Goal: Task Accomplishment & Management: Use online tool/utility

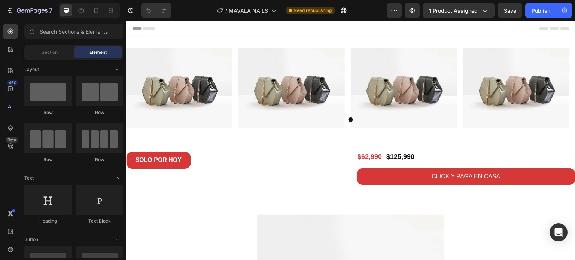
click at [10, 3] on div "7 / MAVALA NAILS Need republishing Preview 1 product assigned Save Publish" at bounding box center [287, 10] width 575 height 21
click at [12, 6] on div "7" at bounding box center [29, 10] width 46 height 9
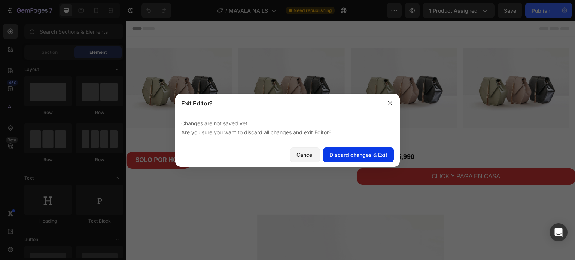
click at [346, 151] on div "Discard changes & Exit" at bounding box center [358, 155] width 58 height 8
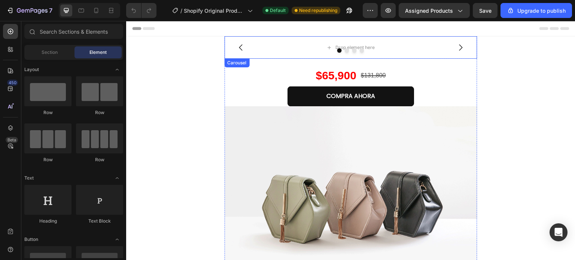
click at [269, 50] on div at bounding box center [351, 50] width 253 height 4
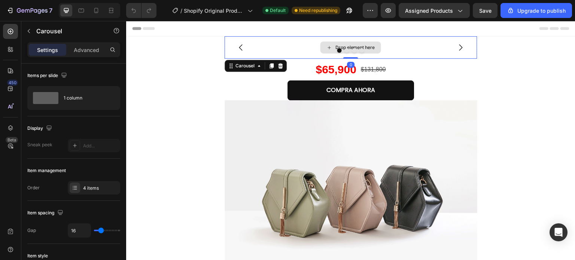
drag, startPoint x: 347, startPoint y: 64, endPoint x: 279, endPoint y: 77, distance: 69.8
click at [348, 53] on div "Drop element here Drop element here Drop element here Drop element here Carouse…" at bounding box center [351, 47] width 253 height 22
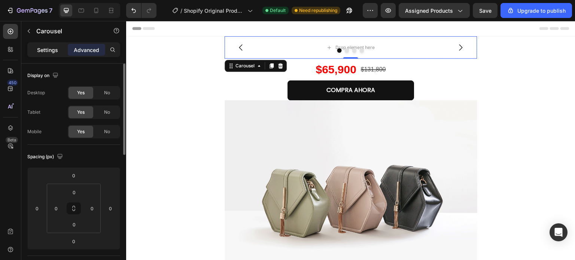
click at [53, 53] on p "Settings" at bounding box center [47, 50] width 21 height 8
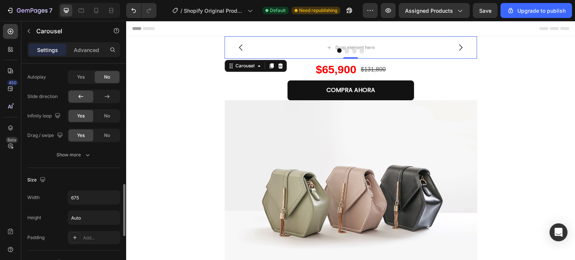
scroll to position [276, 0]
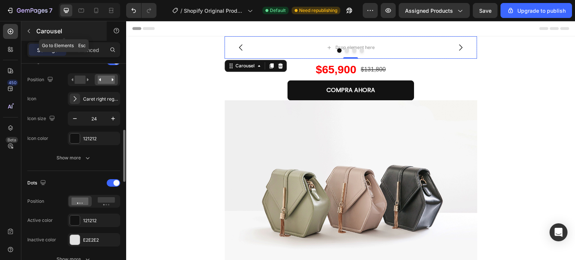
click at [28, 30] on icon "button" at bounding box center [29, 31] width 6 height 6
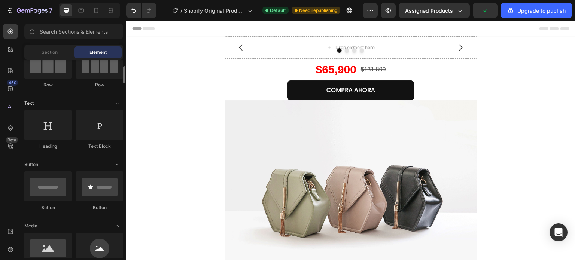
scroll to position [187, 0]
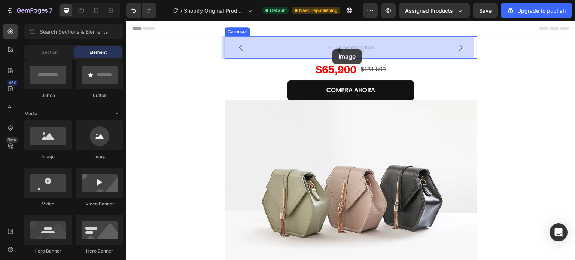
drag, startPoint x: 176, startPoint y: 165, endPoint x: 332, endPoint y: 49, distance: 194.6
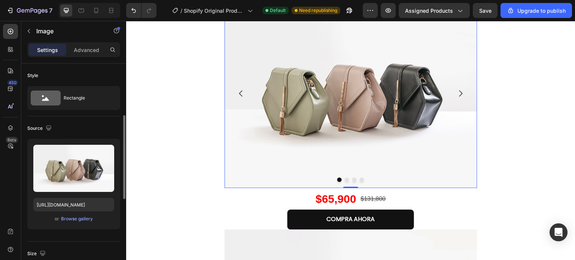
scroll to position [37, 0]
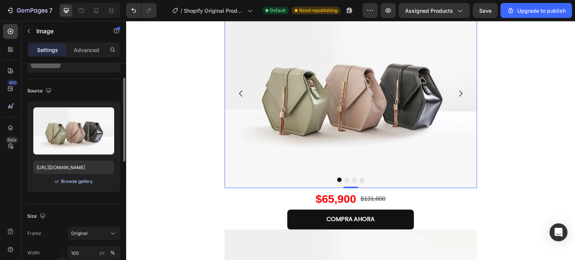
click at [84, 181] on div "Browse gallery" at bounding box center [77, 181] width 32 height 7
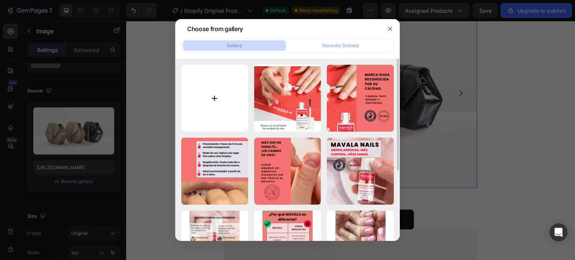
click at [223, 92] on input "file" at bounding box center [214, 98] width 67 height 67
click at [197, 103] on input "file" at bounding box center [214, 98] width 67 height 67
click at [213, 102] on input "file" at bounding box center [214, 98] width 67 height 67
click at [225, 97] on input "file" at bounding box center [214, 98] width 67 height 67
click at [204, 89] on input "file" at bounding box center [214, 98] width 67 height 67
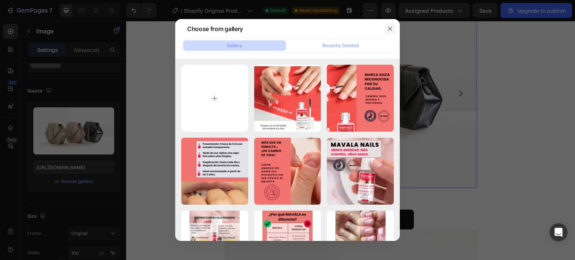
click at [392, 32] on button "button" at bounding box center [390, 29] width 12 height 12
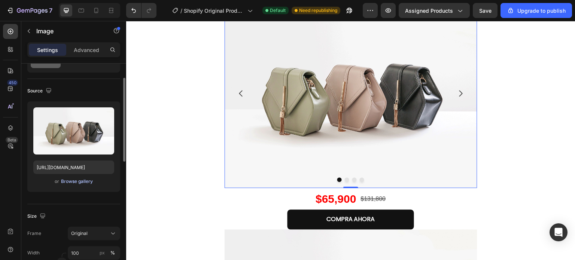
click at [81, 180] on div "Browse gallery" at bounding box center [77, 181] width 32 height 7
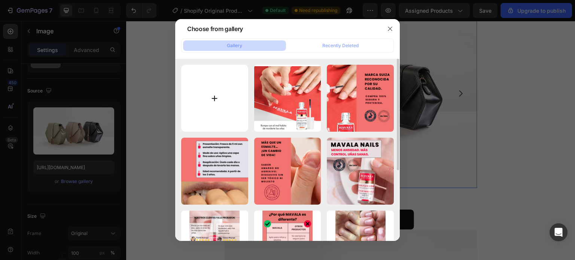
click at [223, 110] on input "file" at bounding box center [214, 98] width 67 height 67
click at [386, 27] on button "button" at bounding box center [390, 29] width 12 height 12
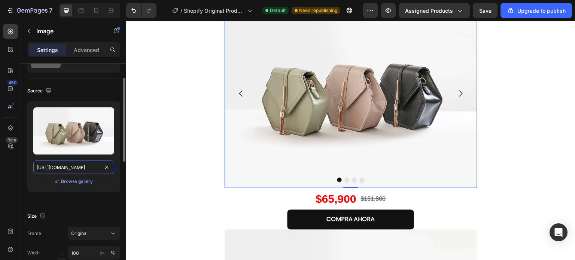
click at [85, 169] on input "https://cdn.shopify.com/s/files/1/2005/9307/files/image_demo.jpg" at bounding box center [73, 167] width 81 height 13
paste input "0718/6376/3122/files/1_CEPILLO_HIDRO.jpg?v=1756224423"
type input "https://cdn.shopify.com/s/files/1/0718/6376/3122/files/1_CEPILLO_HIDRO.jpg?v=17…"
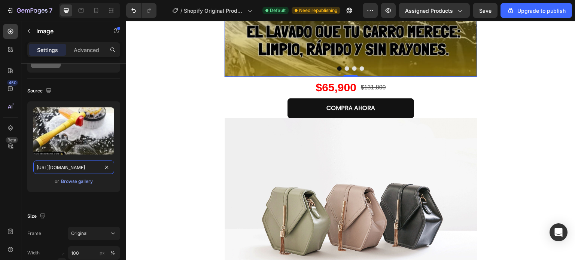
scroll to position [299, 0]
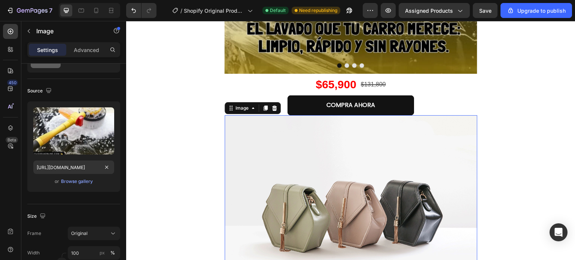
click at [258, 129] on img at bounding box center [351, 209] width 253 height 189
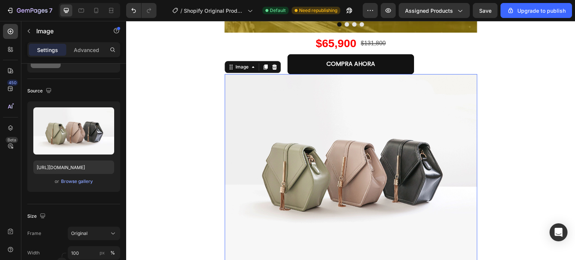
scroll to position [337, 0]
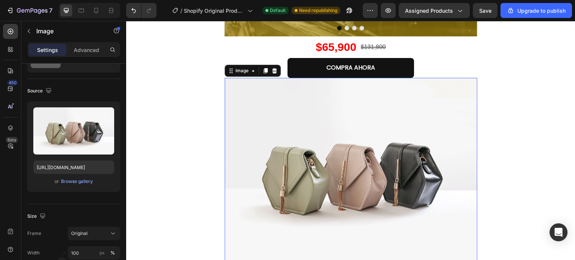
click at [302, 113] on img at bounding box center [351, 172] width 253 height 189
click at [76, 165] on input "https://cdn.shopify.com/s/files/1/2005/9307/files/image_demo.jpg" at bounding box center [73, 167] width 81 height 13
paste input "0718/6376/3122/files/2_CEPILLO_HIDRO.jpg?v=1756224432"
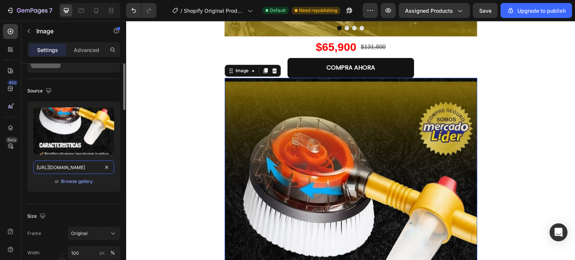
scroll to position [0, 0]
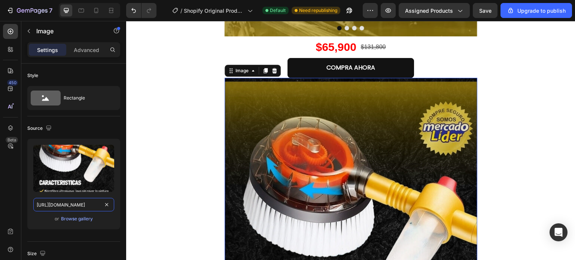
type input "https://cdn.shopify.com/s/files/1/0718/6376/3122/files/2_CEPILLO_HIDRO.jpg?v=17…"
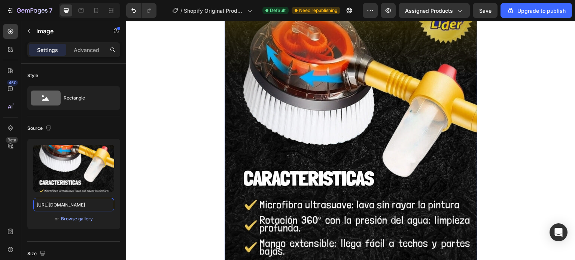
scroll to position [337, 0]
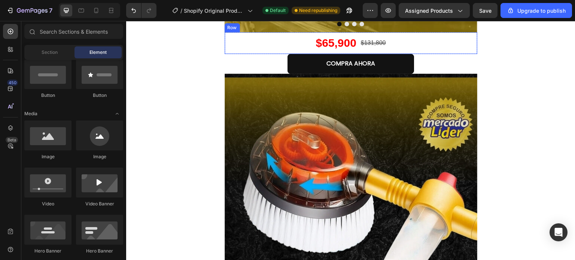
scroll to position [225, 0]
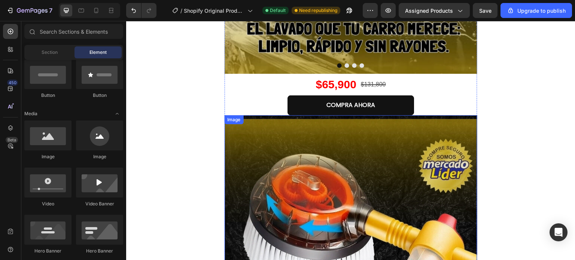
scroll to position [262, 0]
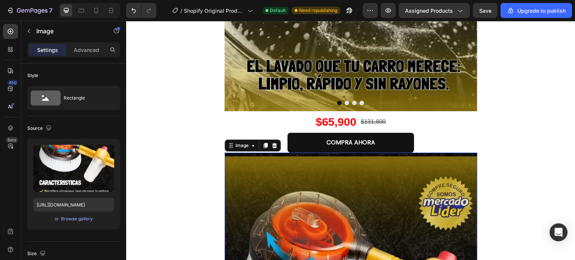
click at [252, 146] on icon at bounding box center [253, 145] width 2 height 1
click at [238, 149] on div "Image" at bounding box center [241, 145] width 31 height 9
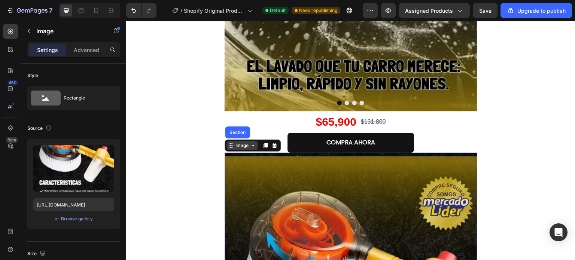
click at [252, 145] on icon at bounding box center [253, 146] width 6 height 6
click at [244, 145] on div "Image" at bounding box center [242, 145] width 16 height 7
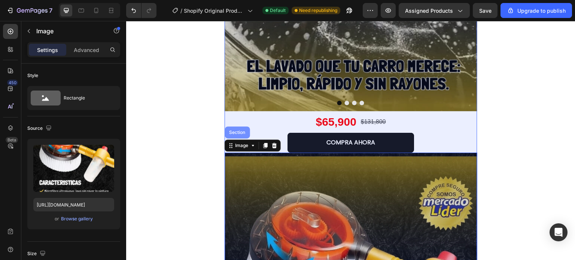
click at [241, 136] on div "Section" at bounding box center [237, 133] width 25 height 12
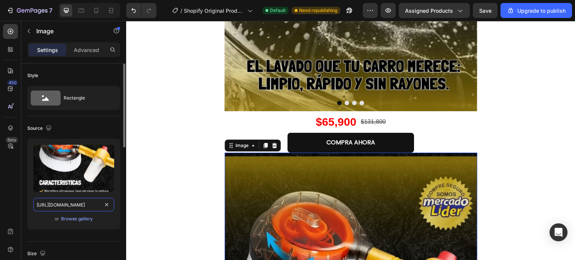
click at [61, 207] on input "https://cdn.shopify.com/s/files/1/0718/6376/3122/files/2_CEPILLO_HIDRO.jpg?v=17…" at bounding box center [73, 204] width 81 height 13
paste input "png?v=1756224868"
type input "https://cdn.shopify.com/s/files/1/0718/6376/3122/files/2_CEPILLO_HIDRO.png?v=17…"
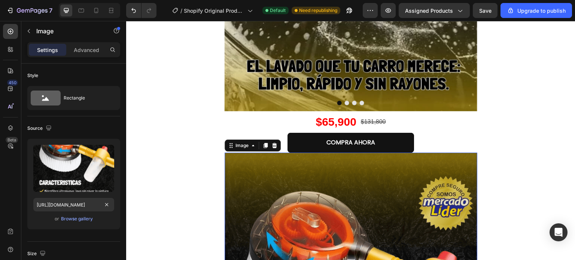
scroll to position [0, 0]
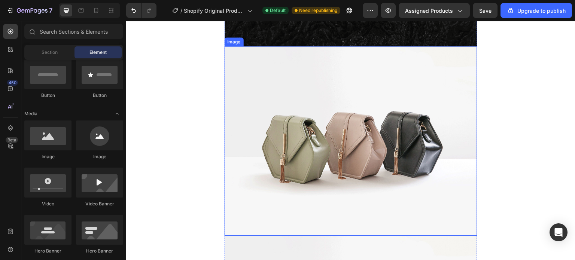
scroll to position [749, 0]
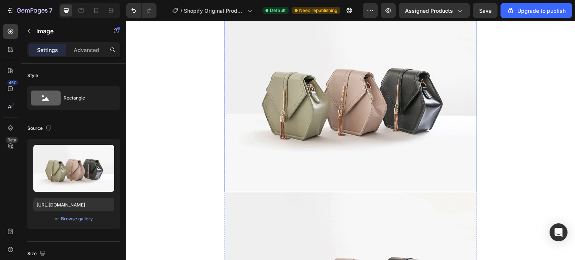
click at [273, 55] on img at bounding box center [351, 97] width 253 height 189
click at [80, 205] on input "https://cdn.shopify.com/s/files/1/2005/9307/files/image_demo.jpg" at bounding box center [73, 204] width 81 height 13
paste input "0718/6376/3122/files/3_CEPILLO_HIDRO.jpg?v=1756224440"
type input "https://cdn.shopify.com/s/files/1/0718/6376/3122/files/3_CEPILLO_HIDRO.jpg?v=17…"
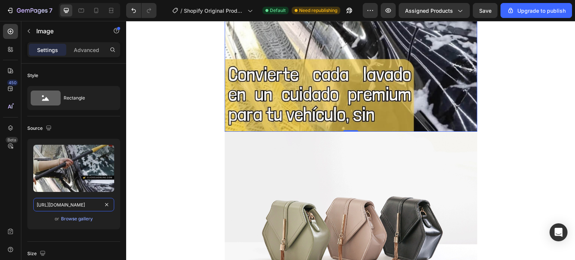
scroll to position [1011, 0]
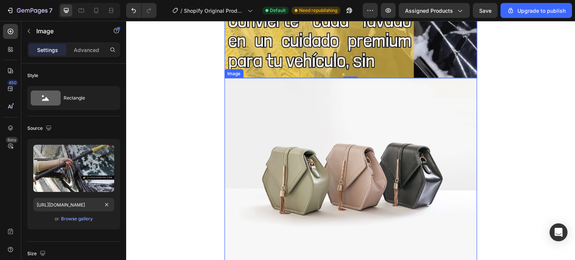
click at [240, 109] on img at bounding box center [351, 172] width 253 height 189
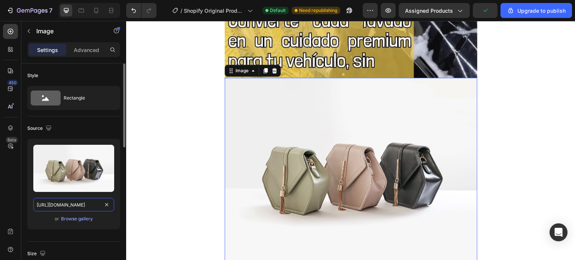
click at [85, 206] on input "https://cdn.shopify.com/s/files/1/2005/9307/files/image_demo.jpg" at bounding box center [73, 204] width 81 height 13
paste input "0718/6376/3122/files/4_CEPILLO_HIDRO.jpg?v=1756224450"
type input "https://cdn.shopify.com/s/files/1/0718/6376/3122/files/4_CEPILLO_HIDRO.jpg?v=17…"
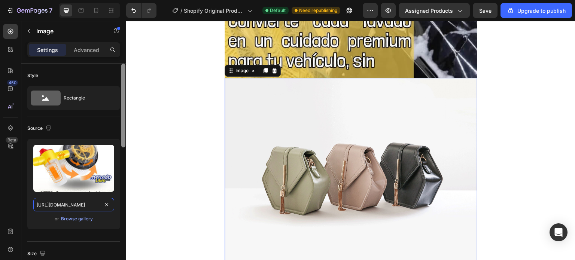
scroll to position [0, 135]
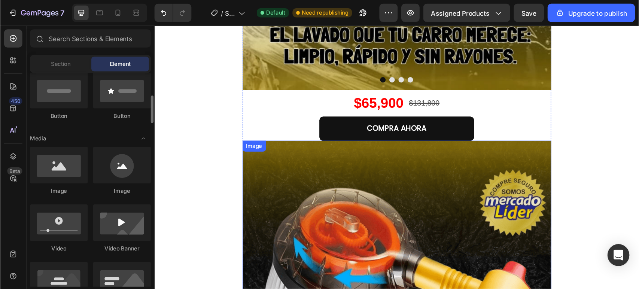
scroll to position [187, 0]
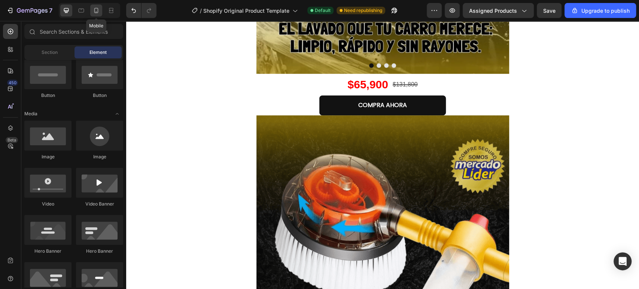
click at [98, 10] on icon at bounding box center [95, 10] width 7 height 7
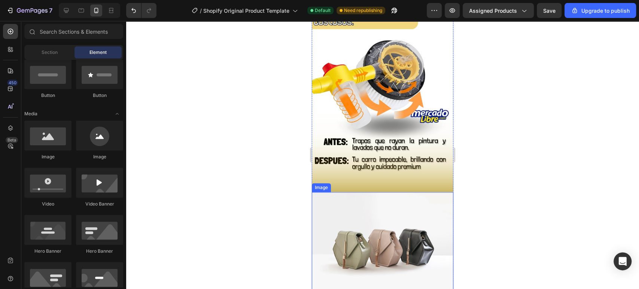
scroll to position [749, 0]
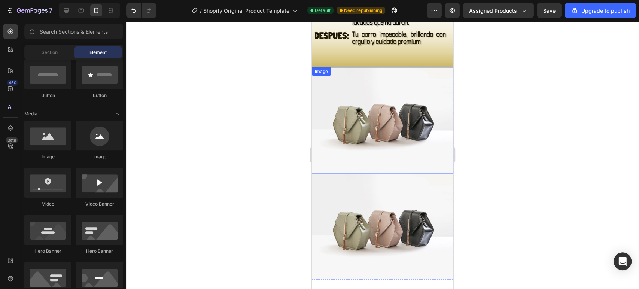
click at [386, 67] on img at bounding box center [383, 120] width 142 height 106
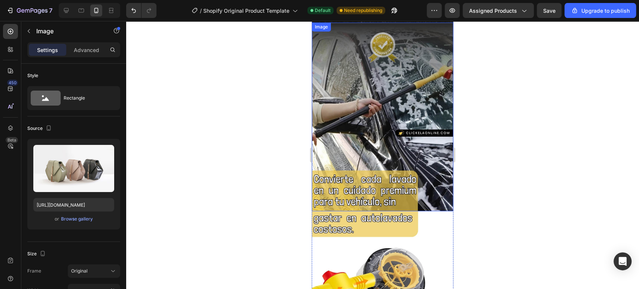
scroll to position [582, 0]
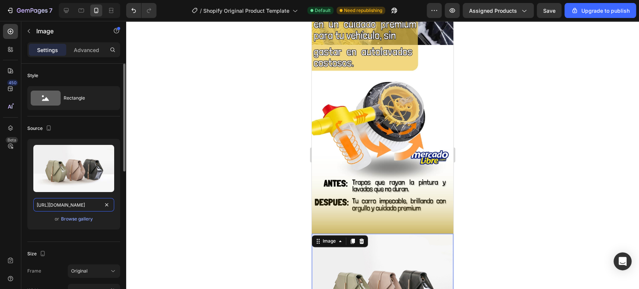
click at [72, 198] on input "https://cdn.shopify.com/s/files/1/2005/9307/files/image_demo.jpg" at bounding box center [73, 204] width 81 height 13
paste input "0718/6376/3122/files/5_CEPILLO_HIDRO.jpg?v=1756224459"
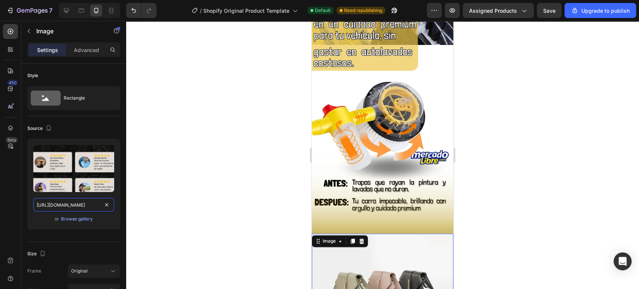
scroll to position [0, 135]
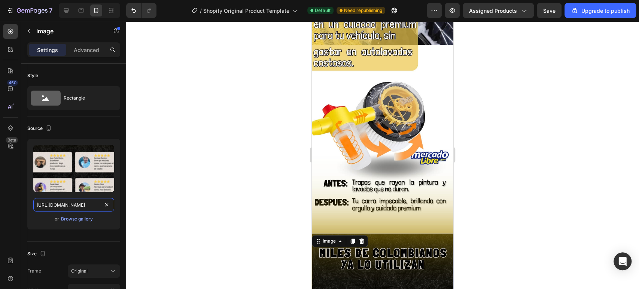
type input "https://cdn.shopify.com/s/files/1/0718/6376/3122/files/5_CEPILLO_HIDRO.jpg?v=17…"
click at [239, 156] on div at bounding box center [382, 155] width 513 height 268
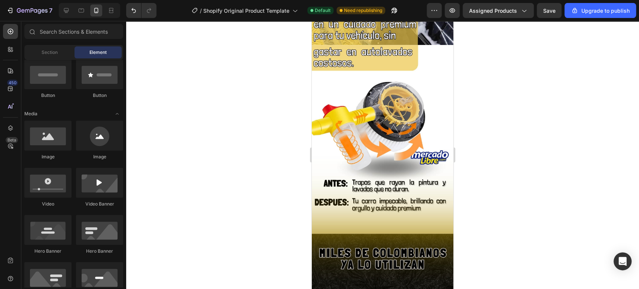
click at [466, 150] on div at bounding box center [382, 155] width 513 height 268
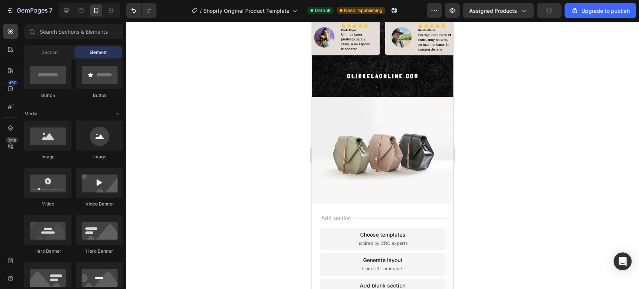
scroll to position [923, 0]
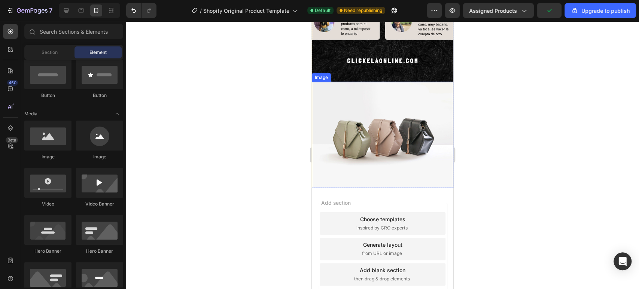
click at [432, 82] on img at bounding box center [383, 135] width 142 height 106
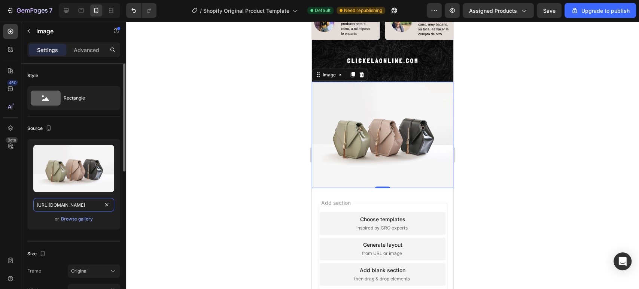
click at [67, 203] on input "https://cdn.shopify.com/s/files/1/2005/9307/files/image_demo.jpg" at bounding box center [73, 204] width 81 height 13
paste input "0718/6376/3122/files/6_CEPILLO_HIDRO.jpg?v=1756224470"
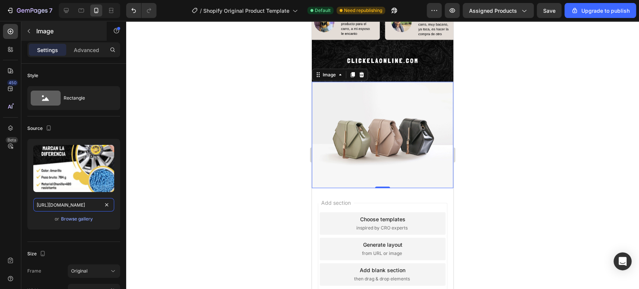
scroll to position [0, 134]
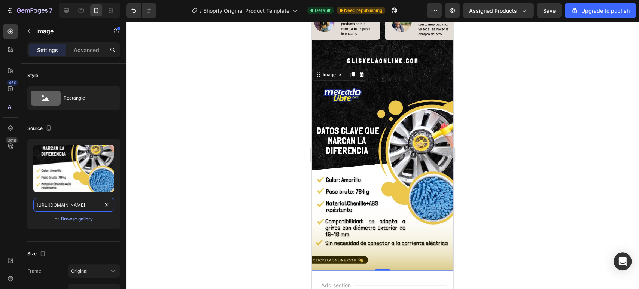
type input "https://cdn.shopify.com/s/files/1/0718/6376/3122/files/6_CEPILLO_HIDRO.jpg?v=17…"
click at [219, 121] on div at bounding box center [382, 155] width 513 height 268
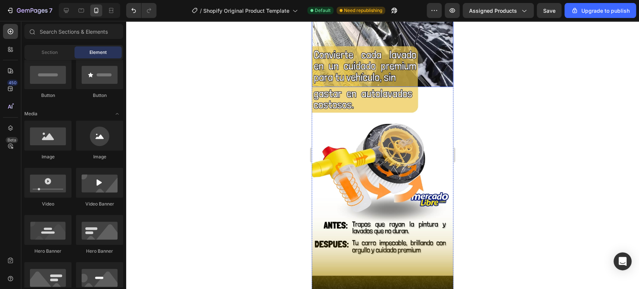
scroll to position [541, 0]
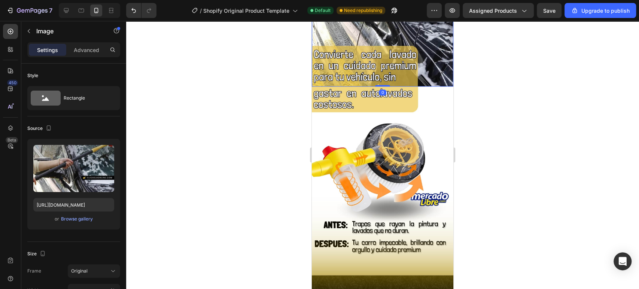
click at [79, 205] on input "https://cdn.shopify.com/s/files/1/0718/6376/3122/files/3_CEPILLO_HIDRO.jpg?v=17…" at bounding box center [73, 204] width 81 height 13
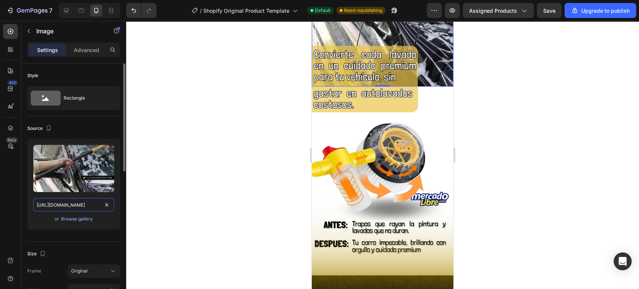
click at [79, 205] on input "https://cdn.shopify.com/s/files/1/0718/6376/3122/files/3_CEPILLO_HIDRO.jpg?v=17…" at bounding box center [73, 204] width 81 height 13
paste input "png?v=1756225246"
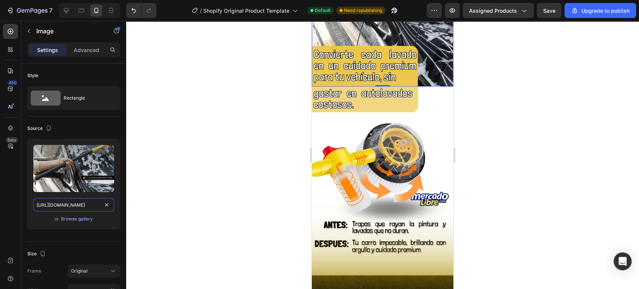
type input "https://cdn.shopify.com/s/files/1/0718/6376/3122/files/3_CEPILLO_HIDRO.png?v=17…"
click at [238, 120] on div at bounding box center [382, 155] width 513 height 268
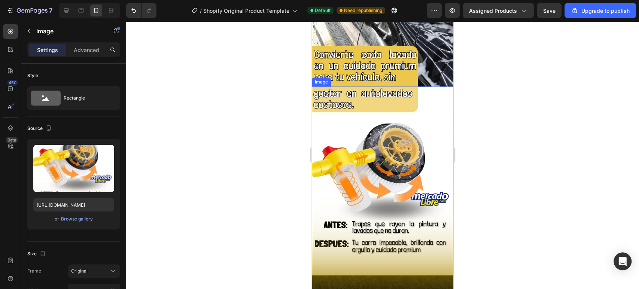
click at [354, 101] on img at bounding box center [383, 180] width 142 height 189
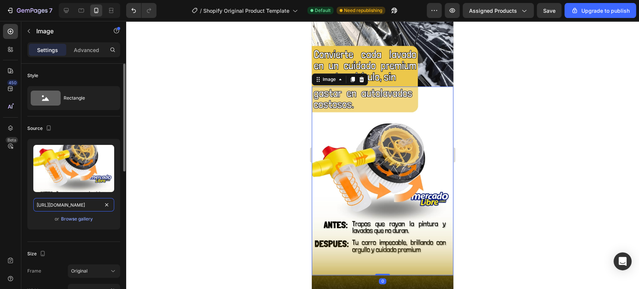
click at [90, 206] on input "https://cdn.shopify.com/s/files/1/0718/6376/3122/files/4_CEPILLO_HIDRO.jpg?v=17…" at bounding box center [73, 204] width 81 height 13
paste input "png?v=1756225256"
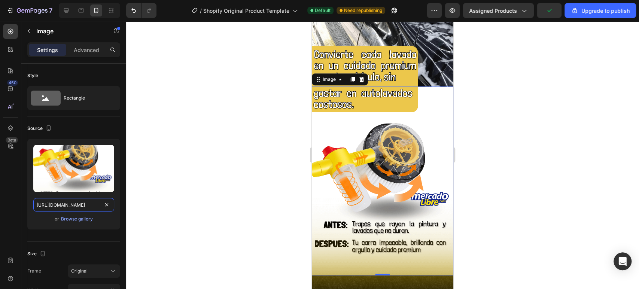
type input "https://cdn.shopify.com/s/files/1/0718/6376/3122/files/4_CEPILLO_HIDRO.png?v=17…"
click at [204, 138] on div at bounding box center [382, 155] width 513 height 268
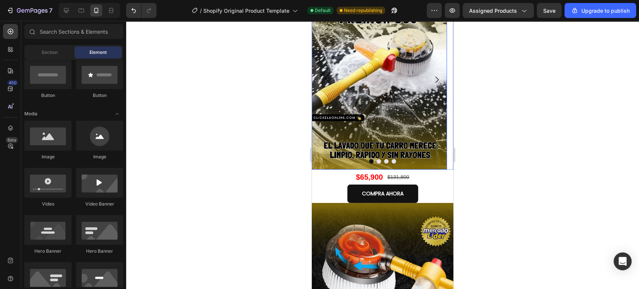
scroll to position [125, 0]
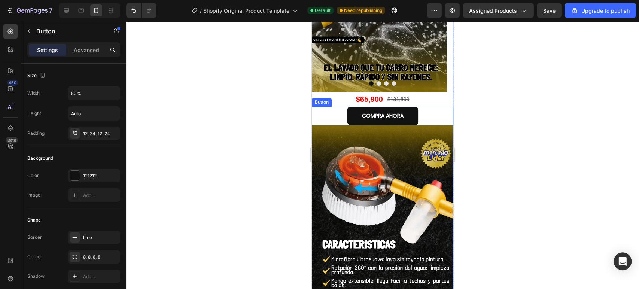
click at [430, 116] on div "COMPRA AHORA Button" at bounding box center [383, 116] width 142 height 18
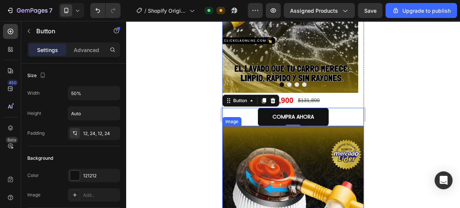
scroll to position [125, 0]
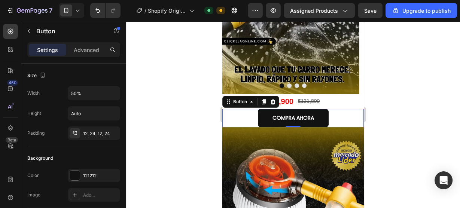
click at [411, 97] on div at bounding box center [293, 114] width 334 height 187
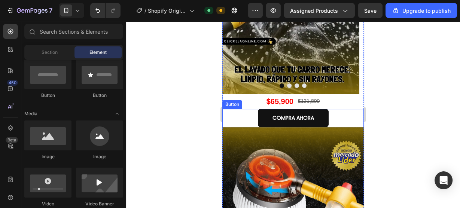
click at [233, 112] on div "COMPRA AHORA Button" at bounding box center [293, 118] width 142 height 18
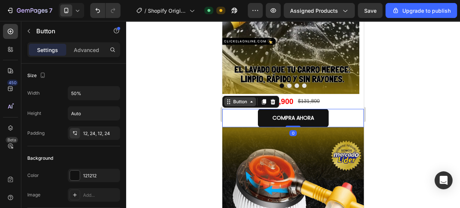
click at [251, 103] on icon at bounding box center [252, 102] width 6 height 6
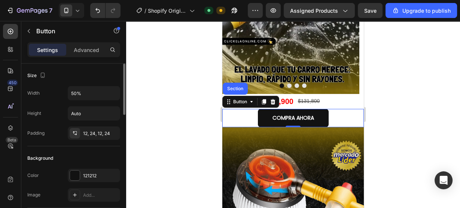
scroll to position [30, 0]
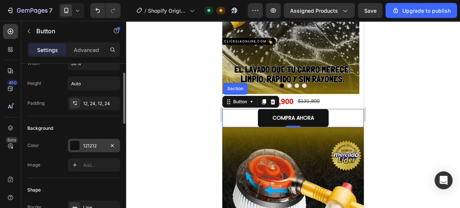
click at [89, 146] on div "121212" at bounding box center [94, 146] width 22 height 7
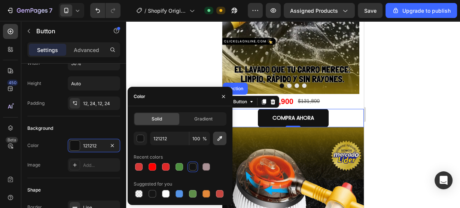
click at [218, 136] on icon "button" at bounding box center [219, 138] width 7 height 7
type input "514408"
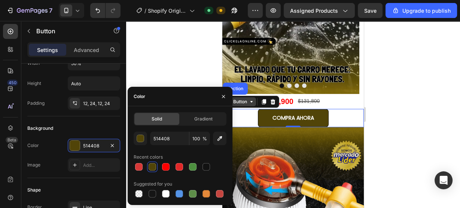
click at [251, 103] on icon at bounding box center [252, 102] width 6 height 6
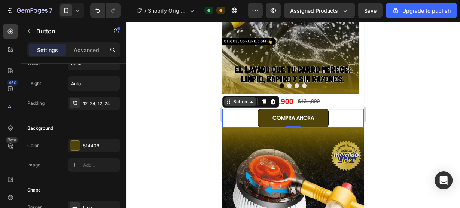
click at [252, 103] on icon at bounding box center [252, 102] width 6 height 6
click at [229, 122] on div "COMPRA AHORA Button Section 0" at bounding box center [293, 118] width 142 height 18
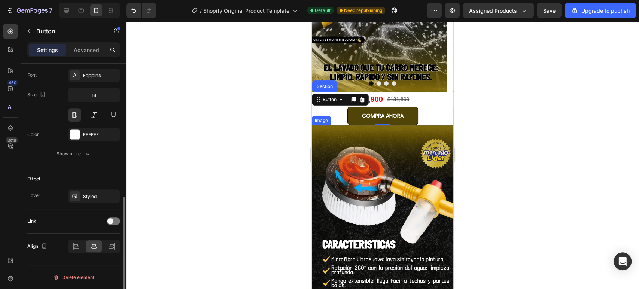
scroll to position [289, 0]
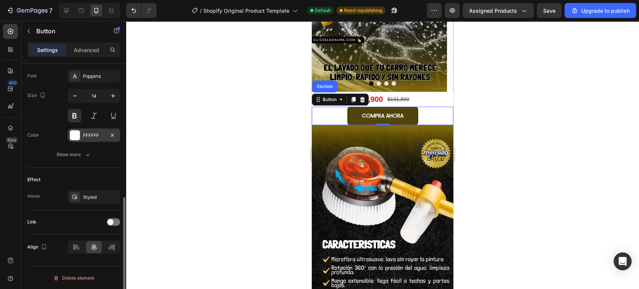
click at [83, 135] on div "FFFFFF" at bounding box center [94, 135] width 22 height 7
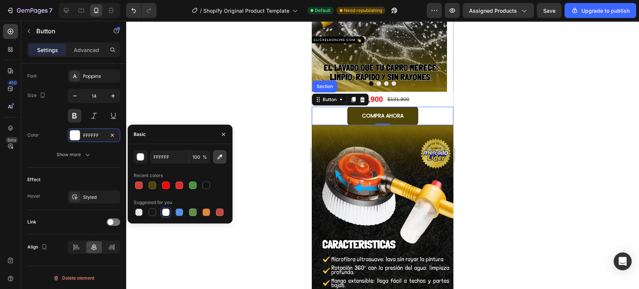
click at [219, 158] on icon "button" at bounding box center [219, 156] width 7 height 7
type input "514408"
type input "FFFFFF"
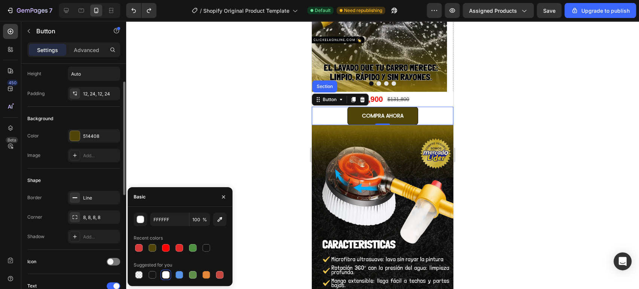
scroll to position [0, 0]
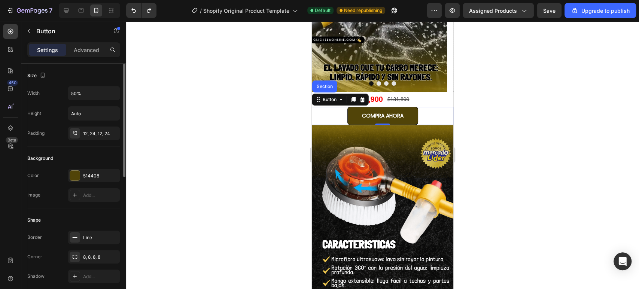
click at [43, 197] on div "Image Add..." at bounding box center [73, 194] width 93 height 13
click at [87, 195] on div "Add..." at bounding box center [100, 195] width 35 height 7
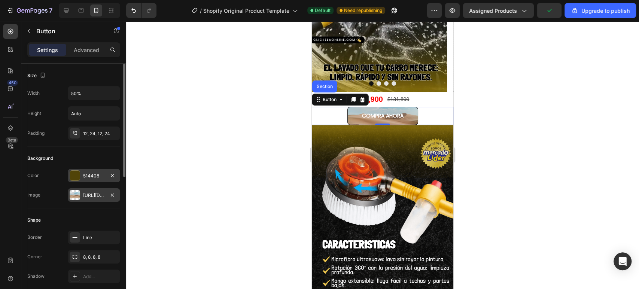
click at [83, 178] on div "514408" at bounding box center [94, 176] width 22 height 7
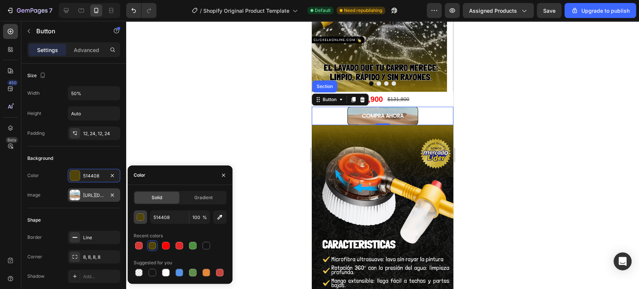
click at [144, 215] on button "button" at bounding box center [140, 216] width 13 height 13
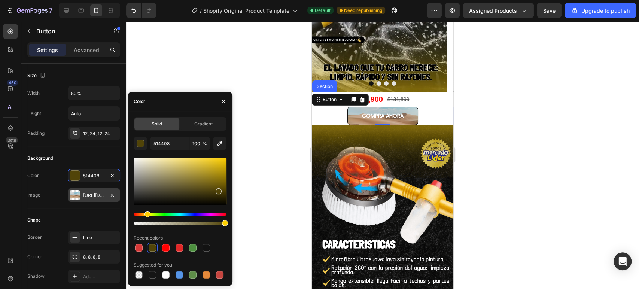
click at [326, 118] on div "COMPRA AHORA Button Section 0" at bounding box center [383, 116] width 142 height 18
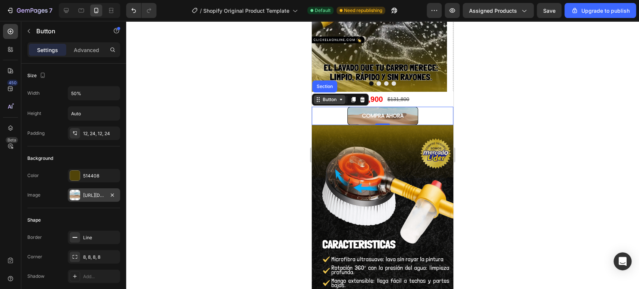
click at [345, 98] on div "Button" at bounding box center [330, 99] width 32 height 9
click at [393, 114] on p "COMPRA AHORA" at bounding box center [383, 115] width 42 height 9
click at [133, 14] on icon "Undo/Redo" at bounding box center [133, 10] width 7 height 7
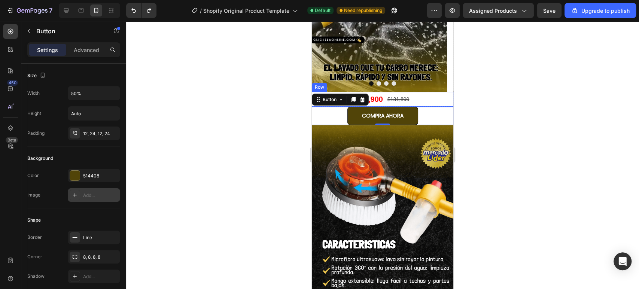
click at [437, 95] on div "$65,900 Product Price Product Price $131,800 Product Price Product Price Row" at bounding box center [383, 99] width 142 height 15
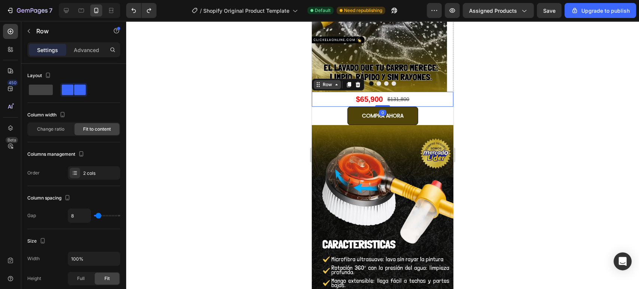
click at [325, 83] on div "Row" at bounding box center [327, 84] width 12 height 7
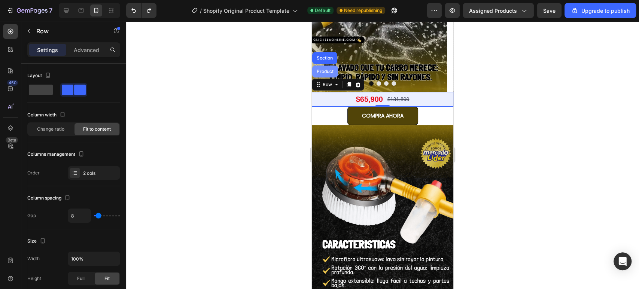
click at [326, 71] on div "Product" at bounding box center [325, 71] width 20 height 4
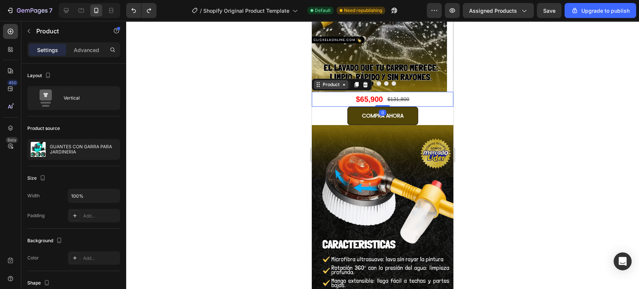
click at [343, 85] on icon at bounding box center [344, 84] width 2 height 1
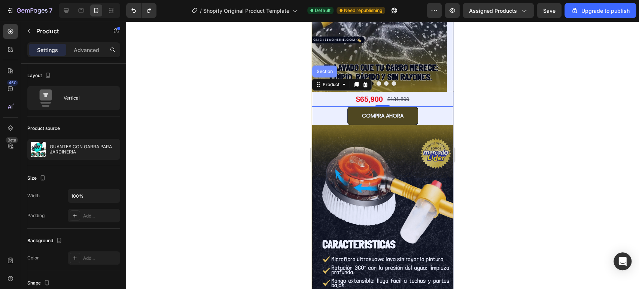
click at [327, 72] on div "Section" at bounding box center [324, 71] width 19 height 4
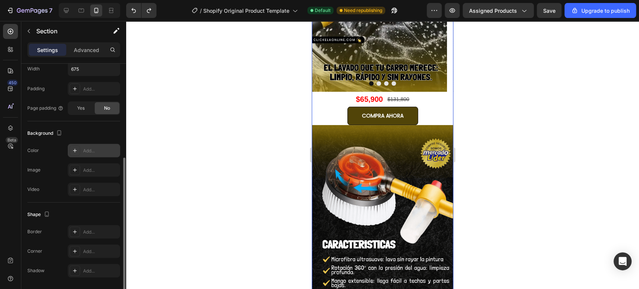
scroll to position [190, 0]
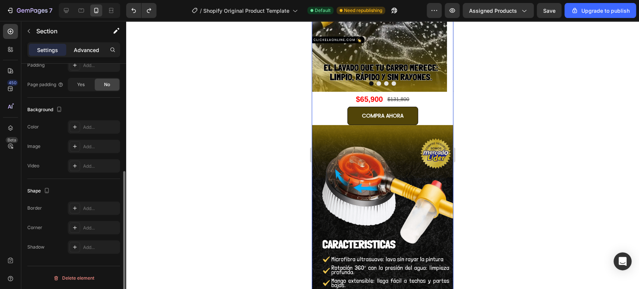
click at [96, 47] on p "Advanced" at bounding box center [86, 50] width 25 height 8
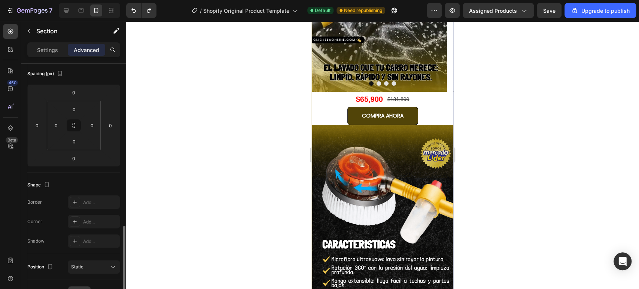
scroll to position [272, 0]
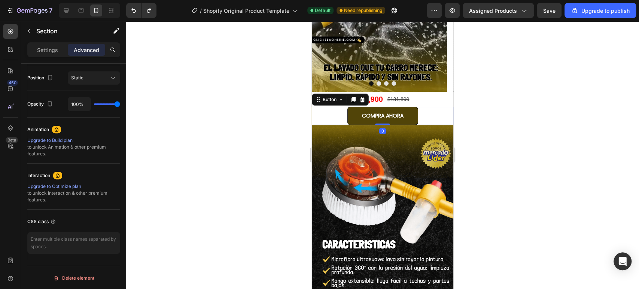
click at [324, 112] on div "COMPRA AHORA Button 0" at bounding box center [383, 116] width 142 height 18
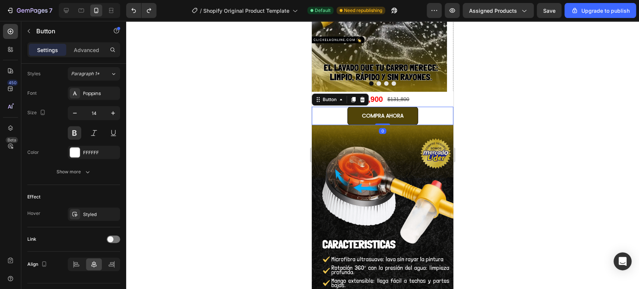
scroll to position [0, 0]
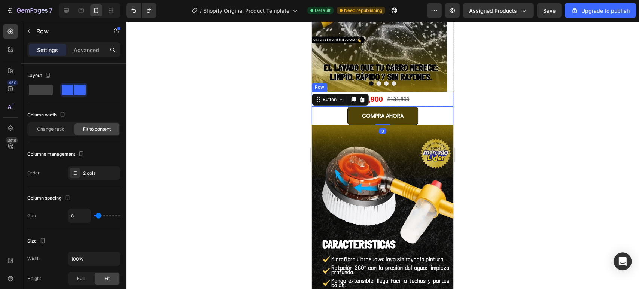
click at [434, 98] on div "$65,900 Product Price Product Price $131,800 Product Price Product Price Row" at bounding box center [383, 99] width 142 height 15
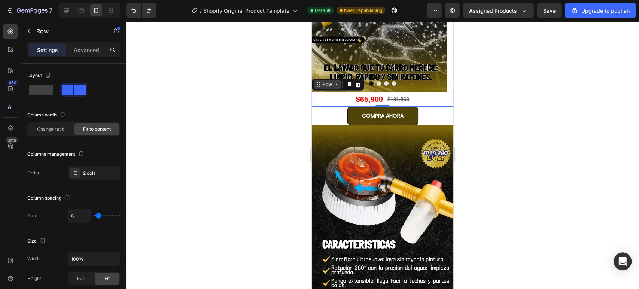
click at [321, 87] on div "Row" at bounding box center [327, 84] width 12 height 7
click at [80, 44] on div "Settings Advanced" at bounding box center [74, 50] width 90 height 12
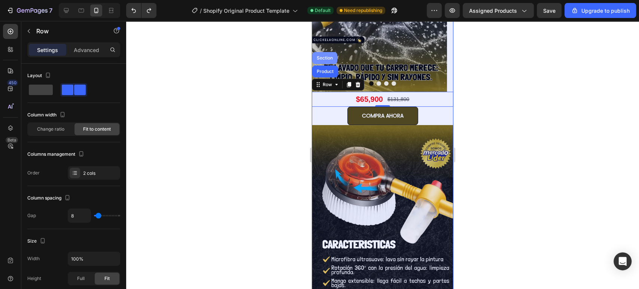
click at [325, 58] on div "Section" at bounding box center [324, 58] width 19 height 4
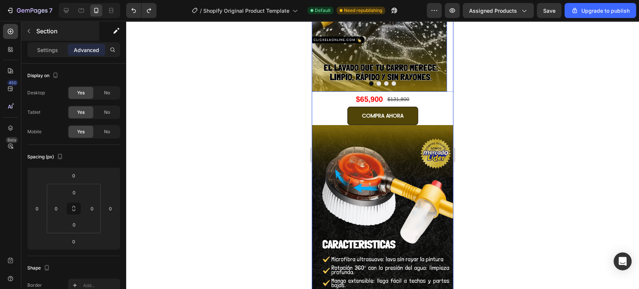
click at [49, 39] on div "Section" at bounding box center [60, 30] width 78 height 19
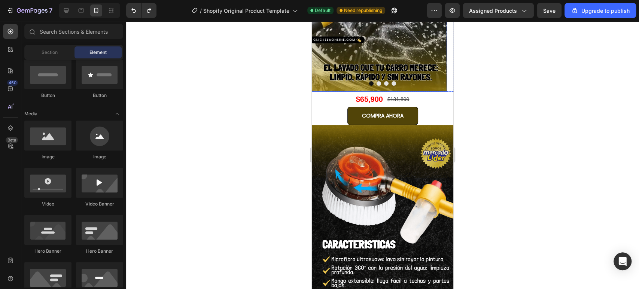
click at [43, 46] on div "Section Element" at bounding box center [73, 52] width 99 height 15
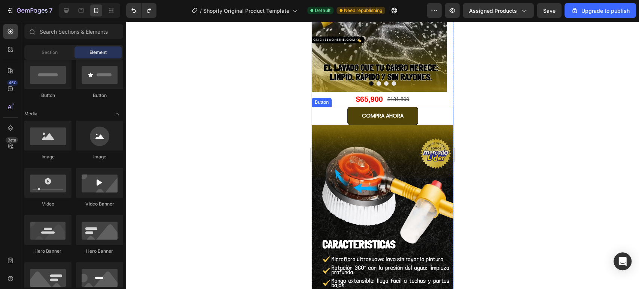
click at [324, 114] on div "COMPRA AHORA Button" at bounding box center [383, 116] width 142 height 18
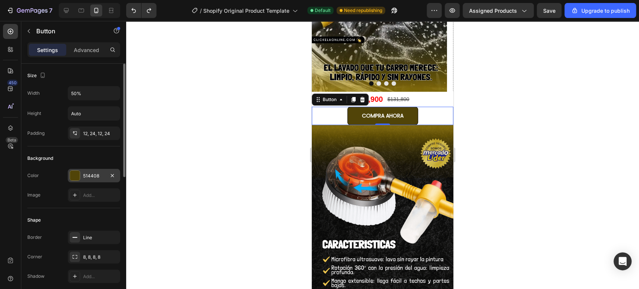
click at [97, 176] on div "514408" at bounding box center [94, 176] width 22 height 7
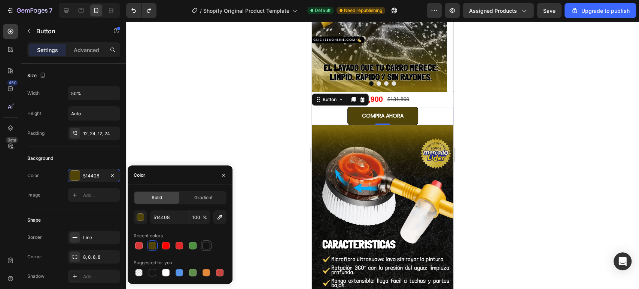
click at [204, 246] on div at bounding box center [206, 245] width 7 height 7
type input "121212"
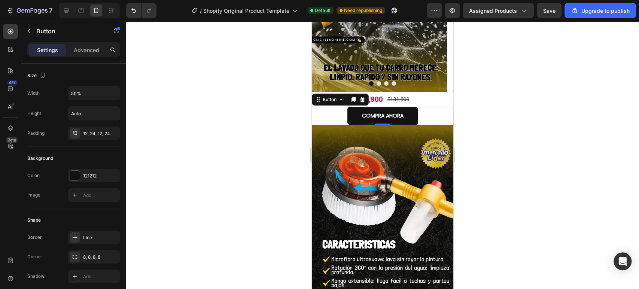
click at [206, 126] on div at bounding box center [382, 155] width 513 height 268
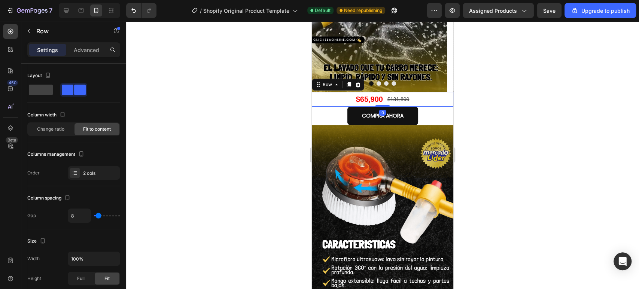
click at [324, 103] on div "$65,900 Product Price Product Price $131,800 Product Price Product Price Row 0" at bounding box center [383, 99] width 142 height 15
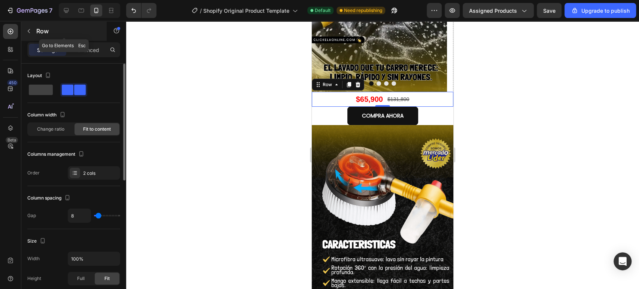
click at [34, 32] on button "button" at bounding box center [29, 31] width 12 height 12
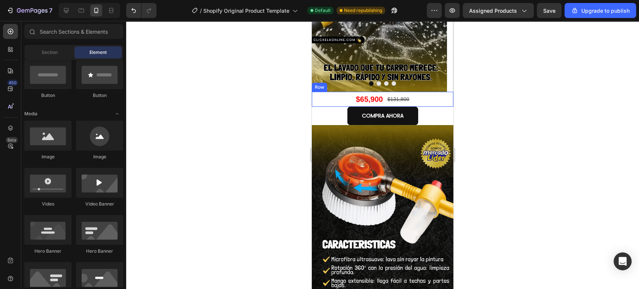
click at [321, 102] on div "$65,900 Product Price Product Price $131,800 Product Price Product Price Row" at bounding box center [383, 99] width 142 height 15
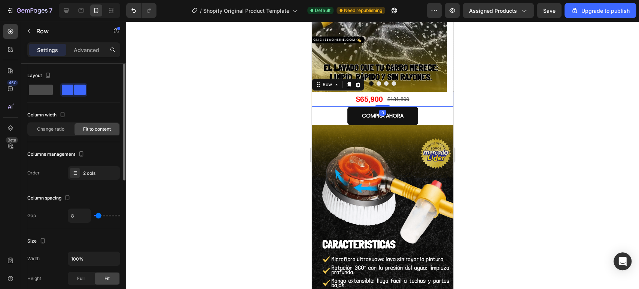
click at [42, 85] on span at bounding box center [41, 90] width 24 height 10
type input "0"
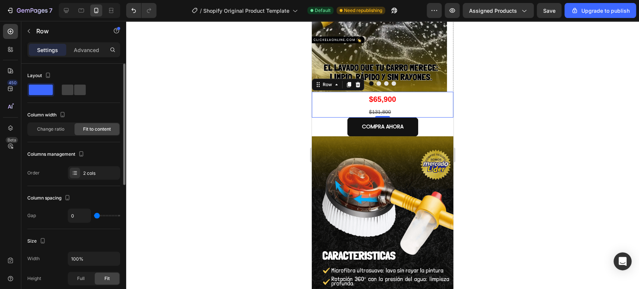
click at [42, 85] on span at bounding box center [41, 90] width 24 height 10
click at [39, 86] on span at bounding box center [41, 90] width 24 height 10
click at [133, 12] on icon "Undo/Redo" at bounding box center [133, 10] width 7 height 7
type input "8"
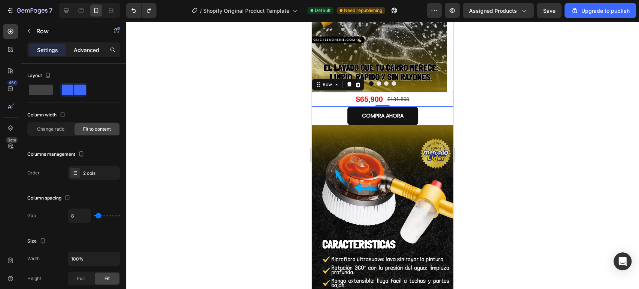
click at [76, 46] on p "Advanced" at bounding box center [86, 50] width 25 height 8
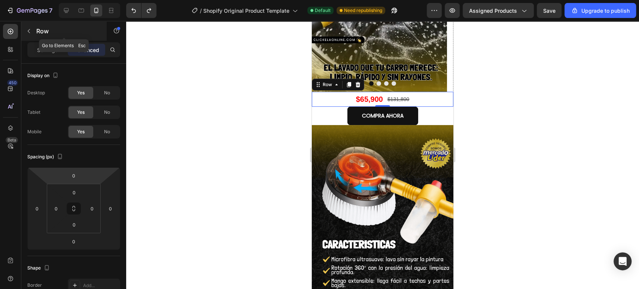
click at [33, 29] on button "button" at bounding box center [29, 31] width 12 height 12
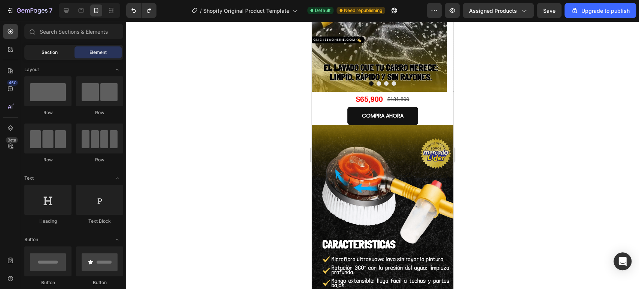
click at [60, 55] on div "Section" at bounding box center [49, 52] width 47 height 12
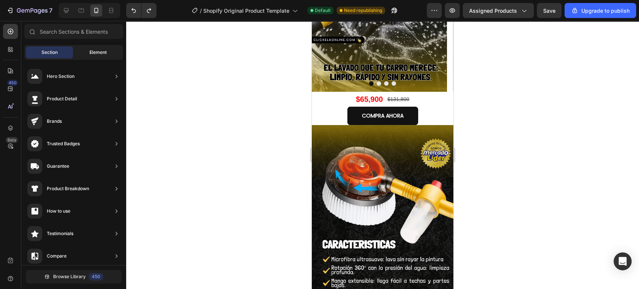
click at [104, 52] on span "Element" at bounding box center [97, 52] width 17 height 7
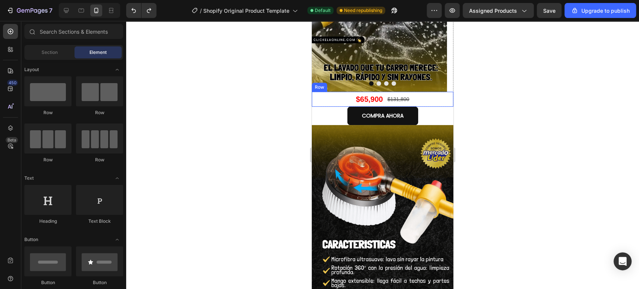
click at [328, 97] on div "$65,900 Product Price Product Price $131,800 Product Price Product Price Row" at bounding box center [383, 99] width 142 height 15
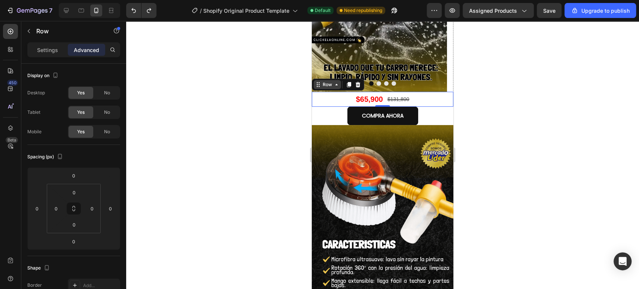
click at [316, 86] on icon at bounding box center [318, 85] width 6 height 6
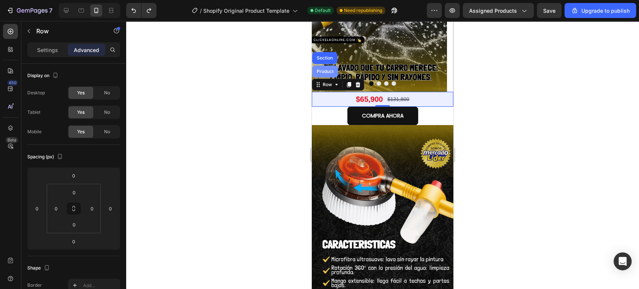
click at [318, 74] on div "Product" at bounding box center [325, 72] width 26 height 12
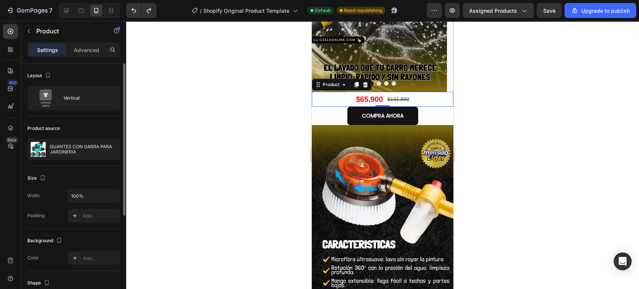
click at [69, 60] on div "Settings Advanced" at bounding box center [73, 52] width 105 height 21
click at [75, 51] on p "Advanced" at bounding box center [86, 50] width 25 height 8
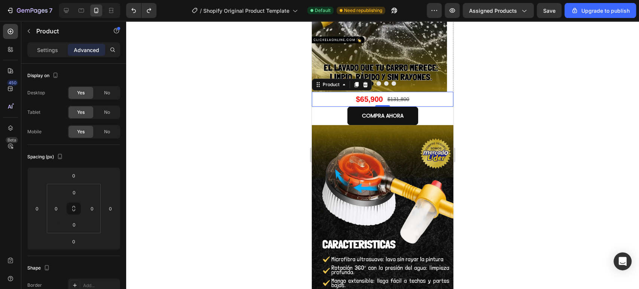
click at [469, 113] on div at bounding box center [382, 155] width 513 height 268
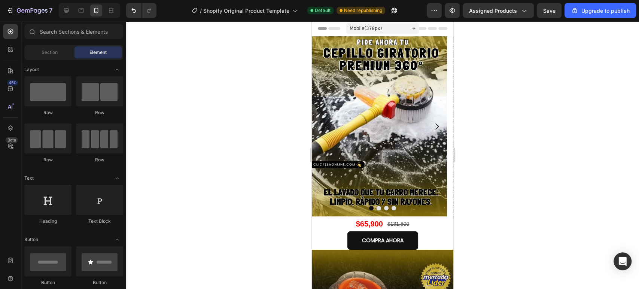
drag, startPoint x: 449, startPoint y: 238, endPoint x: 778, endPoint y: 60, distance: 374.4
click at [429, 119] on button "Carousel Next Arrow" at bounding box center [436, 126] width 21 height 21
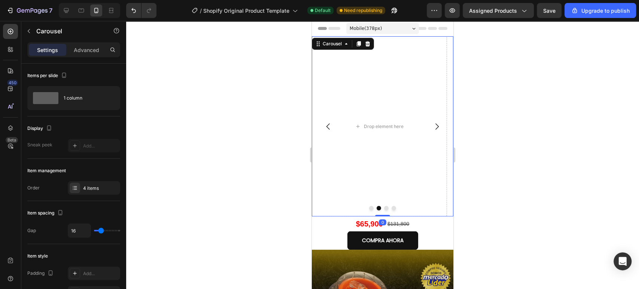
click at [326, 124] on icon "Carousel Back Arrow" at bounding box center [328, 126] width 9 height 9
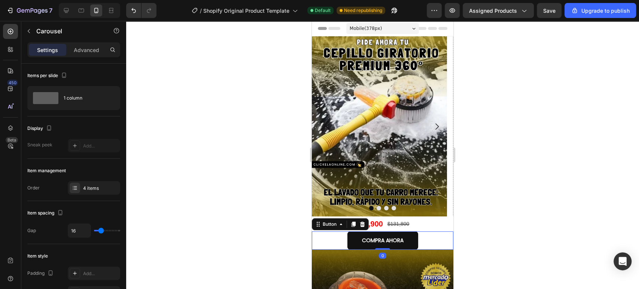
click at [433, 238] on div "COMPRA AHORA Button 0" at bounding box center [383, 240] width 142 height 18
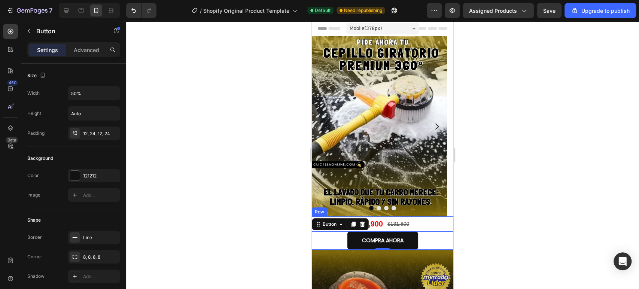
click at [435, 221] on div "$65,900 Product Price Product Price $131,800 Product Price Product Price Row" at bounding box center [383, 223] width 142 height 15
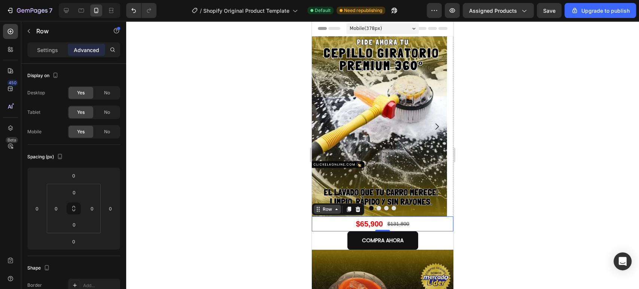
click at [340, 210] on div "Row" at bounding box center [327, 209] width 27 height 9
click at [339, 210] on div "Row" at bounding box center [327, 209] width 27 height 9
click at [35, 55] on div "Settings" at bounding box center [47, 50] width 37 height 12
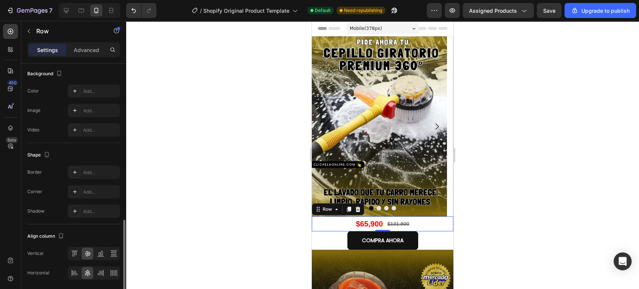
scroll to position [275, 0]
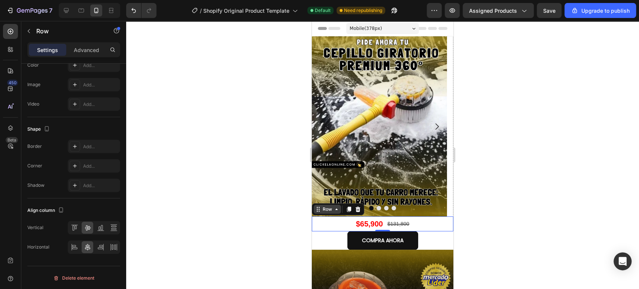
click at [318, 206] on icon at bounding box center [318, 209] width 6 height 6
click at [319, 208] on icon at bounding box center [319, 207] width 1 height 1
click at [78, 228] on div at bounding box center [75, 228] width 12 height 12
click at [90, 229] on icon at bounding box center [87, 227] width 7 height 7
click at [102, 227] on icon at bounding box center [100, 227] width 7 height 7
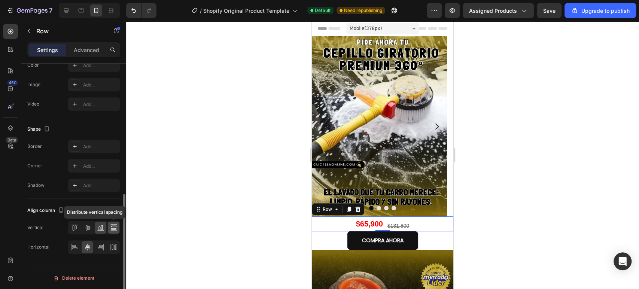
click at [111, 227] on icon at bounding box center [113, 227] width 7 height 7
click at [84, 228] on icon at bounding box center [87, 227] width 7 height 7
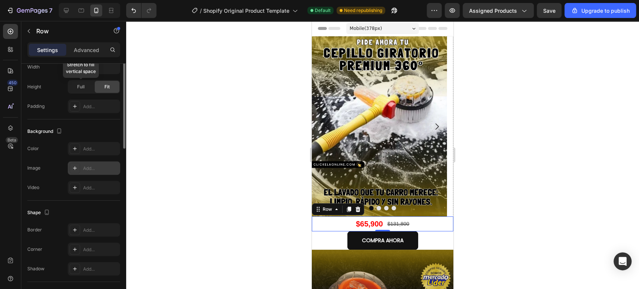
scroll to position [0, 0]
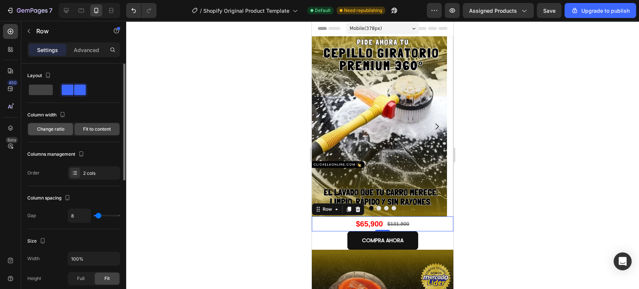
click at [57, 129] on span "Change ratio" at bounding box center [50, 129] width 27 height 7
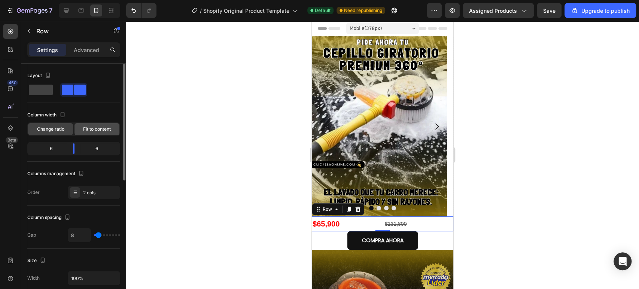
click at [110, 131] on span "Fit to content" at bounding box center [97, 129] width 28 height 7
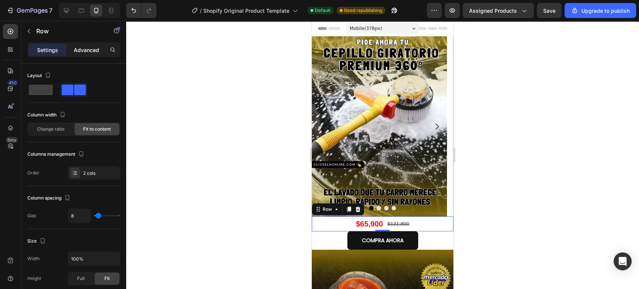
click at [73, 44] on div "Advanced" at bounding box center [86, 50] width 37 height 12
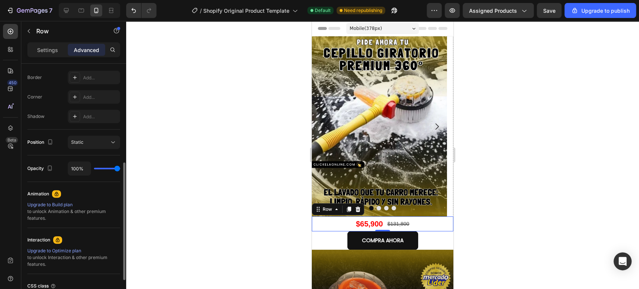
scroll to position [272, 0]
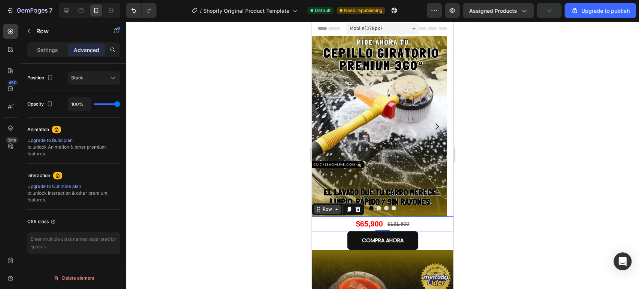
click at [335, 212] on icon at bounding box center [337, 209] width 6 height 6
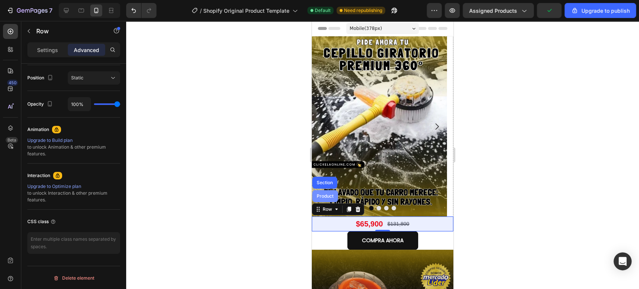
click at [330, 200] on div "Product" at bounding box center [325, 196] width 26 height 12
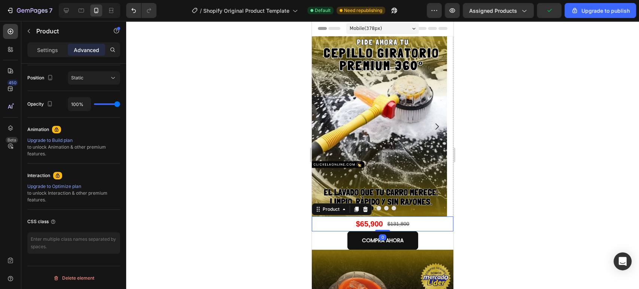
scroll to position [0, 0]
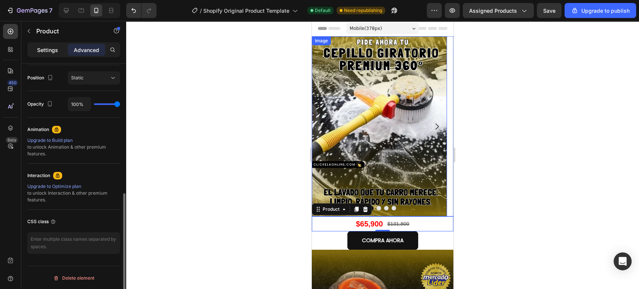
click at [58, 48] on div "Settings" at bounding box center [47, 50] width 37 height 12
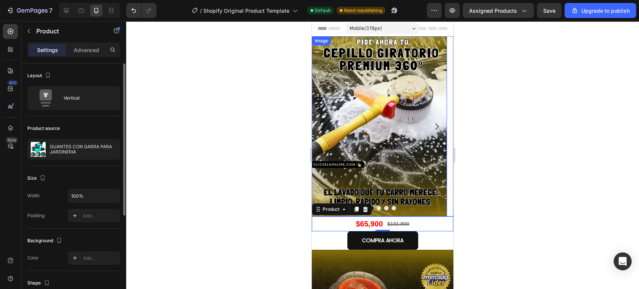
scroll to position [83, 0]
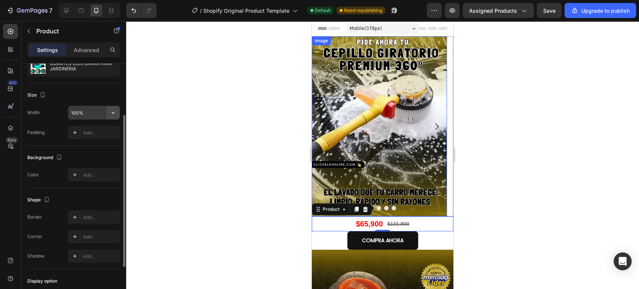
click at [113, 112] on icon "button" at bounding box center [112, 112] width 7 height 7
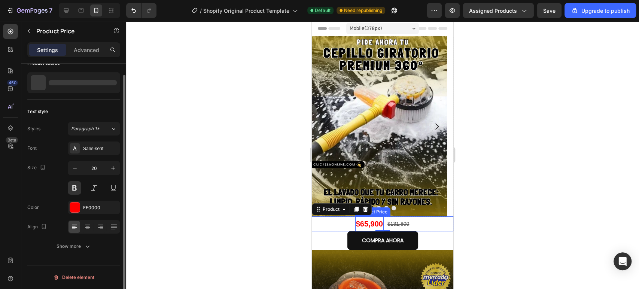
click at [368, 224] on div "$65,900" at bounding box center [369, 223] width 28 height 15
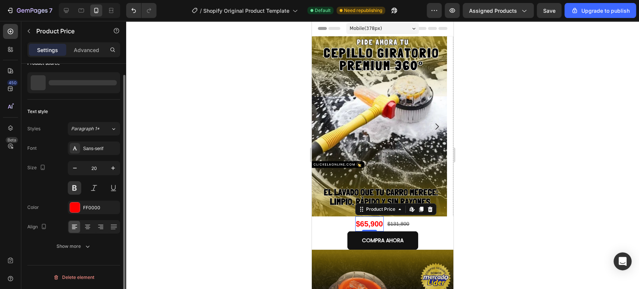
scroll to position [0, 0]
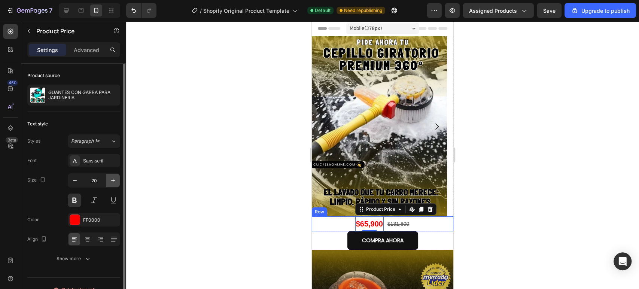
click at [114, 181] on icon "button" at bounding box center [112, 180] width 7 height 7
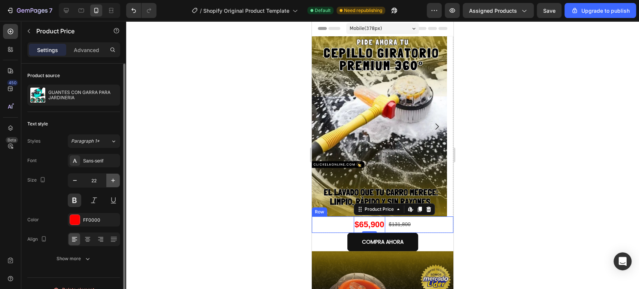
click at [114, 181] on icon "button" at bounding box center [112, 180] width 7 height 7
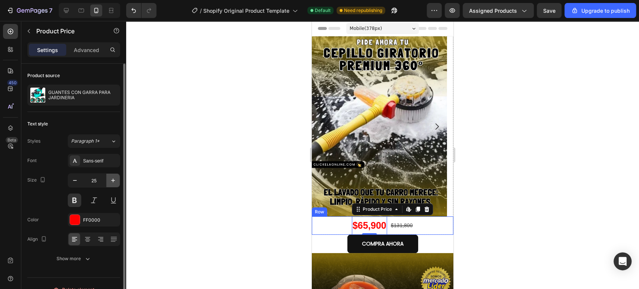
click at [114, 181] on icon "button" at bounding box center [112, 180] width 7 height 7
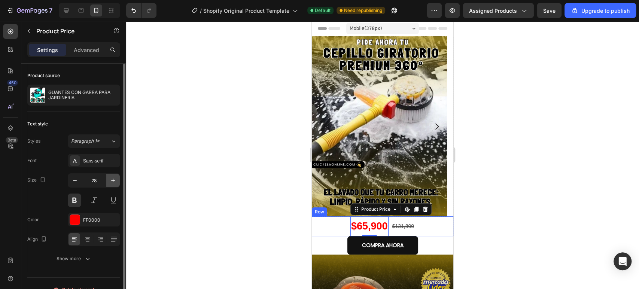
click at [113, 181] on icon "button" at bounding box center [112, 180] width 7 height 7
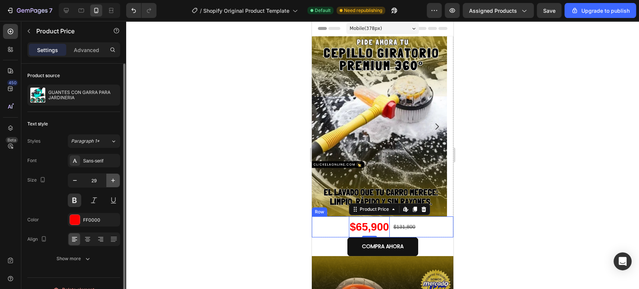
click at [113, 181] on icon "button" at bounding box center [112, 180] width 7 height 7
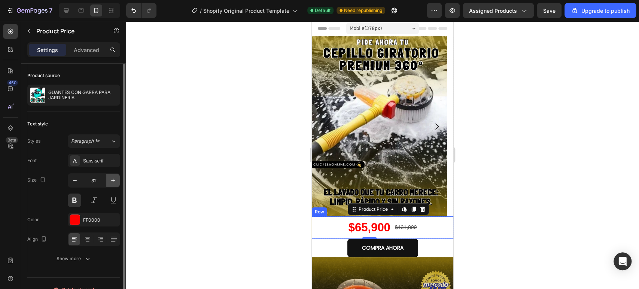
click at [113, 181] on icon "button" at bounding box center [112, 180] width 7 height 7
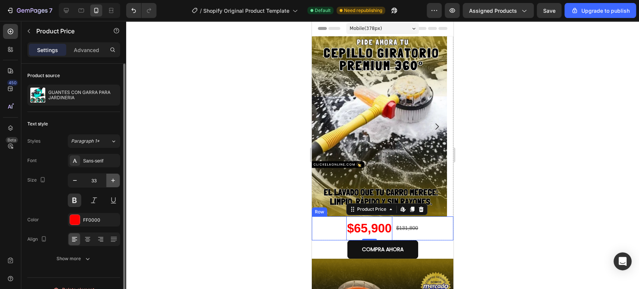
click at [113, 181] on icon "button" at bounding box center [112, 180] width 7 height 7
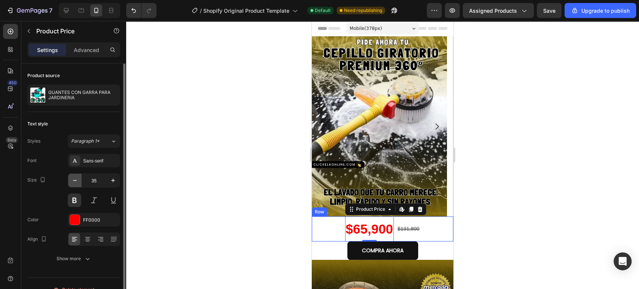
click at [77, 182] on icon "button" at bounding box center [74, 180] width 7 height 7
type input "34"
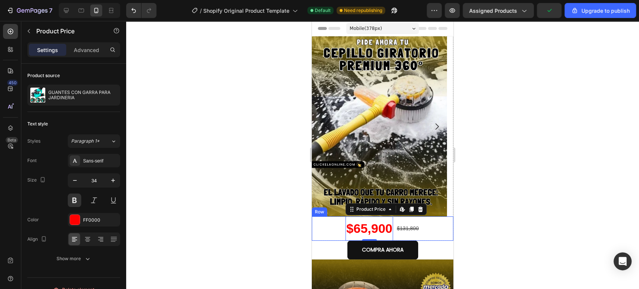
click at [427, 237] on div "$65,900 Product Price Edit content in Shopify 0 Product Price Edit content in S…" at bounding box center [383, 228] width 142 height 24
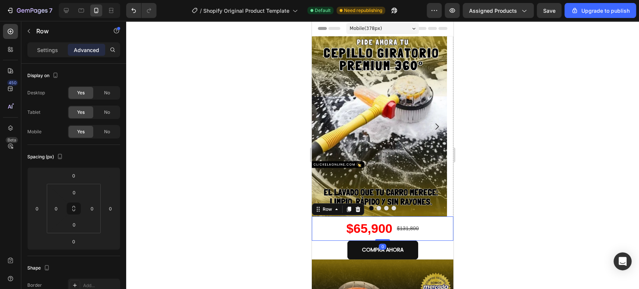
click at [334, 233] on div "$65,900 Product Price Product Price $131,800 Product Price Product Price Row 0" at bounding box center [383, 228] width 142 height 24
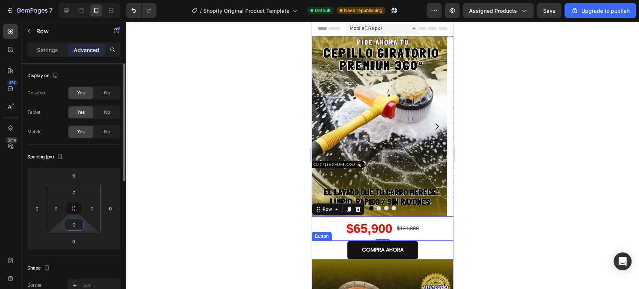
click at [78, 220] on input "0" at bounding box center [74, 224] width 15 height 11
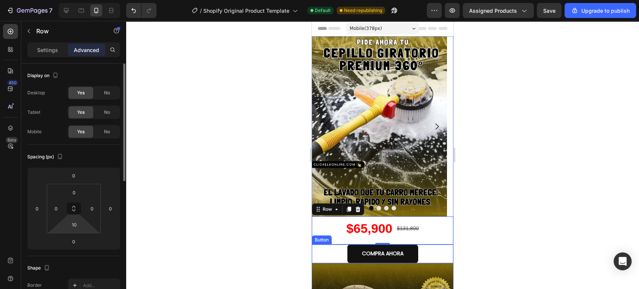
click at [84, 156] on div "Spacing (px)" at bounding box center [73, 157] width 93 height 12
click at [78, 229] on input "10" at bounding box center [74, 224] width 15 height 11
click at [77, 229] on input "10" at bounding box center [74, 224] width 15 height 11
drag, startPoint x: 381, startPoint y: 243, endPoint x: 381, endPoint y: 226, distance: 17.2
click at [381, 226] on div "$65,900 Product Price Product Price $131,800 Product Price Product Price Row 0" at bounding box center [383, 230] width 142 height 28
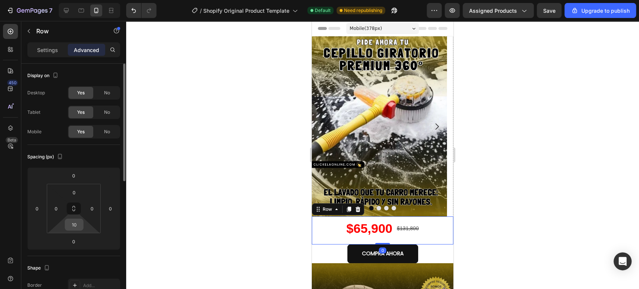
click at [79, 223] on input "10" at bounding box center [74, 224] width 15 height 11
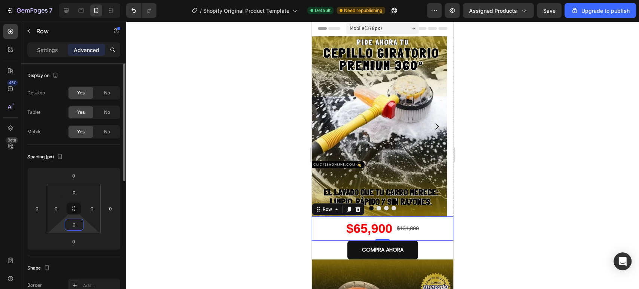
type input "0"
click at [96, 154] on div "Spacing (px)" at bounding box center [73, 157] width 93 height 12
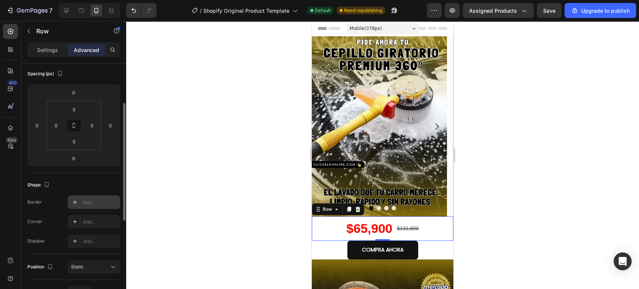
scroll to position [166, 0]
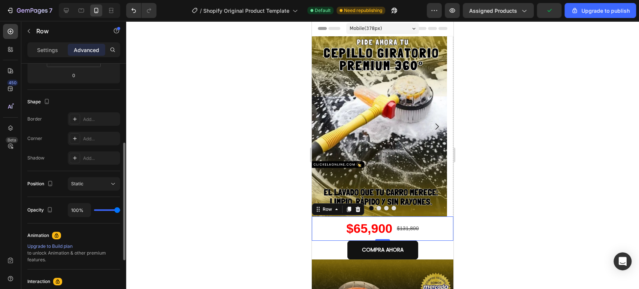
type input "98%"
type input "98"
type input "97%"
type input "97"
type input "93%"
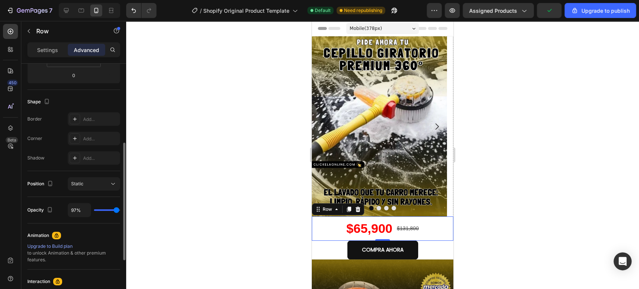
type input "93"
type input "90%"
type input "90"
type input "85%"
type input "85"
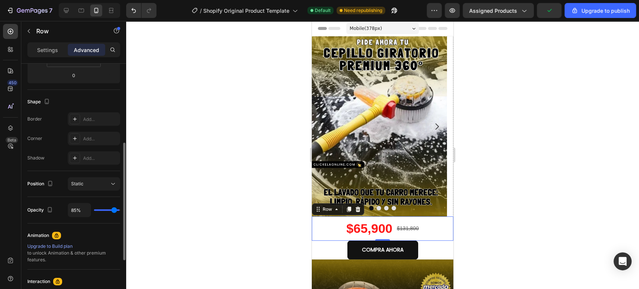
type input "80%"
type input "80"
type input "65%"
type input "65"
type input "50%"
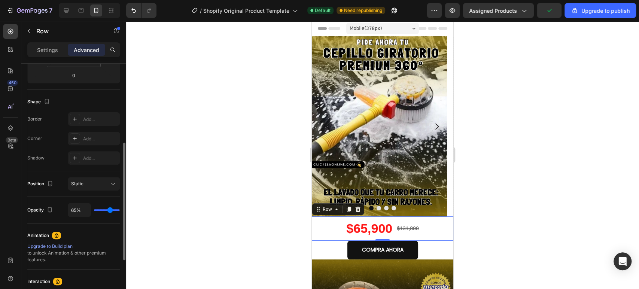
type input "50"
type input "39%"
type input "39"
type input "29%"
type input "29"
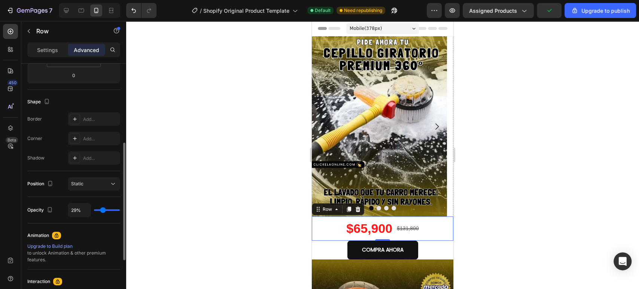
type input "19%"
type input "19"
type input "4%"
type input "4"
type input "0%"
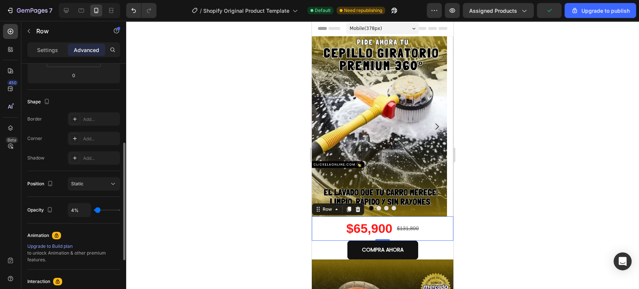
type input "0"
type input "4%"
type input "4"
type input "14%"
type input "14"
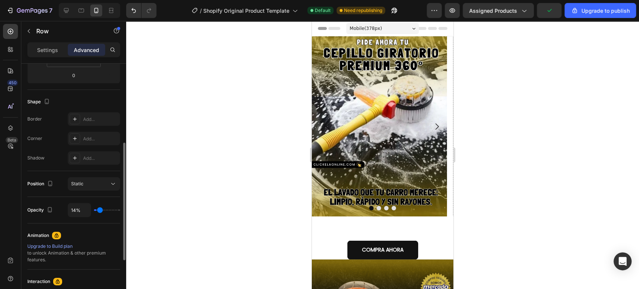
type input "22%"
type input "22"
type input "31%"
type input "31"
type input "41%"
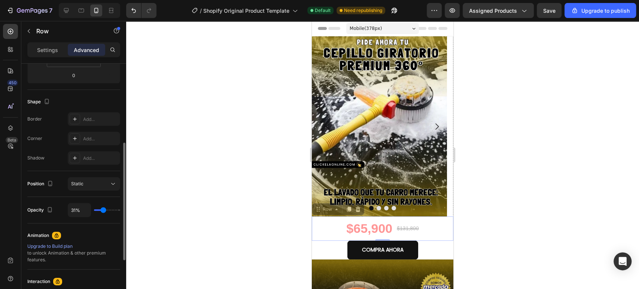
type input "41"
type input "50%"
type input "50"
type input "60%"
type input "60"
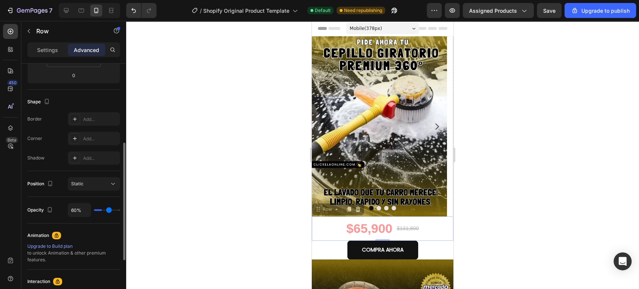
type input "65%"
type input "65"
type input "70%"
type input "70"
type input "75%"
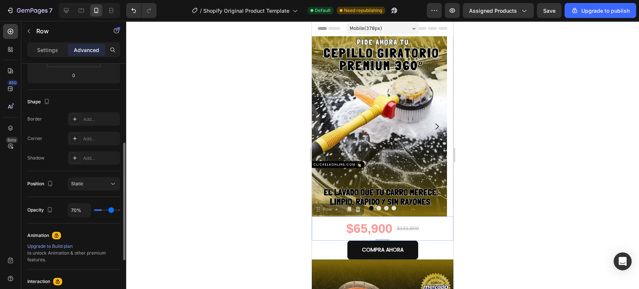
type input "75"
type input "82%"
type input "82"
type input "88%"
type input "88"
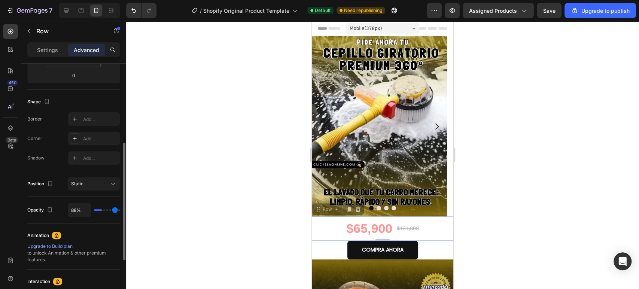
type input "100%"
type input "100"
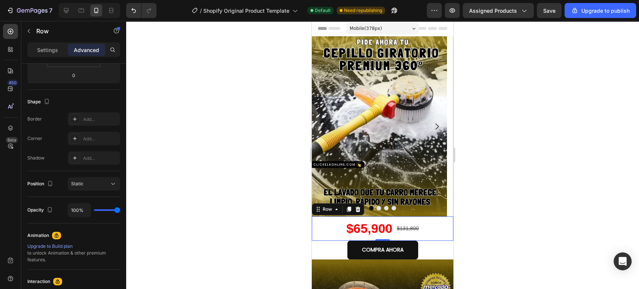
drag, startPoint x: 116, startPoint y: 210, endPoint x: 141, endPoint y: 216, distance: 25.4
click at [120, 211] on input "range" at bounding box center [107, 209] width 26 height 1
click at [398, 229] on div "$131,800" at bounding box center [407, 228] width 23 height 11
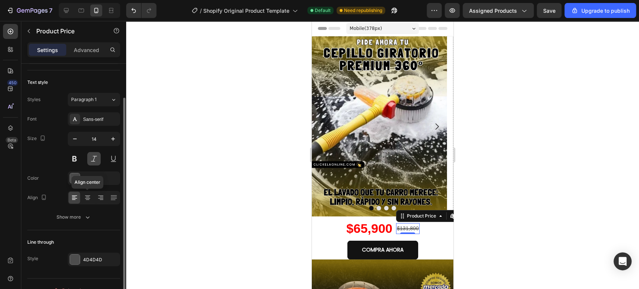
scroll to position [54, 0]
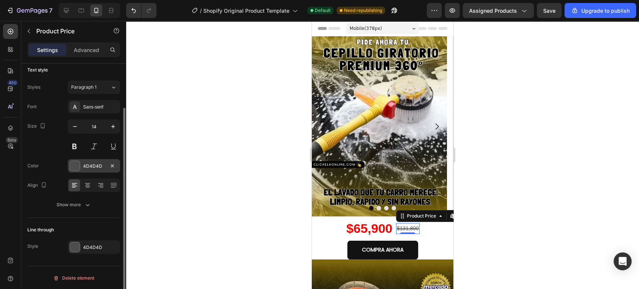
click at [74, 161] on div at bounding box center [75, 166] width 10 height 10
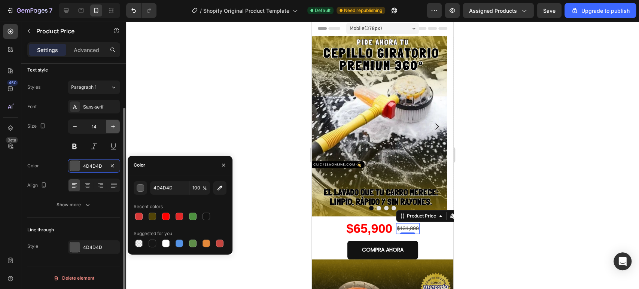
click at [113, 127] on icon "button" at bounding box center [112, 126] width 7 height 7
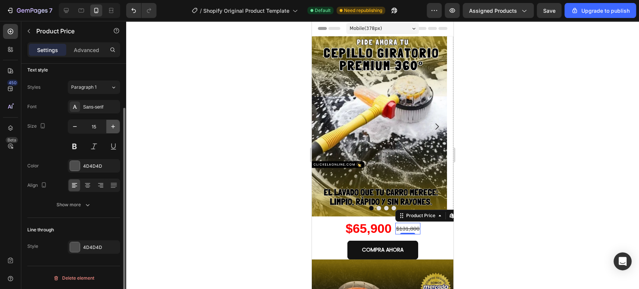
click at [113, 127] on icon "button" at bounding box center [112, 126] width 7 height 7
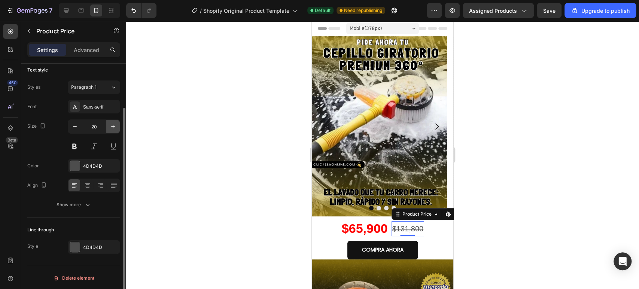
click at [113, 127] on icon "button" at bounding box center [112, 126] width 7 height 7
type input "22"
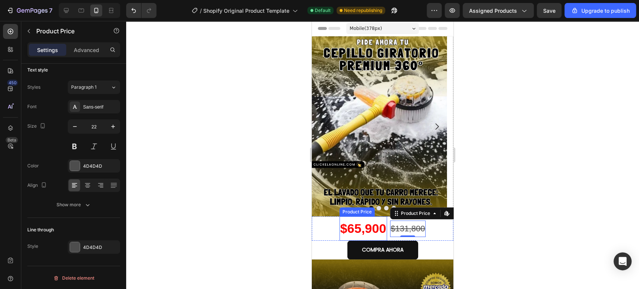
click at [359, 228] on div "$65,900" at bounding box center [364, 228] width 48 height 24
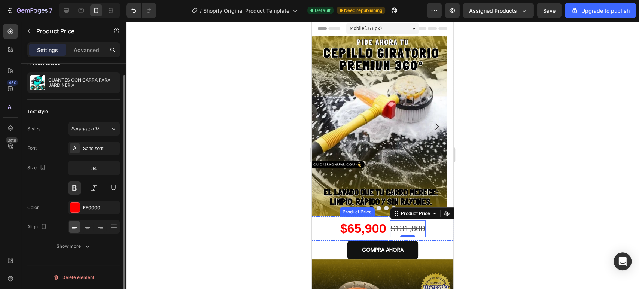
scroll to position [12, 0]
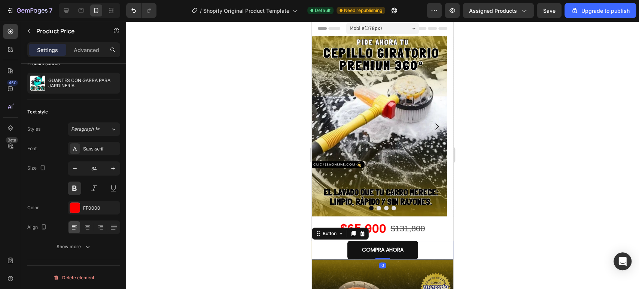
click at [323, 245] on div "COMPRA AHORA Button 0" at bounding box center [383, 250] width 142 height 18
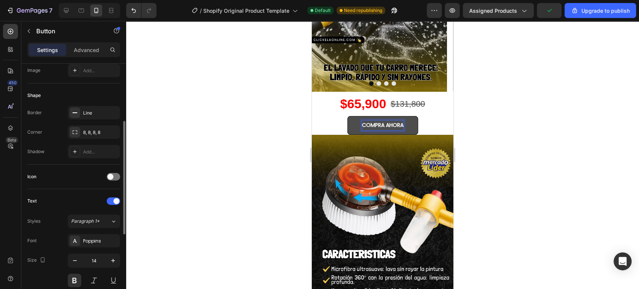
scroll to position [208, 0]
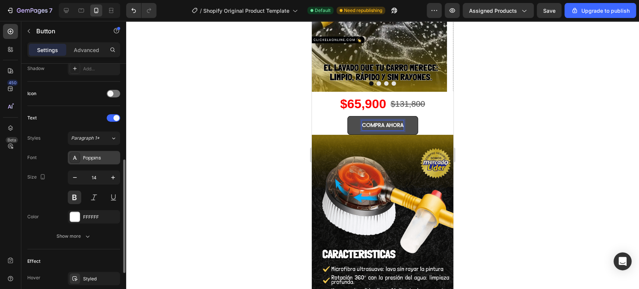
click at [93, 155] on div "Poppins" at bounding box center [100, 158] width 35 height 7
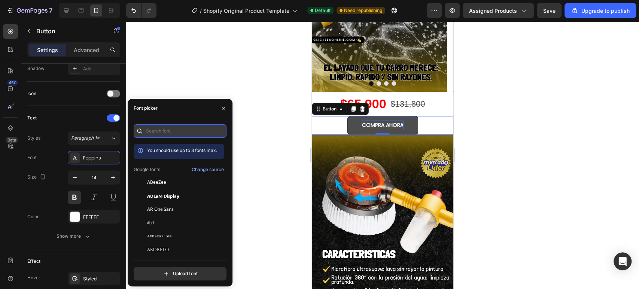
click at [155, 131] on input "text" at bounding box center [180, 130] width 93 height 13
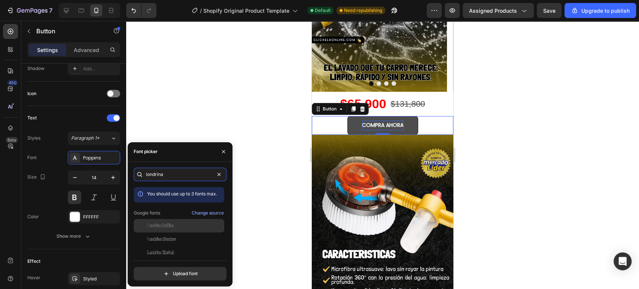
scroll to position [18, 0]
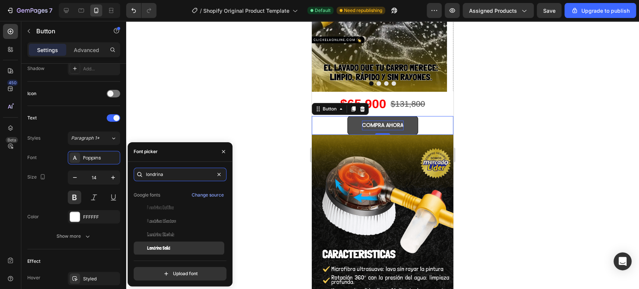
type input "londrina"
click at [170, 251] on span "Londrina Solid" at bounding box center [158, 248] width 23 height 7
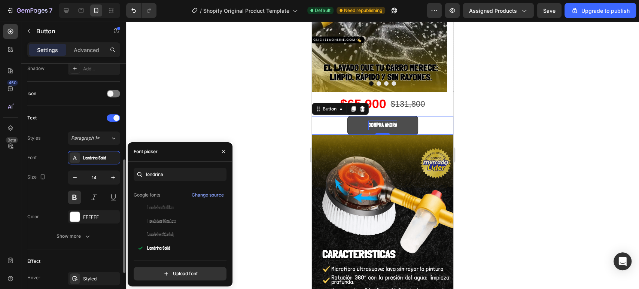
click at [45, 202] on div "Size 14" at bounding box center [73, 187] width 93 height 34
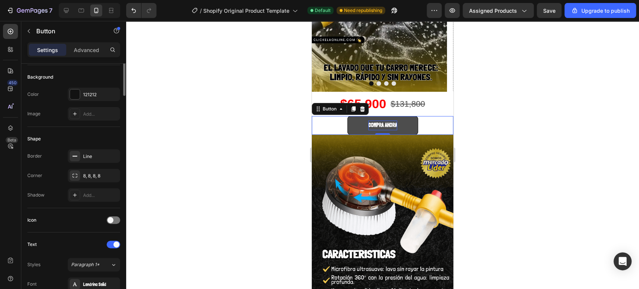
scroll to position [0, 0]
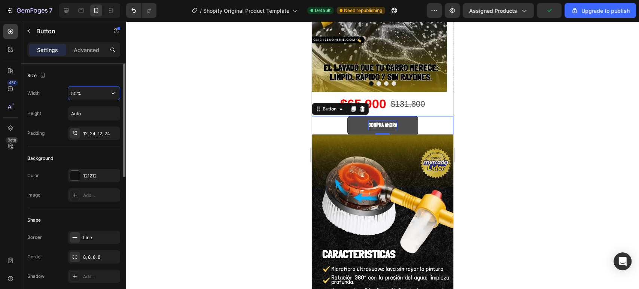
click at [102, 95] on input "50%" at bounding box center [94, 92] width 52 height 13
click at [108, 93] on button "button" at bounding box center [112, 92] width 13 height 13
click at [98, 126] on p "Full 100%" at bounding box center [92, 126] width 43 height 7
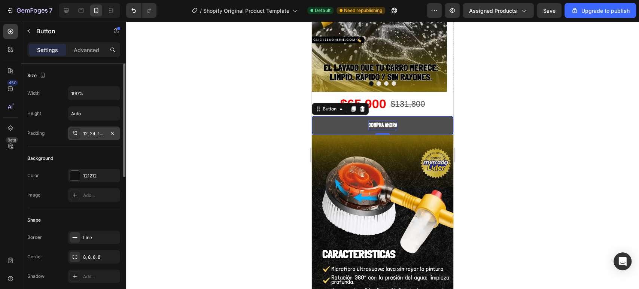
click at [93, 130] on div "12, 24, 12, 24" at bounding box center [94, 133] width 22 height 7
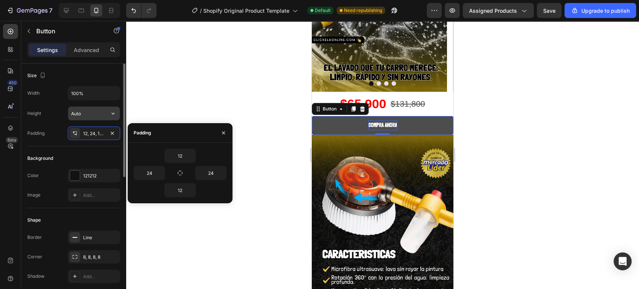
click at [103, 113] on input "Auto" at bounding box center [94, 113] width 52 height 13
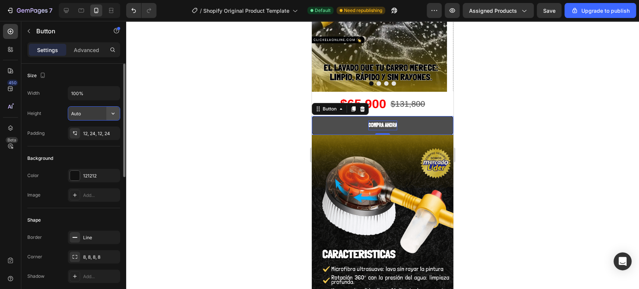
click at [108, 115] on button "button" at bounding box center [112, 113] width 13 height 13
click at [96, 96] on input "100%" at bounding box center [94, 92] width 52 height 13
click at [95, 136] on div "12, 24, 12, 24" at bounding box center [94, 133] width 22 height 7
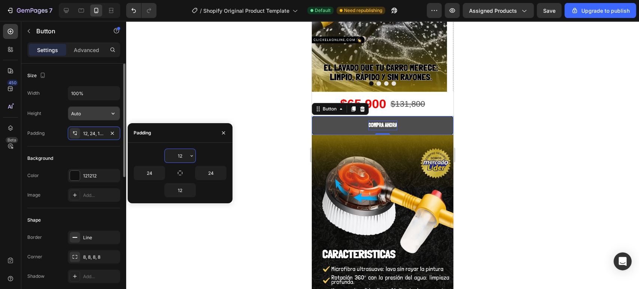
click at [100, 112] on input "Auto" at bounding box center [94, 113] width 52 height 13
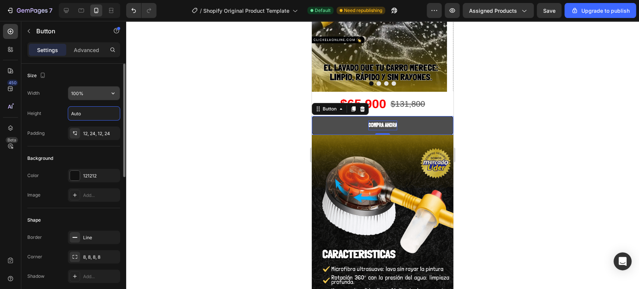
click at [100, 95] on input "100%" at bounding box center [94, 92] width 52 height 13
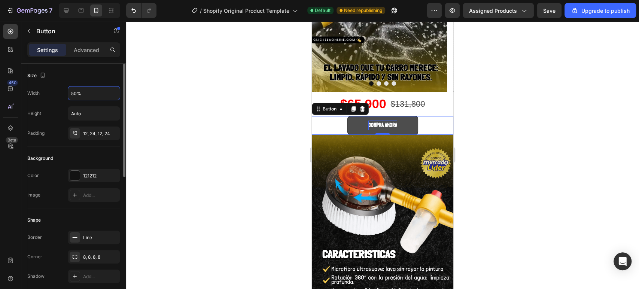
click at [105, 71] on div "Size" at bounding box center [73, 76] width 93 height 12
click at [110, 93] on icon "button" at bounding box center [112, 92] width 7 height 7
click at [90, 94] on input "50%" at bounding box center [94, 92] width 52 height 13
click at [89, 113] on input "Auto" at bounding box center [94, 113] width 52 height 13
click at [102, 95] on input "50%" at bounding box center [94, 92] width 52 height 13
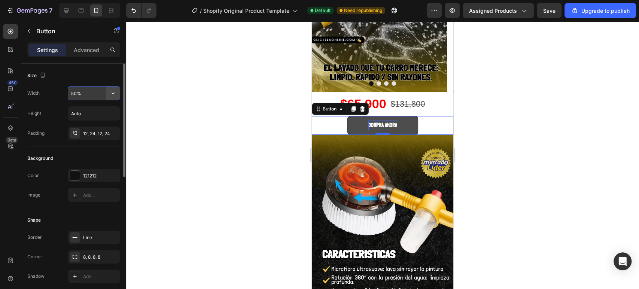
click at [111, 92] on icon "button" at bounding box center [112, 92] width 7 height 7
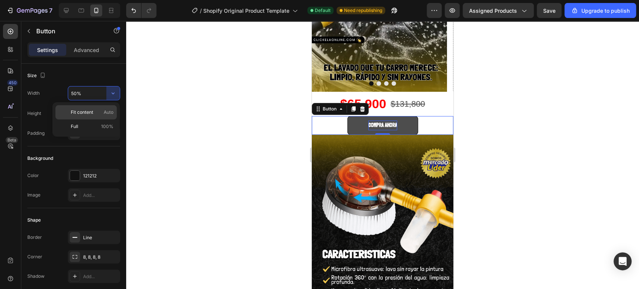
click at [91, 115] on span "Fit content" at bounding box center [82, 112] width 22 height 7
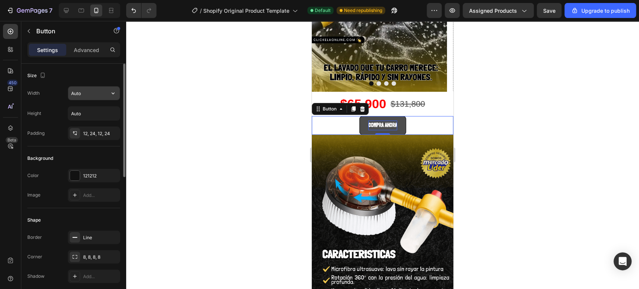
click at [110, 94] on icon "button" at bounding box center [112, 92] width 7 height 7
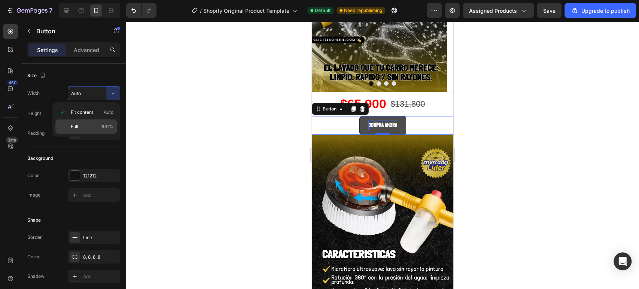
click at [100, 128] on p "Full 100%" at bounding box center [92, 126] width 43 height 7
type input "100%"
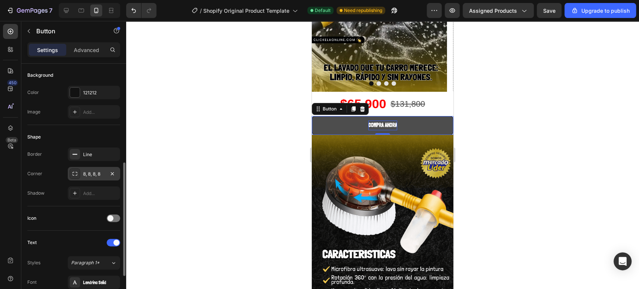
scroll to position [166, 0]
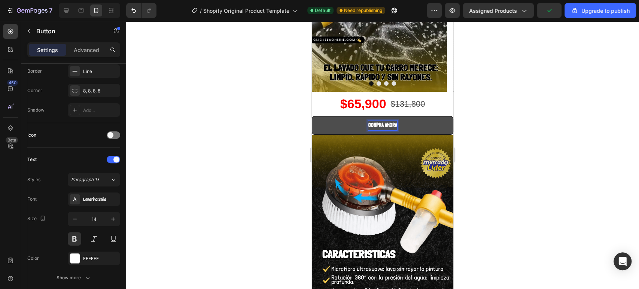
click at [377, 124] on p "COMPRA AHORA" at bounding box center [382, 125] width 29 height 9
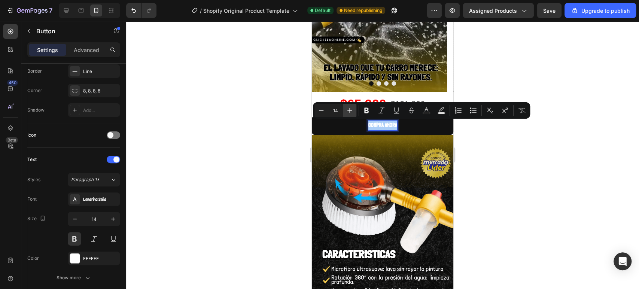
click at [347, 111] on icon "Editor contextual toolbar" at bounding box center [349, 110] width 7 height 7
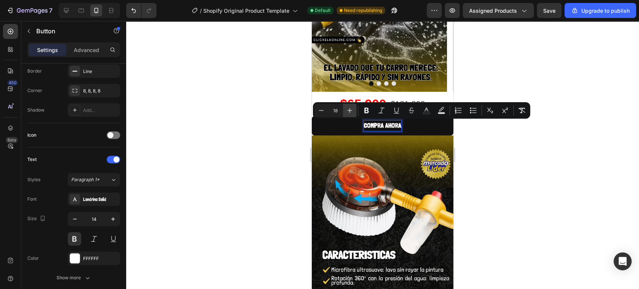
click at [347, 111] on icon "Editor contextual toolbar" at bounding box center [349, 110] width 7 height 7
click at [487, 110] on icon "Editor contextual toolbar" at bounding box center [489, 110] width 7 height 7
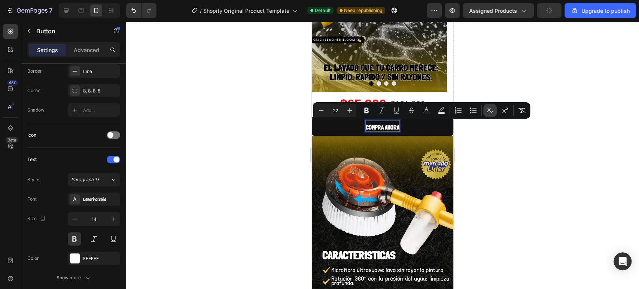
click at [487, 110] on icon "Editor contextual toolbar" at bounding box center [489, 110] width 7 height 7
click at [501, 114] on button "Superscript" at bounding box center [504, 110] width 13 height 13
click at [520, 110] on icon "Editor contextual toolbar" at bounding box center [522, 110] width 7 height 5
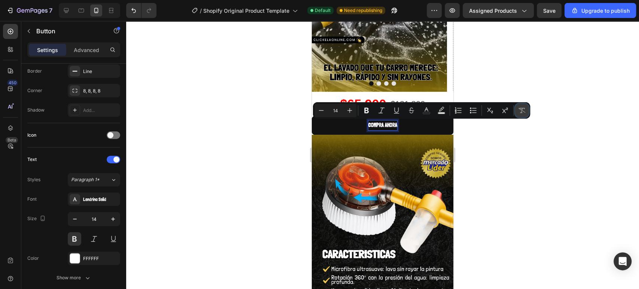
click at [521, 110] on icon "Editor contextual toolbar" at bounding box center [522, 110] width 7 height 5
click at [517, 110] on button "Remove Format" at bounding box center [521, 110] width 13 height 13
click at [494, 111] on button "Subscript" at bounding box center [489, 110] width 13 height 13
click at [494, 112] on button "Subscript" at bounding box center [489, 110] width 13 height 13
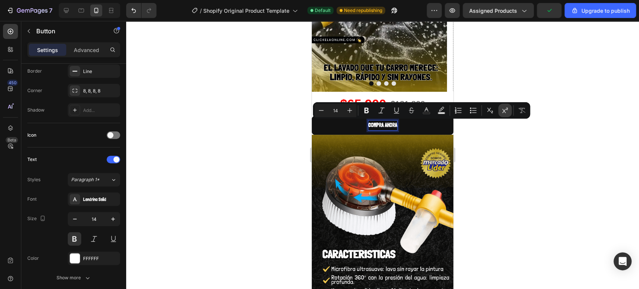
click at [503, 110] on icon "Editor contextual toolbar" at bounding box center [505, 110] width 6 height 6
click at [503, 112] on icon "Editor contextual toolbar" at bounding box center [504, 110] width 7 height 7
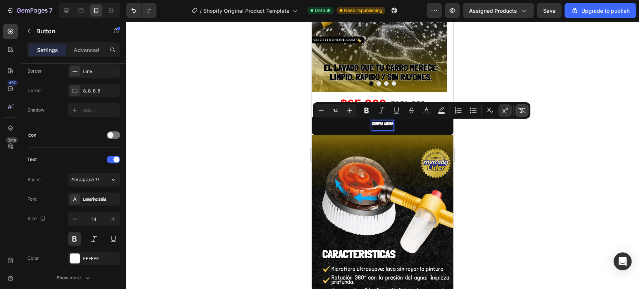
click at [521, 111] on icon "Editor contextual toolbar" at bounding box center [521, 110] width 7 height 7
click at [355, 110] on button "Plus" at bounding box center [349, 110] width 13 height 13
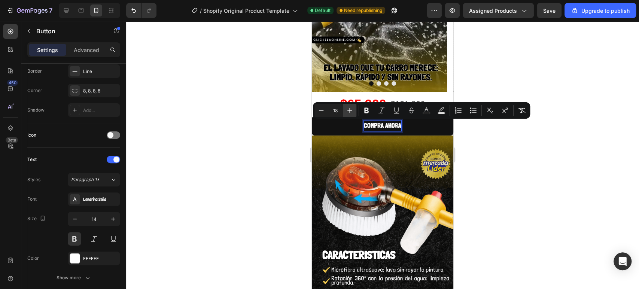
click at [355, 110] on button "Plus" at bounding box center [349, 110] width 13 height 13
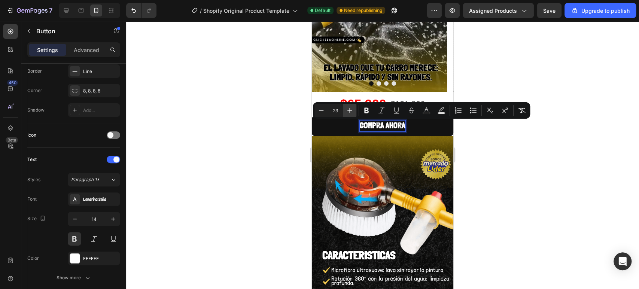
click at [355, 110] on button "Plus" at bounding box center [349, 110] width 13 height 13
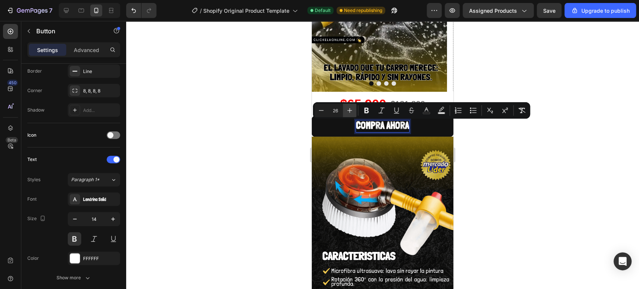
click at [355, 110] on button "Plus" at bounding box center [349, 110] width 13 height 13
type input "28"
click at [513, 145] on div at bounding box center [382, 155] width 513 height 268
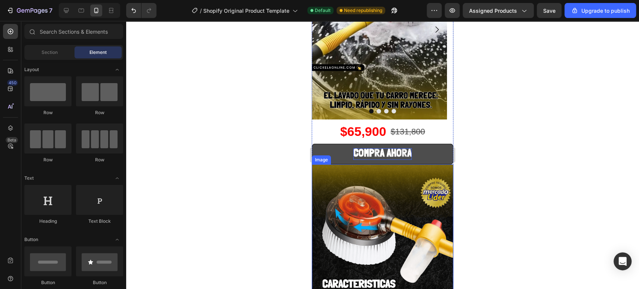
scroll to position [83, 0]
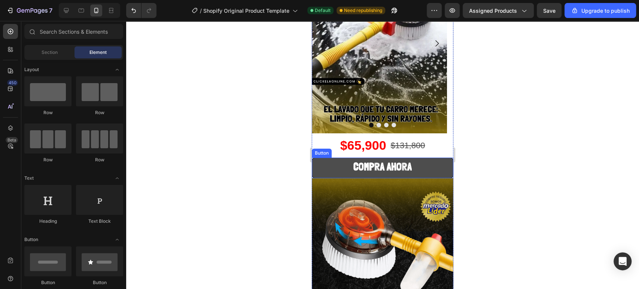
click at [338, 165] on button "COMPRA AHORA" at bounding box center [383, 168] width 142 height 20
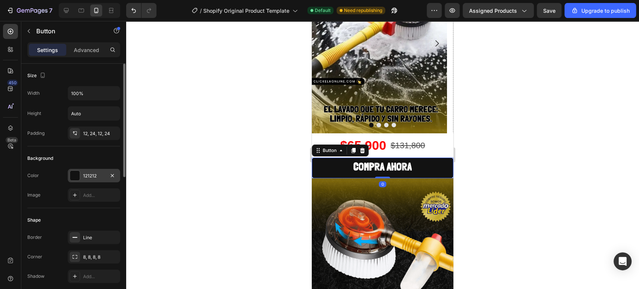
click at [92, 173] on div "121212" at bounding box center [94, 176] width 22 height 7
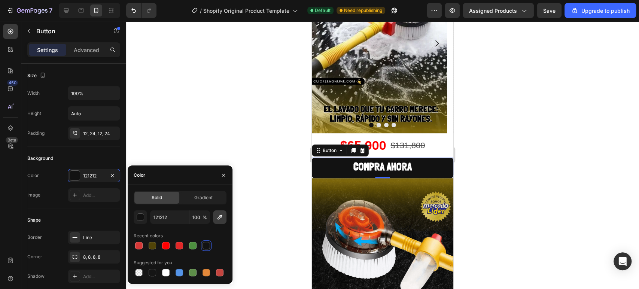
click at [216, 218] on icon "button" at bounding box center [219, 216] width 7 height 7
type input "6B580A"
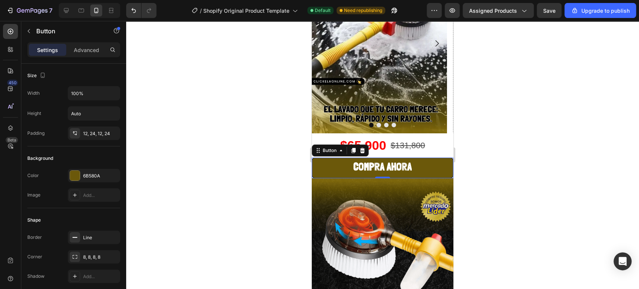
click at [568, 149] on div at bounding box center [382, 155] width 513 height 268
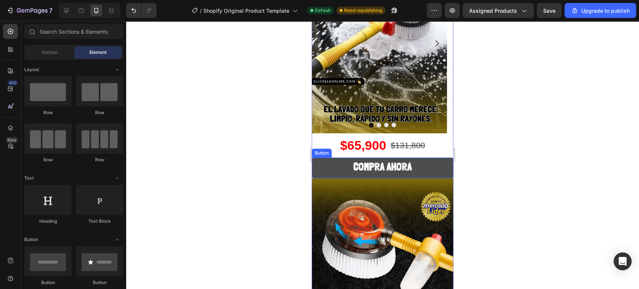
click at [322, 168] on button "COMPRA AHORA" at bounding box center [383, 168] width 142 height 20
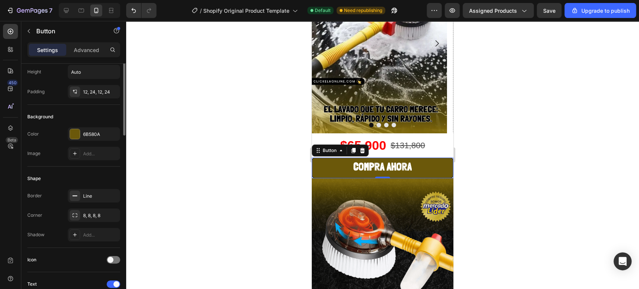
scroll to position [0, 0]
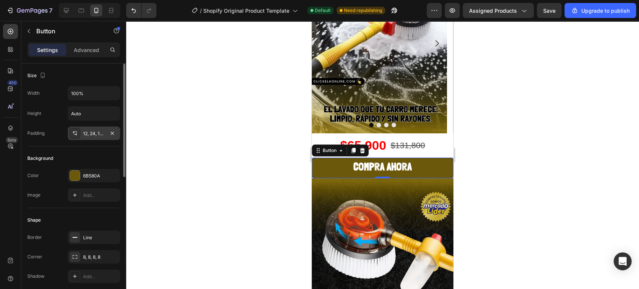
click at [84, 137] on div "12, 24, 12, 24" at bounding box center [94, 133] width 52 height 13
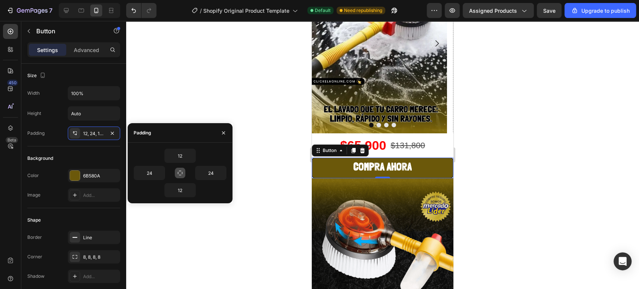
click at [184, 173] on button "button" at bounding box center [180, 173] width 10 height 10
type input "12"
click at [171, 100] on div at bounding box center [382, 155] width 513 height 268
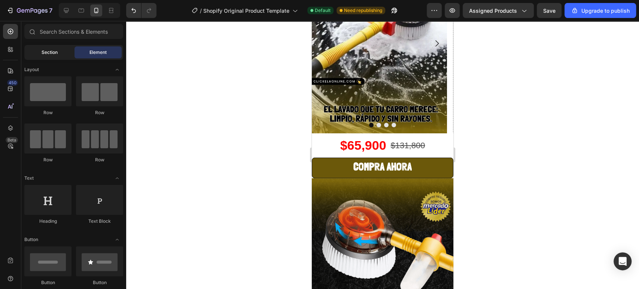
click at [54, 56] on div "Section" at bounding box center [49, 52] width 47 height 12
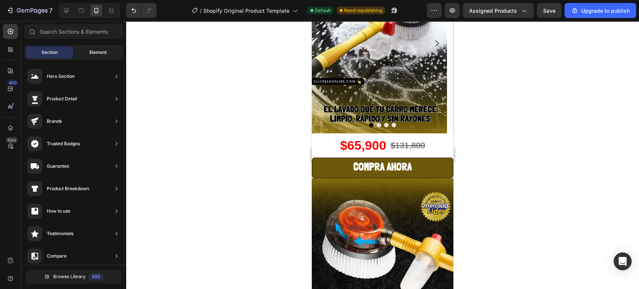
click at [95, 54] on span "Element" at bounding box center [97, 52] width 17 height 7
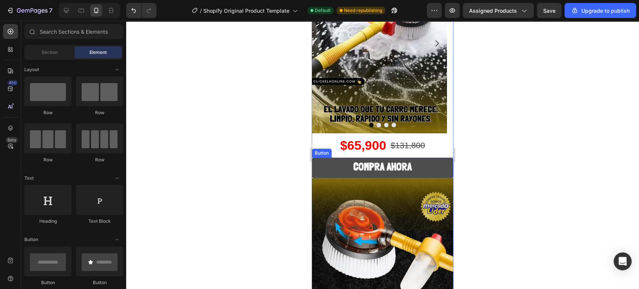
click at [320, 167] on button "COMPRA AHORA" at bounding box center [383, 168] width 142 height 20
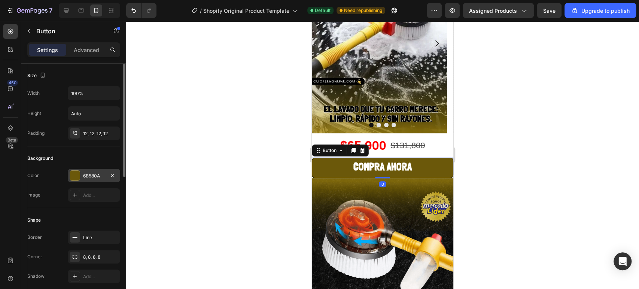
click at [89, 173] on div "6B580A" at bounding box center [94, 176] width 22 height 7
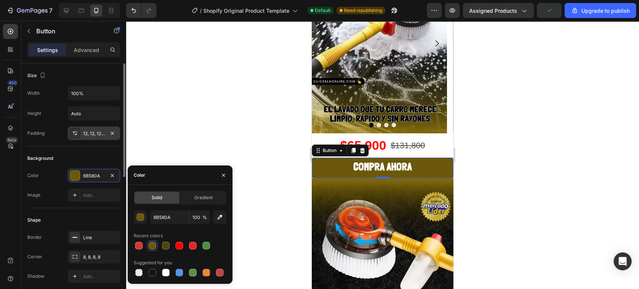
click at [95, 131] on div "12, 12, 12, 12" at bounding box center [94, 133] width 22 height 7
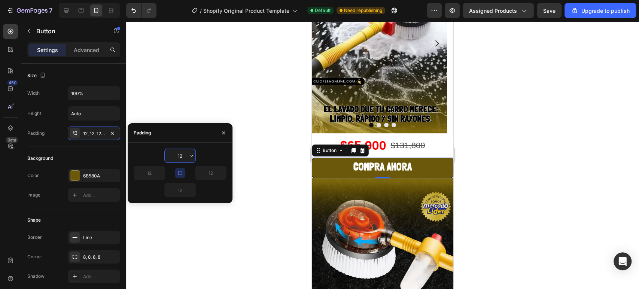
click at [177, 159] on input "12" at bounding box center [180, 155] width 31 height 13
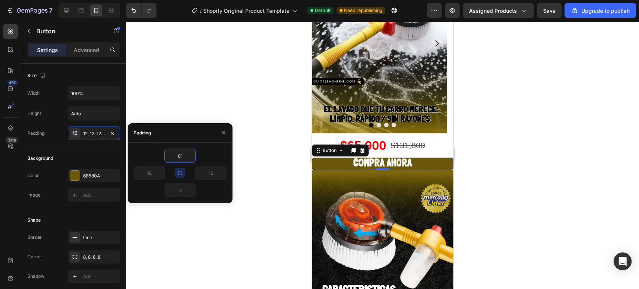
type input "0"
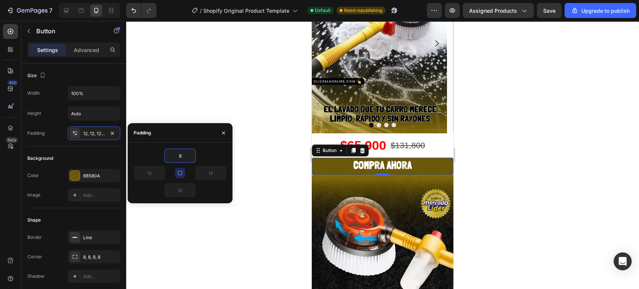
type input "8"
click at [79, 118] on input "Auto" at bounding box center [94, 113] width 52 height 13
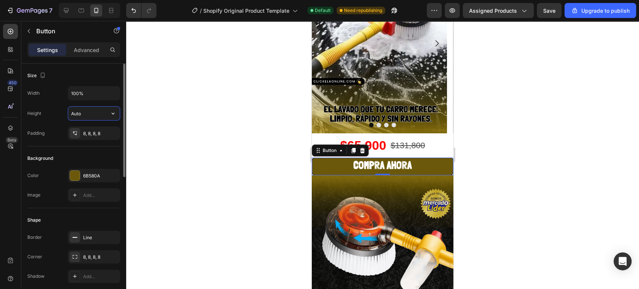
click at [98, 111] on input "Auto" at bounding box center [94, 113] width 52 height 13
click at [112, 116] on icon "button" at bounding box center [112, 113] width 7 height 7
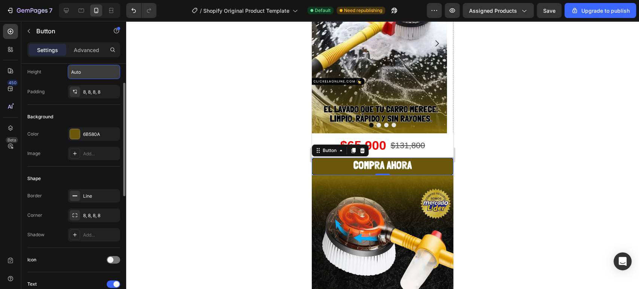
scroll to position [125, 0]
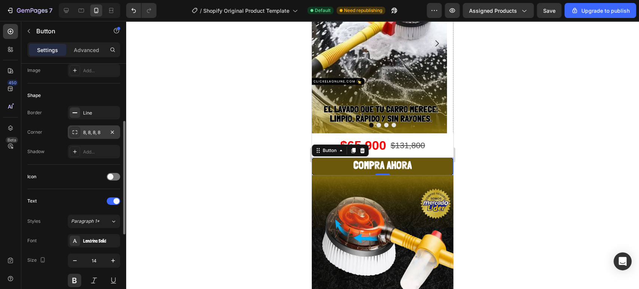
click at [104, 135] on div "8, 8, 8, 8" at bounding box center [94, 131] width 52 height 13
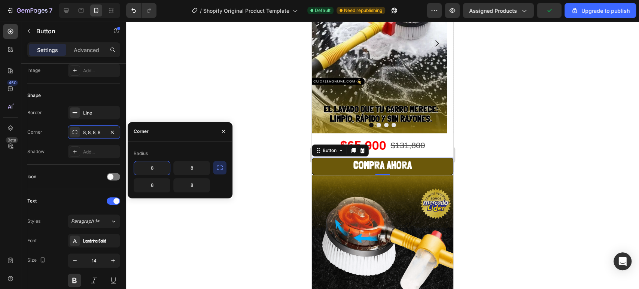
click at [144, 172] on input "8" at bounding box center [152, 167] width 36 height 13
type input "0"
click at [201, 164] on input "8" at bounding box center [192, 167] width 36 height 13
click at [202, 162] on input "8" at bounding box center [192, 167] width 36 height 13
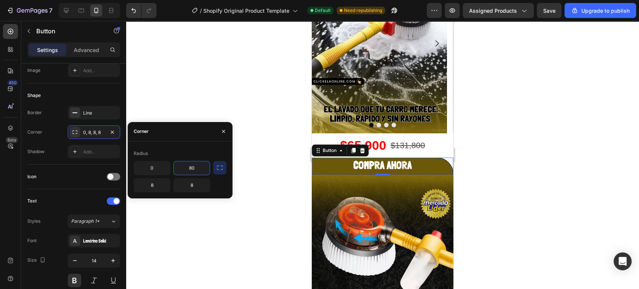
type input "8"
type input "0"
click at [146, 188] on input "8" at bounding box center [152, 185] width 36 height 13
type input "0"
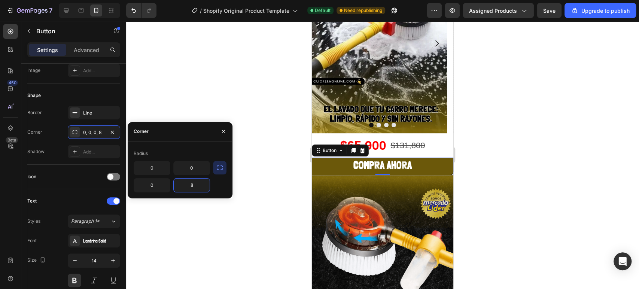
click at [200, 185] on input "8" at bounding box center [192, 185] width 36 height 13
type input "0"
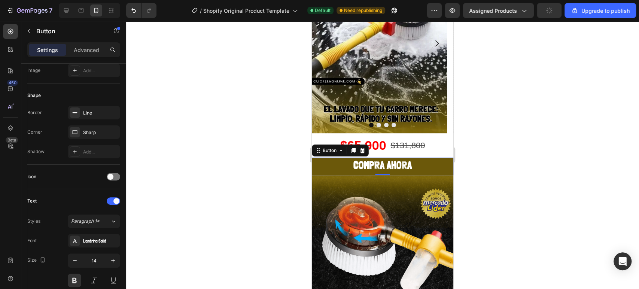
click at [252, 171] on div at bounding box center [382, 155] width 513 height 268
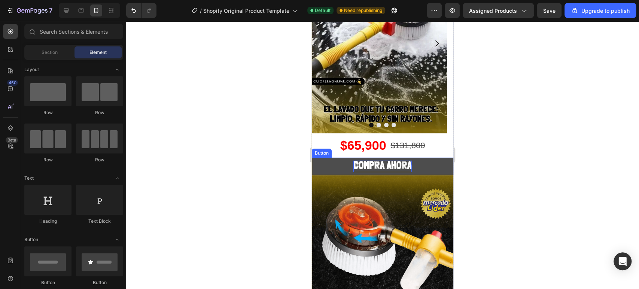
click at [362, 164] on span "COMPRA AHORA" at bounding box center [382, 165] width 58 height 12
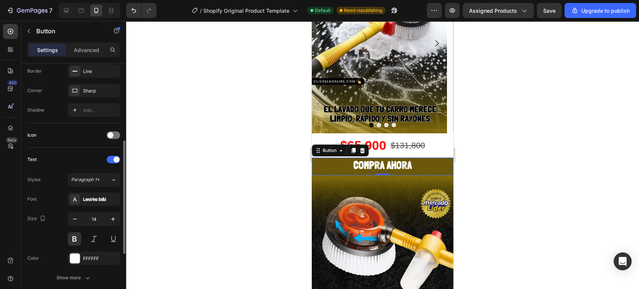
scroll to position [249, 0]
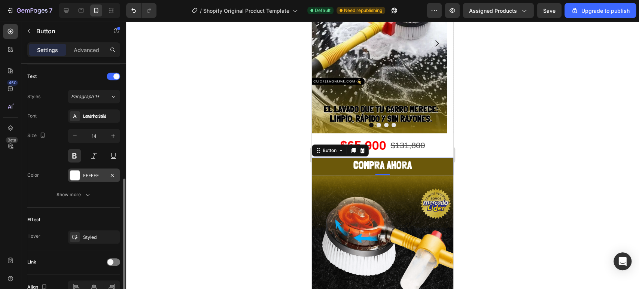
click at [95, 174] on div "FFFFFF" at bounding box center [94, 175] width 22 height 7
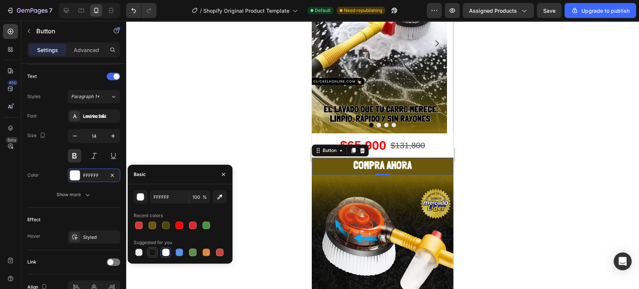
click at [149, 251] on div at bounding box center [152, 252] width 7 height 7
click at [177, 224] on div at bounding box center [179, 225] width 7 height 7
type input "FF0000"
click at [491, 158] on div at bounding box center [382, 155] width 513 height 268
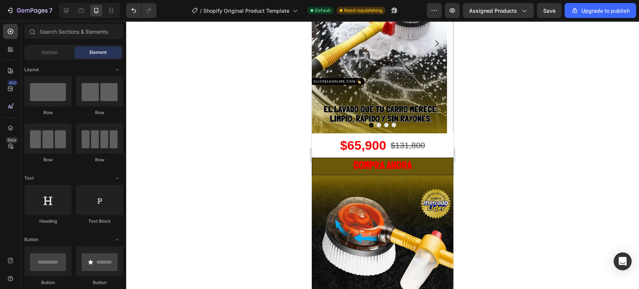
click at [491, 158] on div at bounding box center [382, 155] width 513 height 268
click at [322, 144] on div "$65,900 Product Price Product Price $131,800 Product Price Product Price Row" at bounding box center [383, 145] width 142 height 24
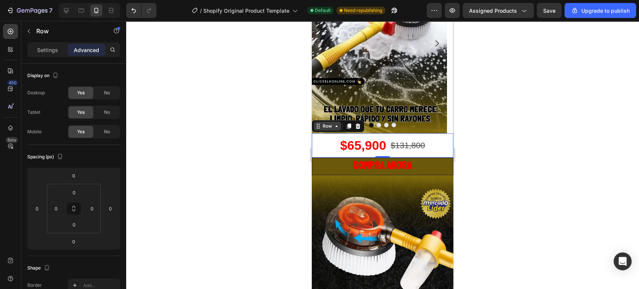
click at [328, 130] on div "Row" at bounding box center [327, 126] width 27 height 9
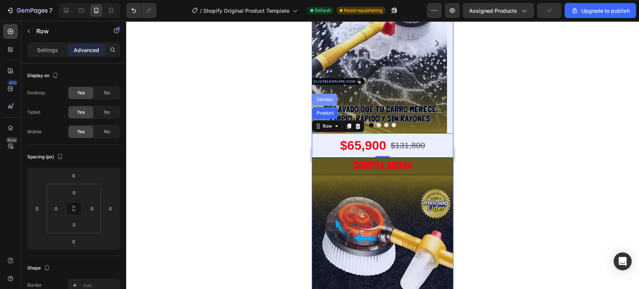
click at [326, 99] on div "Section" at bounding box center [324, 99] width 19 height 4
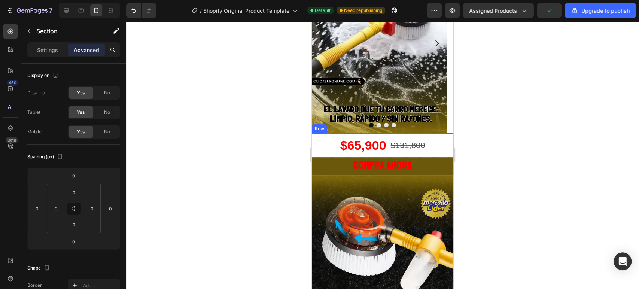
click at [328, 145] on div "$65,900 Product Price Product Price $131,800 Product Price Product Price Row" at bounding box center [383, 145] width 142 height 24
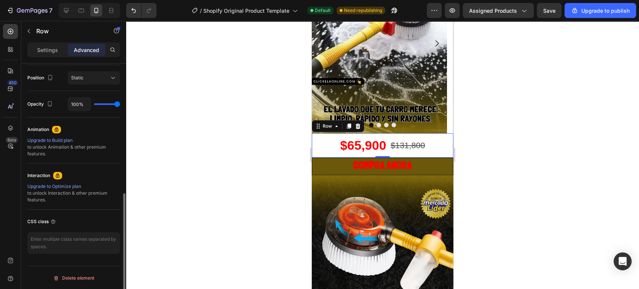
scroll to position [189, 0]
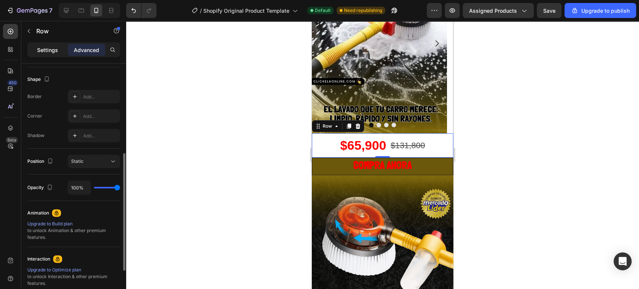
click at [59, 52] on div "Settings" at bounding box center [47, 50] width 37 height 12
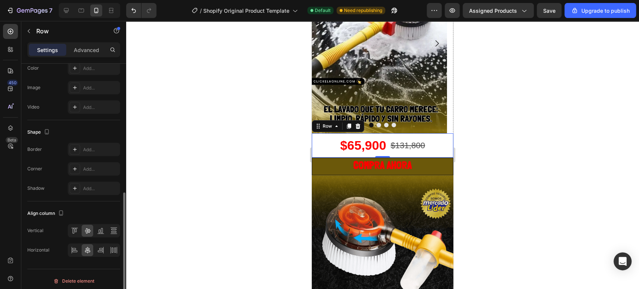
scroll to position [275, 0]
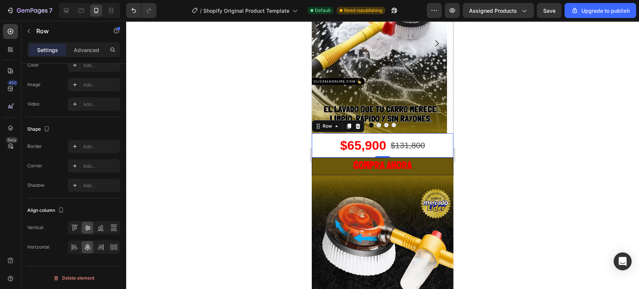
click at [322, 140] on div "$65,900 Product Price Product Price $131,800 Product Price Product Price Row 0" at bounding box center [383, 145] width 142 height 24
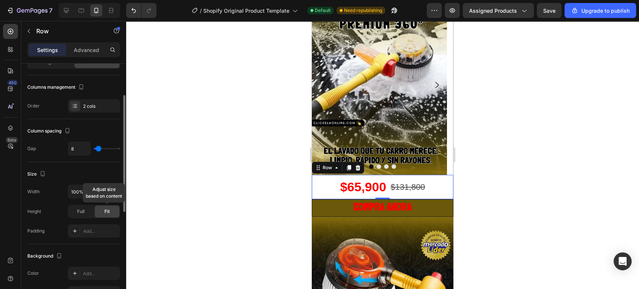
scroll to position [0, 0]
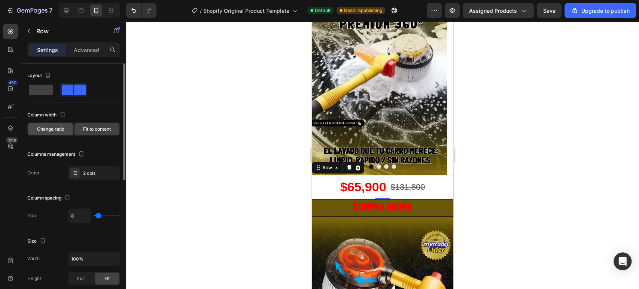
click at [51, 132] on span "Change ratio" at bounding box center [50, 129] width 27 height 7
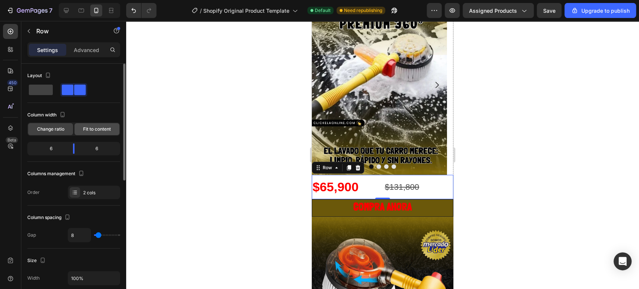
click at [85, 130] on span "Fit to content" at bounding box center [97, 129] width 28 height 7
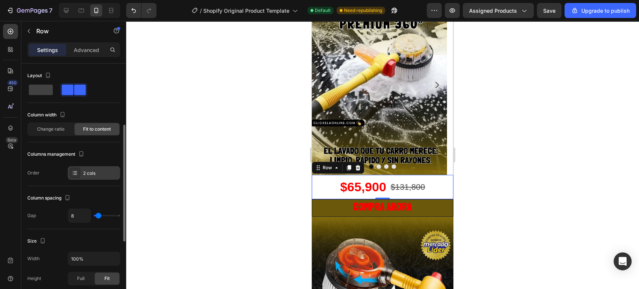
scroll to position [42, 0]
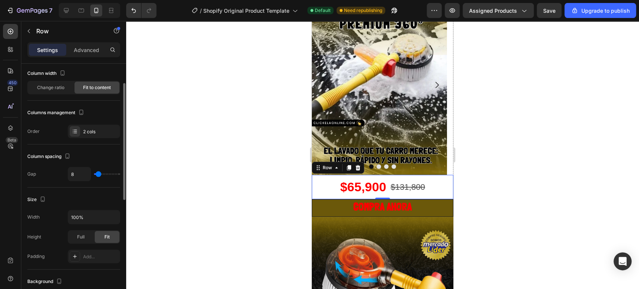
type input "15"
type input "17"
type input "19"
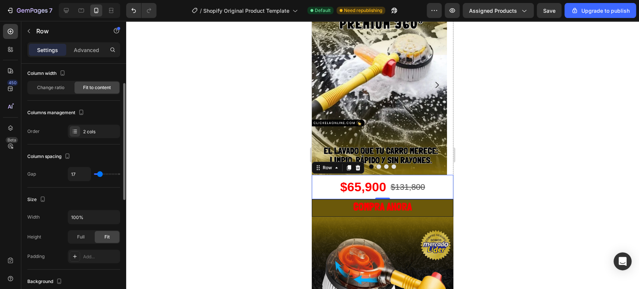
type input "19"
type input "23"
type input "25"
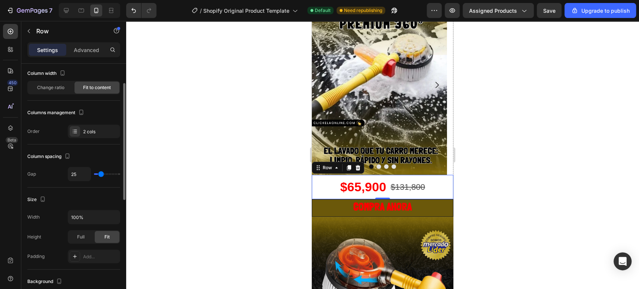
type input "31"
type input "45"
type input "41"
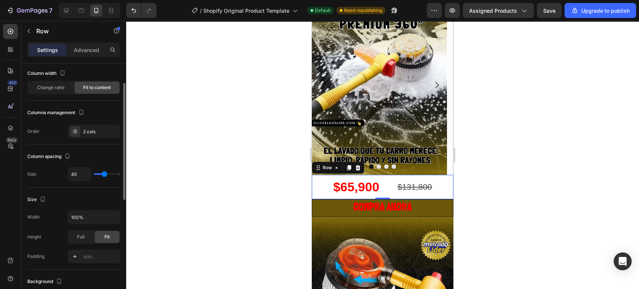
type input "41"
type input "37"
type input "35"
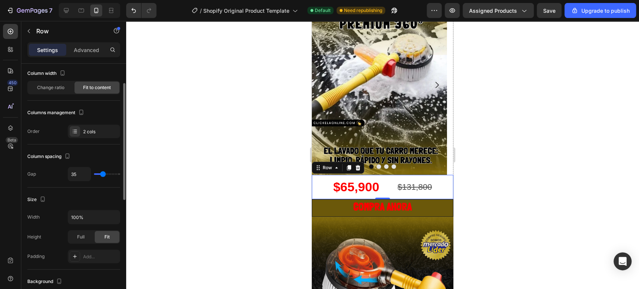
type input "33"
type input "29"
type input "23"
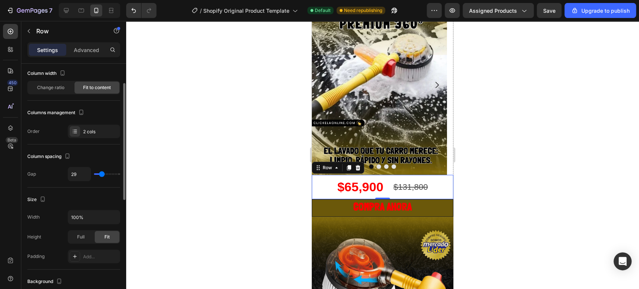
type input "23"
type input "21"
type input "17"
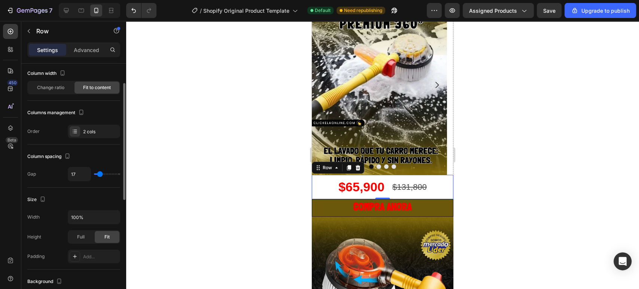
type input "15"
type input "11"
type input "9"
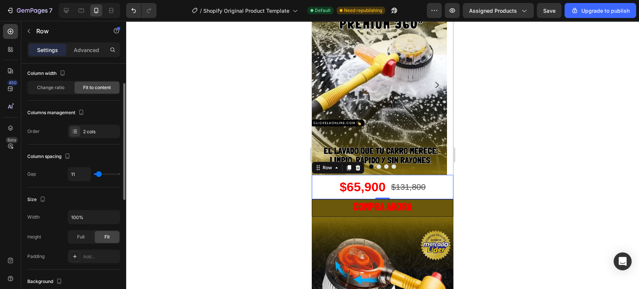
type input "9"
type input "7"
type input "9"
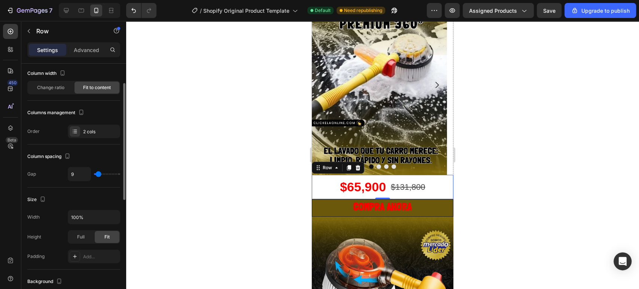
type input "11"
type input "13"
type input "17"
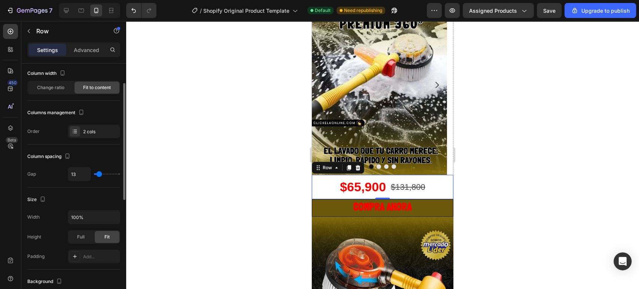
type input "17"
type input "19"
type input "15"
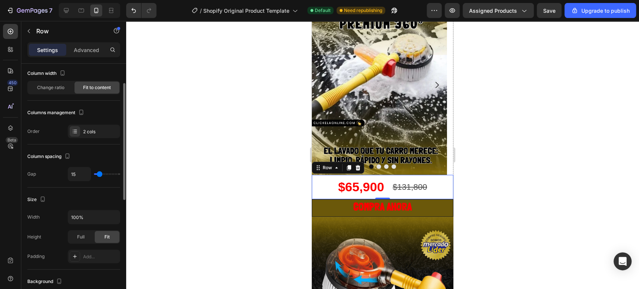
type input "13"
type input "9"
type input "7"
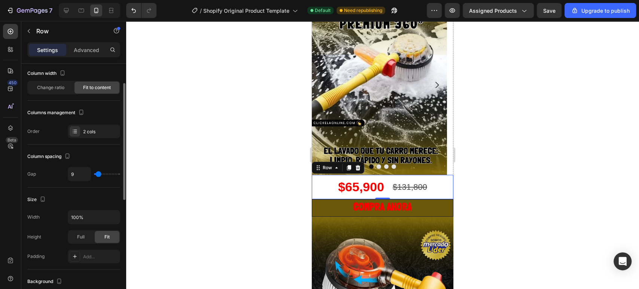
type input "7"
type input "5"
type input "3"
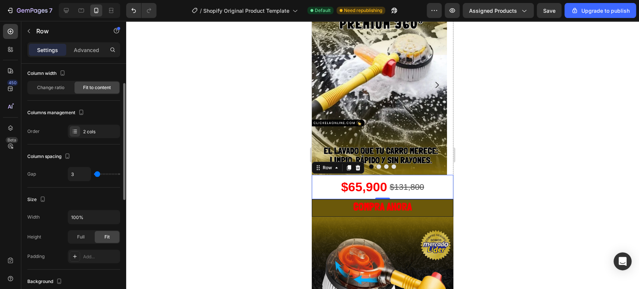
click at [97, 173] on input "range" at bounding box center [107, 173] width 26 height 1
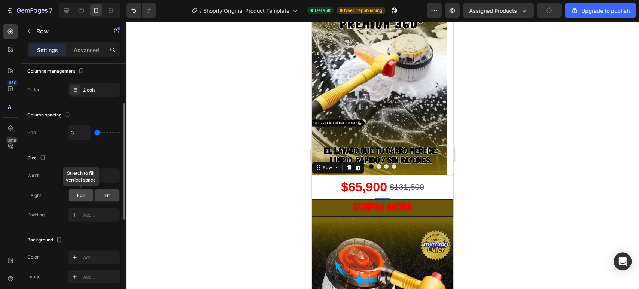
click at [82, 194] on span "Full" at bounding box center [80, 195] width 7 height 7
click at [111, 195] on div "Fit" at bounding box center [107, 195] width 25 height 12
click at [90, 195] on div "Full" at bounding box center [81, 195] width 25 height 12
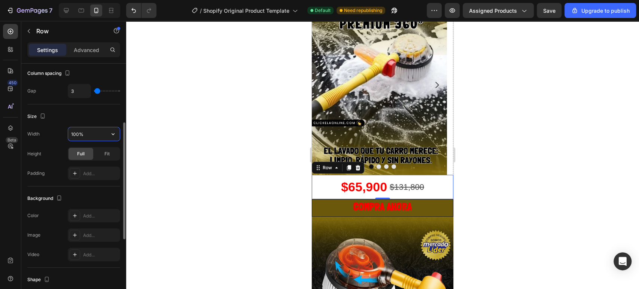
click at [91, 133] on input "100%" at bounding box center [94, 133] width 52 height 13
click at [104, 132] on input "100%" at bounding box center [94, 133] width 52 height 13
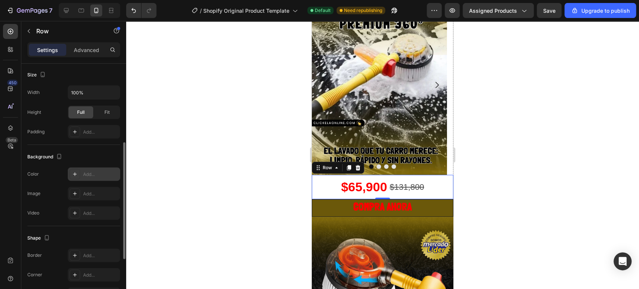
click at [91, 174] on div "Add..." at bounding box center [100, 174] width 35 height 7
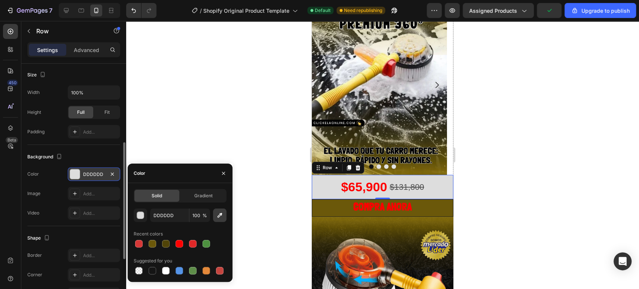
click at [218, 215] on icon "button" at bounding box center [219, 215] width 7 height 7
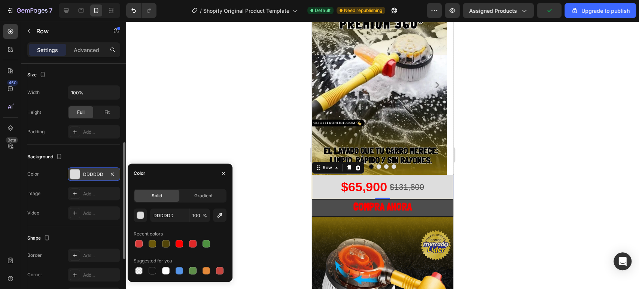
type input "6B580A"
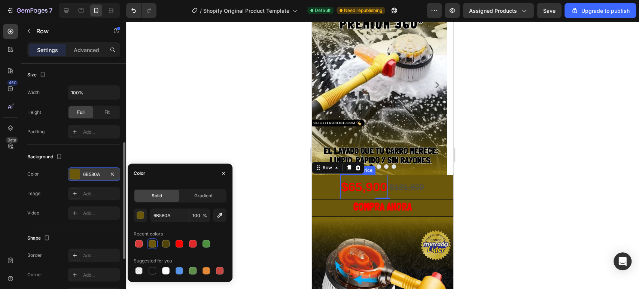
click at [356, 186] on div "$65,900" at bounding box center [364, 187] width 48 height 24
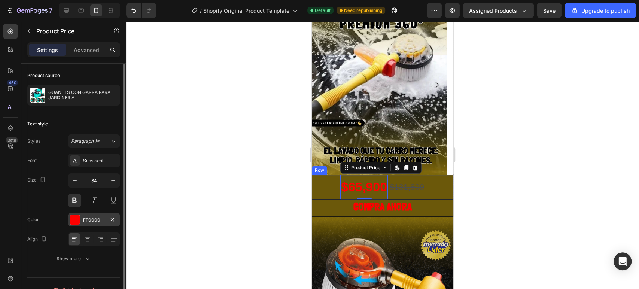
click at [89, 221] on div "FF0000" at bounding box center [94, 220] width 22 height 7
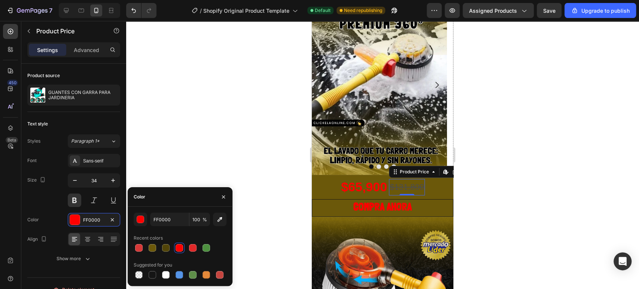
click at [400, 186] on div "$131,800" at bounding box center [407, 187] width 36 height 16
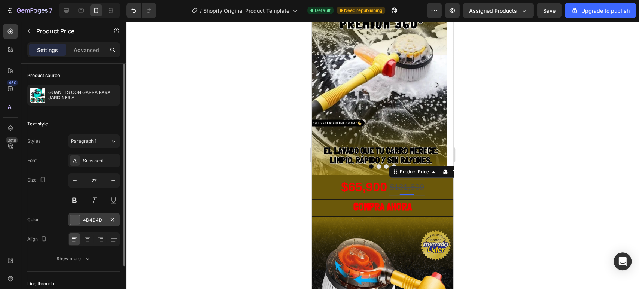
click at [97, 219] on div "4D4D4D" at bounding box center [94, 220] width 22 height 7
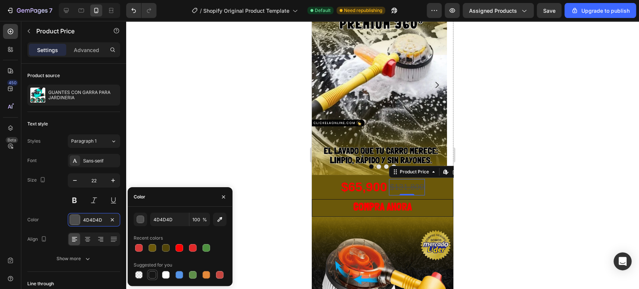
click at [153, 260] on div at bounding box center [152, 274] width 7 height 7
type input "151515"
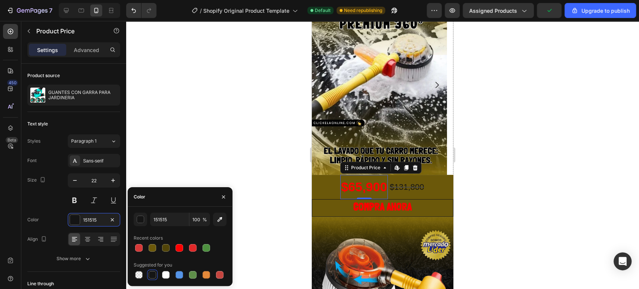
click at [362, 189] on div "$65,900" at bounding box center [364, 187] width 48 height 24
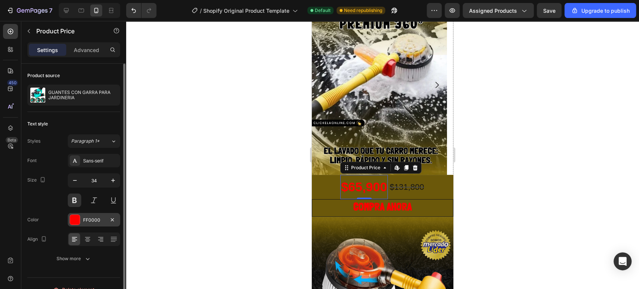
click at [94, 220] on div "FF0000" at bounding box center [94, 220] width 22 height 7
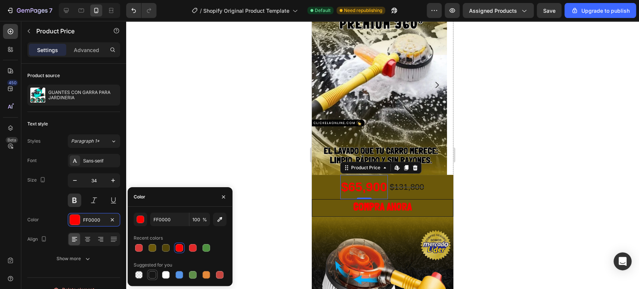
click at [155, 260] on div at bounding box center [152, 274] width 7 height 7
click at [176, 249] on div at bounding box center [179, 247] width 7 height 7
type input "FF0000"
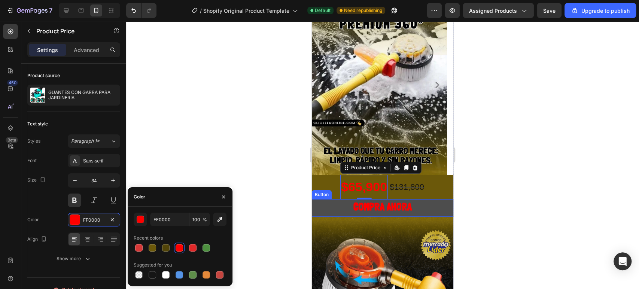
click at [429, 206] on button "COMPRA AHORA" at bounding box center [383, 207] width 142 height 17
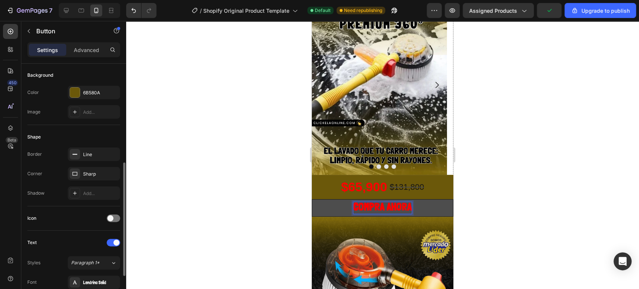
scroll to position [125, 0]
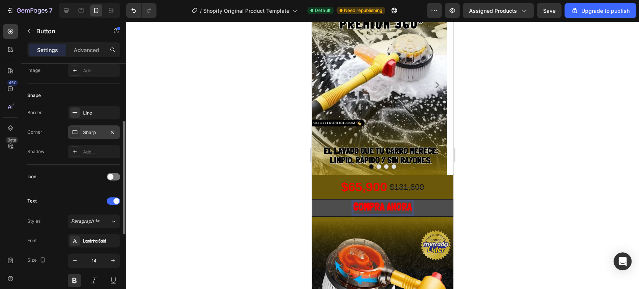
click at [92, 134] on div "Sharp" at bounding box center [94, 132] width 22 height 7
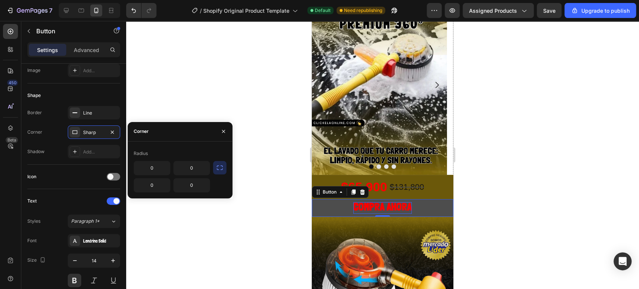
click at [521, 142] on div at bounding box center [382, 155] width 513 height 268
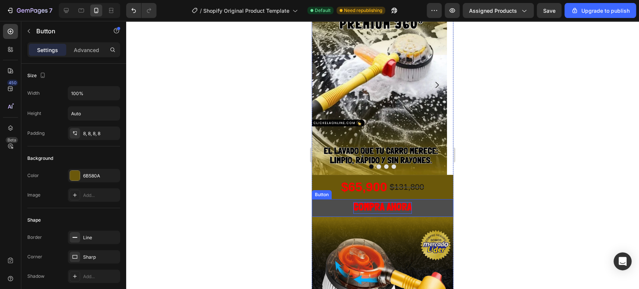
click at [326, 204] on button "COMPRA AHORA" at bounding box center [383, 207] width 142 height 17
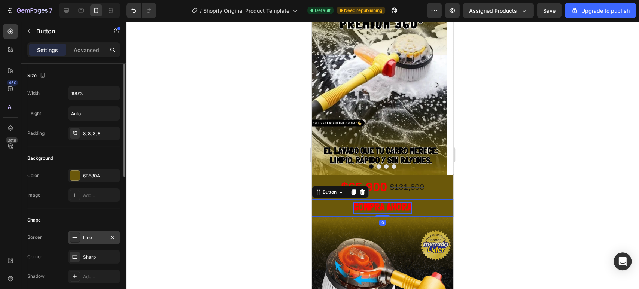
scroll to position [42, 0]
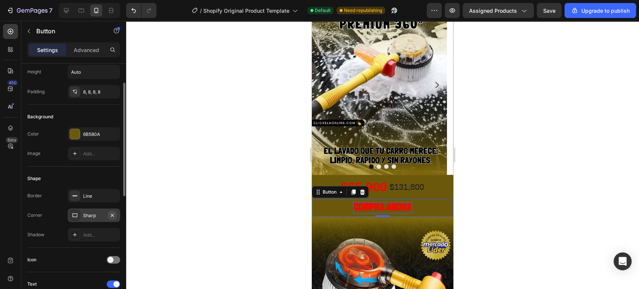
click at [113, 214] on icon "button" at bounding box center [112, 214] width 3 height 3
click at [550, 206] on div at bounding box center [382, 155] width 513 height 268
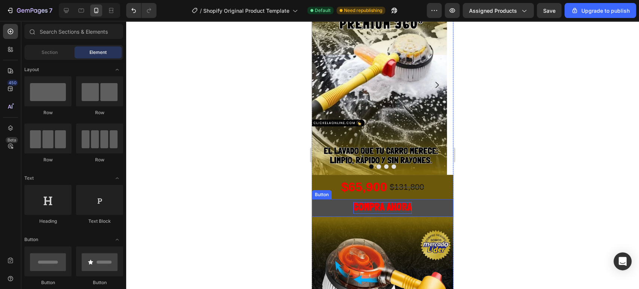
click at [322, 207] on button "COMPRA AHORA" at bounding box center [383, 207] width 142 height 17
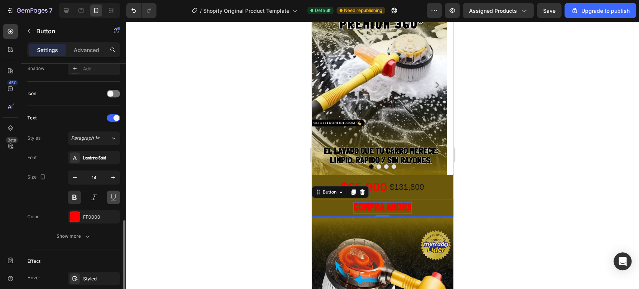
scroll to position [289, 0]
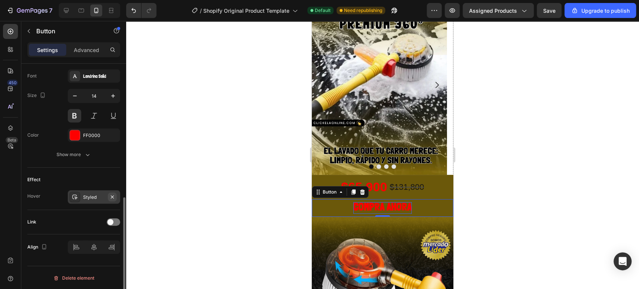
click at [114, 195] on icon "button" at bounding box center [112, 197] width 6 height 6
click at [542, 189] on div at bounding box center [382, 155] width 513 height 268
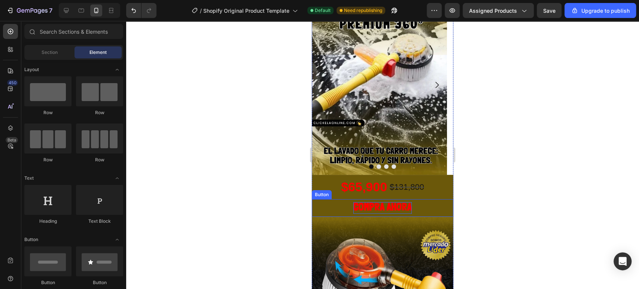
click at [318, 207] on button "COMPRA AHORA" at bounding box center [383, 207] width 142 height 17
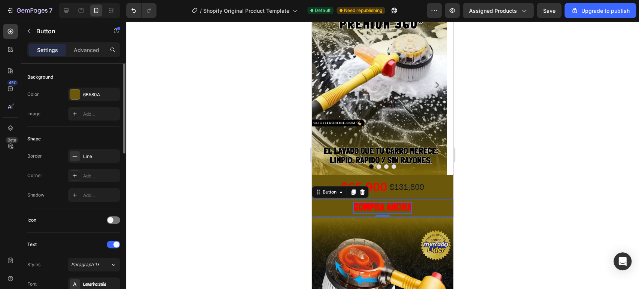
scroll to position [0, 0]
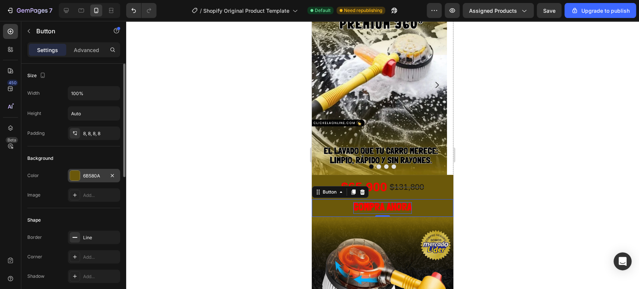
click at [86, 173] on div "6B580A" at bounding box center [94, 176] width 22 height 7
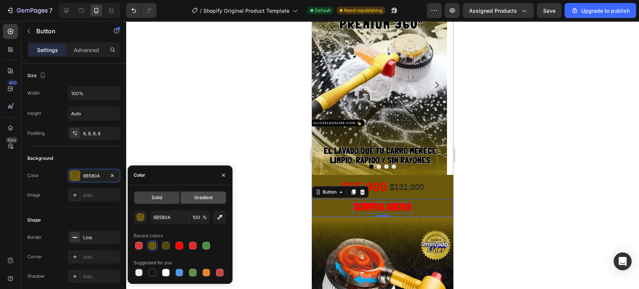
click at [207, 200] on span "Gradient" at bounding box center [203, 197] width 18 height 7
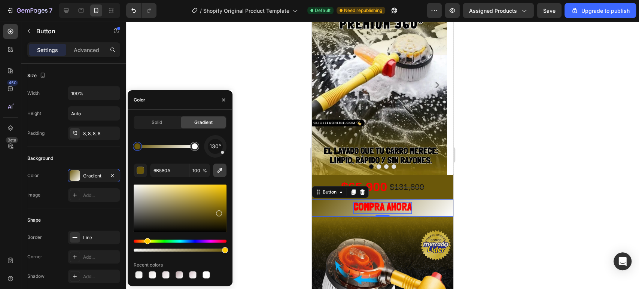
click at [220, 169] on icon "button" at bounding box center [220, 170] width 5 height 5
drag, startPoint x: 221, startPoint y: 153, endPoint x: 216, endPoint y: 161, distance: 8.5
click at [216, 161] on div "176° 695609 100 % Recent colors" at bounding box center [180, 207] width 93 height 145
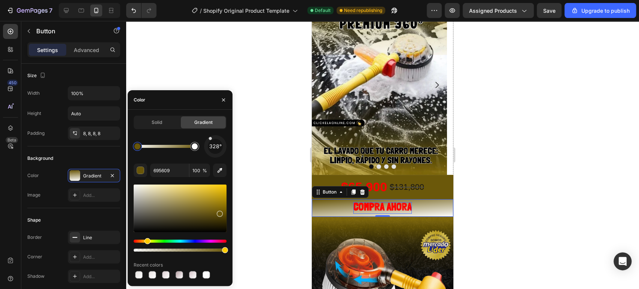
drag, startPoint x: 216, startPoint y: 155, endPoint x: 204, endPoint y: 129, distance: 28.2
click at [204, 129] on div "Solid Gradient 328° 695609 100 % Recent colors" at bounding box center [180, 198] width 93 height 164
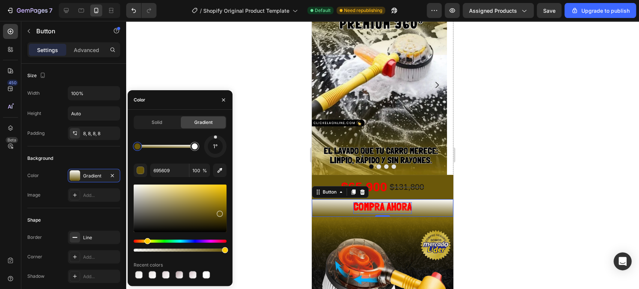
drag, startPoint x: 215, startPoint y: 133, endPoint x: 216, endPoint y: 122, distance: 10.5
click at [216, 122] on div "Solid Gradient 1° 695609 100 % Recent colors" at bounding box center [180, 198] width 93 height 164
click at [194, 146] on div at bounding box center [195, 146] width 6 height 6
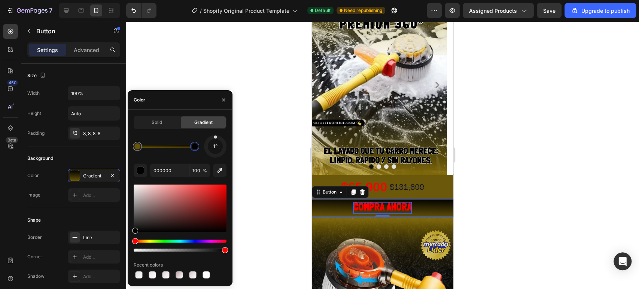
drag, startPoint x: 136, startPoint y: 186, endPoint x: 135, endPoint y: 217, distance: 31.1
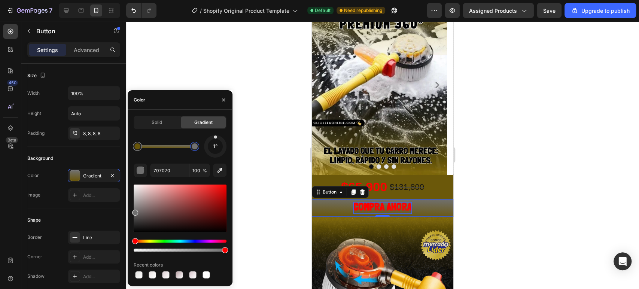
drag, startPoint x: 136, startPoint y: 229, endPoint x: 129, endPoint y: 219, distance: 11.8
drag, startPoint x: 134, startPoint y: 210, endPoint x: 130, endPoint y: 219, distance: 9.7
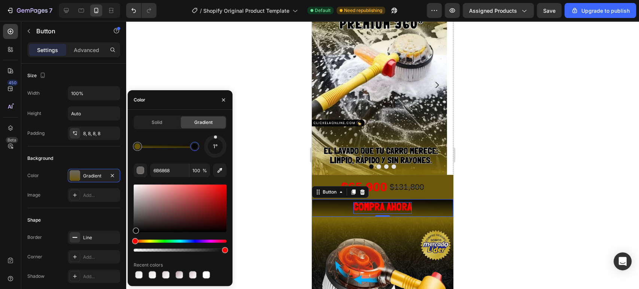
click at [135, 231] on div at bounding box center [180, 209] width 93 height 48
type input "050505"
click at [499, 186] on div at bounding box center [382, 155] width 513 height 268
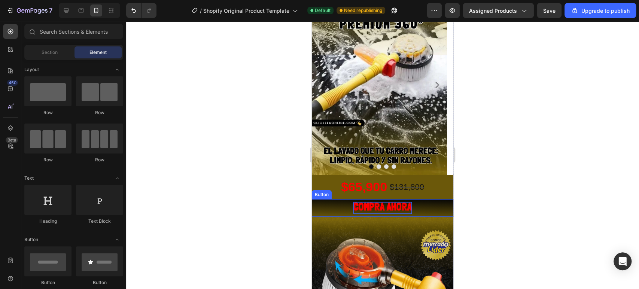
click at [330, 205] on button "COMPRA AHORA" at bounding box center [383, 207] width 142 height 17
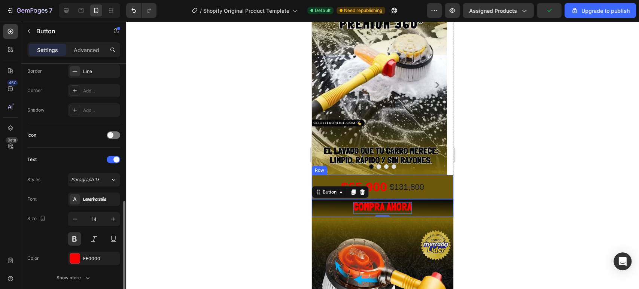
scroll to position [208, 0]
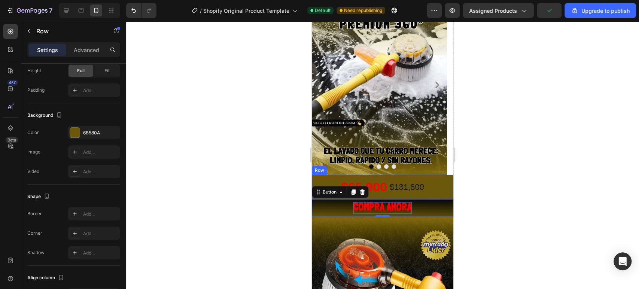
click at [324, 179] on div "$65,900 Product Price Product Price $131,800 Product Price Product Price Row" at bounding box center [383, 187] width 142 height 24
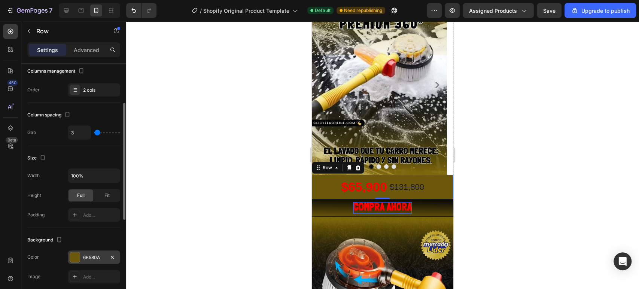
scroll to position [125, 0]
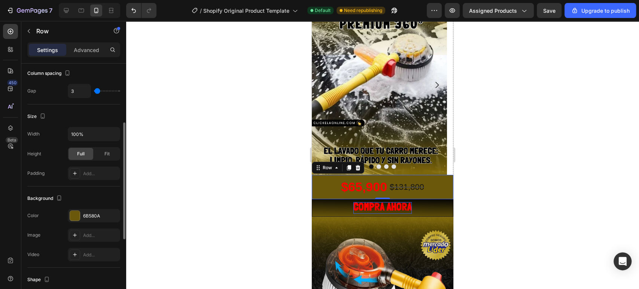
click at [91, 205] on div "Background The changes might be hidden by the video. Color 6B580A Image Add... …" at bounding box center [73, 226] width 93 height 81
click at [92, 213] on div "6B580A" at bounding box center [94, 216] width 22 height 7
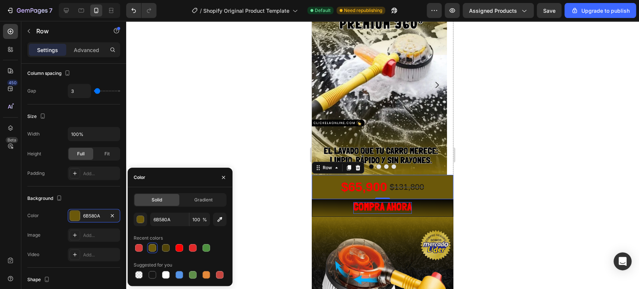
click at [202, 192] on div "Solid Gradient 6B580A 100 % Recent colors Suggested for you" at bounding box center [180, 236] width 105 height 99
click at [201, 200] on span "Gradient" at bounding box center [203, 200] width 18 height 7
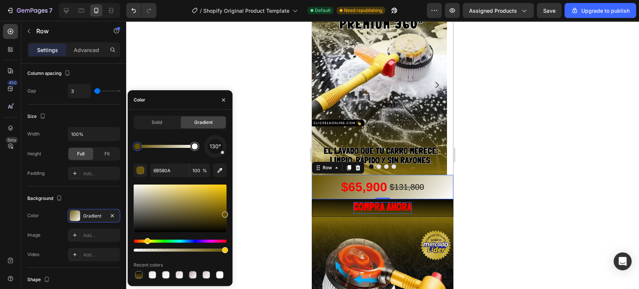
drag, startPoint x: 220, startPoint y: 215, endPoint x: 233, endPoint y: 213, distance: 13.2
click at [233, 0] on div "7 / Shopify Original Product Template Default Need republishing Preview Assigne…" at bounding box center [319, 0] width 639 height 0
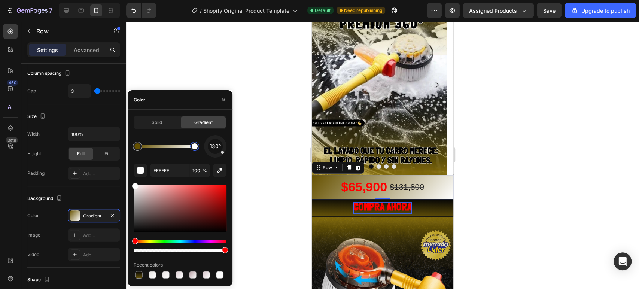
click at [197, 148] on div at bounding box center [195, 146] width 6 height 6
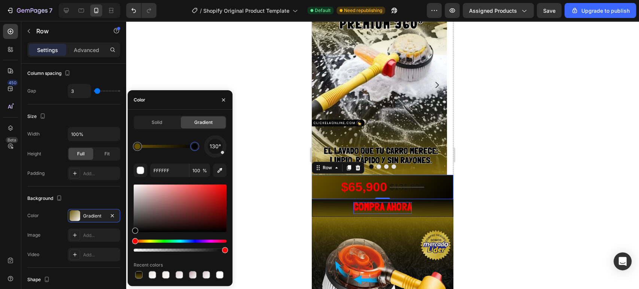
drag, startPoint x: 136, startPoint y: 186, endPoint x: 126, endPoint y: 240, distance: 54.4
click at [126, 0] on div "7 / Shopify Original Product Template Default Need republishing Preview Assigne…" at bounding box center [319, 0] width 639 height 0
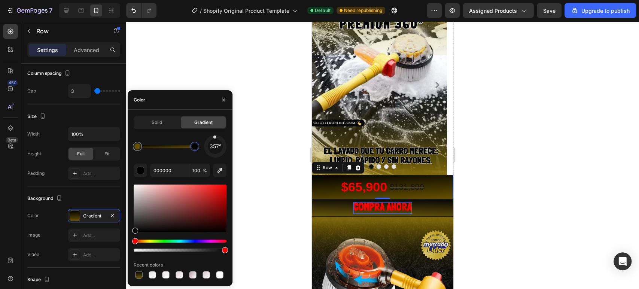
drag, startPoint x: 223, startPoint y: 154, endPoint x: 214, endPoint y: 125, distance: 30.2
click at [214, 125] on div "Solid Gradient 357° 000000 100 % Recent colors" at bounding box center [180, 198] width 93 height 164
click at [222, 173] on icon "button" at bounding box center [219, 170] width 7 height 7
type input "6B5A0C"
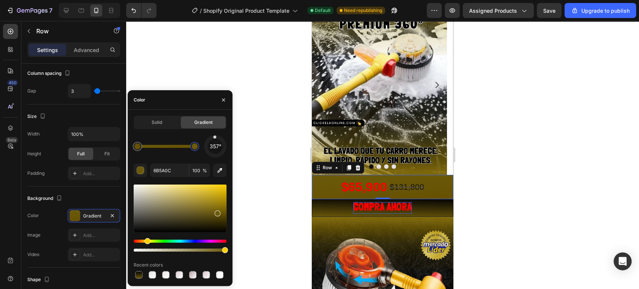
click at [488, 163] on div at bounding box center [382, 155] width 513 height 268
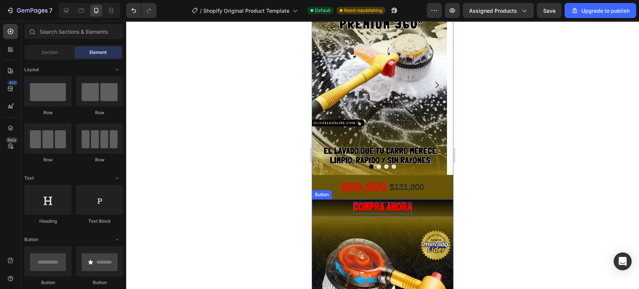
click at [328, 203] on button "COMPRA AHORA" at bounding box center [383, 207] width 142 height 17
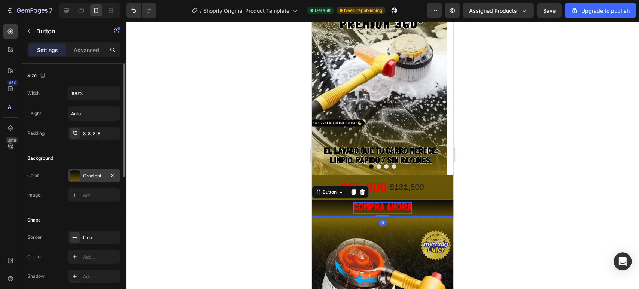
click at [81, 173] on div "Gradient" at bounding box center [94, 175] width 52 height 13
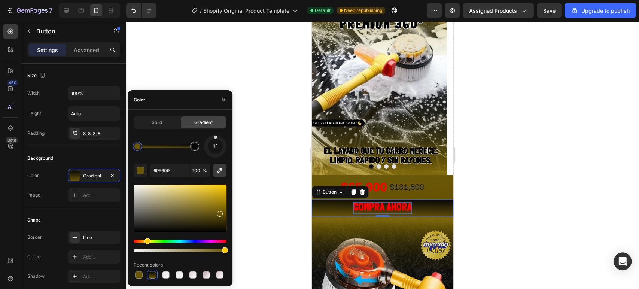
click at [220, 171] on icon "button" at bounding box center [220, 170] width 5 height 5
click at [214, 137] on div at bounding box center [216, 147] width 26 height 26
click at [218, 169] on icon "button" at bounding box center [219, 170] width 7 height 7
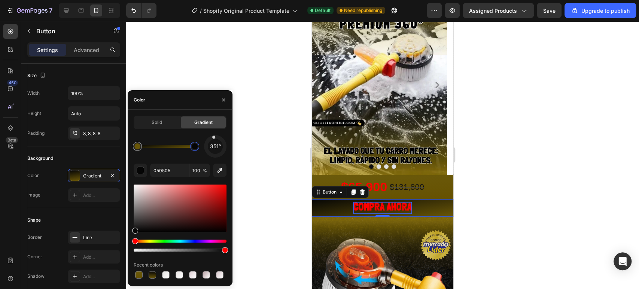
click at [198, 146] on div at bounding box center [194, 146] width 9 height 9
click at [220, 170] on icon "button" at bounding box center [219, 170] width 7 height 7
type input "7A660D"
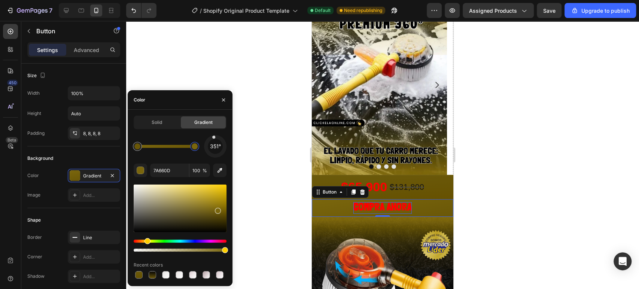
click at [519, 162] on div at bounding box center [382, 155] width 513 height 268
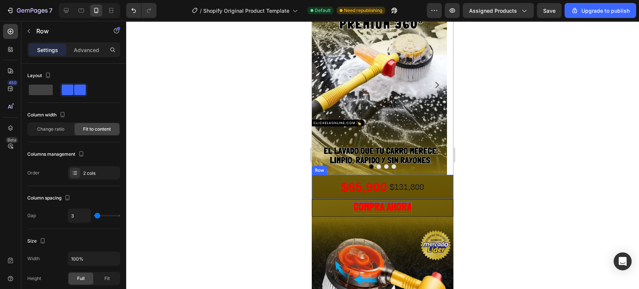
click at [319, 188] on div "$65,900 Product Price Product Price $131,800 Product Price Product Price Row" at bounding box center [383, 187] width 142 height 24
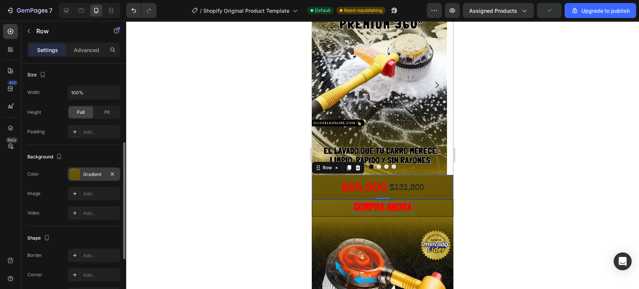
click at [90, 171] on div "Gradient" at bounding box center [94, 174] width 22 height 7
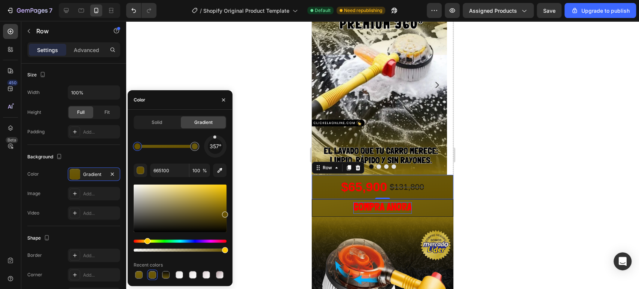
click at [135, 148] on div at bounding box center [137, 146] width 6 height 6
click at [220, 169] on icon "button" at bounding box center [220, 170] width 5 height 5
click at [193, 148] on div at bounding box center [195, 146] width 6 height 6
click at [221, 168] on icon "button" at bounding box center [220, 170] width 5 height 5
type input "75610F"
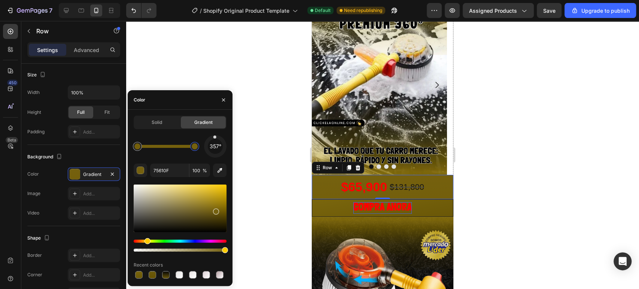
click at [486, 173] on div at bounding box center [382, 155] width 513 height 268
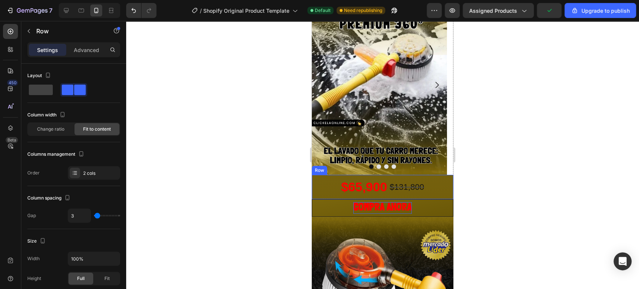
click at [403, 176] on div "$131,800 Product Price Product Price" at bounding box center [407, 187] width 36 height 24
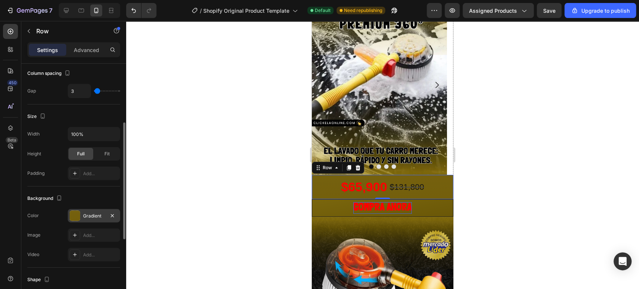
click at [104, 216] on div "Gradient" at bounding box center [94, 216] width 22 height 7
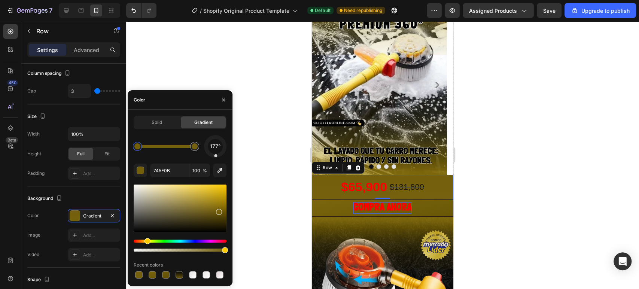
drag, startPoint x: 216, startPoint y: 137, endPoint x: 218, endPoint y: 189, distance: 52.1
click at [218, 189] on div "177° 745F0B 100 % Recent colors" at bounding box center [180, 207] width 93 height 145
click at [556, 183] on div at bounding box center [382, 155] width 513 height 268
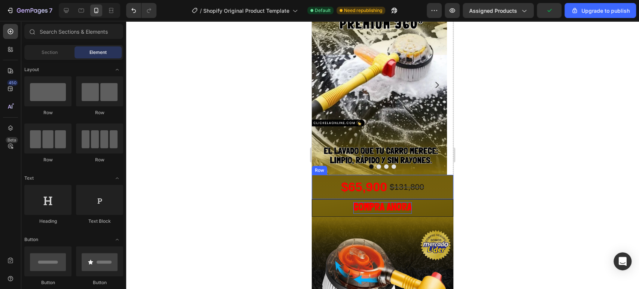
click at [326, 178] on div "$65,900 Product Price Product Price $131,800 Product Price Product Price Row" at bounding box center [383, 187] width 142 height 24
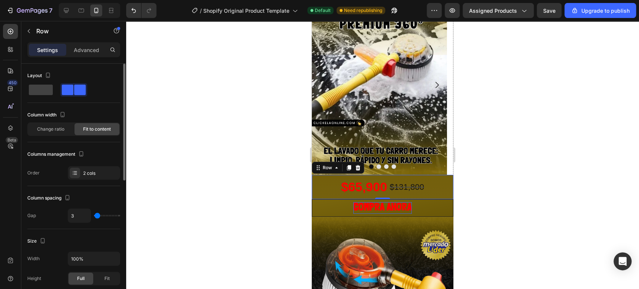
scroll to position [166, 0]
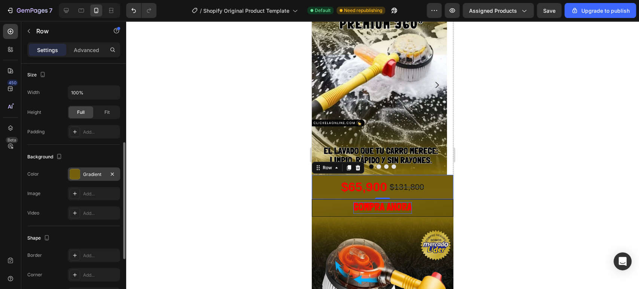
click at [98, 177] on div "Gradient" at bounding box center [94, 174] width 22 height 7
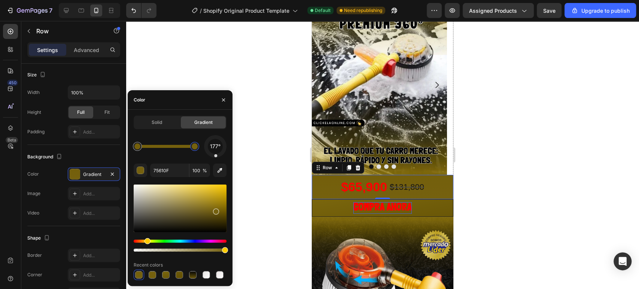
click at [195, 147] on div at bounding box center [195, 146] width 6 height 6
drag, startPoint x: 216, startPoint y: 209, endPoint x: 206, endPoint y: 206, distance: 10.5
click at [206, 206] on div at bounding box center [206, 207] width 6 height 6
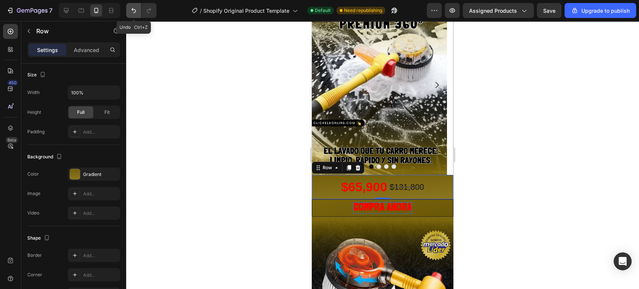
click at [134, 13] on icon "Undo/Redo" at bounding box center [133, 10] width 7 height 7
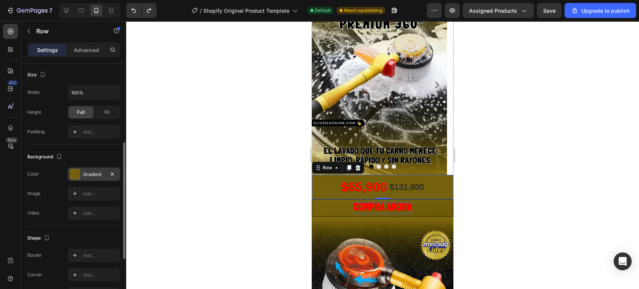
click at [86, 177] on div "Gradient" at bounding box center [94, 174] width 22 height 7
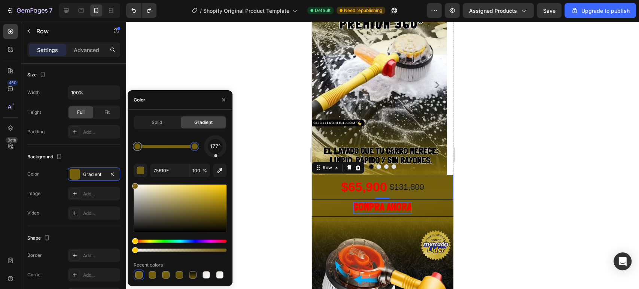
click at [192, 143] on div at bounding box center [194, 146] width 9 height 9
click at [194, 149] on div at bounding box center [195, 146] width 6 height 6
click at [200, 149] on div at bounding box center [194, 146] width 13 height 13
click at [194, 149] on div at bounding box center [195, 146] width 6 height 6
click at [136, 146] on div at bounding box center [137, 146] width 6 height 6
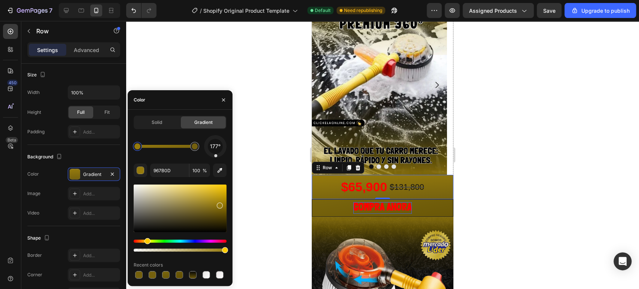
drag, startPoint x: 218, startPoint y: 211, endPoint x: 207, endPoint y: 196, distance: 19.2
click at [216, 174] on button "button" at bounding box center [219, 170] width 13 height 13
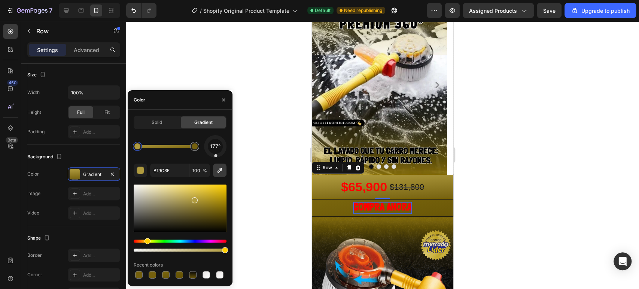
click at [222, 167] on icon "button" at bounding box center [219, 170] width 7 height 7
type input "B9A863"
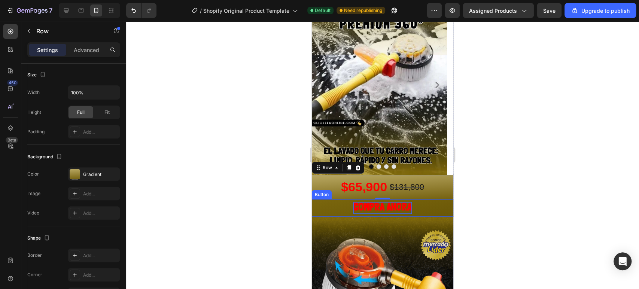
click at [491, 176] on div at bounding box center [382, 155] width 513 height 268
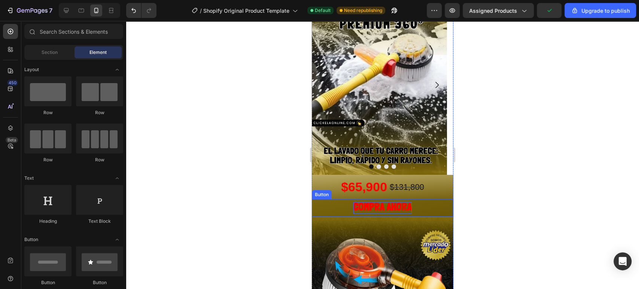
click at [367, 205] on span "COMPRA AHORA" at bounding box center [382, 207] width 58 height 12
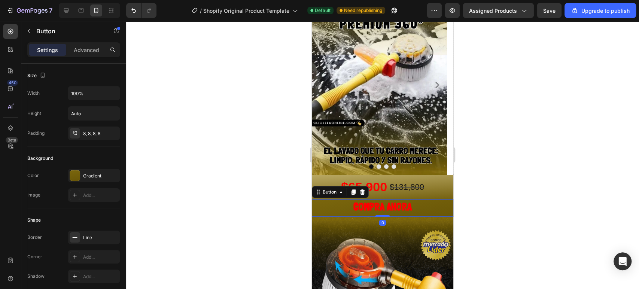
scroll to position [208, 0]
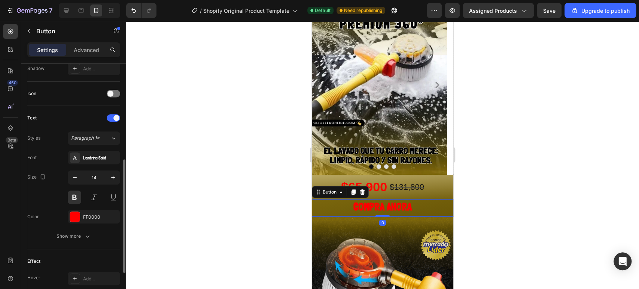
click at [90, 225] on div "Font Londrina Solid Size 14 Color FF0000 Show more" at bounding box center [73, 197] width 93 height 92
click at [91, 217] on div "FF0000" at bounding box center [94, 217] width 22 height 7
click at [73, 197] on button at bounding box center [74, 197] width 13 height 13
click at [459, 179] on div at bounding box center [382, 155] width 513 height 268
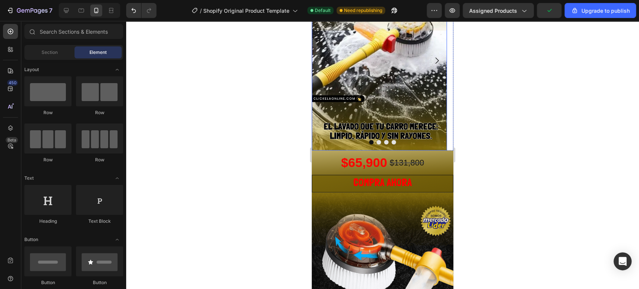
scroll to position [83, 0]
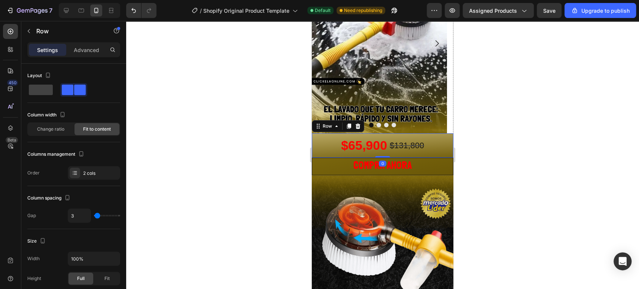
click at [324, 146] on div "$65,900 Product Price Product Price $131,800 Product Price Product Price Row 0" at bounding box center [383, 145] width 142 height 24
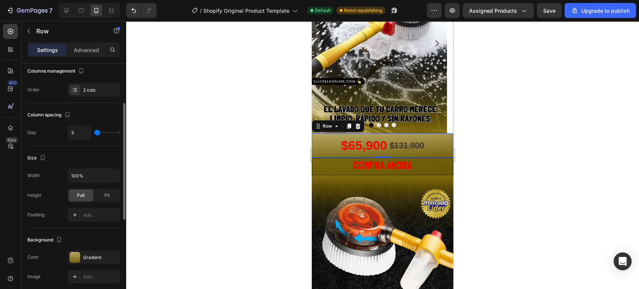
scroll to position [125, 0]
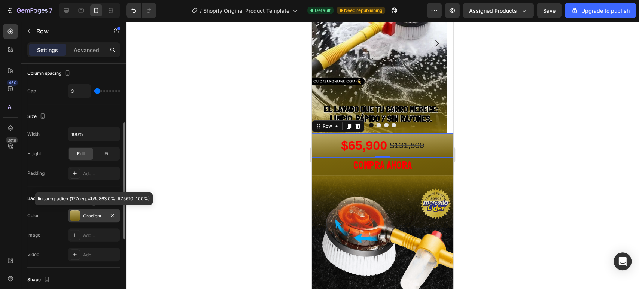
click at [97, 215] on div "Gradient" at bounding box center [94, 216] width 22 height 7
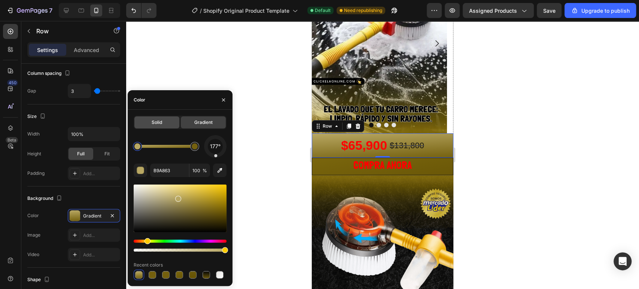
click at [167, 122] on div "Solid" at bounding box center [156, 122] width 45 height 12
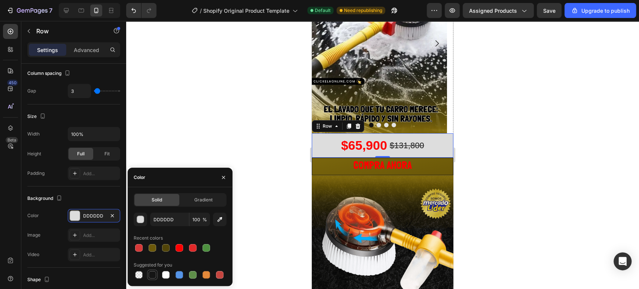
click at [151, 260] on div at bounding box center [152, 274] width 7 height 7
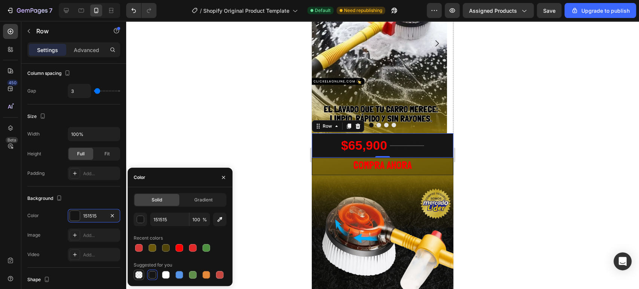
click at [141, 260] on div at bounding box center [138, 274] width 7 height 7
type input "000000"
type input "0"
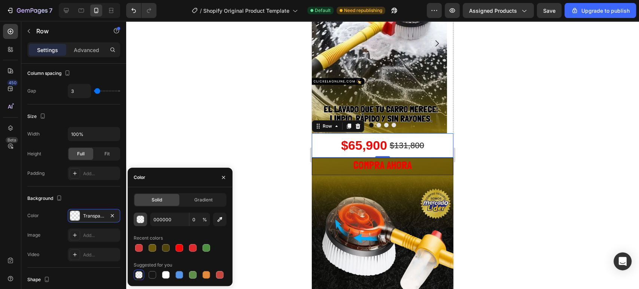
click at [144, 221] on div "button" at bounding box center [140, 219] width 7 height 7
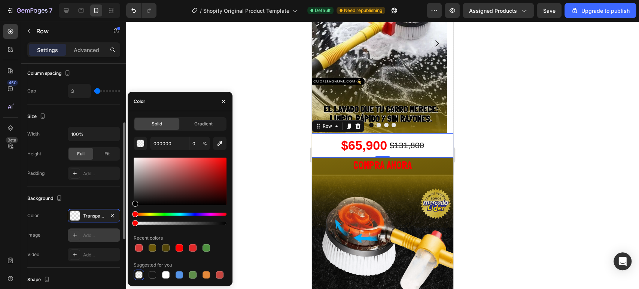
click at [83, 230] on div "Add..." at bounding box center [94, 234] width 52 height 13
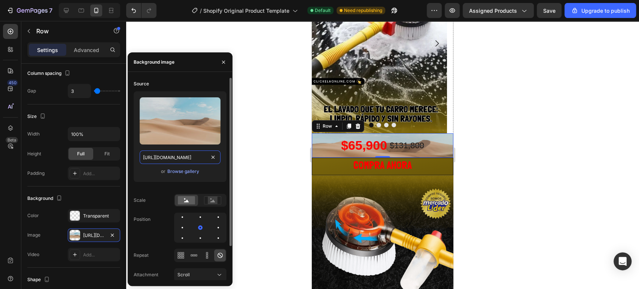
click at [186, 153] on input "https://cdn.shopify.com/s/files/1/2005/9307/files/background_settings.jpg" at bounding box center [180, 156] width 81 height 13
paste input "0718/6376/3122/files/4_CEPILLO_HIDRO.png?v=1756225256"
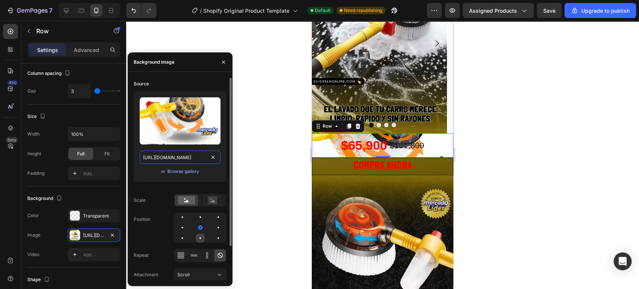
type input "https://cdn.shopify.com/s/files/1/0718/6376/3122/files/4_CEPILLO_HIDRO.png?v=17…"
click at [214, 236] on div at bounding box center [218, 238] width 9 height 9
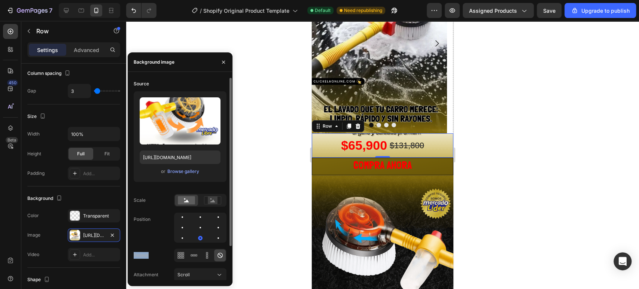
drag, startPoint x: 200, startPoint y: 239, endPoint x: 200, endPoint y: 246, distance: 7.5
click at [200, 246] on div "Source Upload Image https://cdn.shopify.com/s/files/1/0718/6376/3122/files/4_CE…" at bounding box center [180, 184] width 93 height 212
click at [201, 239] on div at bounding box center [200, 238] width 4 height 4
click at [194, 260] on div at bounding box center [194, 255] width 12 height 12
click at [204, 258] on icon at bounding box center [206, 255] width 7 height 7
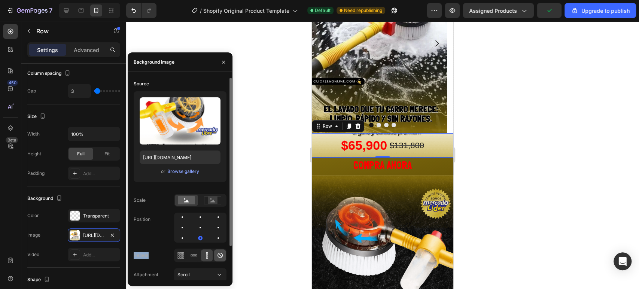
click at [218, 257] on icon at bounding box center [219, 255] width 7 height 7
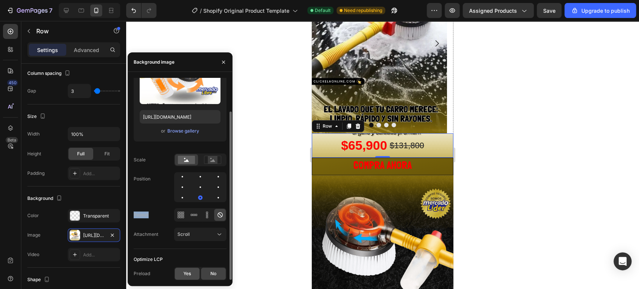
click at [192, 260] on div "Yes" at bounding box center [187, 274] width 25 height 12
click at [218, 260] on div "No" at bounding box center [213, 274] width 25 height 12
click at [206, 163] on icon at bounding box center [212, 160] width 17 height 8
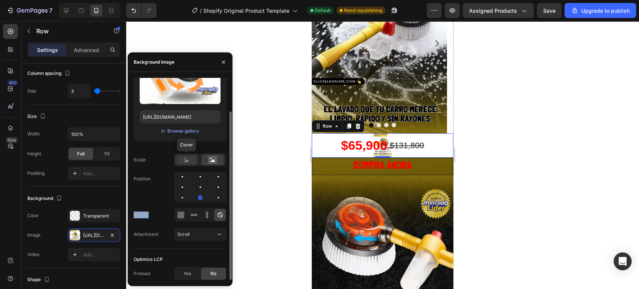
click at [182, 160] on rect at bounding box center [186, 160] width 17 height 8
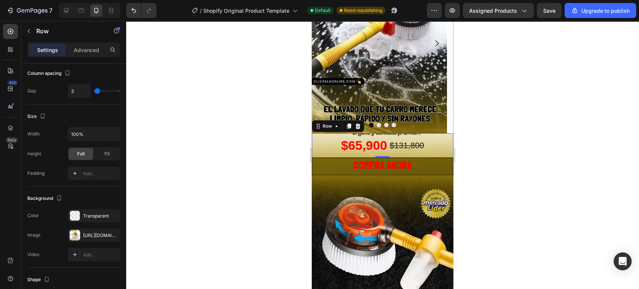
click at [321, 139] on div "$65,900 Product Price Product Price $131,800 Product Price Product Price Row 0" at bounding box center [383, 145] width 142 height 24
click at [420, 169] on button "COMPRA AHORA" at bounding box center [383, 166] width 142 height 17
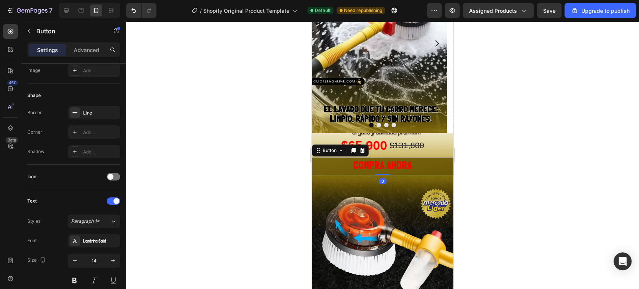
scroll to position [0, 0]
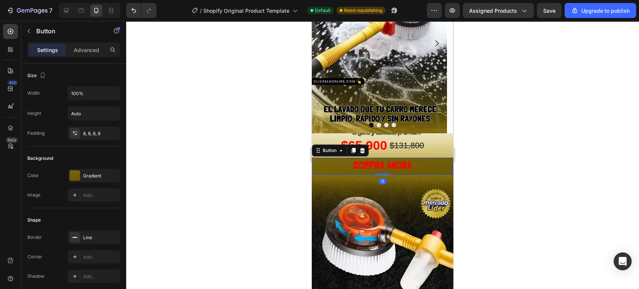
click at [496, 154] on div at bounding box center [382, 155] width 513 height 268
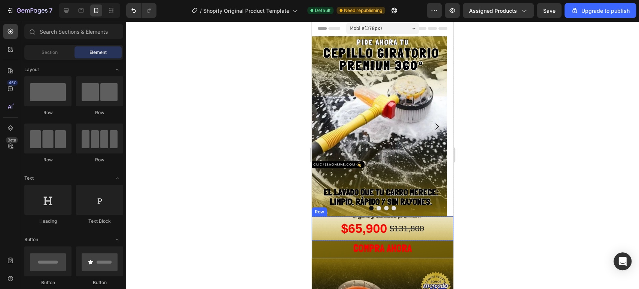
click at [434, 225] on div "$65,900 Product Price Product Price $131,800 Product Price Product Price Row" at bounding box center [383, 228] width 142 height 24
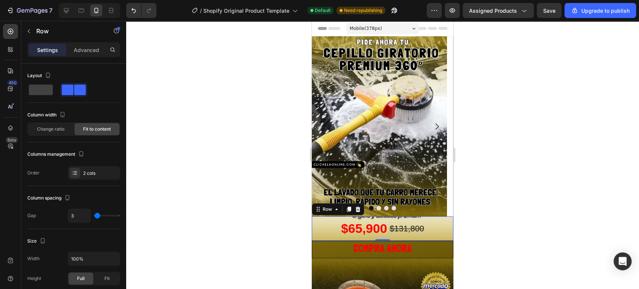
click at [312, 229] on div "$65,900 Product Price Product Price $131,800 Product Price Product Price Row 0" at bounding box center [383, 228] width 142 height 24
click at [317, 231] on div "$65,900 Product Price Product Price $131,800 Product Price Product Price Row 0" at bounding box center [383, 228] width 142 height 24
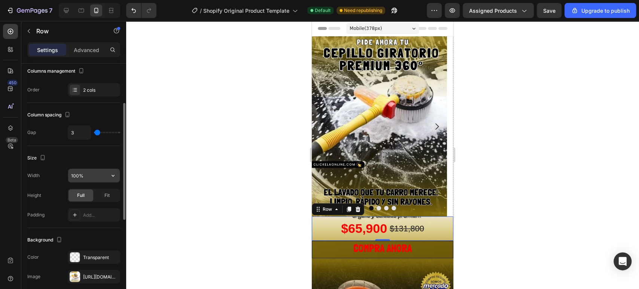
scroll to position [166, 0]
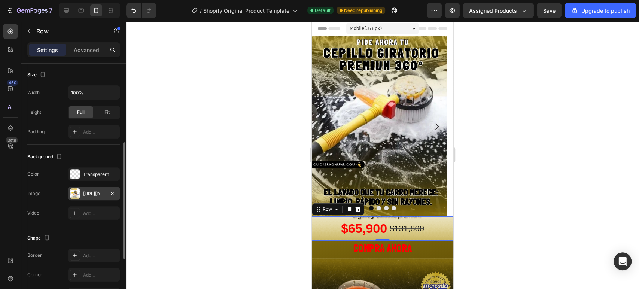
click at [98, 191] on div "https://cdn.shopify.com/s/files/1/0718/6376/3122/files/4_CEPILLO_HIDRO.png?v=17…" at bounding box center [94, 194] width 22 height 7
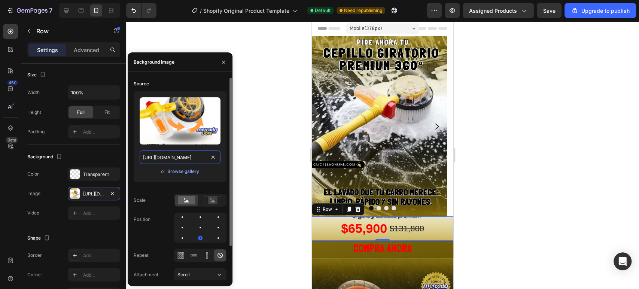
click at [179, 158] on input "https://cdn.shopify.com/s/files/1/0718/6376/3122/files/4_CEPILLO_HIDRO.png?v=17…" at bounding box center [180, 156] width 81 height 13
paste input "1_CEPILLO_HIDRO.jpg?v=1756224423"
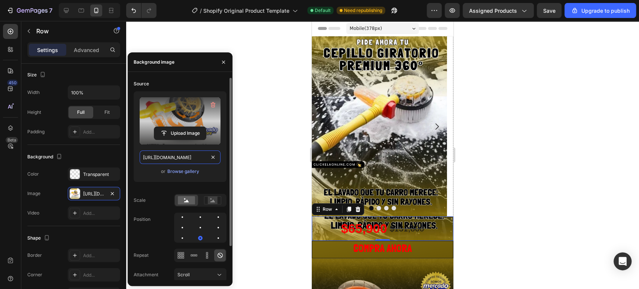
scroll to position [0, 134]
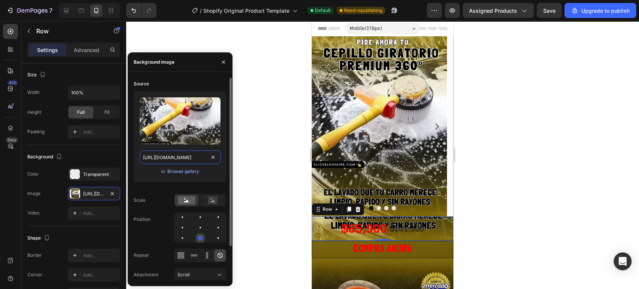
type input "https://cdn.shopify.com/s/files/1/0718/6376/3122/files/1_CEPILLO_HIDRO.jpg?v=17…"
click at [201, 236] on div at bounding box center [200, 238] width 4 height 4
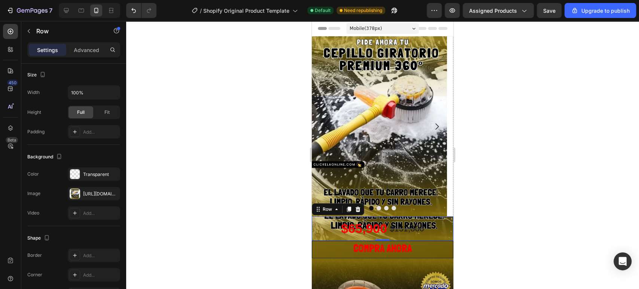
click at [251, 180] on div at bounding box center [382, 155] width 513 height 268
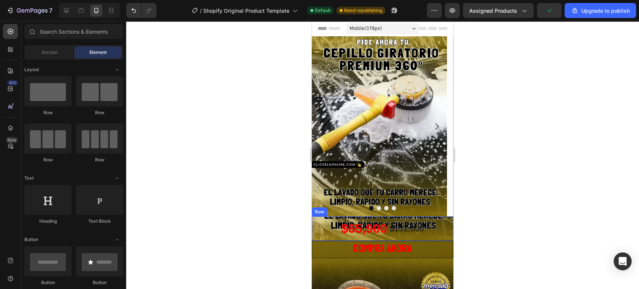
click at [317, 228] on div "$65,900 Product Price Product Price $131,800 Product Price Product Price Row" at bounding box center [383, 228] width 142 height 24
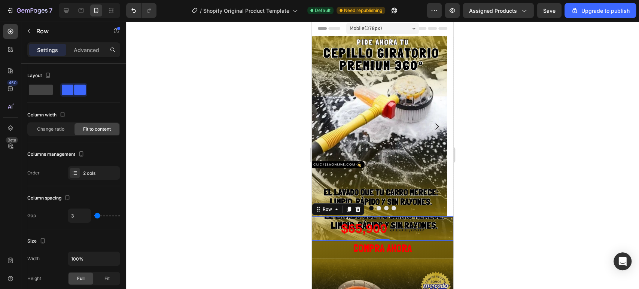
click at [554, 116] on div at bounding box center [382, 155] width 513 height 268
click at [318, 228] on div "$65,900 Product Price Product Price $131,800 Product Price Product Price Row" at bounding box center [383, 228] width 142 height 24
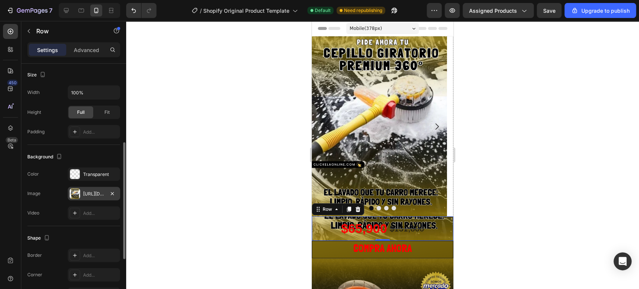
click at [83, 192] on div "https://cdn.shopify.com/s/files/1/0718/6376/3122/files/1_CEPILLO_HIDRO.jpg?v=17…" at bounding box center [94, 194] width 22 height 7
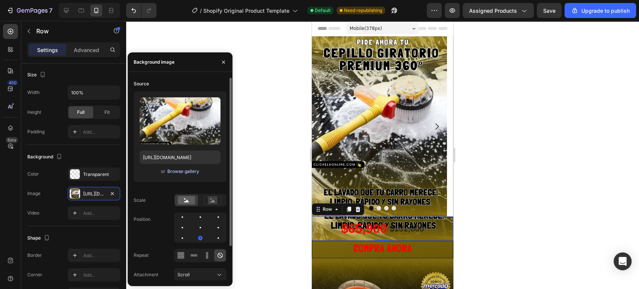
click at [177, 171] on div "Browse gallery" at bounding box center [183, 171] width 32 height 7
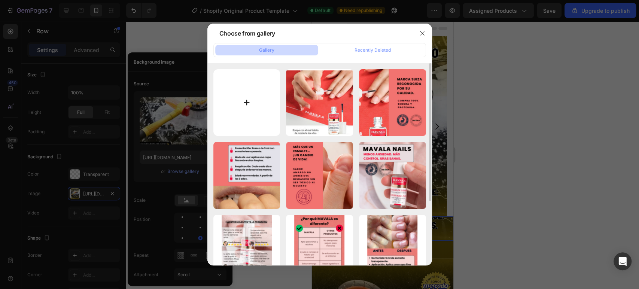
click at [253, 101] on input "file" at bounding box center [246, 102] width 67 height 67
type input "C:\fakepath\1 CEPILLO HIDRO0.jpg"
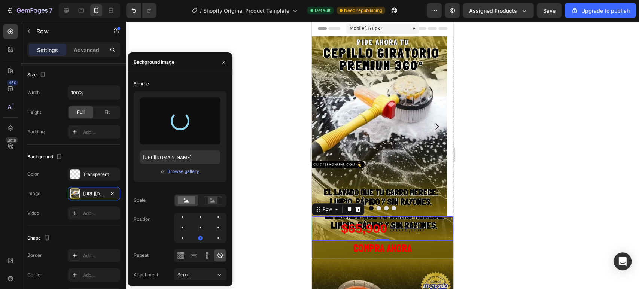
type input "https://cdn.shopify.com/s/files/1/0718/6376/3122/files/gempages_574868319677449…"
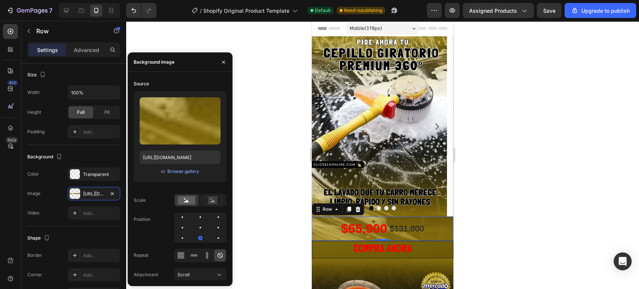
click at [507, 189] on div at bounding box center [382, 155] width 513 height 268
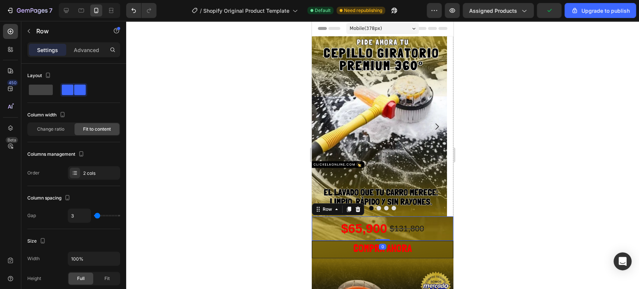
click at [319, 229] on div "$65,900 Product Price Product Price $131,800 Product Price Product Price Row 0" at bounding box center [383, 228] width 142 height 24
type input "0"
drag, startPoint x: 96, startPoint y: 215, endPoint x: 86, endPoint y: 215, distance: 9.7
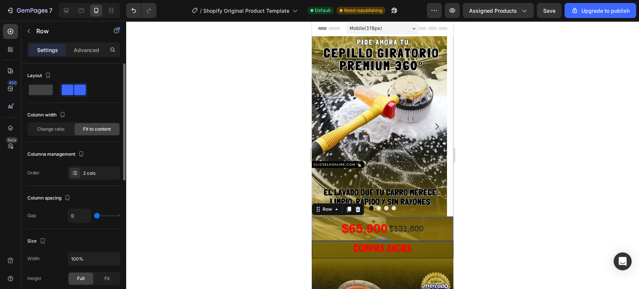
type input "0"
click at [94, 215] on input "range" at bounding box center [107, 215] width 26 height 1
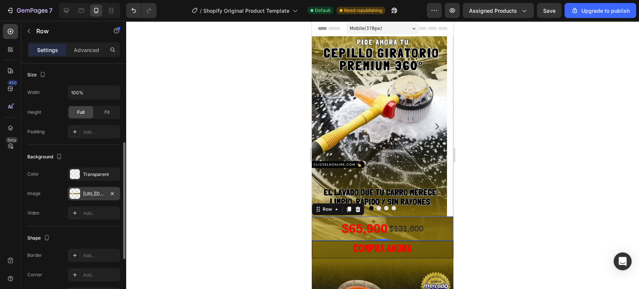
click at [89, 191] on div "https://cdn.shopify.com/s/files/1/0718/6376/3122/files/gempages_574868319677449…" at bounding box center [94, 194] width 22 height 7
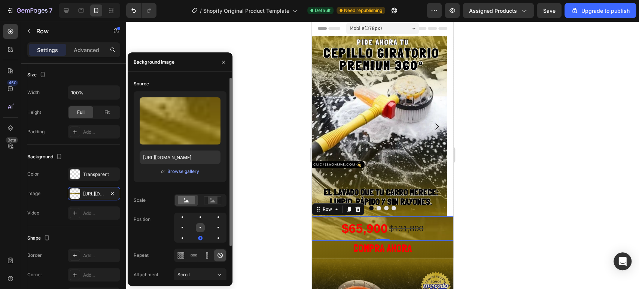
click at [214, 231] on div at bounding box center [218, 227] width 9 height 9
click at [214, 237] on div at bounding box center [218, 238] width 9 height 9
click at [214, 218] on div at bounding box center [218, 217] width 9 height 9
click at [214, 227] on div at bounding box center [218, 227] width 9 height 9
click at [200, 238] on div at bounding box center [200, 237] width 1 height 1
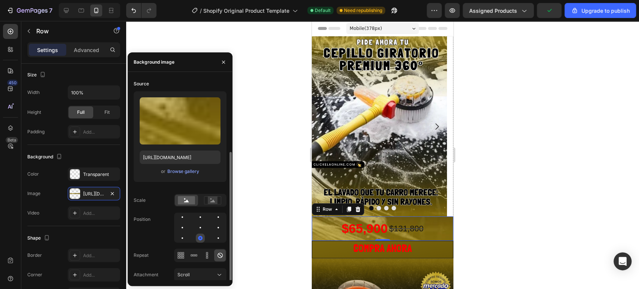
scroll to position [40, 0]
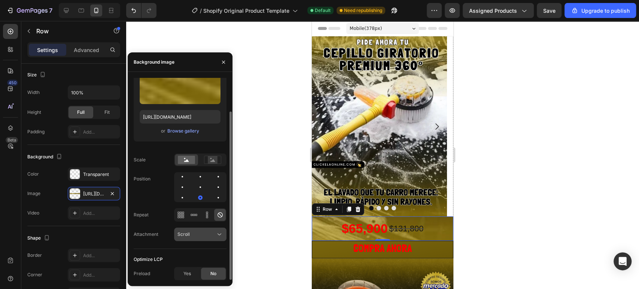
click at [213, 233] on div "Scroll" at bounding box center [196, 234] width 38 height 7
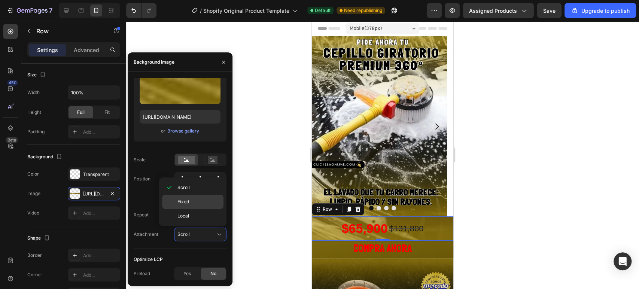
click at [193, 200] on p "Fixed" at bounding box center [198, 201] width 43 height 7
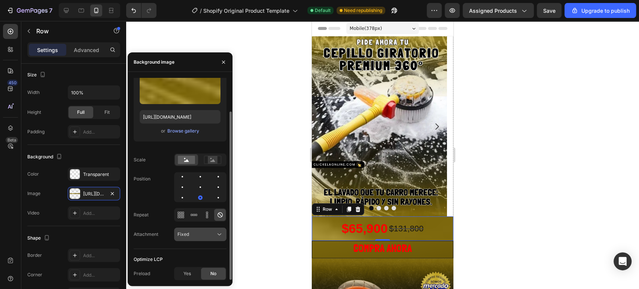
click at [217, 229] on button "Fixed" at bounding box center [200, 234] width 52 height 13
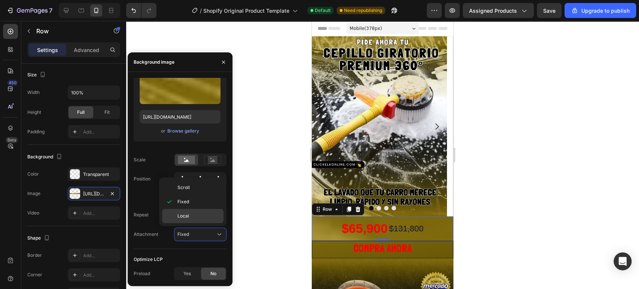
click at [201, 215] on p "Local" at bounding box center [198, 216] width 43 height 7
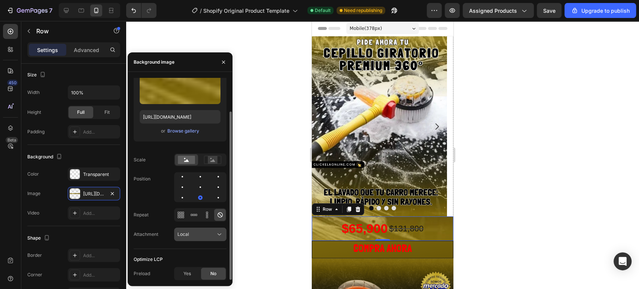
click at [215, 232] on div "Local" at bounding box center [196, 234] width 38 height 7
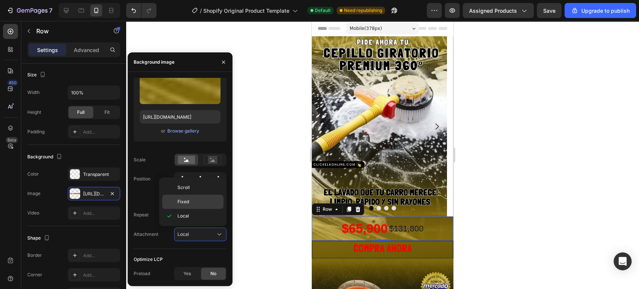
click at [185, 202] on span "Fixed" at bounding box center [183, 201] width 12 height 7
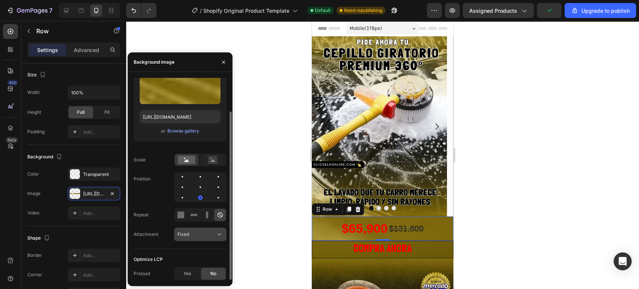
click at [204, 233] on div "Fixed" at bounding box center [196, 234] width 38 height 7
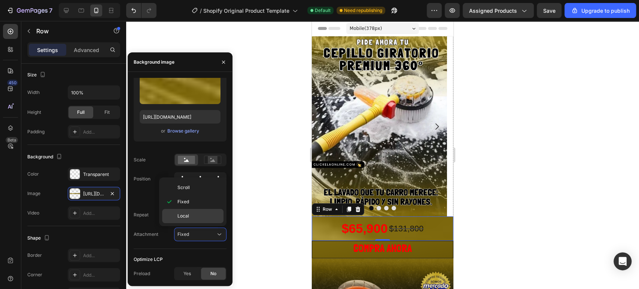
click at [178, 211] on div "Local" at bounding box center [192, 216] width 61 height 14
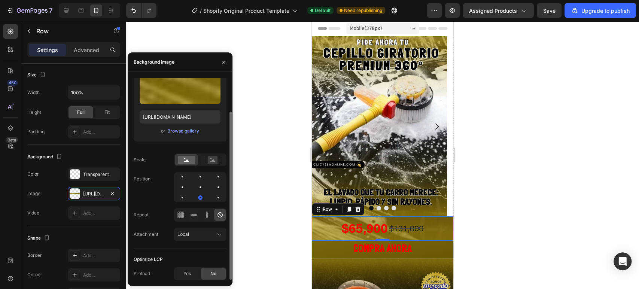
click at [209, 225] on div "Source Upload Image https://cdn.shopify.com/s/files/1/0718/6376/3122/files/gemp…" at bounding box center [180, 143] width 93 height 212
click at [208, 234] on div "Local" at bounding box center [196, 234] width 38 height 7
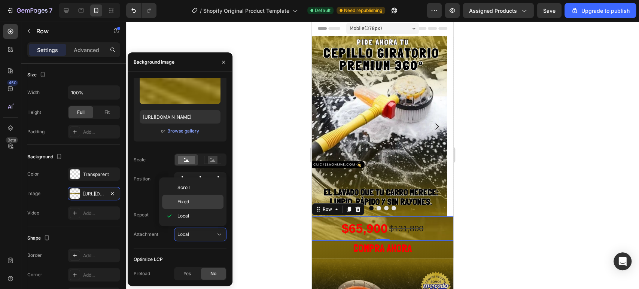
click at [194, 206] on div "Fixed" at bounding box center [192, 202] width 61 height 14
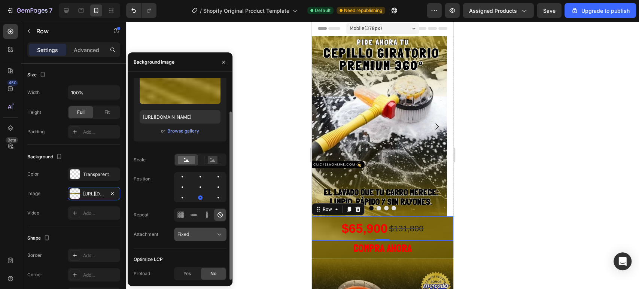
click at [205, 228] on button "Fixed" at bounding box center [200, 234] width 52 height 13
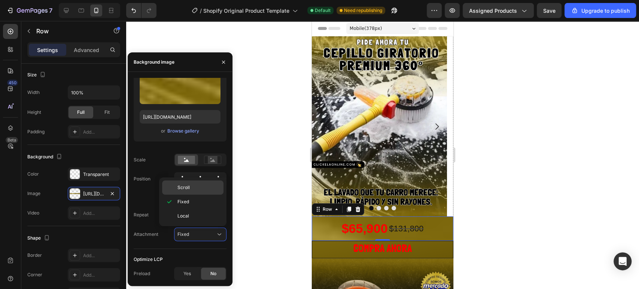
click at [191, 188] on p "Scroll" at bounding box center [198, 187] width 43 height 7
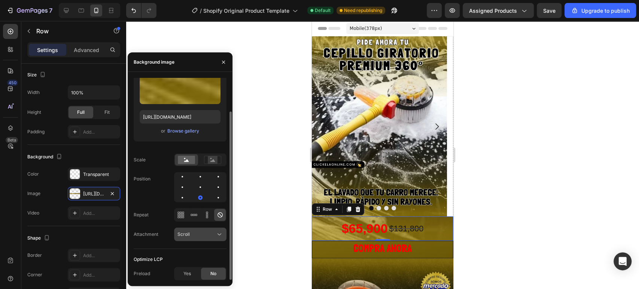
click at [200, 231] on div "Scroll" at bounding box center [200, 234] width 46 height 7
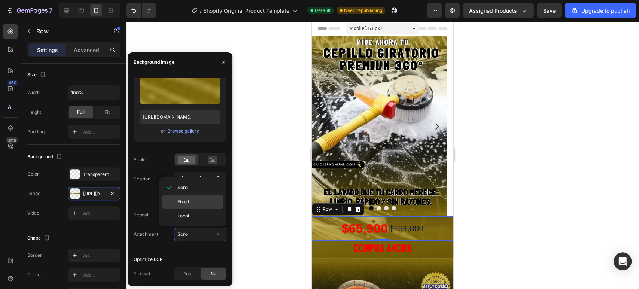
click at [188, 202] on span "Fixed" at bounding box center [183, 201] width 12 height 7
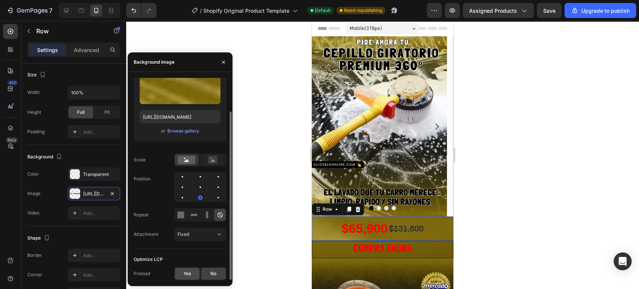
click at [187, 260] on div "Yes" at bounding box center [187, 274] width 25 height 12
click at [209, 260] on div "No" at bounding box center [213, 274] width 25 height 12
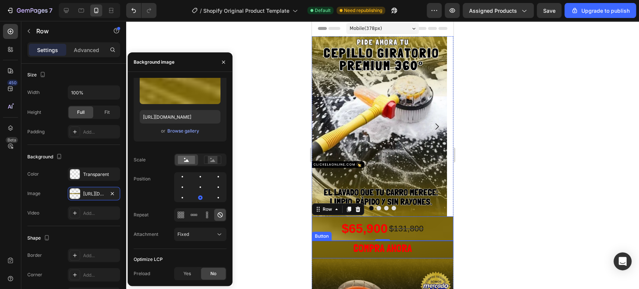
click at [331, 247] on button "COMPRA AHORA" at bounding box center [383, 249] width 142 height 17
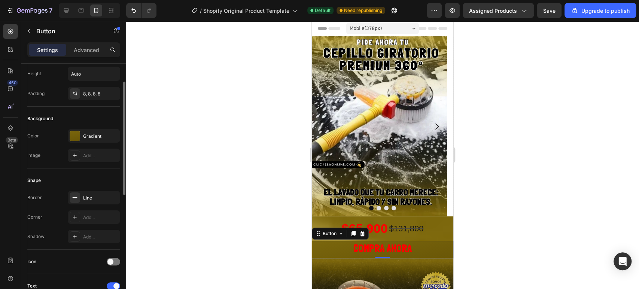
scroll to position [0, 0]
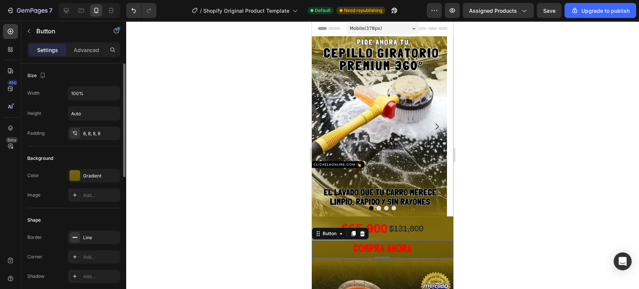
click at [97, 176] on div "Gradient" at bounding box center [94, 176] width 22 height 7
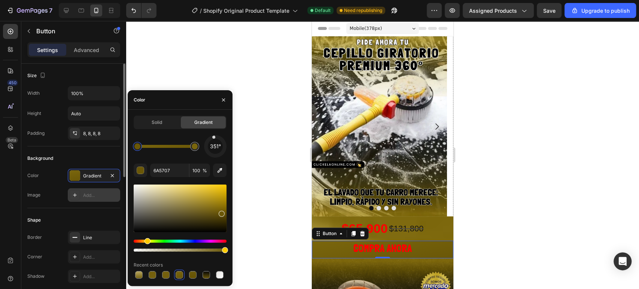
click at [89, 194] on div "Add..." at bounding box center [100, 195] width 35 height 7
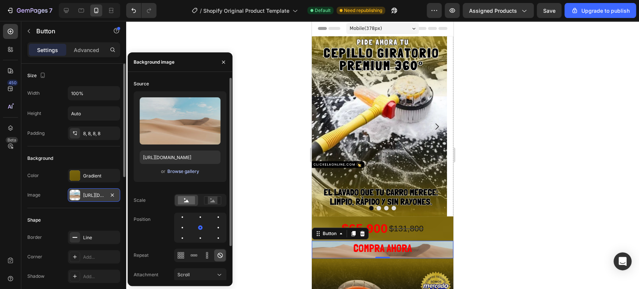
click at [192, 170] on div "Browse gallery" at bounding box center [183, 171] width 32 height 7
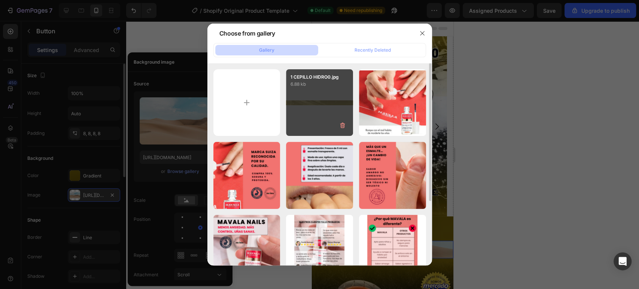
click at [291, 103] on div "1 CEPILLO HIDRO0.jpg 6.88 kb" at bounding box center [319, 102] width 67 height 67
type input "https://cdn.shopify.com/s/files/1/0718/6376/3122/files/gempages_574868319677449…"
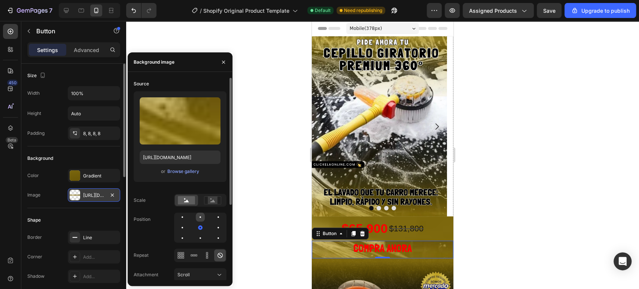
scroll to position [119, 0]
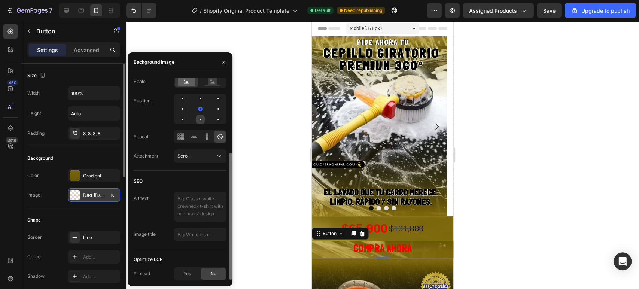
click at [214, 115] on div at bounding box center [218, 119] width 9 height 9
click at [212, 154] on div "Scroll" at bounding box center [196, 156] width 38 height 7
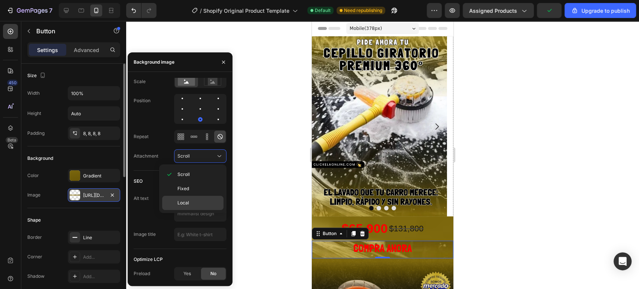
click at [201, 204] on p "Local" at bounding box center [198, 203] width 43 height 7
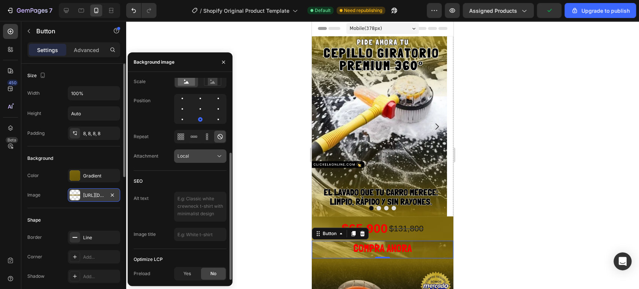
click at [195, 153] on div "Local" at bounding box center [196, 156] width 38 height 7
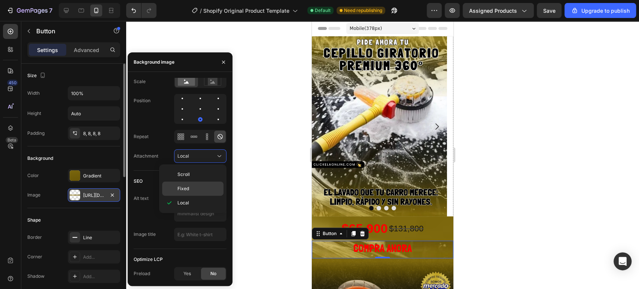
click at [192, 191] on p "Fixed" at bounding box center [198, 188] width 43 height 7
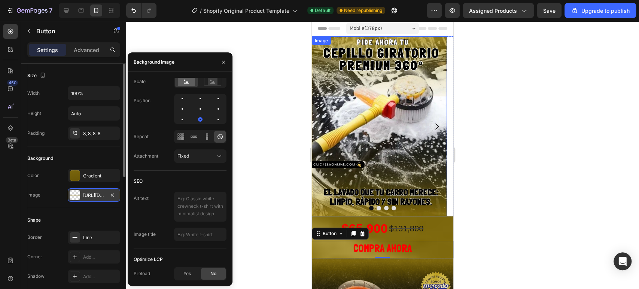
click at [422, 156] on img at bounding box center [379, 126] width 135 height 180
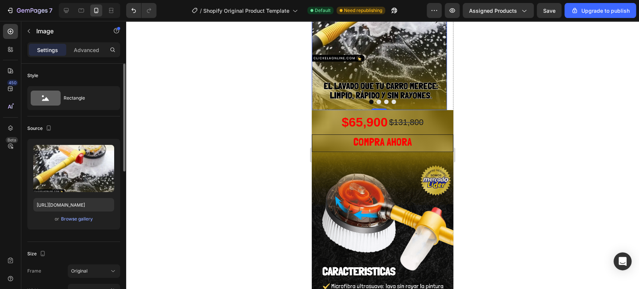
scroll to position [125, 0]
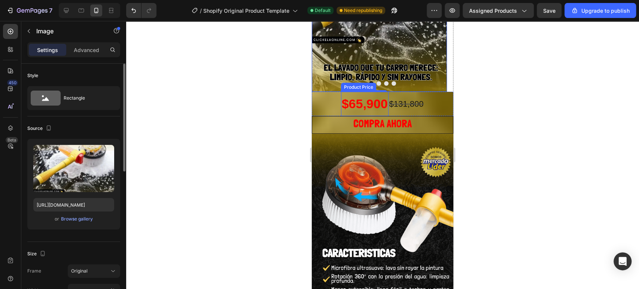
click at [368, 104] on div "$65,900" at bounding box center [365, 104] width 48 height 24
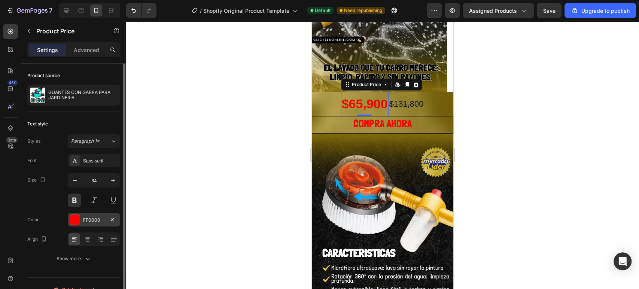
scroll to position [12, 0]
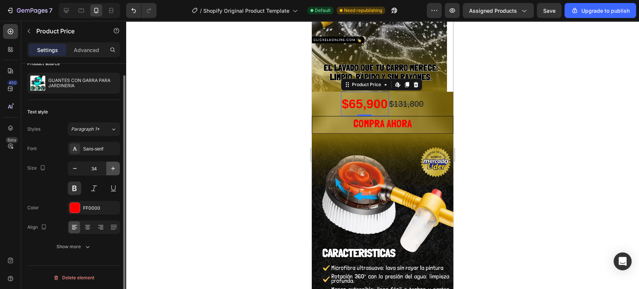
click at [115, 165] on icon "button" at bounding box center [112, 168] width 7 height 7
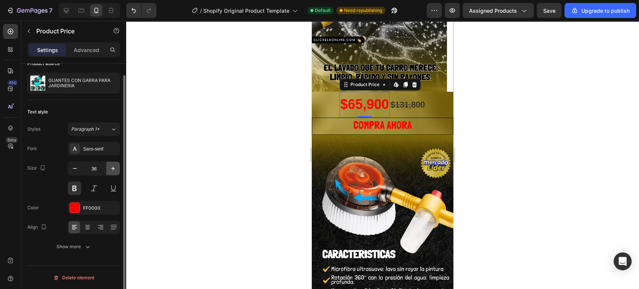
click at [115, 165] on icon "button" at bounding box center [112, 168] width 7 height 7
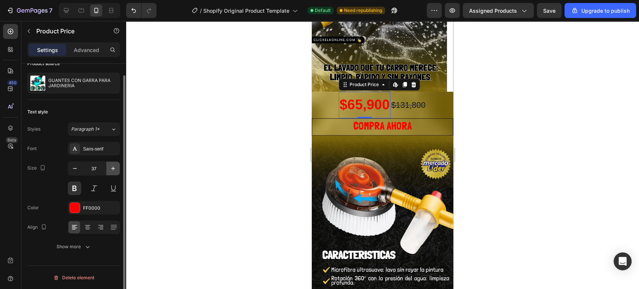
click at [115, 165] on icon "button" at bounding box center [112, 168] width 7 height 7
type input "38"
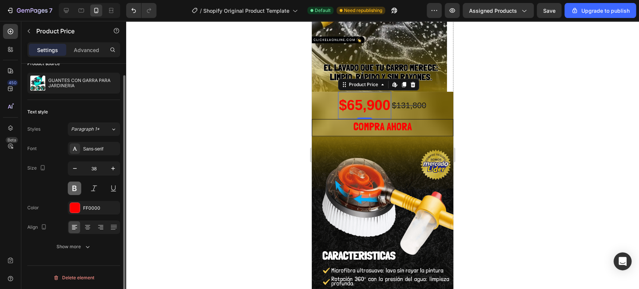
click at [77, 188] on button at bounding box center [74, 188] width 13 height 13
click at [76, 188] on button at bounding box center [74, 188] width 13 height 13
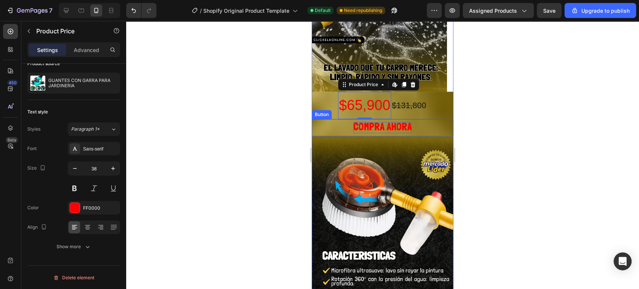
click at [386, 124] on span "COMPRA AHORA" at bounding box center [382, 127] width 58 height 12
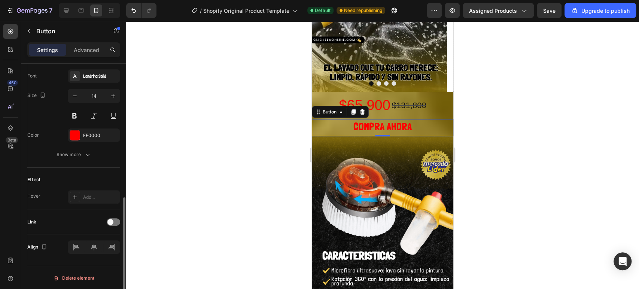
scroll to position [248, 0]
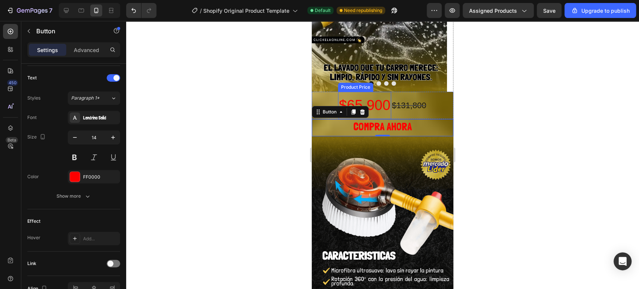
click at [378, 104] on div "$65,900" at bounding box center [364, 105] width 53 height 27
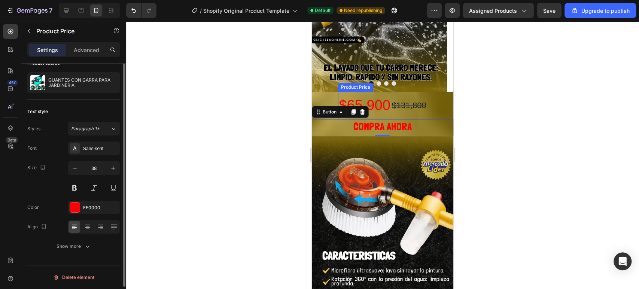
scroll to position [0, 0]
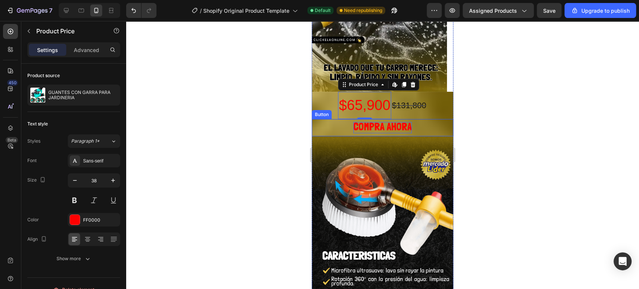
click at [369, 127] on span "COMPRA AHORA" at bounding box center [382, 127] width 58 height 12
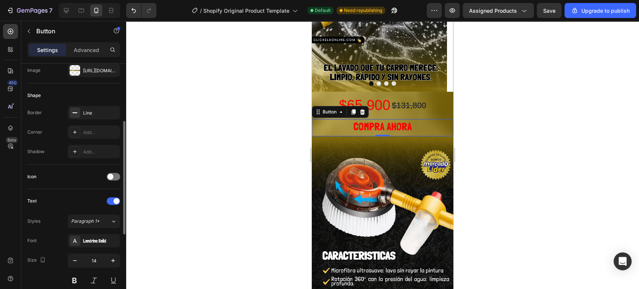
scroll to position [208, 0]
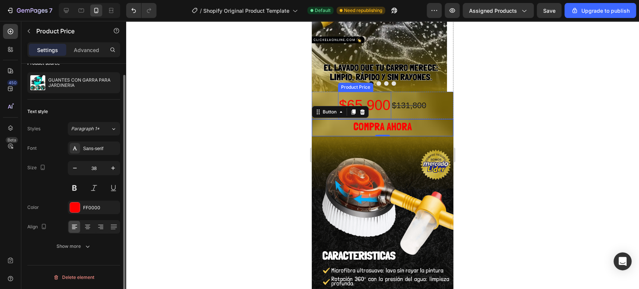
click at [366, 98] on div "$65,900" at bounding box center [364, 105] width 53 height 27
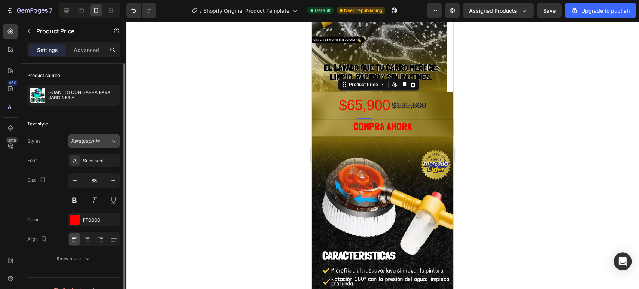
click at [96, 140] on span "Paragraph 1*" at bounding box center [85, 141] width 28 height 7
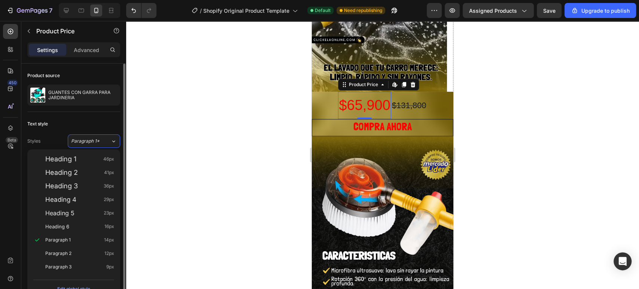
click at [98, 113] on div "Text style Styles Paragraph 1* Font Sans-serif Size 38 Color FF0000 Align Show …" at bounding box center [73, 191] width 93 height 159
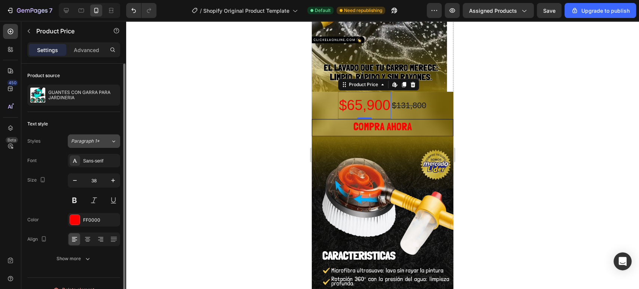
scroll to position [12, 0]
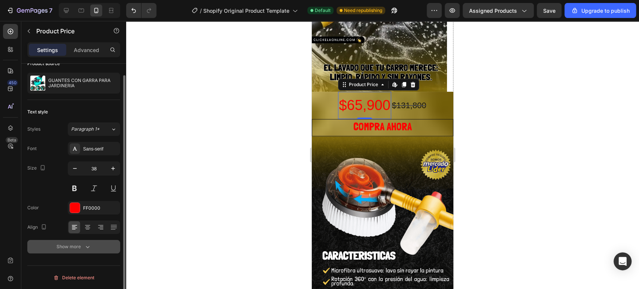
click at [86, 247] on icon "button" at bounding box center [87, 246] width 7 height 7
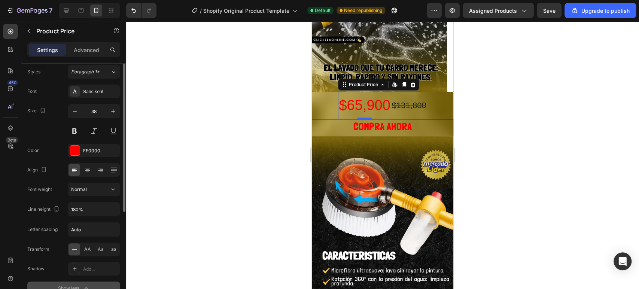
scroll to position [28, 0]
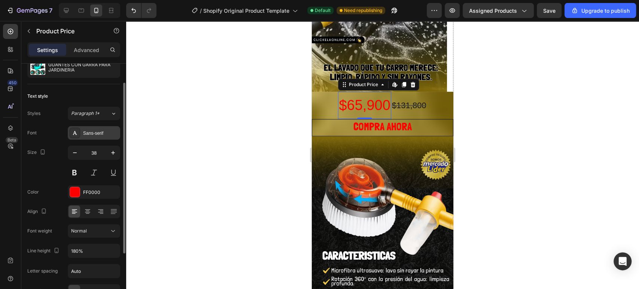
click at [112, 127] on div "Sans-serif" at bounding box center [94, 132] width 52 height 13
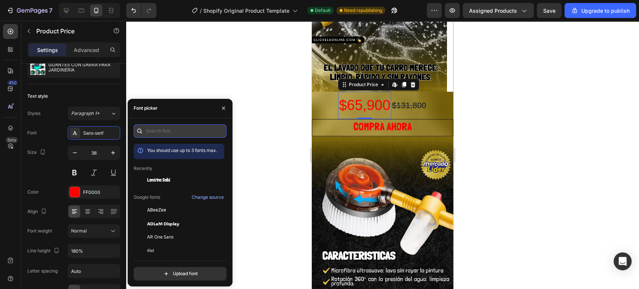
click at [172, 132] on input "text" at bounding box center [180, 130] width 93 height 13
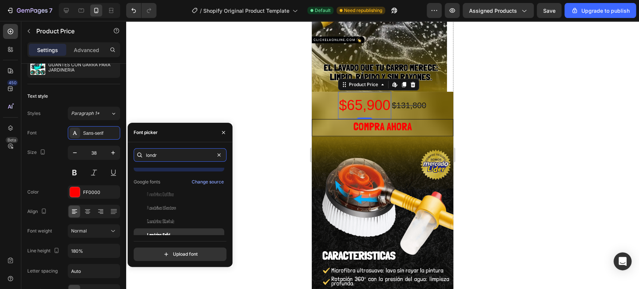
scroll to position [18, 0]
type input "londr"
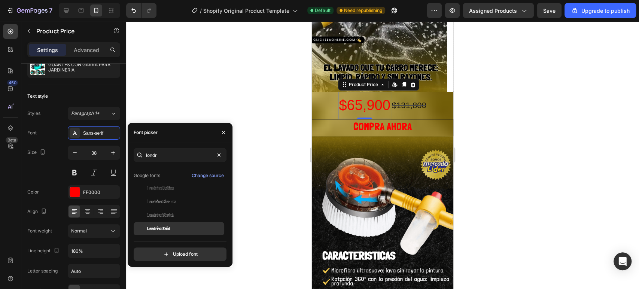
click at [177, 230] on div "Londrina Solid" at bounding box center [185, 228] width 76 height 7
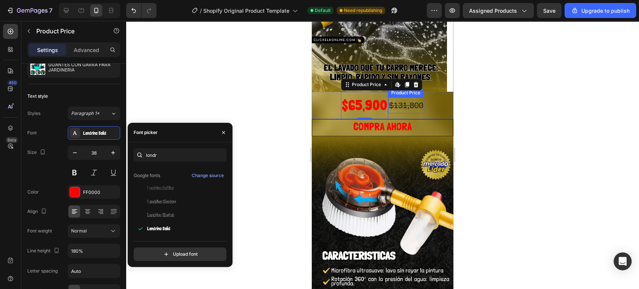
click at [398, 104] on div "$131,800" at bounding box center [406, 105] width 36 height 16
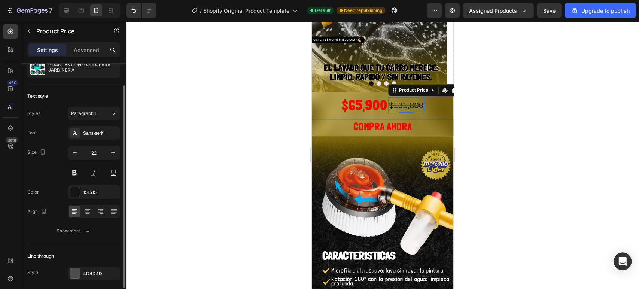
scroll to position [27, 0]
click at [104, 131] on div "Sans-serif" at bounding box center [100, 133] width 35 height 7
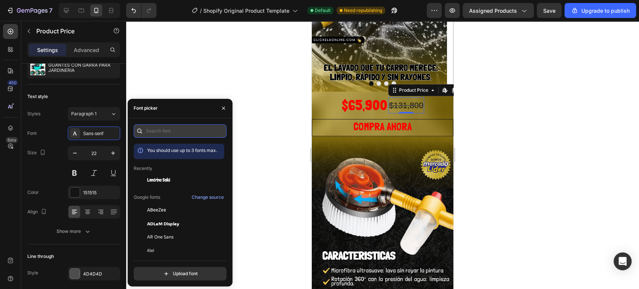
click at [168, 134] on input "text" at bounding box center [180, 130] width 93 height 13
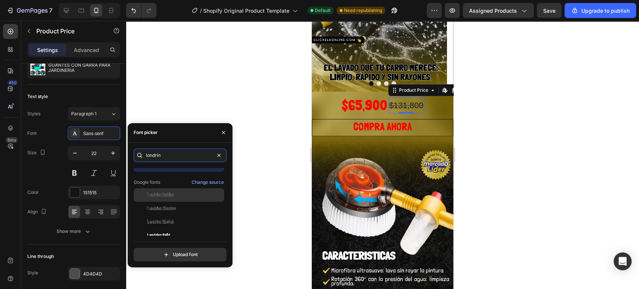
scroll to position [18, 0]
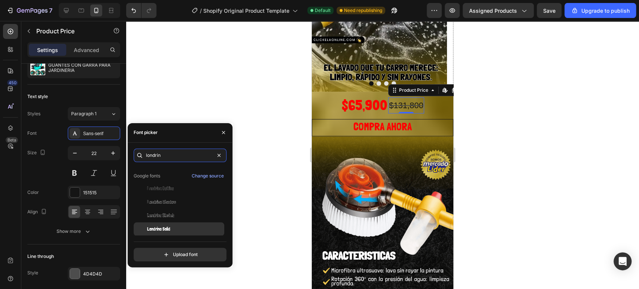
type input "londrin"
click at [188, 229] on div "Londrina Solid" at bounding box center [185, 229] width 76 height 7
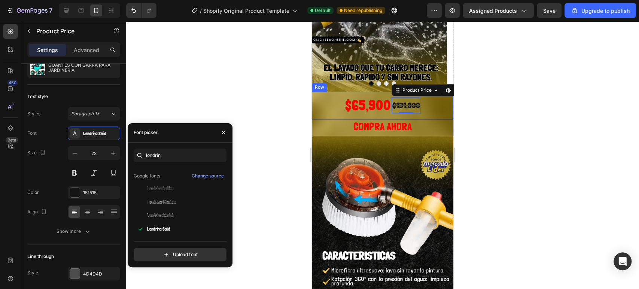
click at [331, 100] on div "$65,900 Product Price Product Price $131,800 Product Price Edit content in Shop…" at bounding box center [383, 105] width 142 height 27
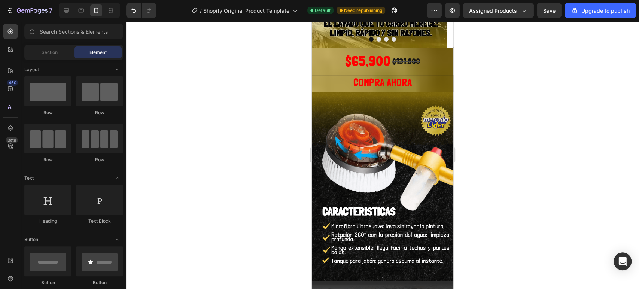
scroll to position [125, 0]
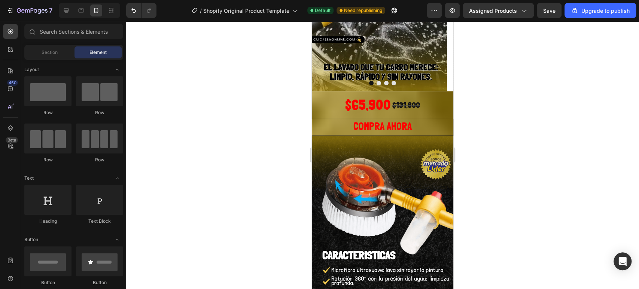
drag, startPoint x: 448, startPoint y: 94, endPoint x: 766, endPoint y: 113, distance: 318.8
click at [359, 114] on div "$65,900" at bounding box center [367, 104] width 47 height 27
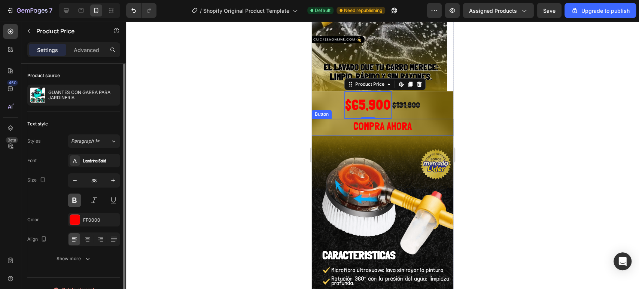
click at [73, 201] on button at bounding box center [74, 200] width 13 height 13
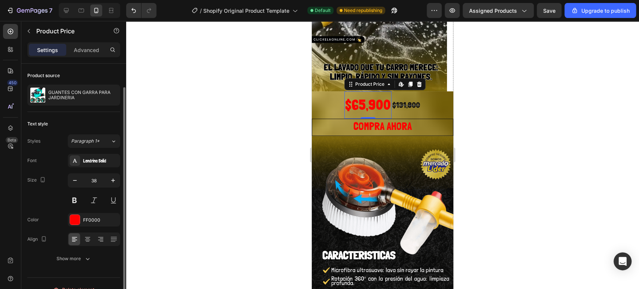
scroll to position [12, 0]
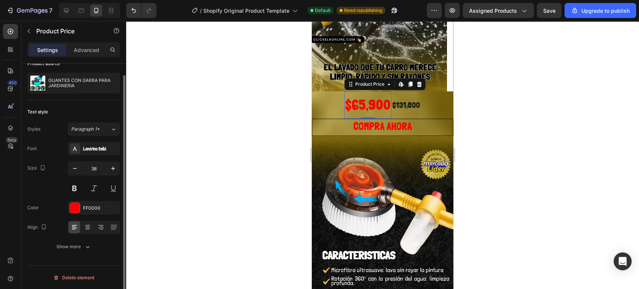
click at [369, 101] on div "$65,900" at bounding box center [367, 104] width 47 height 27
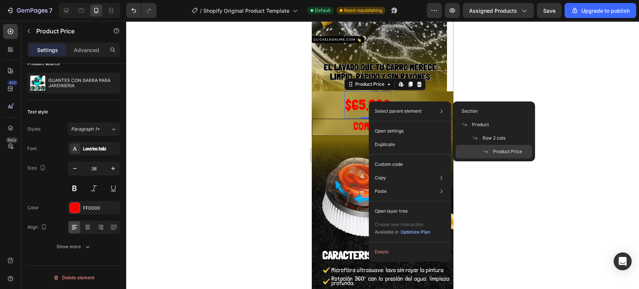
click at [502, 85] on div at bounding box center [382, 155] width 513 height 268
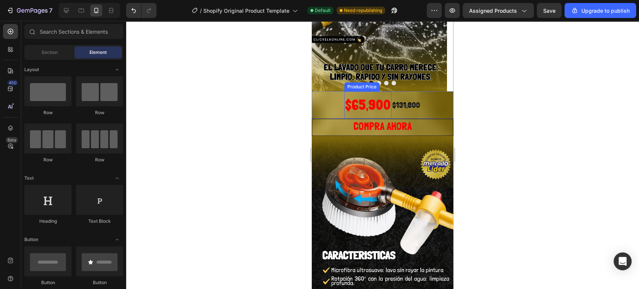
click at [376, 109] on div "$65,900" at bounding box center [367, 104] width 47 height 27
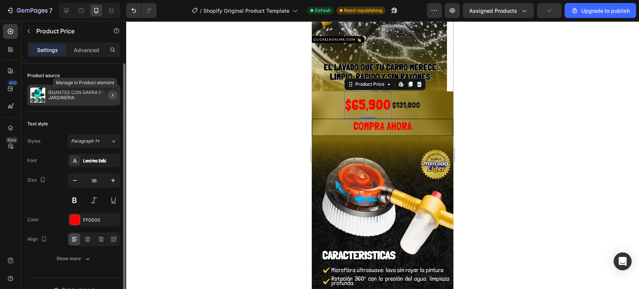
click at [113, 97] on icon "button" at bounding box center [113, 95] width 6 height 6
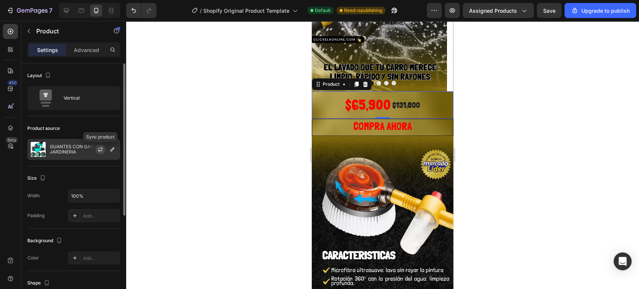
click at [99, 150] on icon "button" at bounding box center [100, 149] width 6 height 6
click at [111, 149] on icon "button" at bounding box center [112, 150] width 4 height 4
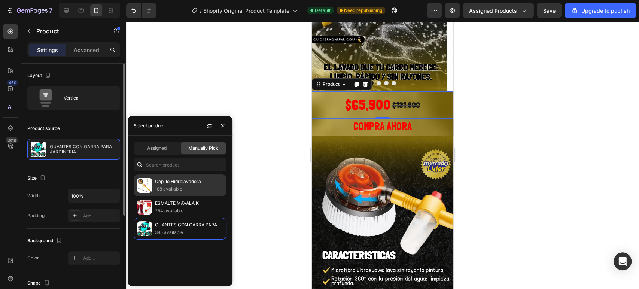
click at [165, 182] on p "Cepillo Hidrolavadora" at bounding box center [189, 181] width 68 height 7
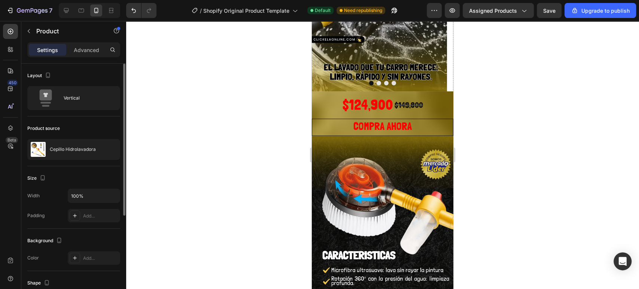
click at [525, 107] on div at bounding box center [382, 155] width 513 height 268
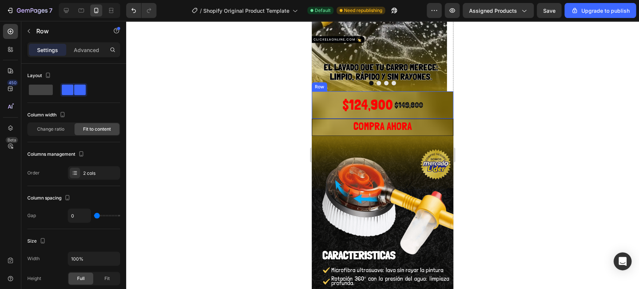
click at [320, 101] on div "$124,900 Product Price Product Price $149,800 Product Price Product Price Row" at bounding box center [383, 104] width 142 height 27
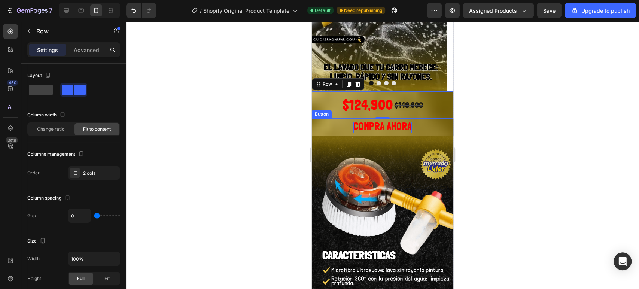
click at [370, 124] on span "COMPRA AHORA" at bounding box center [382, 126] width 58 height 12
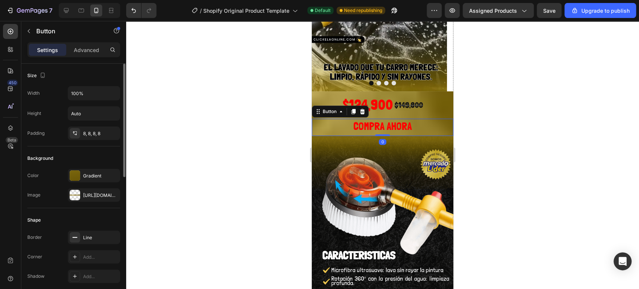
scroll to position [166, 0]
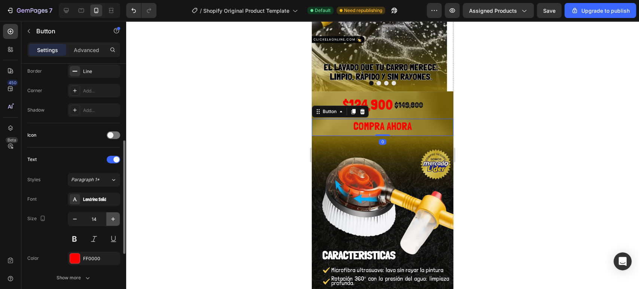
click at [113, 218] on icon "button" at bounding box center [113, 219] width 4 height 4
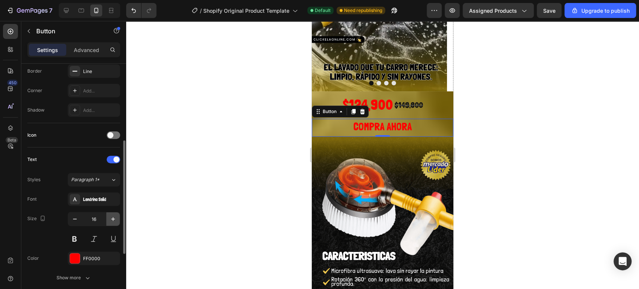
click at [113, 218] on icon "button" at bounding box center [113, 219] width 4 height 4
click at [78, 216] on icon "button" at bounding box center [74, 218] width 7 height 7
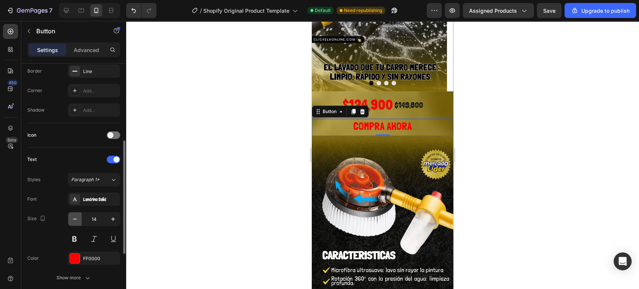
click at [78, 216] on icon "button" at bounding box center [74, 218] width 7 height 7
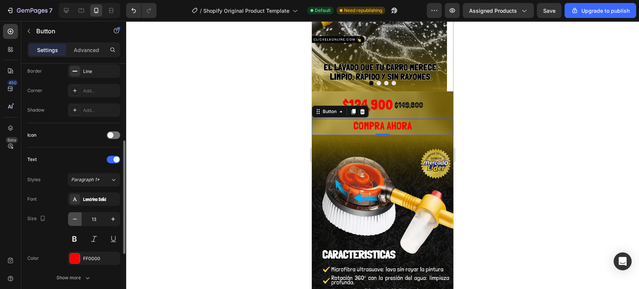
click at [78, 216] on icon "button" at bounding box center [74, 218] width 7 height 7
type input "12"
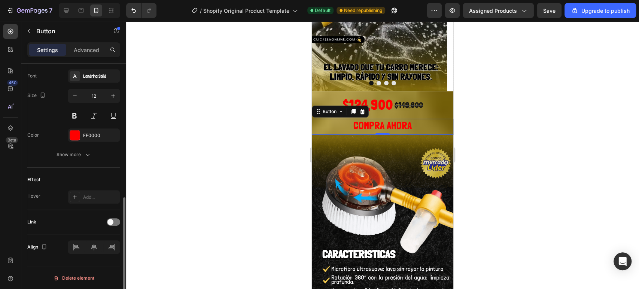
scroll to position [248, 0]
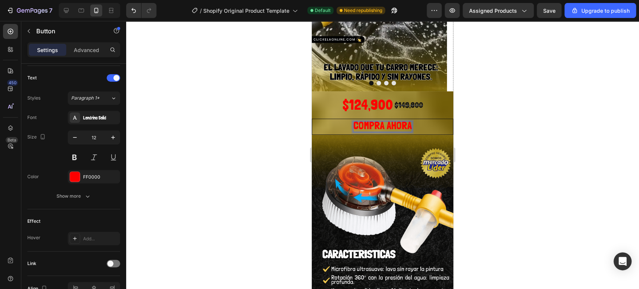
click at [376, 125] on span "COMPRA AHORA" at bounding box center [382, 125] width 58 height 12
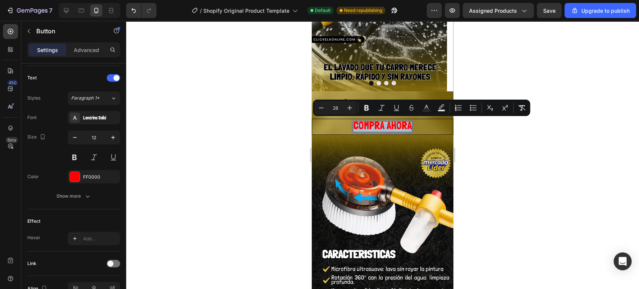
click at [376, 125] on span "COMPRA AHORA" at bounding box center [382, 125] width 58 height 12
click at [350, 106] on icon "Editor contextual toolbar" at bounding box center [349, 107] width 7 height 7
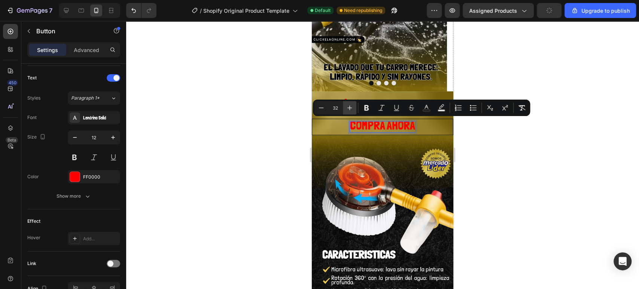
click at [350, 106] on icon "Editor contextual toolbar" at bounding box center [349, 107] width 7 height 7
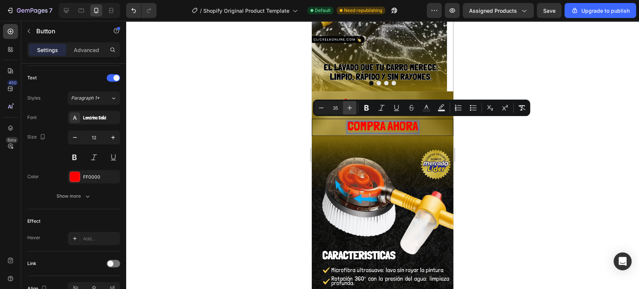
click at [350, 106] on icon "Editor contextual toolbar" at bounding box center [349, 107] width 7 height 7
type input "39"
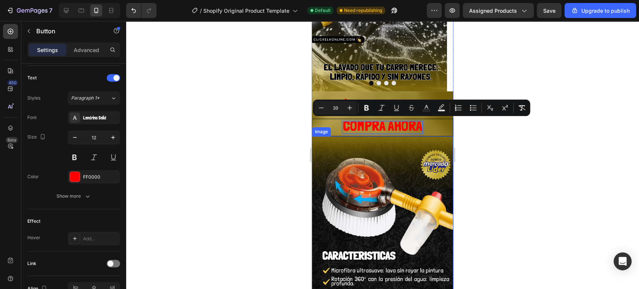
click at [390, 151] on img at bounding box center [383, 230] width 142 height 189
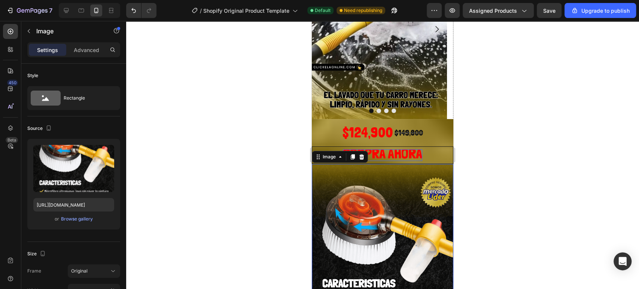
scroll to position [83, 0]
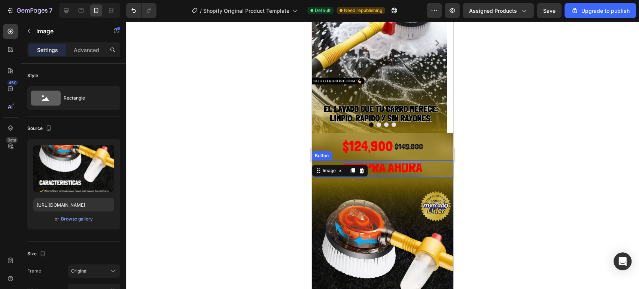
click at [429, 165] on button "COMPRA AHORA" at bounding box center [383, 169] width 142 height 18
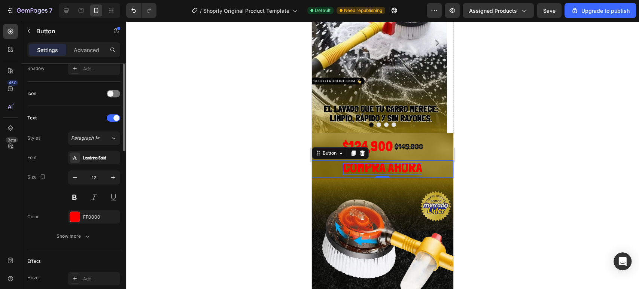
scroll to position [249, 0]
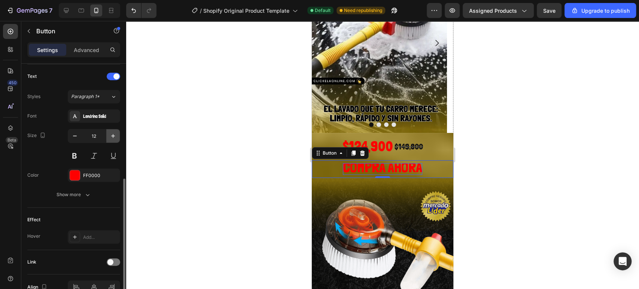
click at [111, 133] on icon "button" at bounding box center [112, 135] width 7 height 7
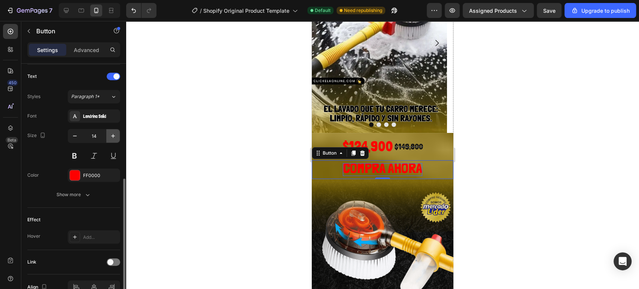
click at [111, 133] on icon "button" at bounding box center [112, 135] width 7 height 7
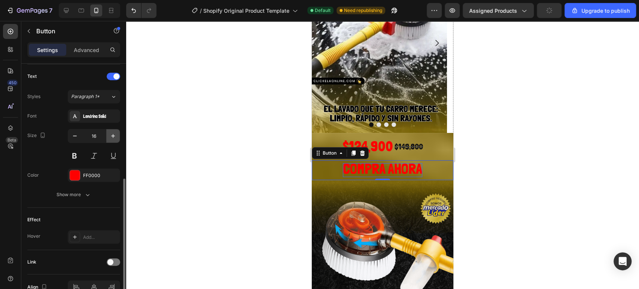
click at [112, 133] on icon "button" at bounding box center [112, 135] width 7 height 7
click at [111, 133] on icon "button" at bounding box center [112, 135] width 7 height 7
type input "18"
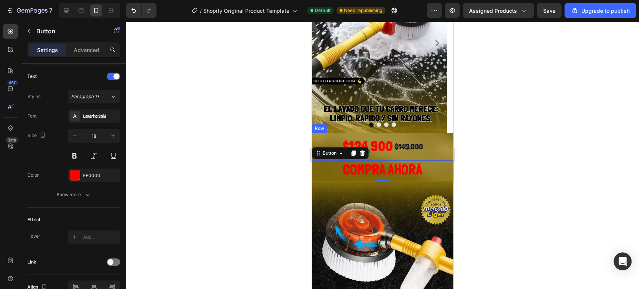
click at [431, 145] on div "$124,900 Product Price Product Price $149,800 Product Price Product Price Row" at bounding box center [383, 146] width 142 height 27
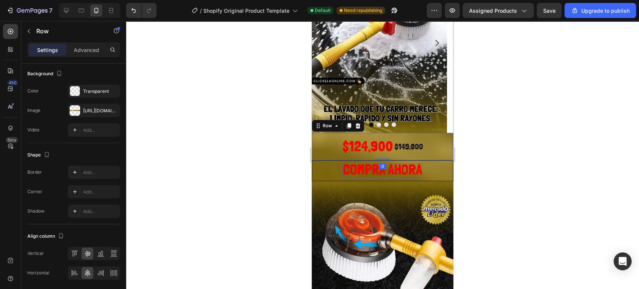
scroll to position [0, 0]
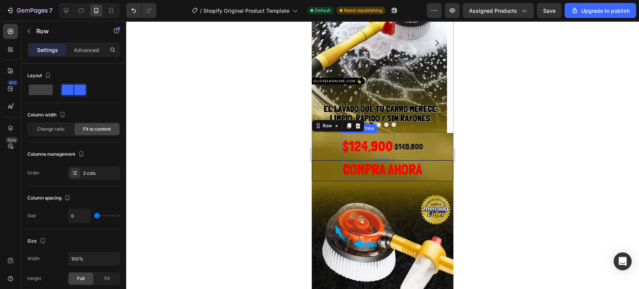
click at [350, 146] on div "$124,900" at bounding box center [368, 146] width 52 height 27
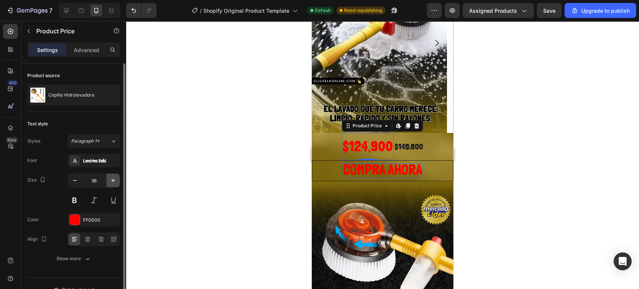
click at [113, 180] on icon "button" at bounding box center [112, 180] width 7 height 7
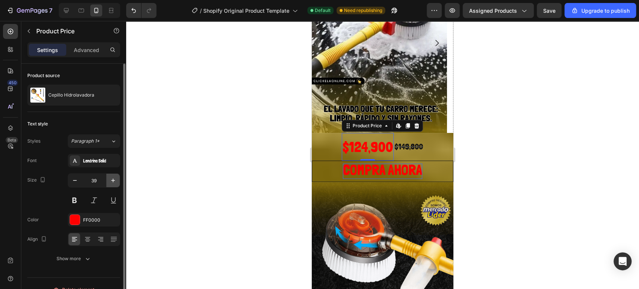
click at [113, 180] on icon "button" at bounding box center [112, 180] width 7 height 7
type input "40"
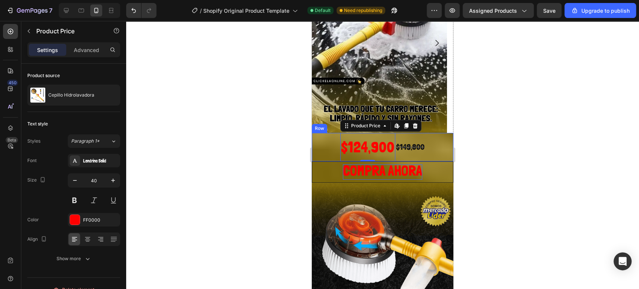
click at [431, 147] on div "$124,900 Product Price Edit content in Shopify 0 Product Price Edit content in …" at bounding box center [383, 147] width 142 height 28
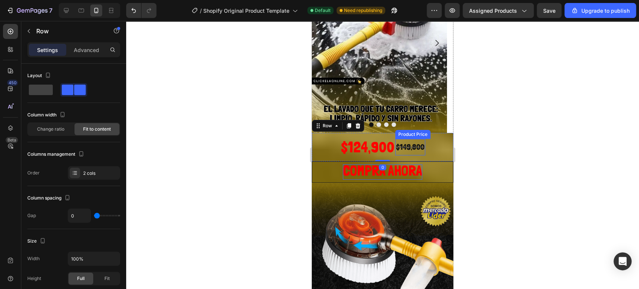
click at [416, 150] on div "$149,800" at bounding box center [410, 147] width 30 height 16
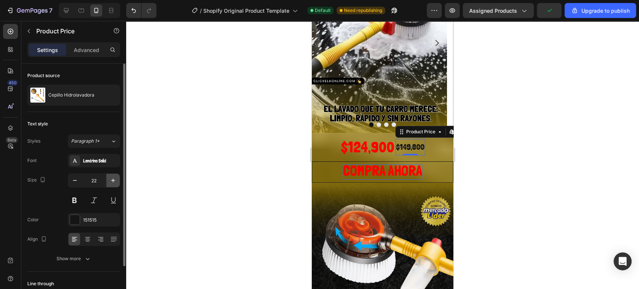
click at [115, 182] on icon "button" at bounding box center [112, 180] width 7 height 7
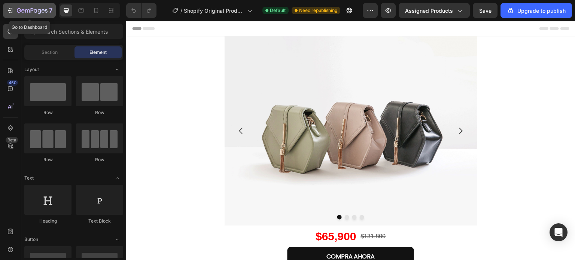
click at [18, 12] on icon "button" at bounding box center [32, 11] width 31 height 6
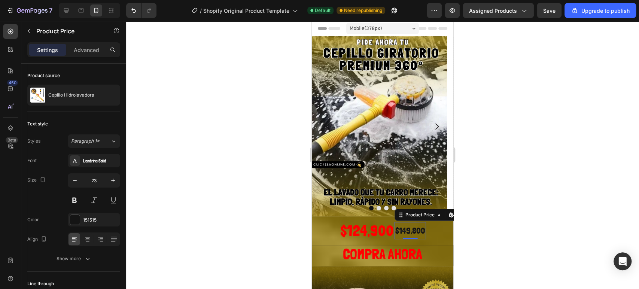
scroll to position [83, 0]
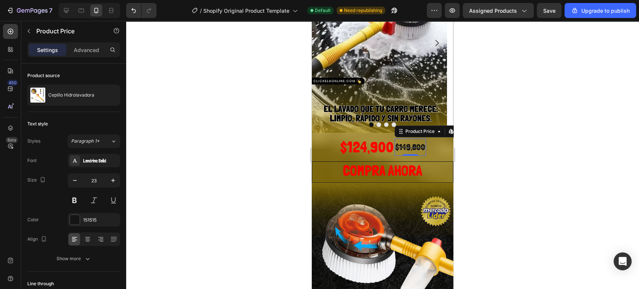
click at [115, 181] on icon "button" at bounding box center [112, 180] width 7 height 7
type input "25"
click at [508, 139] on div at bounding box center [382, 155] width 513 height 268
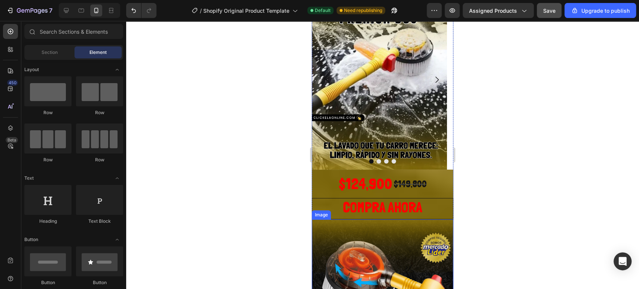
scroll to position [83, 0]
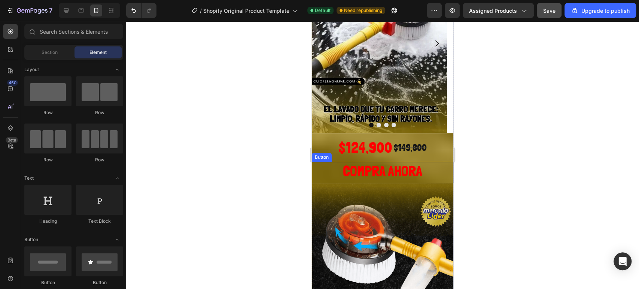
click at [322, 169] on button "COMPRA AHORA" at bounding box center [383, 172] width 142 height 21
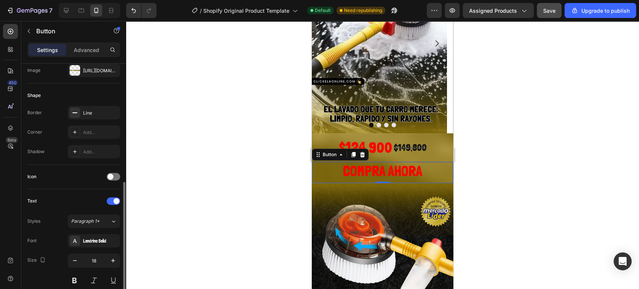
scroll to position [166, 0]
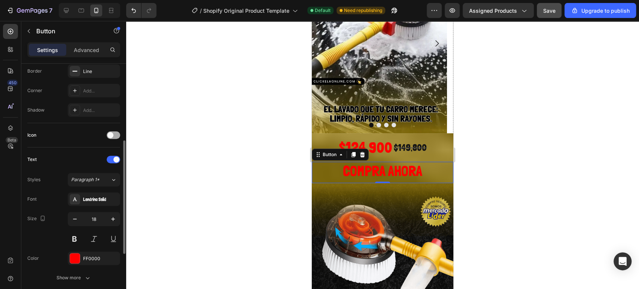
click at [117, 132] on div at bounding box center [113, 134] width 13 height 7
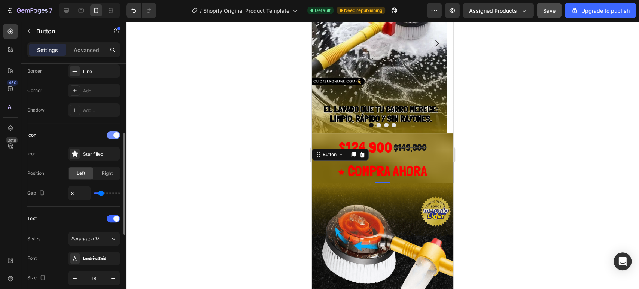
click at [115, 132] on span at bounding box center [116, 135] width 6 height 6
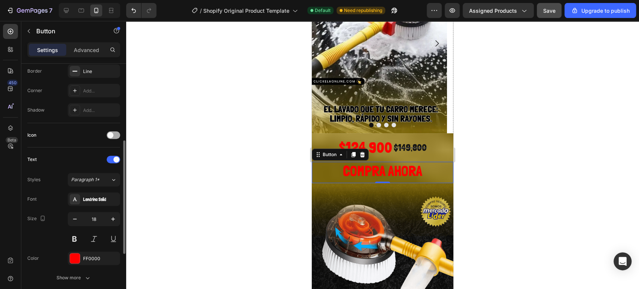
click at [115, 132] on div at bounding box center [113, 134] width 13 height 7
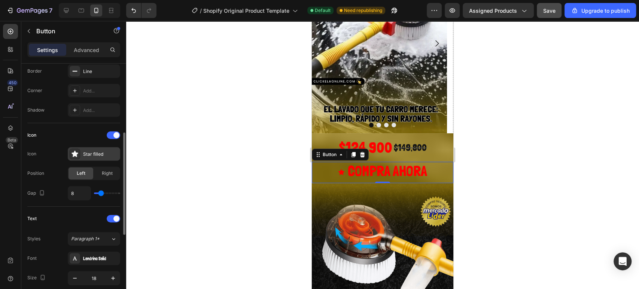
click at [87, 153] on div "Star filled" at bounding box center [100, 154] width 35 height 7
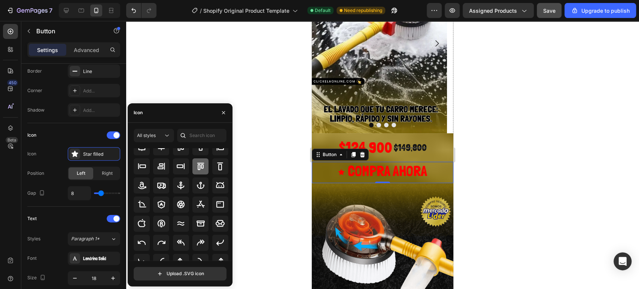
scroll to position [82, 0]
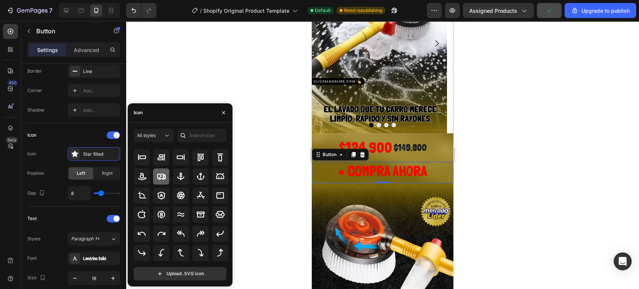
click at [156, 174] on div at bounding box center [161, 176] width 16 height 16
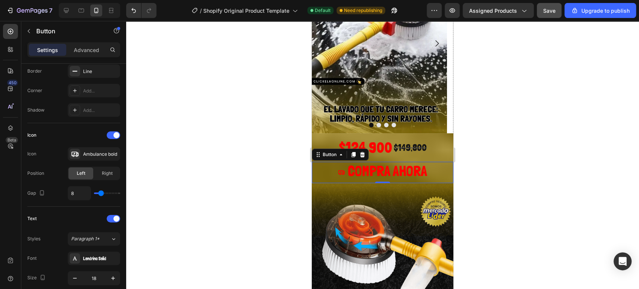
click at [338, 171] on icon at bounding box center [341, 172] width 7 height 7
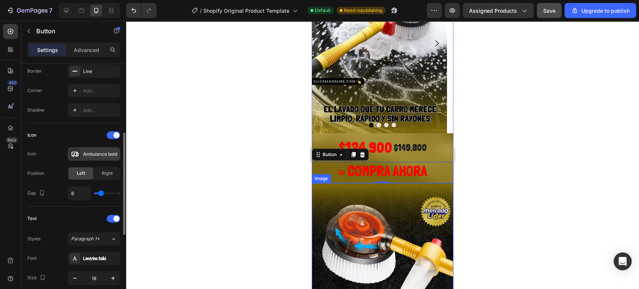
click at [102, 155] on div "Ambulance bold" at bounding box center [100, 154] width 35 height 7
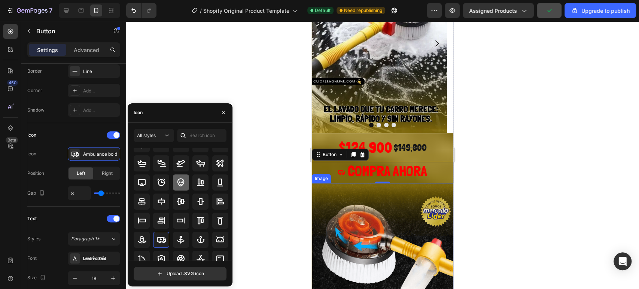
scroll to position [42, 0]
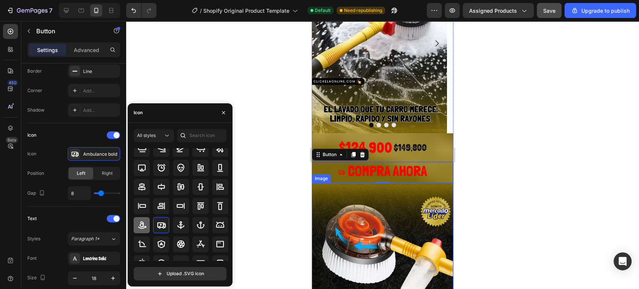
click at [145, 223] on icon at bounding box center [141, 225] width 9 height 9
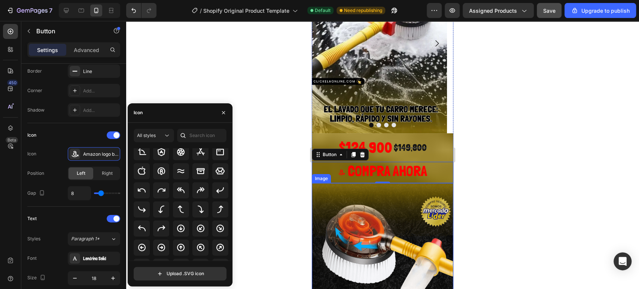
scroll to position [161, 0]
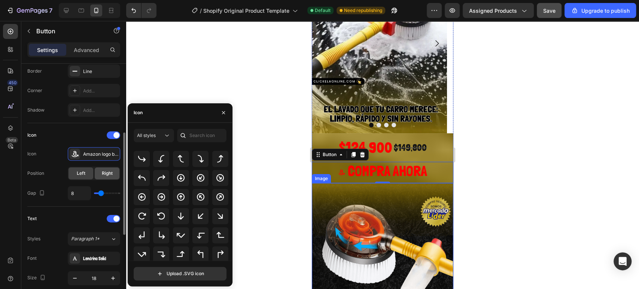
click at [108, 173] on span "Right" at bounding box center [107, 173] width 11 height 7
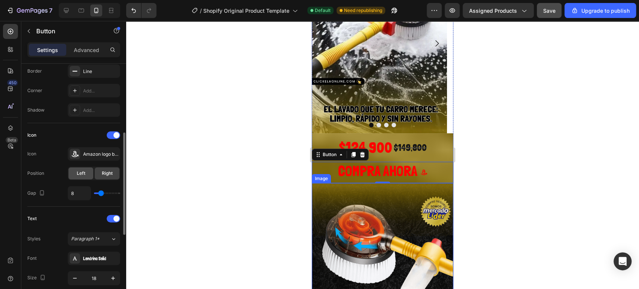
click at [89, 172] on div "Left" at bounding box center [81, 173] width 25 height 12
click at [105, 158] on div "Amazon logo bold" at bounding box center [94, 153] width 52 height 13
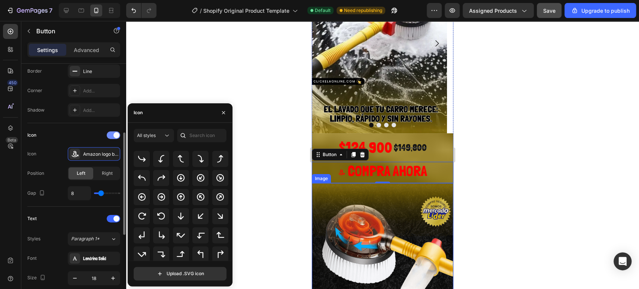
click at [113, 131] on div at bounding box center [113, 134] width 13 height 7
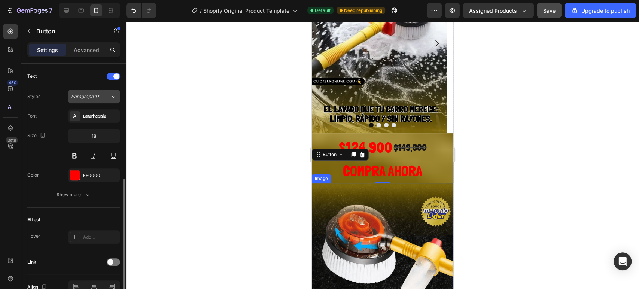
scroll to position [289, 0]
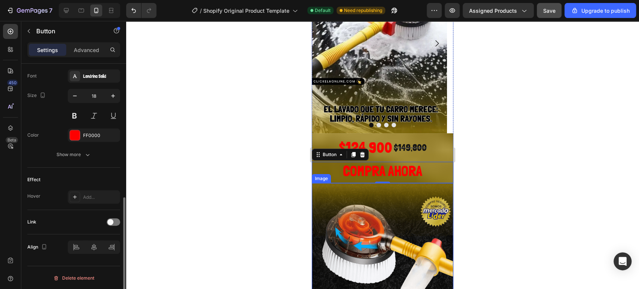
click at [36, 179] on div "Effect" at bounding box center [33, 179] width 13 height 7
click at [73, 198] on icon at bounding box center [75, 197] width 6 height 6
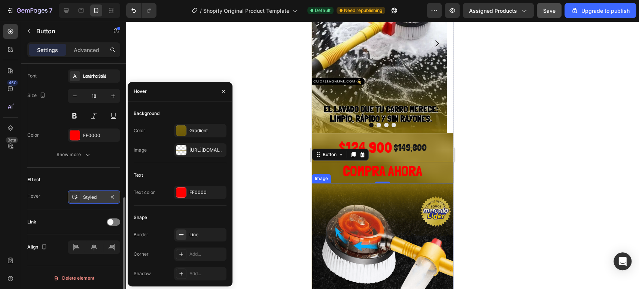
click at [86, 195] on div "Styled" at bounding box center [94, 197] width 22 height 7
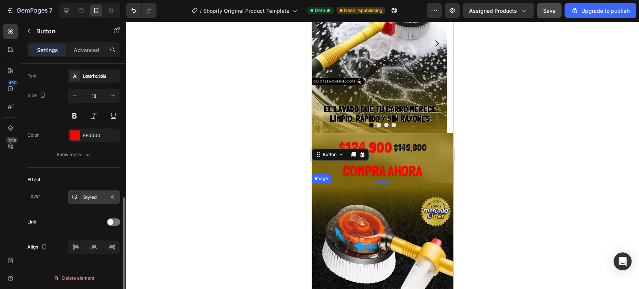
click at [88, 195] on div "Styled" at bounding box center [94, 197] width 22 height 7
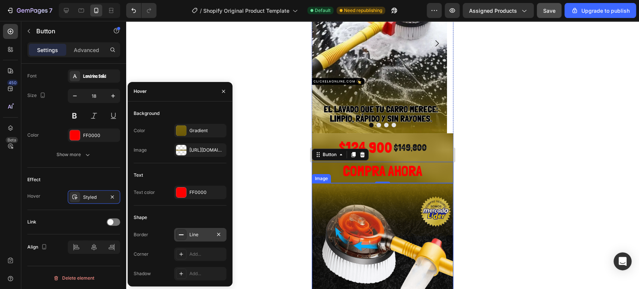
click at [194, 231] on div "Line" at bounding box center [200, 234] width 52 height 13
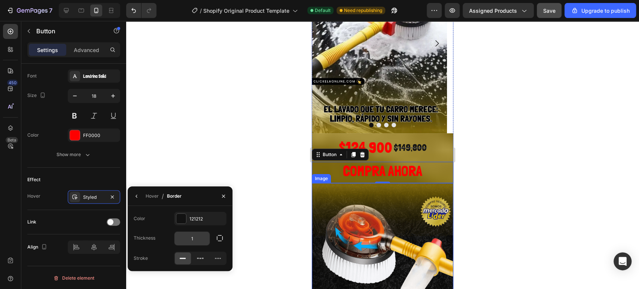
click at [193, 238] on input "1" at bounding box center [191, 238] width 35 height 13
type input "0"
click at [135, 197] on icon "button" at bounding box center [137, 196] width 6 height 6
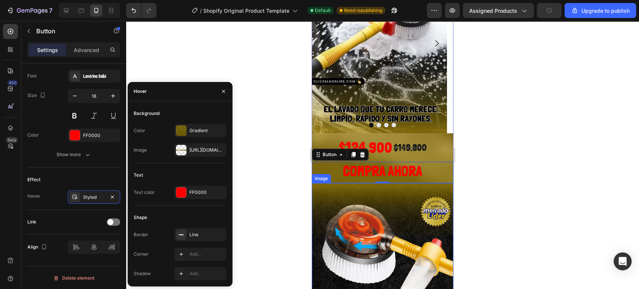
click at [338, 192] on img at bounding box center [383, 277] width 142 height 189
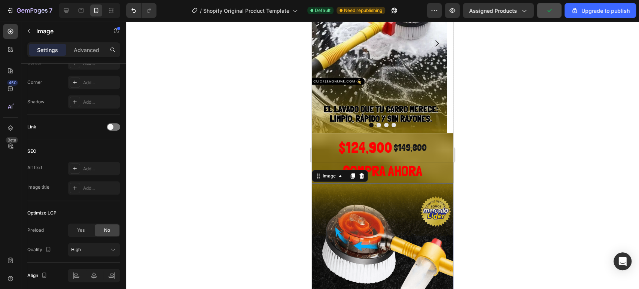
scroll to position [0, 0]
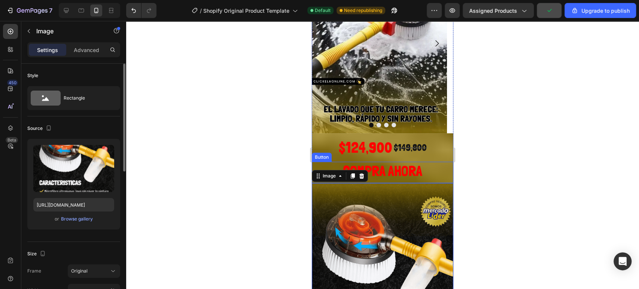
click at [318, 166] on button "COMPRA AHORA" at bounding box center [383, 172] width 142 height 21
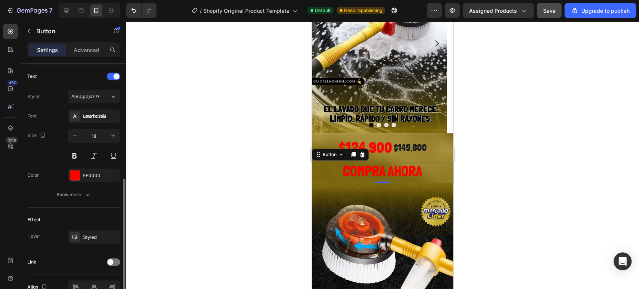
scroll to position [289, 0]
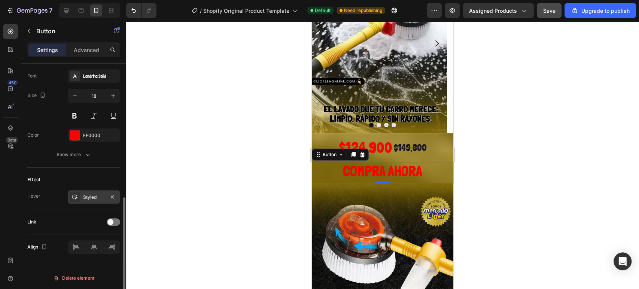
drag, startPoint x: 91, startPoint y: 205, endPoint x: 91, endPoint y: 198, distance: 6.7
click at [91, 203] on div "Effect Hover Styled" at bounding box center [73, 189] width 93 height 42
click at [91, 198] on div "Styled" at bounding box center [94, 197] width 22 height 7
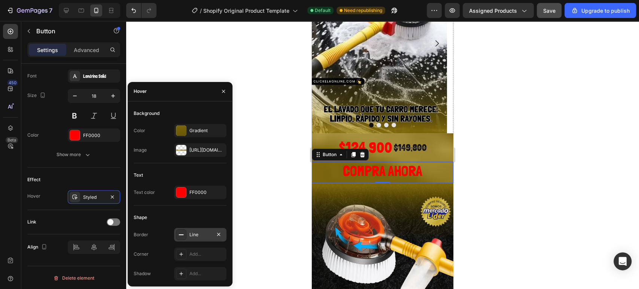
click at [175, 235] on div "Line" at bounding box center [200, 234] width 52 height 13
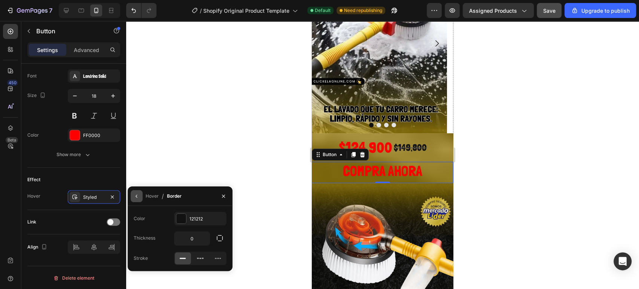
click at [141, 195] on button "button" at bounding box center [137, 196] width 12 height 12
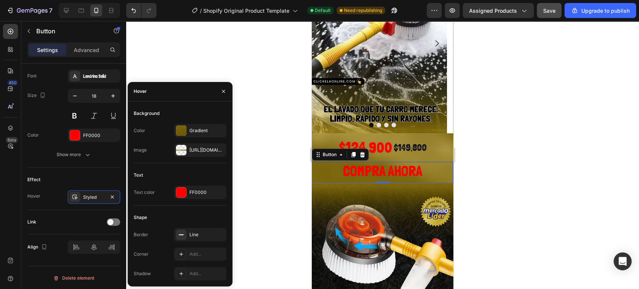
click at [268, 109] on div at bounding box center [382, 155] width 513 height 268
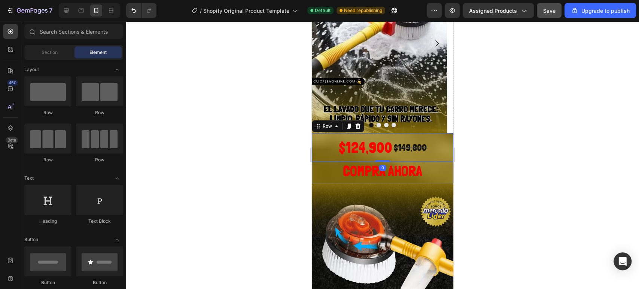
click at [321, 137] on div "$124,900 Product Price Product Price $149,800 Product Price Product Price Row 0" at bounding box center [383, 147] width 142 height 28
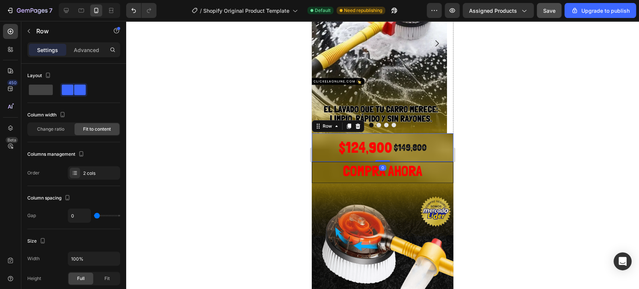
click at [488, 129] on div at bounding box center [382, 155] width 513 height 268
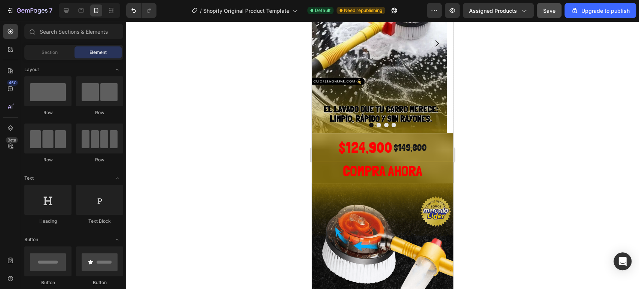
click at [501, 148] on div at bounding box center [382, 155] width 513 height 268
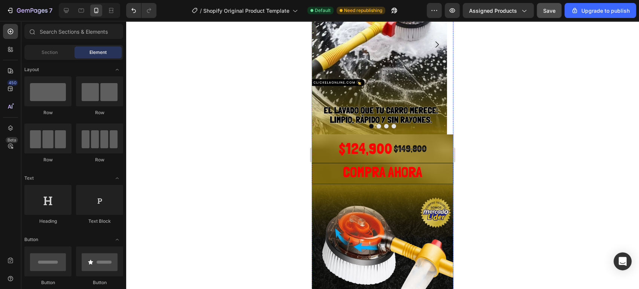
scroll to position [61, 0]
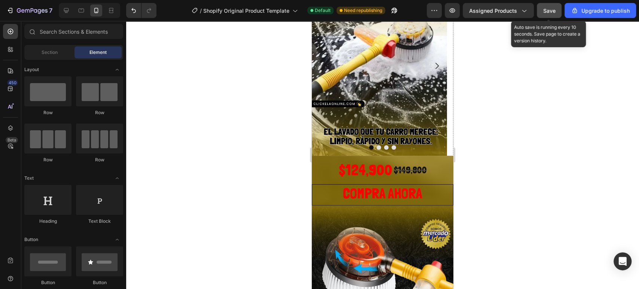
click at [552, 11] on span "Save" at bounding box center [549, 10] width 12 height 6
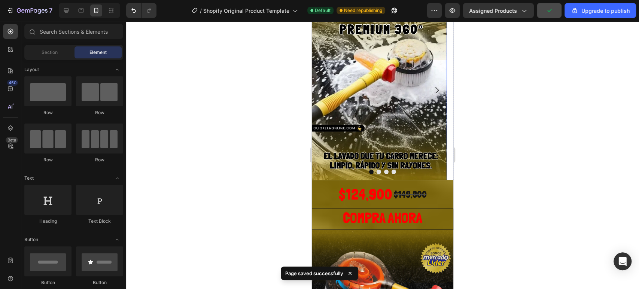
scroll to position [0, 0]
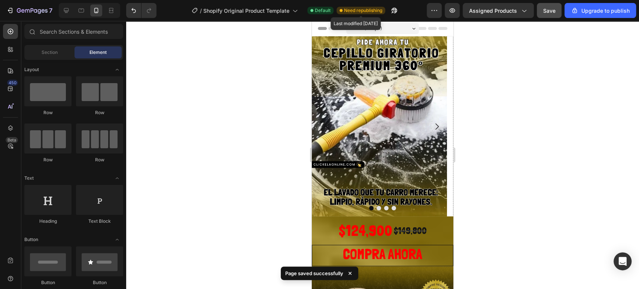
click at [368, 9] on span "Need republishing" at bounding box center [363, 10] width 38 height 7
click at [398, 9] on icon "button" at bounding box center [393, 10] width 7 height 7
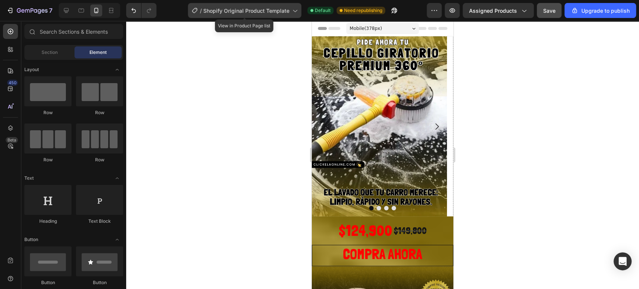
click at [294, 10] on icon at bounding box center [294, 10] width 7 height 7
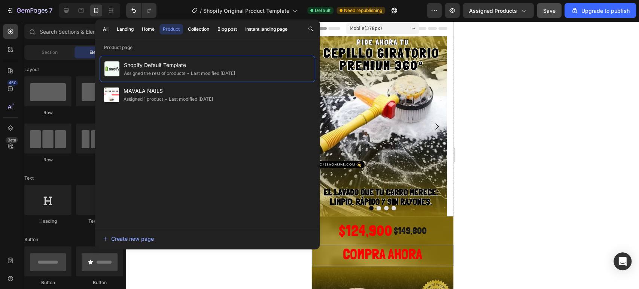
click at [542, 63] on div at bounding box center [382, 155] width 513 height 268
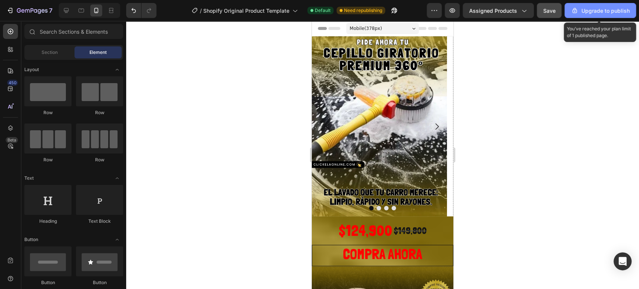
click at [616, 8] on div "Upgrade to publish" at bounding box center [600, 11] width 59 height 8
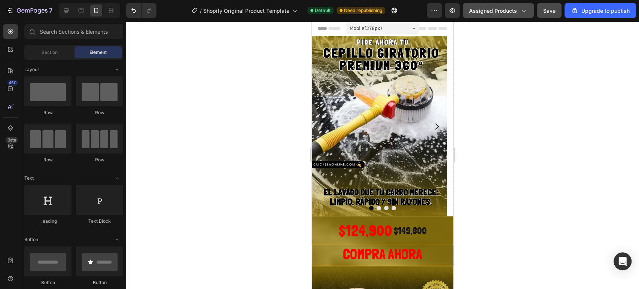
click at [510, 8] on span "Assigned Products" at bounding box center [493, 11] width 48 height 8
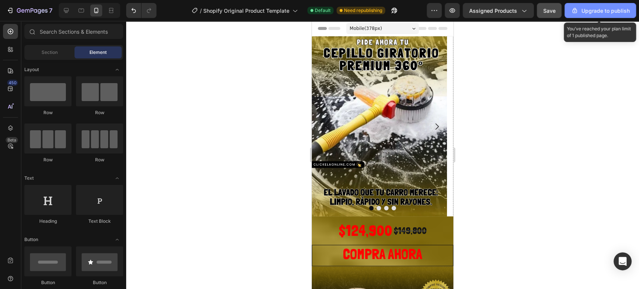
click at [596, 8] on div "Upgrade to publish" at bounding box center [600, 11] width 59 height 8
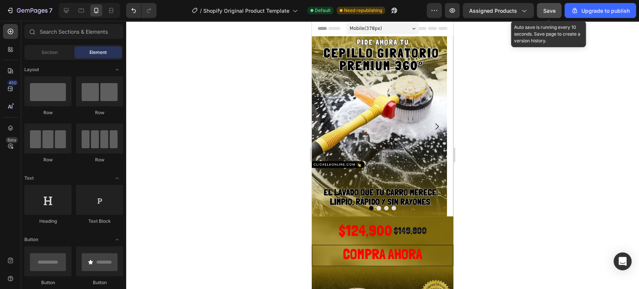
click at [549, 4] on button "Save" at bounding box center [549, 10] width 25 height 15
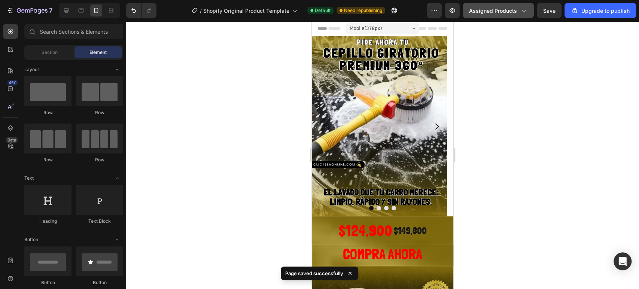
click at [526, 6] on button "Assigned Products" at bounding box center [498, 10] width 71 height 15
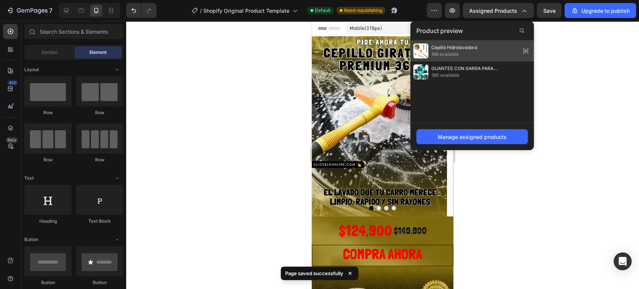
click at [480, 49] on div "Cepillo Hidrolavadora 188 available" at bounding box center [472, 50] width 124 height 21
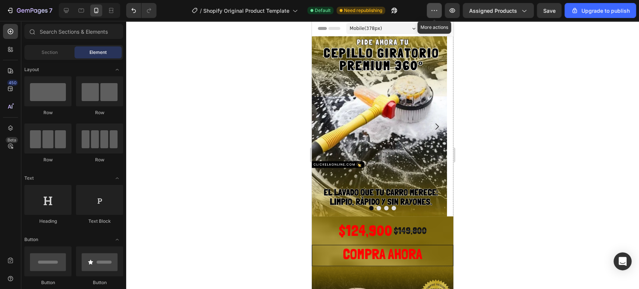
click at [434, 10] on icon "button" at bounding box center [434, 10] width 7 height 7
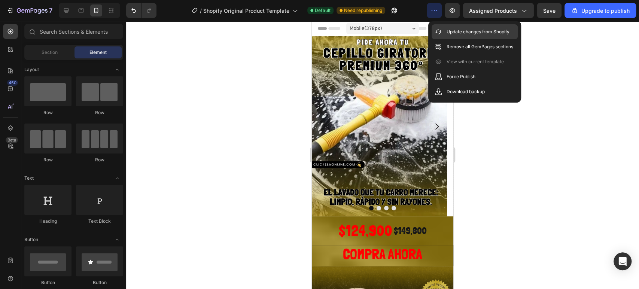
click at [470, 29] on p "Update changes from Shopify" at bounding box center [478, 31] width 63 height 7
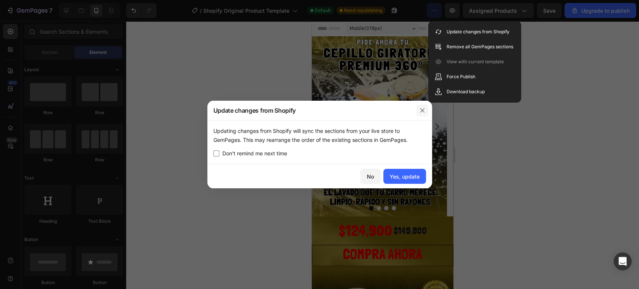
click at [419, 109] on button "button" at bounding box center [422, 110] width 12 height 12
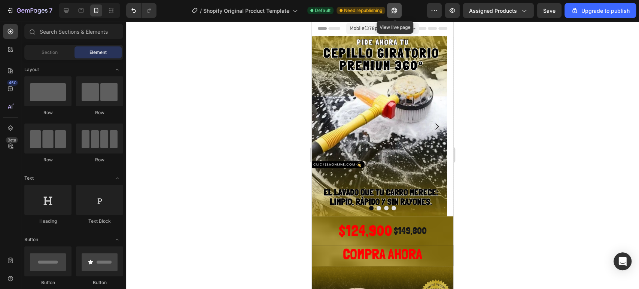
click at [398, 10] on icon "button" at bounding box center [393, 10] width 7 height 7
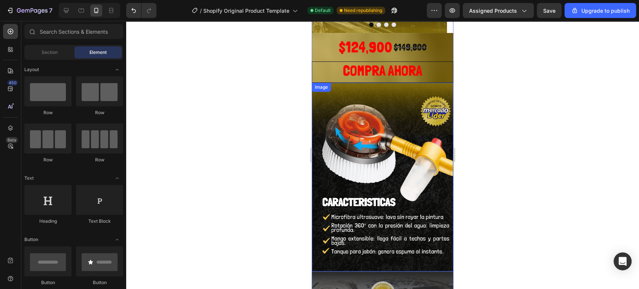
scroll to position [125, 0]
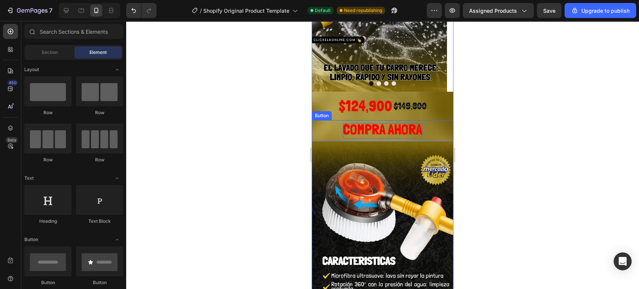
click at [357, 126] on span "COMPRA AHORA" at bounding box center [382, 129] width 79 height 17
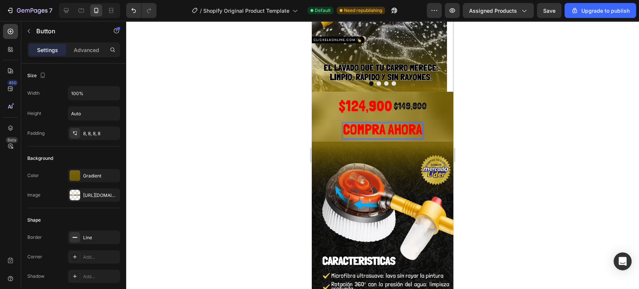
click at [359, 128] on span "COMPRA AHORA" at bounding box center [382, 129] width 79 height 17
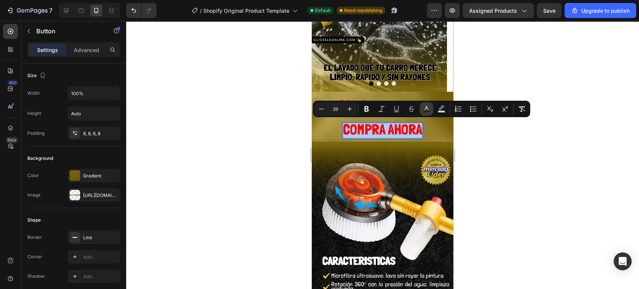
click at [432, 108] on button "Text Color" at bounding box center [426, 108] width 13 height 13
type input "FF0000"
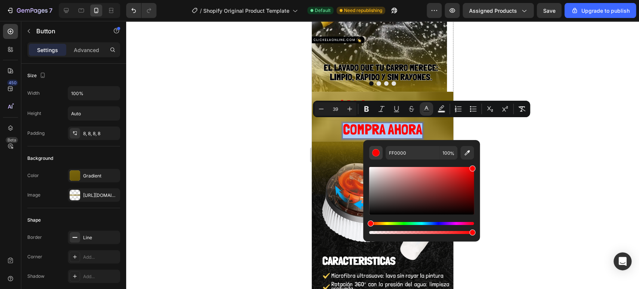
click at [378, 150] on div "Editor contextual toolbar" at bounding box center [375, 152] width 7 height 7
drag, startPoint x: 375, startPoint y: 151, endPoint x: 374, endPoint y: 155, distance: 4.2
click at [375, 151] on div "Editor contextual toolbar" at bounding box center [375, 152] width 7 height 7
drag, startPoint x: 683, startPoint y: 245, endPoint x: 361, endPoint y: 222, distance: 322.8
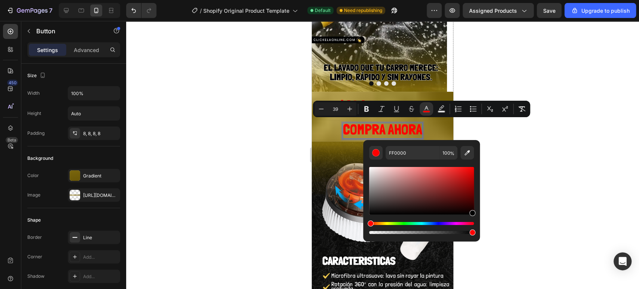
drag, startPoint x: 472, startPoint y: 167, endPoint x: 473, endPoint y: 217, distance: 50.2
click at [473, 217] on div "Editor contextual toolbar" at bounding box center [421, 200] width 105 height 70
type input "140000"
drag, startPoint x: 372, startPoint y: 212, endPoint x: 472, endPoint y: 211, distance: 100.0
click at [472, 211] on div "Editor contextual toolbar" at bounding box center [472, 212] width 6 height 6
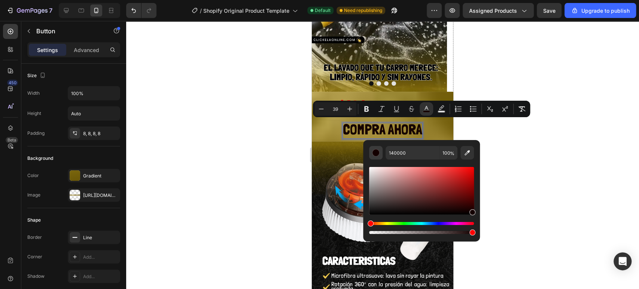
click at [370, 150] on button "Editor contextual toolbar" at bounding box center [375, 152] width 13 height 13
drag, startPoint x: 471, startPoint y: 233, endPoint x: 388, endPoint y: 233, distance: 83.1
click at [388, 233] on div "Editor contextual toolbar" at bounding box center [390, 232] width 6 height 6
type input "0"
drag, startPoint x: 388, startPoint y: 232, endPoint x: 366, endPoint y: 235, distance: 22.7
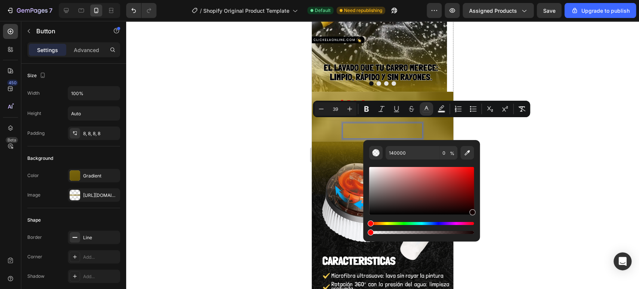
click at [366, 235] on div "140000 0 %" at bounding box center [421, 187] width 117 height 95
click at [412, 235] on div "Editor contextual toolbar" at bounding box center [421, 200] width 105 height 70
click at [378, 154] on img "Editor contextual toolbar" at bounding box center [375, 152] width 7 height 7
click at [468, 153] on icon "Editor contextual toolbar" at bounding box center [466, 152] width 7 height 7
type input "0E0E0C"
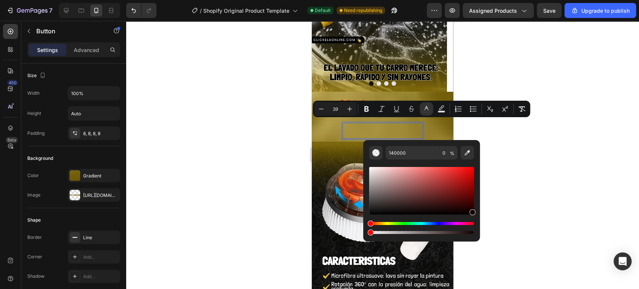
type input "100"
type input "0E0C0C"
drag, startPoint x: 388, startPoint y: 223, endPoint x: 367, endPoint y: 224, distance: 21.4
click at [367, 224] on div "0E0C0C 100 %" at bounding box center [421, 187] width 117 height 95
click at [348, 128] on span "COMPRA AHORA" at bounding box center [382, 129] width 79 height 17
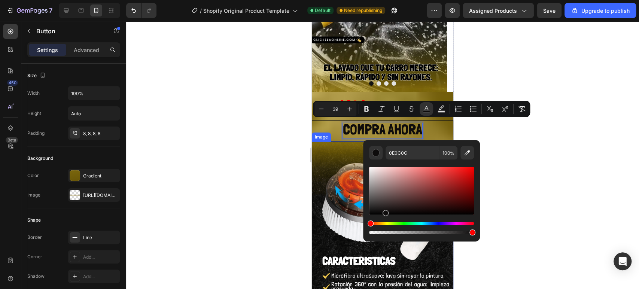
click at [345, 168] on img at bounding box center [383, 236] width 142 height 189
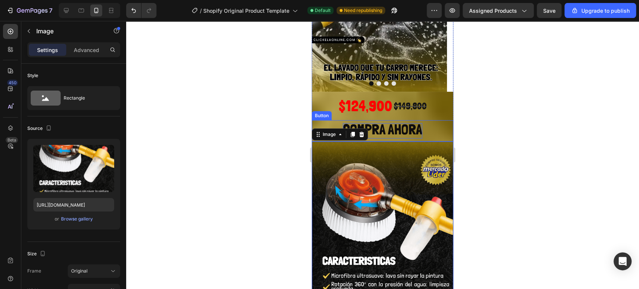
click at [398, 126] on span "COMPRA AHORA" at bounding box center [382, 129] width 79 height 17
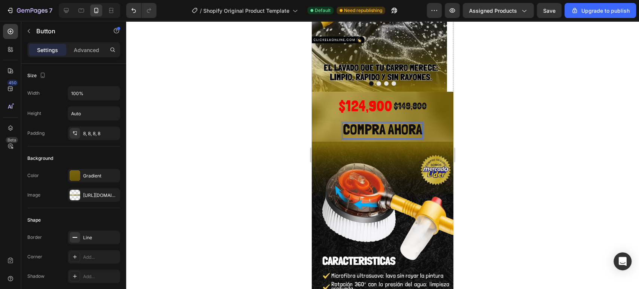
click at [396, 130] on span "COMPRA AHORA" at bounding box center [382, 129] width 79 height 17
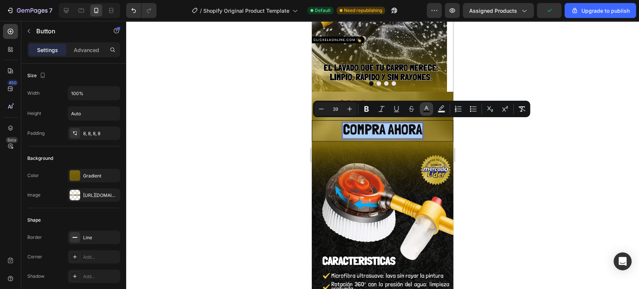
click at [428, 111] on rect "Editor contextual toolbar" at bounding box center [426, 112] width 7 height 2
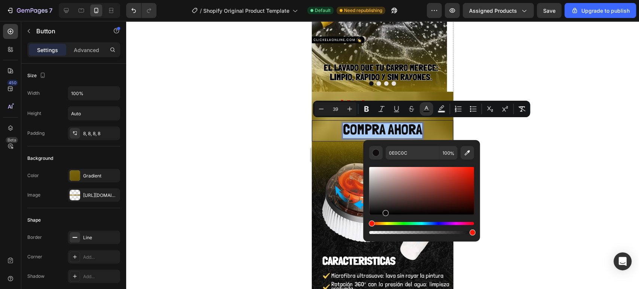
click at [371, 223] on div "Hue" at bounding box center [372, 224] width 6 height 6
click at [395, 210] on div "Editor contextual toolbar" at bounding box center [421, 191] width 105 height 48
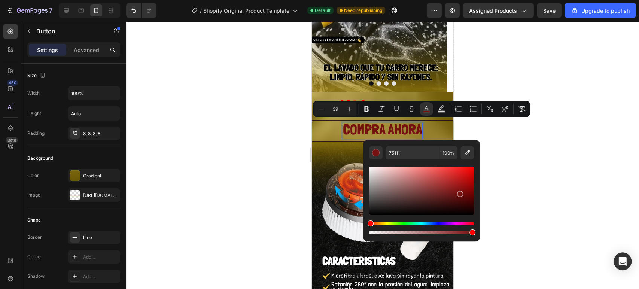
drag, startPoint x: 399, startPoint y: 210, endPoint x: 458, endPoint y: 192, distance: 62.2
click at [458, 192] on div "Editor contextual toolbar" at bounding box center [421, 191] width 105 height 48
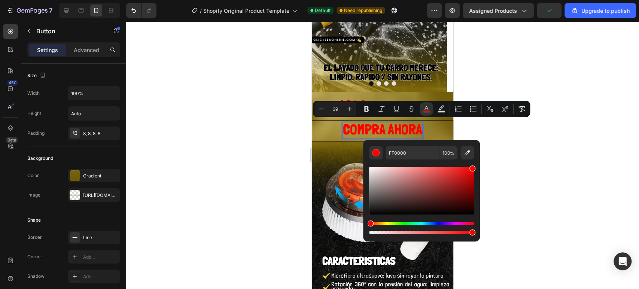
drag, startPoint x: 459, startPoint y: 196, endPoint x: 477, endPoint y: 156, distance: 42.9
click at [477, 156] on div "FF0000 100 %" at bounding box center [421, 187] width 117 height 95
click at [469, 153] on icon "Editor contextual toolbar" at bounding box center [467, 152] width 5 height 5
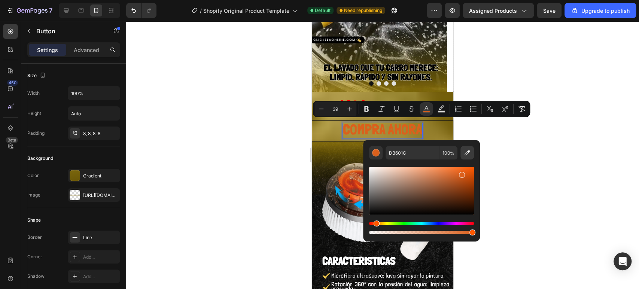
click at [466, 153] on icon "Editor contextual toolbar" at bounding box center [467, 152] width 5 height 5
type input "FFFFFF"
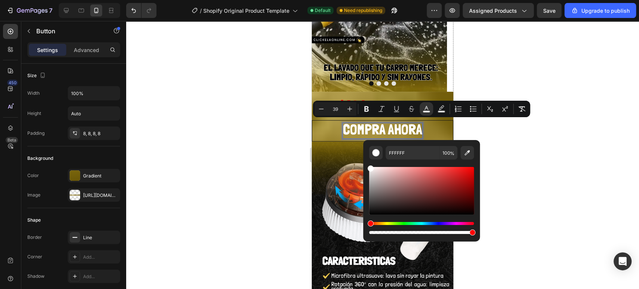
click at [508, 143] on div at bounding box center [382, 155] width 513 height 268
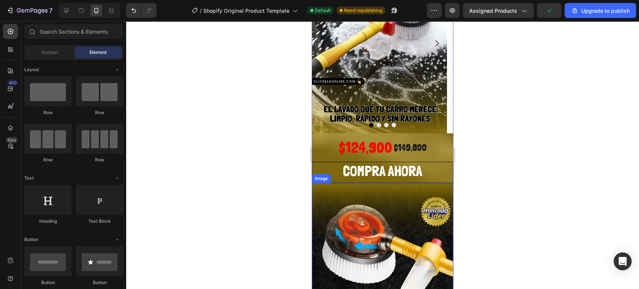
scroll to position [42, 0]
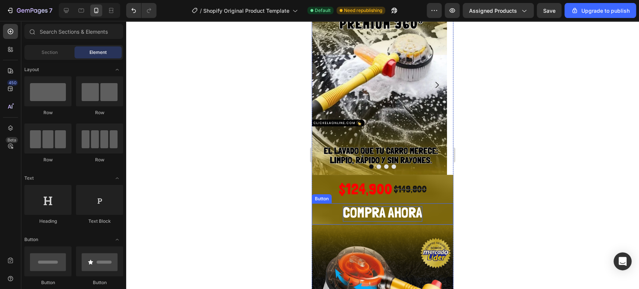
click at [381, 209] on span "COMPRA AHORA" at bounding box center [382, 212] width 79 height 17
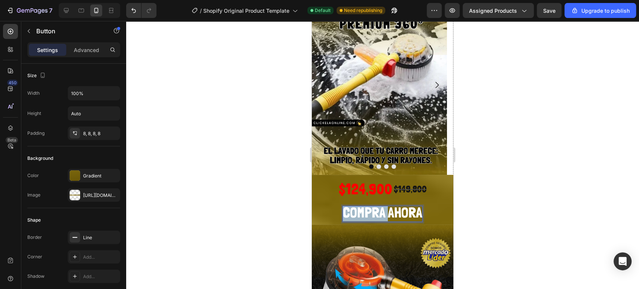
click at [372, 210] on span "COMPRA AHORA" at bounding box center [382, 212] width 79 height 17
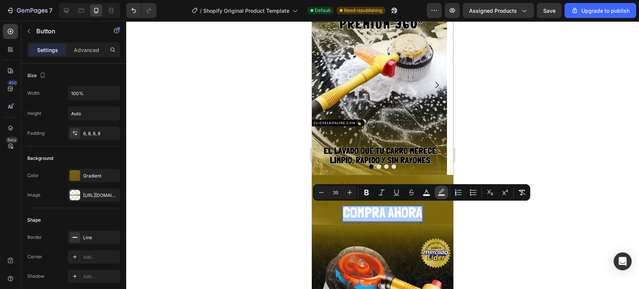
click at [443, 189] on icon "Editor contextual toolbar" at bounding box center [441, 192] width 7 height 7
type input "000000"
type input "77"
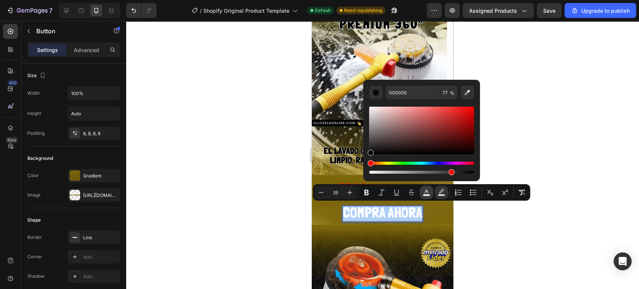
click at [431, 191] on button "color" at bounding box center [426, 192] width 13 height 13
click at [467, 92] on icon "Editor contextual toolbar" at bounding box center [466, 92] width 7 height 7
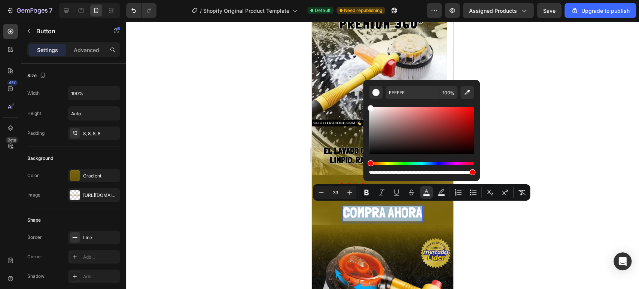
type input "A70C0C"
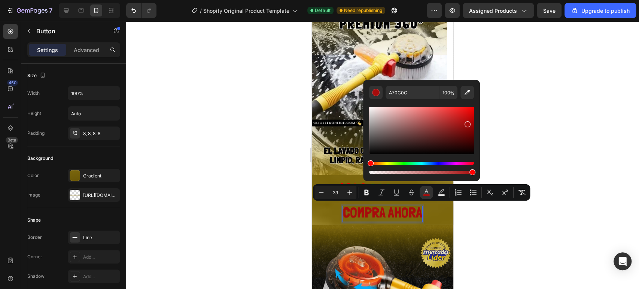
click at [546, 106] on div at bounding box center [382, 155] width 513 height 268
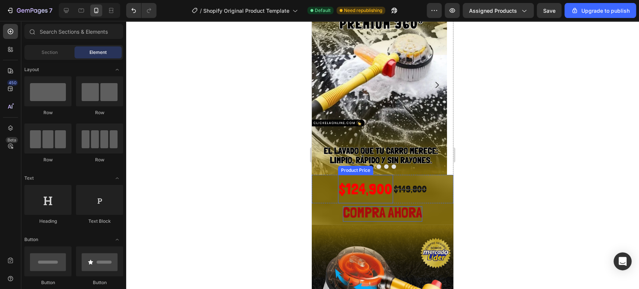
click at [367, 189] on div "$124,900" at bounding box center [365, 189] width 55 height 28
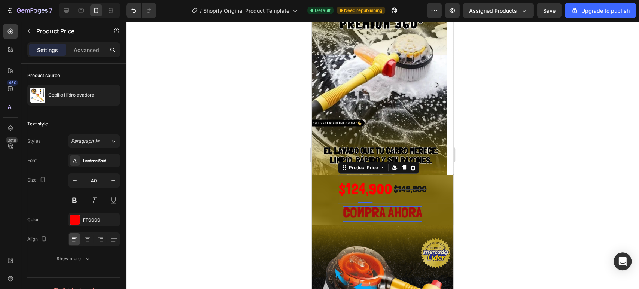
click at [365, 185] on div "$124,900" at bounding box center [365, 189] width 55 height 28
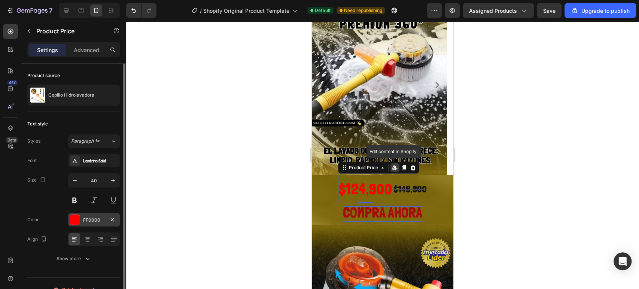
click at [88, 219] on div "FF0000" at bounding box center [94, 220] width 22 height 7
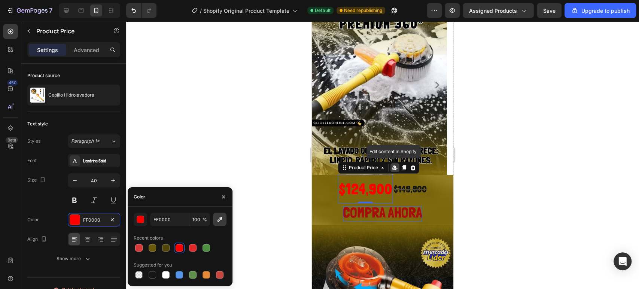
click at [214, 220] on button "button" at bounding box center [219, 219] width 13 height 13
type input "A30503"
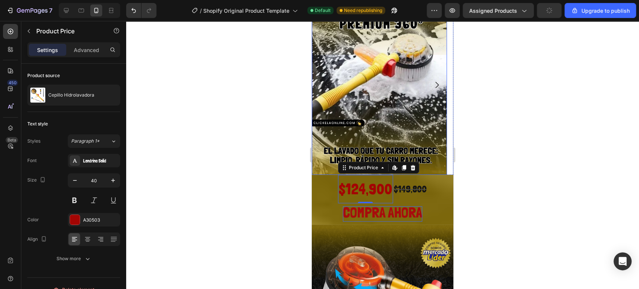
click at [539, 131] on div at bounding box center [382, 155] width 513 height 268
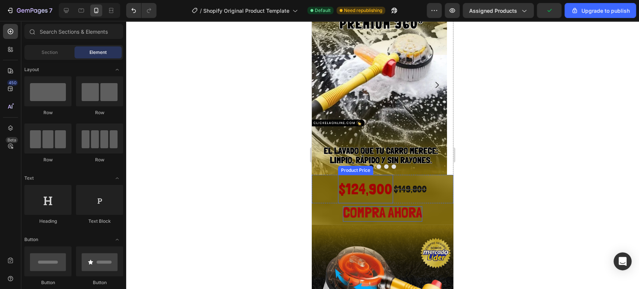
click at [365, 187] on div "$124,900" at bounding box center [365, 189] width 55 height 28
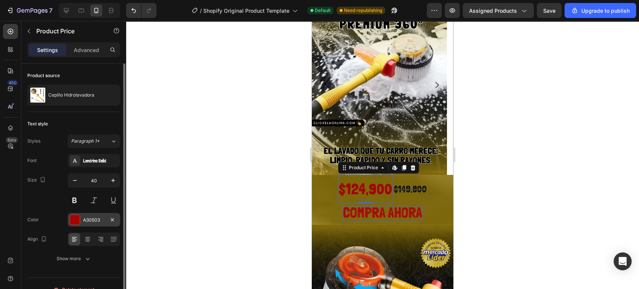
click at [96, 219] on div "A30503" at bounding box center [94, 220] width 22 height 7
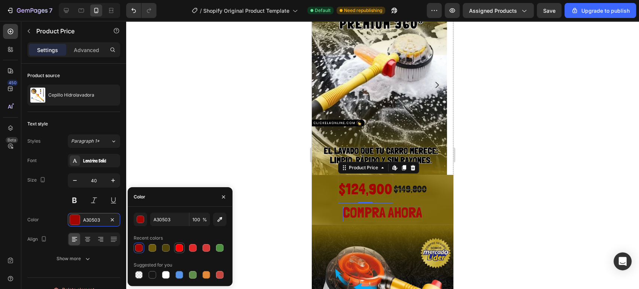
click at [181, 249] on div at bounding box center [179, 247] width 7 height 7
type input "FF0000"
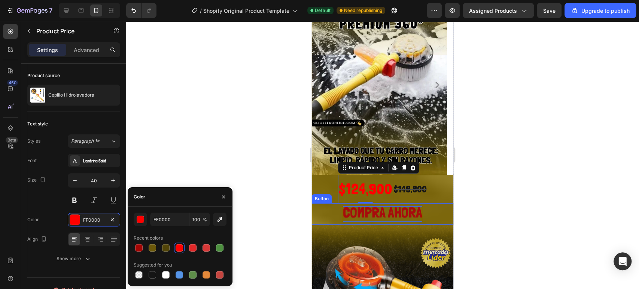
click at [387, 208] on span "COMPRA AHORA" at bounding box center [382, 212] width 79 height 17
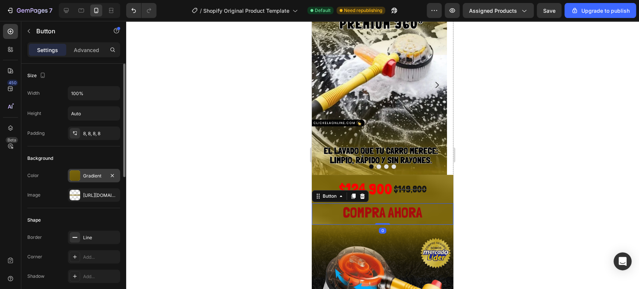
click at [99, 175] on div "Gradient" at bounding box center [94, 176] width 22 height 7
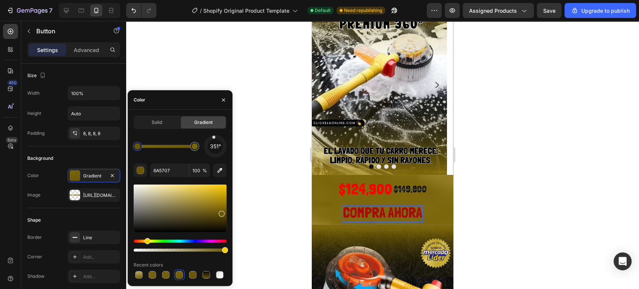
click at [366, 215] on span "COMPRA AHORA" at bounding box center [382, 212] width 79 height 17
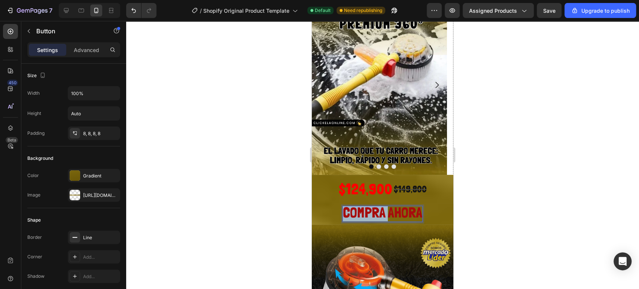
click at [366, 215] on span "COMPRA AHORA" at bounding box center [382, 212] width 79 height 17
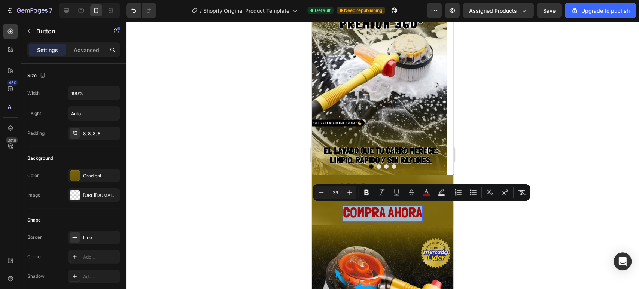
click at [366, 215] on span "COMPRA AHORA" at bounding box center [382, 212] width 79 height 17
click at [428, 192] on icon "Editor contextual toolbar" at bounding box center [426, 192] width 7 height 7
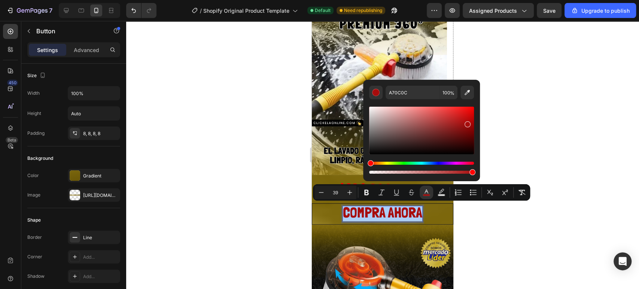
click at [371, 162] on div "Hue" at bounding box center [371, 163] width 6 height 6
drag, startPoint x: 683, startPoint y: 183, endPoint x: 357, endPoint y: 162, distance: 327.1
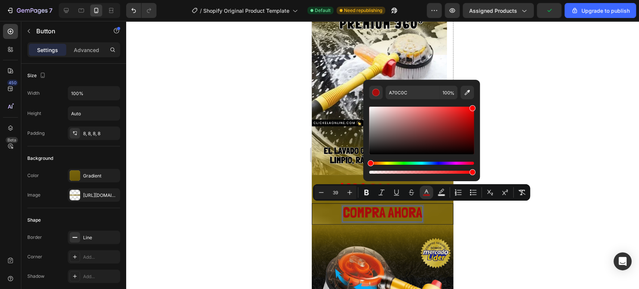
drag, startPoint x: 467, startPoint y: 126, endPoint x: 486, endPoint y: 89, distance: 41.4
click at [486, 0] on body "7 / Shopify Original Product Template Default Need republishing Preview Assigne…" at bounding box center [319, 0] width 639 height 0
type input "FF0000"
click at [501, 100] on div at bounding box center [382, 155] width 513 height 268
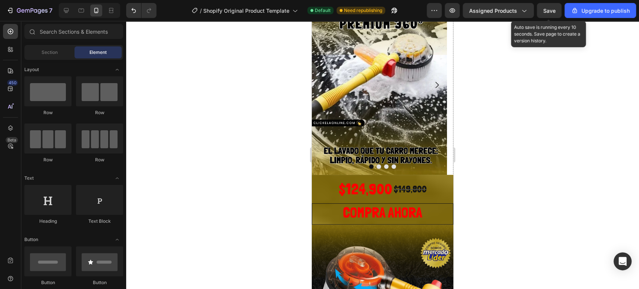
click at [547, 13] on span "Save" at bounding box center [549, 10] width 12 height 6
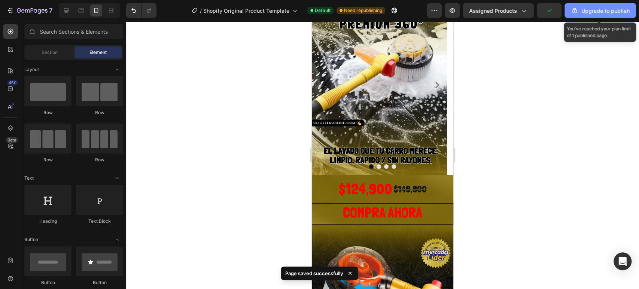
click at [603, 10] on div "Upgrade to publish" at bounding box center [600, 11] width 59 height 8
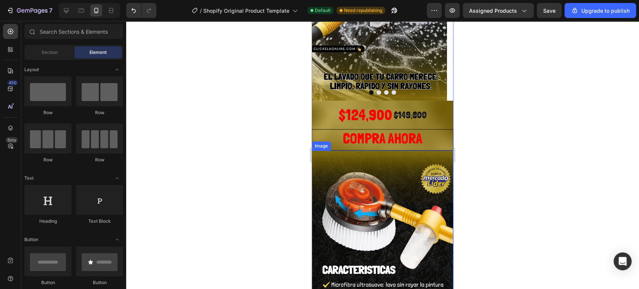
scroll to position [102, 0]
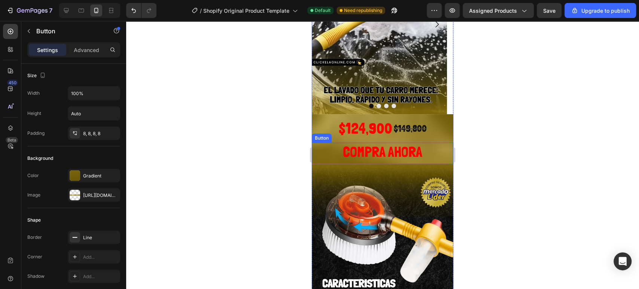
click at [319, 149] on button "COMPRA AHORA" at bounding box center [383, 153] width 142 height 21
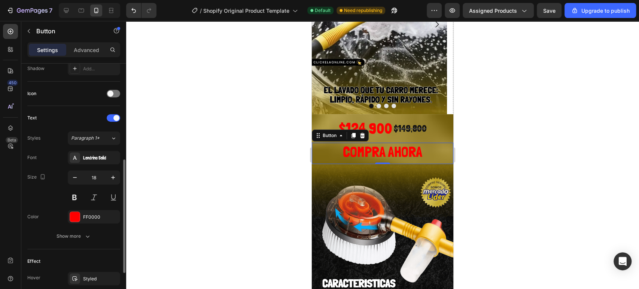
scroll to position [249, 0]
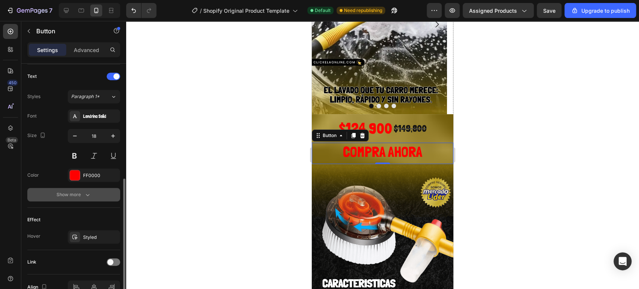
click at [80, 198] on button "Show more" at bounding box center [73, 194] width 93 height 13
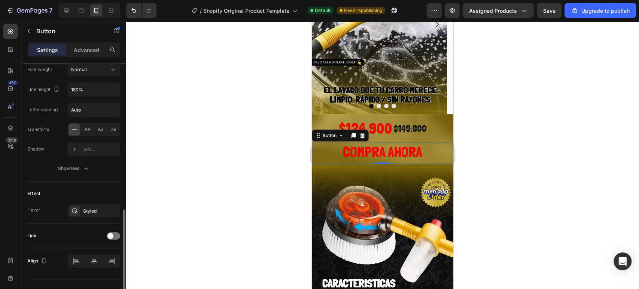
scroll to position [388, 0]
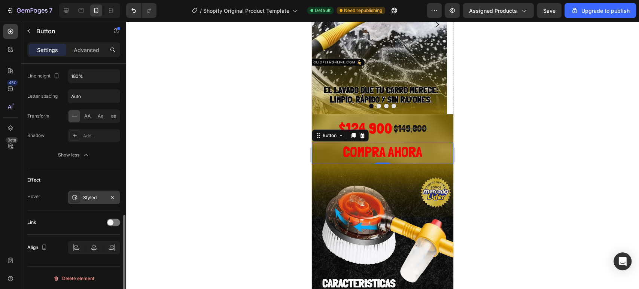
click at [95, 195] on div "Styled" at bounding box center [94, 197] width 22 height 7
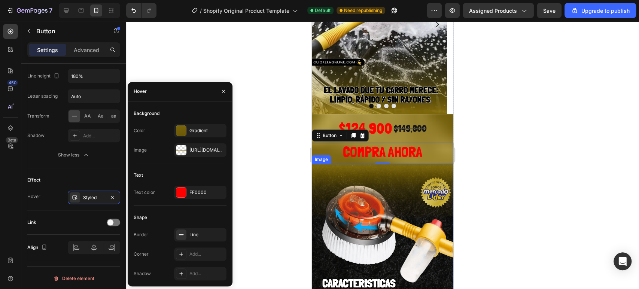
click at [250, 155] on div at bounding box center [382, 155] width 513 height 268
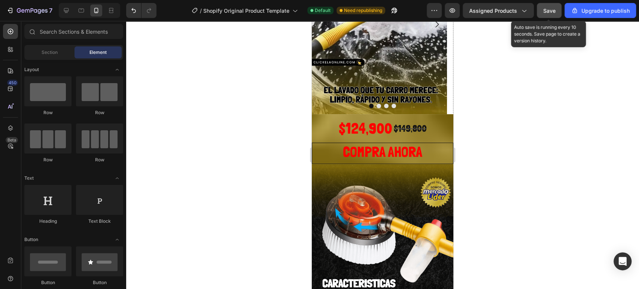
click at [556, 9] on button "Save" at bounding box center [549, 10] width 25 height 15
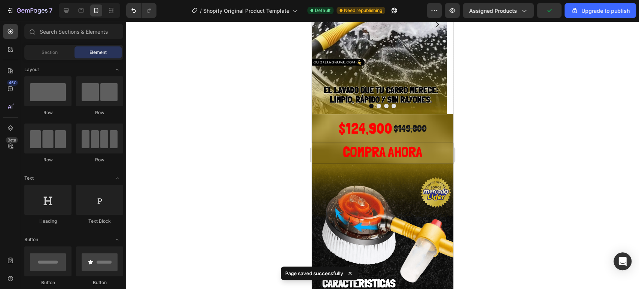
click at [443, 12] on div "Preview Assigned Products Upgrade to publish" at bounding box center [531, 10] width 209 height 15
click at [441, 10] on button "button" at bounding box center [434, 10] width 15 height 15
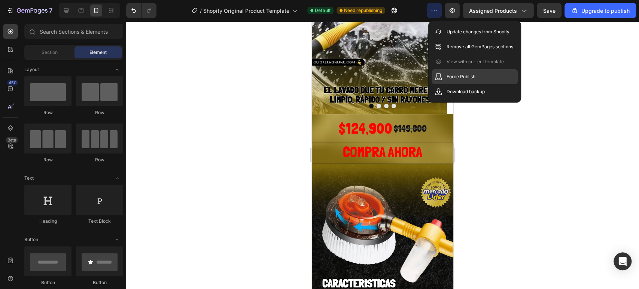
click at [469, 75] on p "Force Publish" at bounding box center [461, 76] width 29 height 7
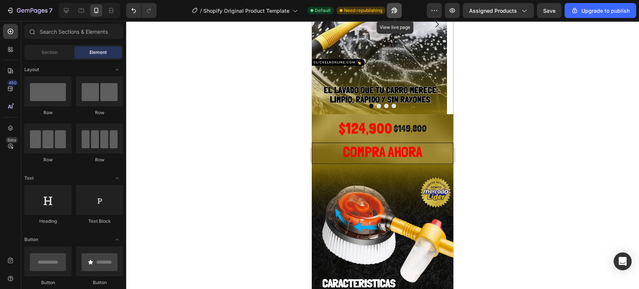
click at [393, 11] on icon "button" at bounding box center [392, 12] width 2 height 2
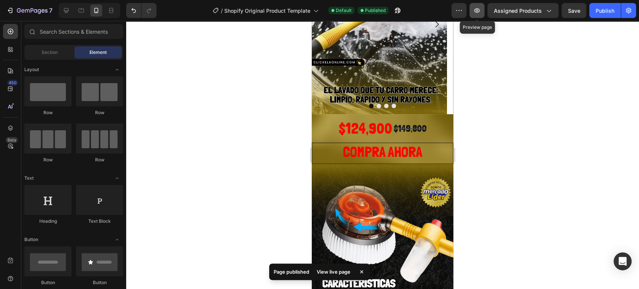
click at [482, 10] on button "button" at bounding box center [476, 10] width 15 height 15
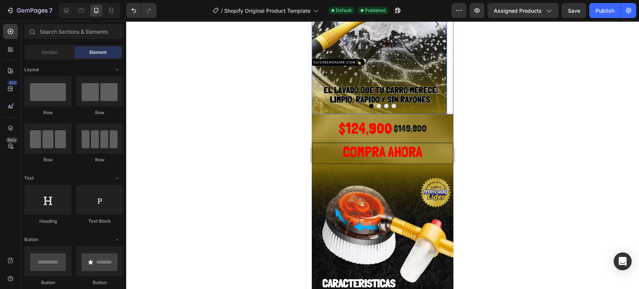
click at [426, 39] on img at bounding box center [379, 24] width 135 height 180
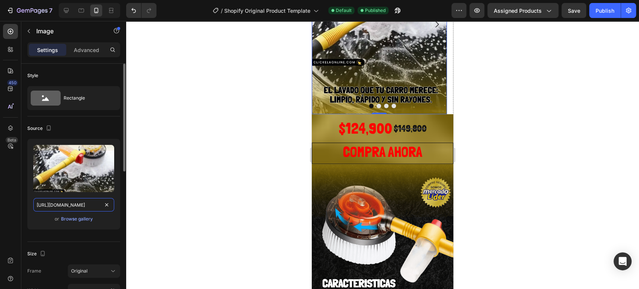
click at [90, 206] on input "https://cdn.shopify.com/s/files/1/0718/6376/3122/files/1_CEPILLO_HIDRO.jpg?v=17…" at bounding box center [73, 204] width 81 height 13
click at [90, 205] on input "https://cdn.shopify.com/s/files/1/0718/6376/3122/files/1_CEPILLO_HIDRO.jpg?v=17…" at bounding box center [73, 204] width 81 height 13
drag, startPoint x: 90, startPoint y: 205, endPoint x: 73, endPoint y: 206, distance: 17.6
click at [73, 206] on input "https://cdn.shopify.com/s/files/1/0718/6376/3122/files/1_CEPILLO_HIDRO.jpg?v=17…" at bounding box center [73, 204] width 81 height 13
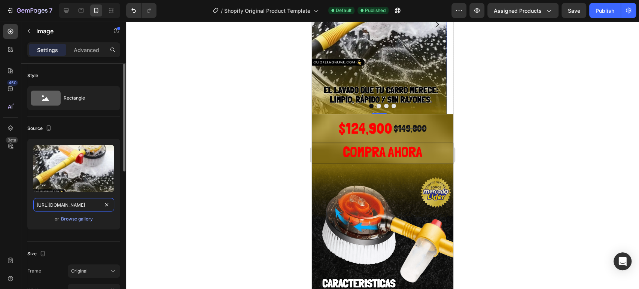
paste input "png?v=1756227704"
type input "https://cdn.shopify.com/s/files/1/0718/6376/3122/files/1_CEPILLO_HIDRO.png?v=17…"
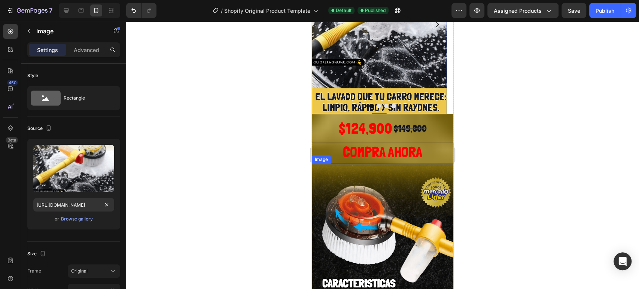
click at [330, 174] on img at bounding box center [383, 258] width 142 height 189
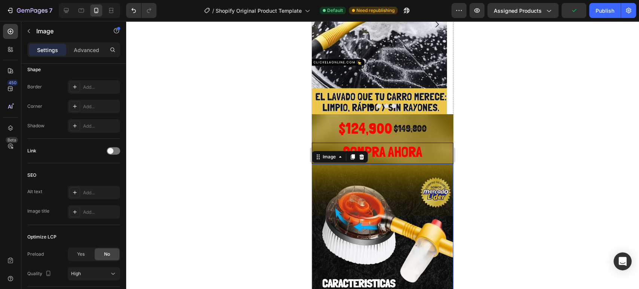
click at [329, 184] on img at bounding box center [383, 258] width 142 height 189
click at [407, 179] on img at bounding box center [383, 258] width 142 height 189
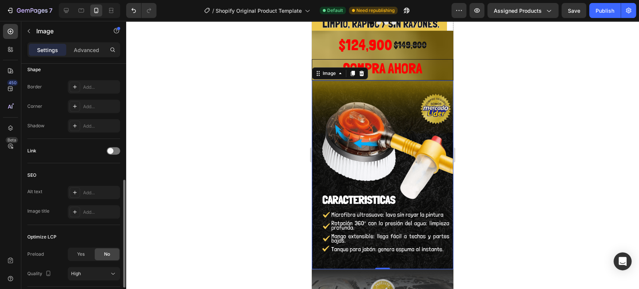
scroll to position [57, 0]
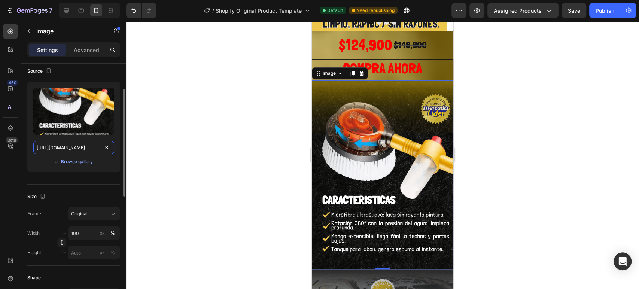
click at [81, 146] on input "https://cdn.shopify.com/s/files/1/0718/6376/3122/files/2_CEPILLO_HIDRO.png?v=17…" at bounding box center [73, 147] width 81 height 13
paste input "7710"
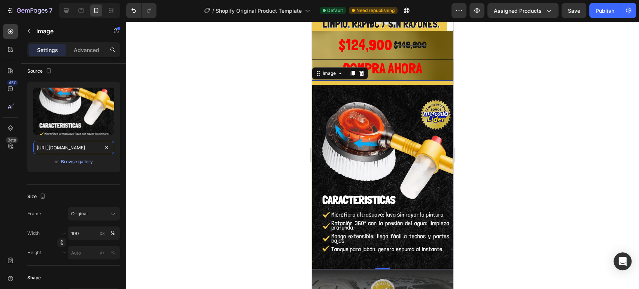
type input "[URL][DOMAIN_NAME]"
click at [150, 152] on div at bounding box center [382, 155] width 513 height 268
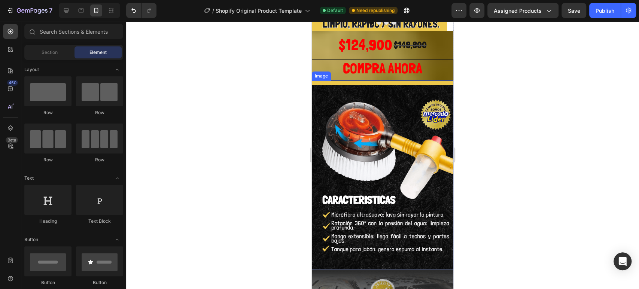
scroll to position [102, 0]
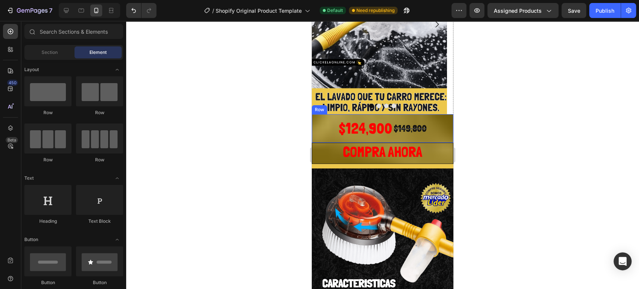
click at [324, 128] on div "$124,900 Product Price Product Price $149,800 Product Price Product Price Row" at bounding box center [383, 128] width 142 height 28
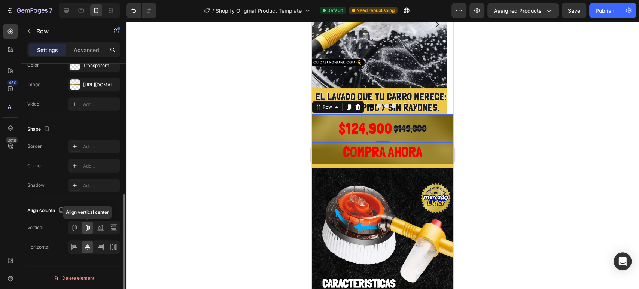
scroll to position [192, 0]
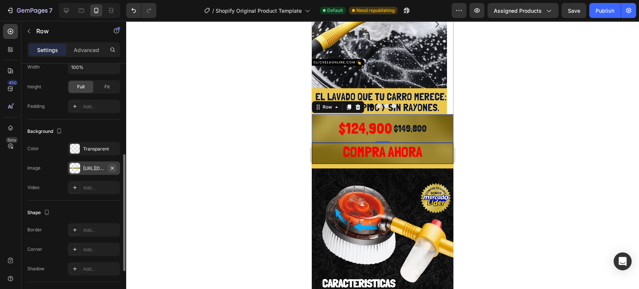
click at [114, 167] on icon "button" at bounding box center [112, 168] width 6 height 6
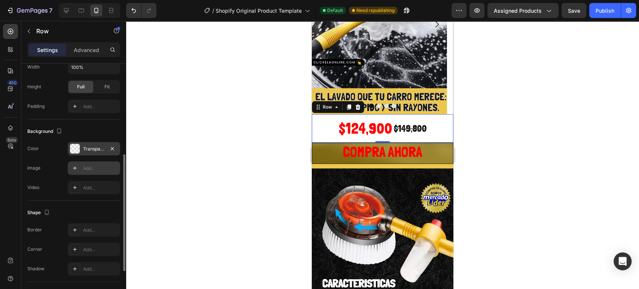
click at [99, 148] on div "Transparent" at bounding box center [94, 149] width 22 height 7
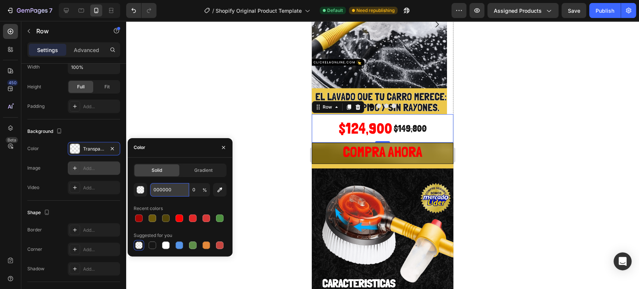
click at [163, 189] on input "000000" at bounding box center [169, 189] width 39 height 13
paste input "#ecc74b"
type input "#ecc74b"
type input "100"
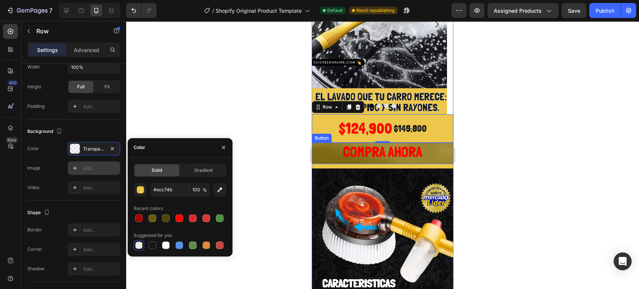
click at [324, 149] on button "COMPRA AHORA" at bounding box center [383, 153] width 142 height 21
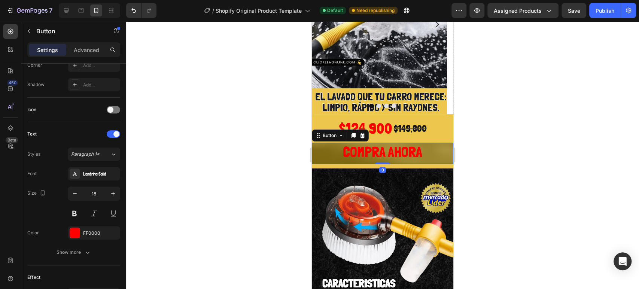
scroll to position [0, 0]
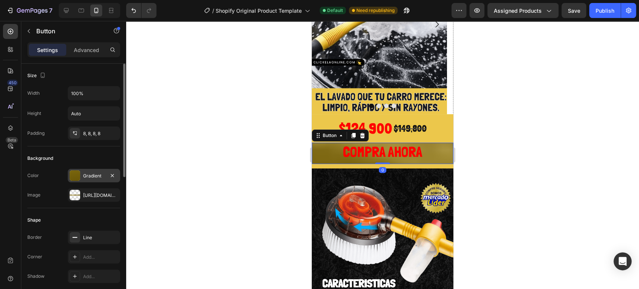
click at [83, 174] on div "Gradient" at bounding box center [94, 176] width 22 height 7
click at [111, 193] on icon "button" at bounding box center [112, 195] width 6 height 6
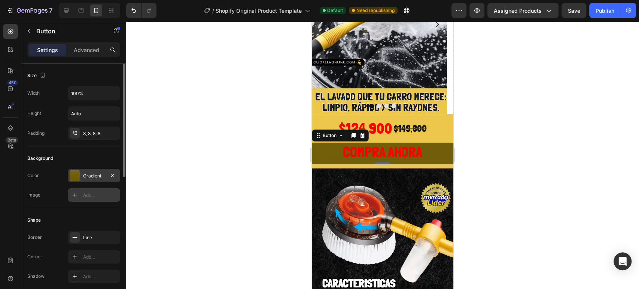
click at [92, 179] on div "Gradient" at bounding box center [94, 176] width 22 height 7
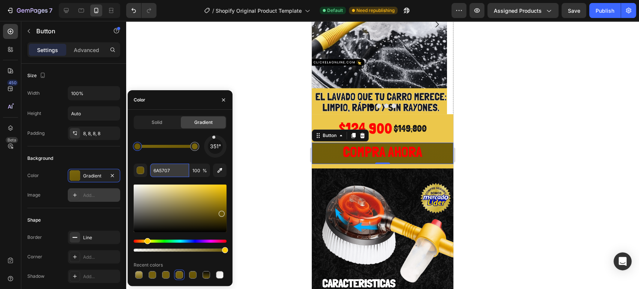
click at [165, 172] on input "6A5707" at bounding box center [169, 170] width 39 height 13
paste input "#ecc74b"
type input "#ecc74b"
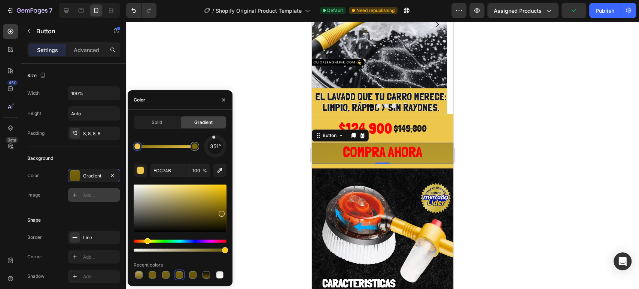
click at [480, 152] on div at bounding box center [382, 155] width 513 height 268
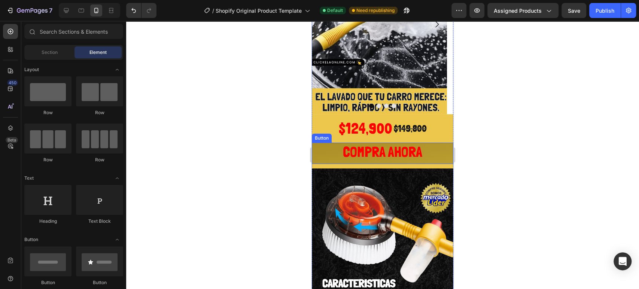
click at [324, 147] on button "COMPRA AHORA" at bounding box center [383, 153] width 142 height 21
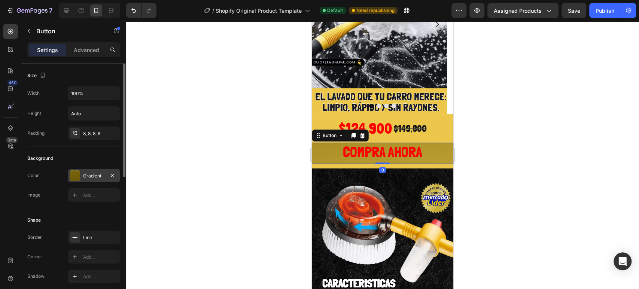
click at [83, 171] on div "Gradient" at bounding box center [94, 175] width 52 height 13
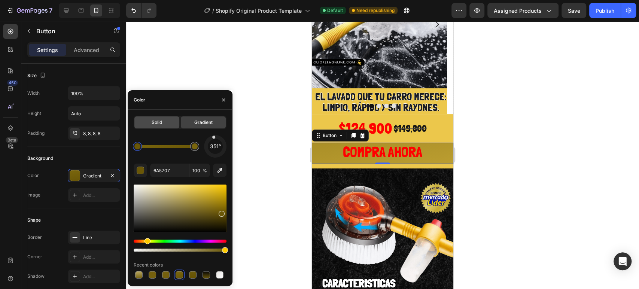
click at [165, 125] on div "Solid" at bounding box center [156, 122] width 45 height 12
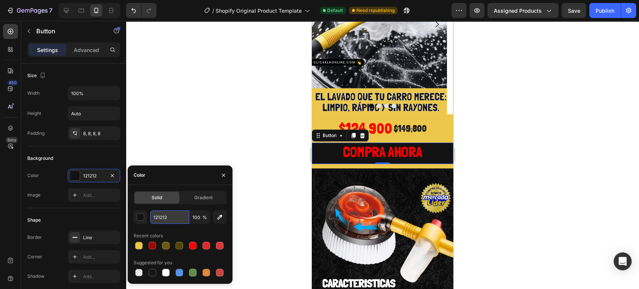
click at [163, 218] on input "121212" at bounding box center [169, 216] width 39 height 13
paste input "#ecc74b"
type input "#ecc74b"
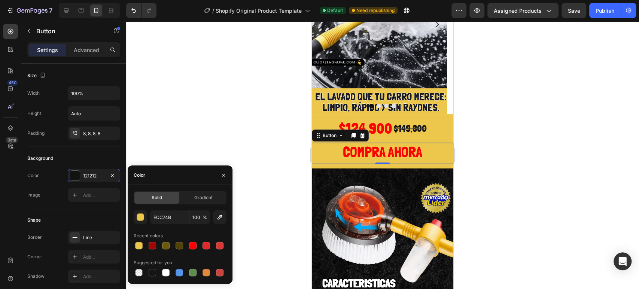
click at [556, 122] on div at bounding box center [382, 155] width 513 height 268
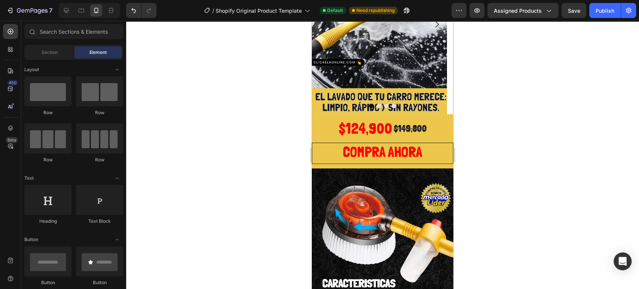
click at [506, 123] on div at bounding box center [382, 155] width 513 height 268
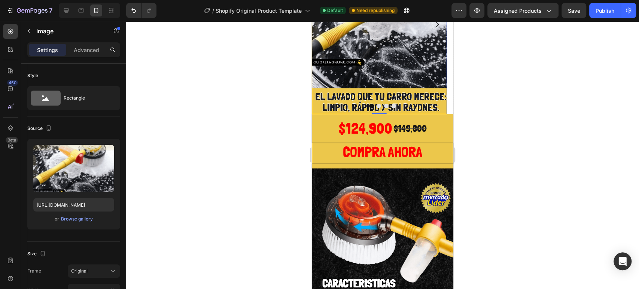
click at [405, 73] on img at bounding box center [379, 24] width 135 height 180
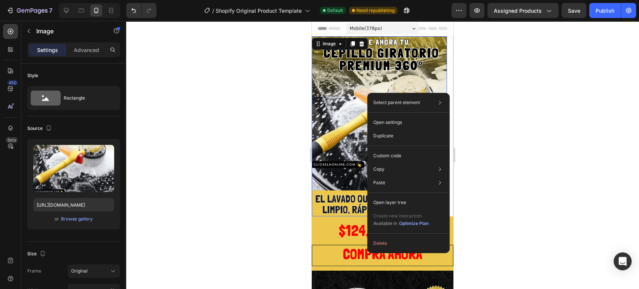
click at [341, 83] on img at bounding box center [379, 126] width 135 height 180
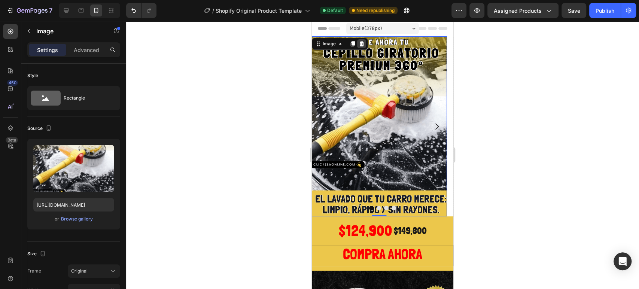
click at [361, 45] on icon at bounding box center [361, 43] width 5 height 5
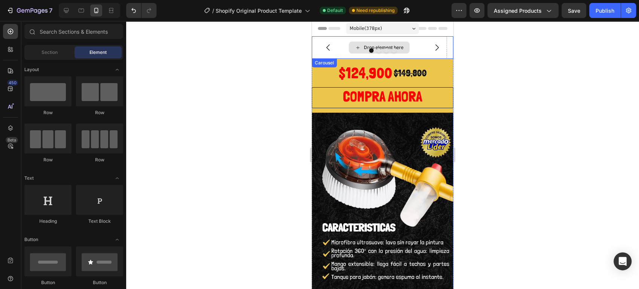
click at [345, 47] on div "Drop element here" at bounding box center [379, 47] width 135 height 22
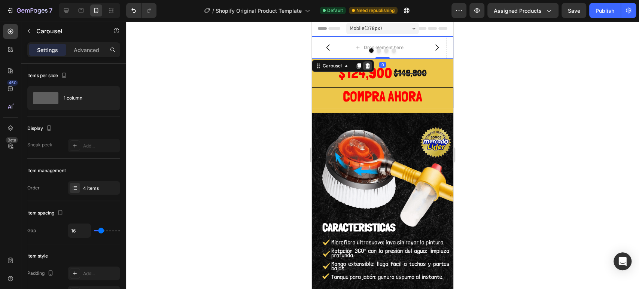
click at [366, 67] on icon at bounding box center [367, 65] width 5 height 5
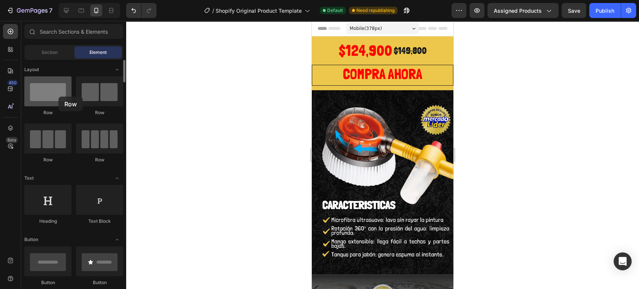
click at [58, 97] on div at bounding box center [47, 91] width 47 height 30
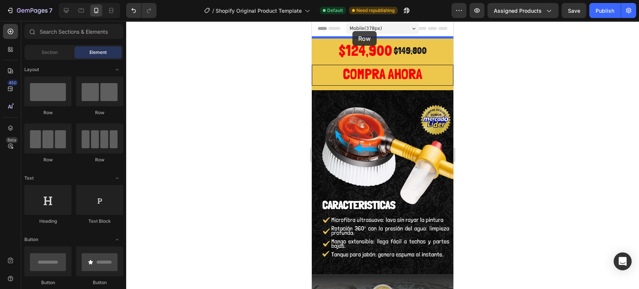
drag, startPoint x: 367, startPoint y: 115, endPoint x: 352, endPoint y: 31, distance: 85.2
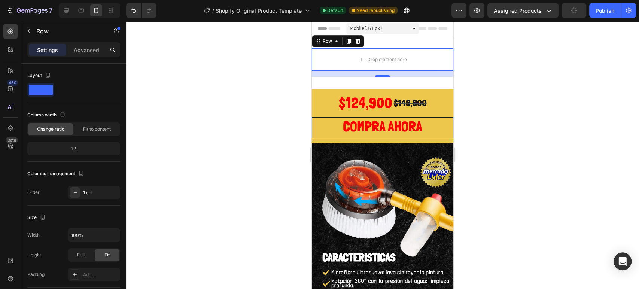
click at [382, 74] on div "16" at bounding box center [383, 74] width 142 height 6
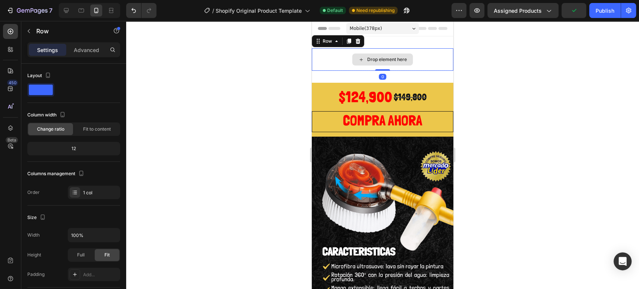
drag, startPoint x: 381, startPoint y: 76, endPoint x: 383, endPoint y: 60, distance: 15.9
click at [383, 60] on div "Drop element here Row 0" at bounding box center [383, 59] width 142 height 22
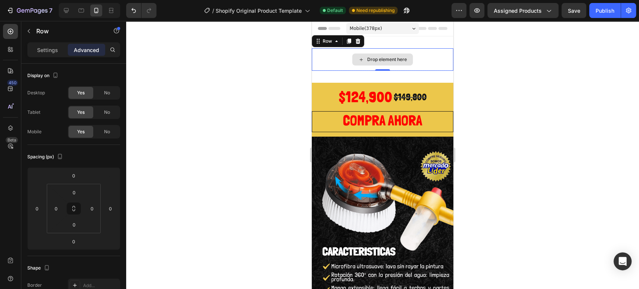
click at [368, 55] on div "Drop element here" at bounding box center [382, 60] width 61 height 12
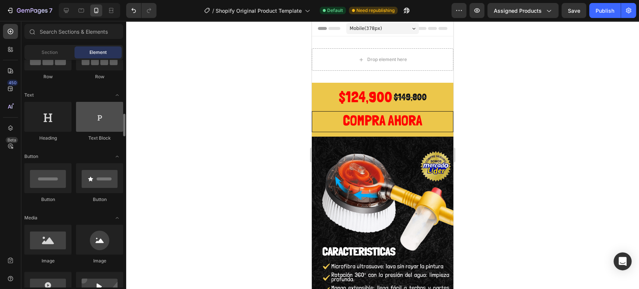
scroll to position [166, 0]
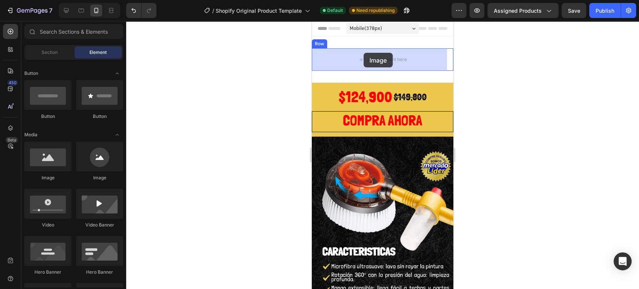
drag, startPoint x: 360, startPoint y: 184, endPoint x: 364, endPoint y: 53, distance: 131.1
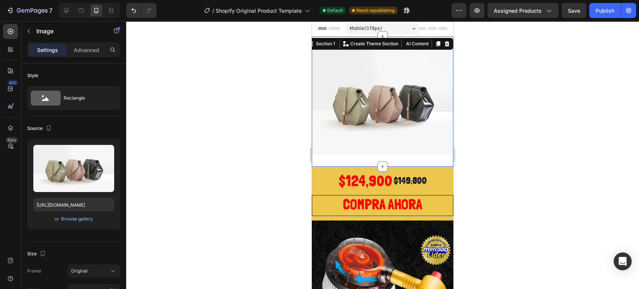
click at [362, 156] on div "Image Row Section 1 You can create reusable sections Create Theme Section AI Co…" at bounding box center [383, 101] width 142 height 130
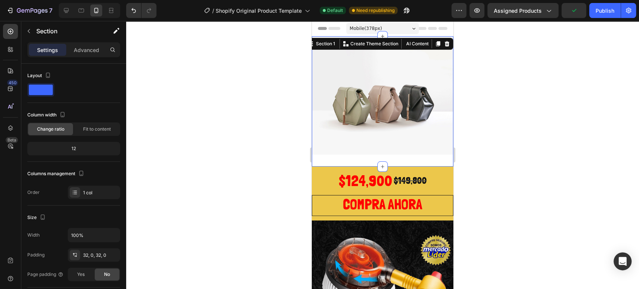
drag, startPoint x: 508, startPoint y: 136, endPoint x: 487, endPoint y: 134, distance: 20.2
click at [508, 135] on div at bounding box center [382, 155] width 513 height 268
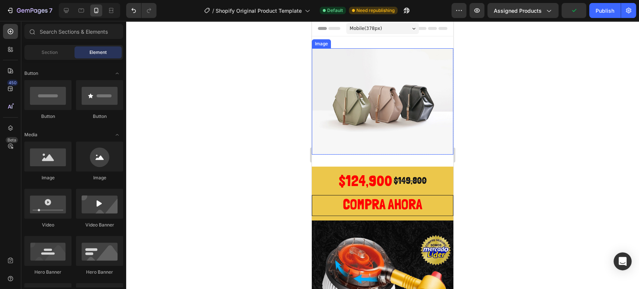
click at [381, 100] on img at bounding box center [383, 101] width 142 height 106
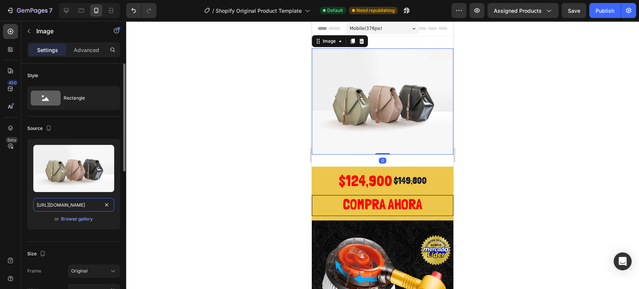
click at [92, 200] on input "https://cdn.shopify.com/s/files/1/2005/9307/files/image_demo.jpg" at bounding box center [73, 204] width 81 height 13
paste input "0718/6376/3122/files/1_CEPILLO_HIDRO.png?v=1756227704"
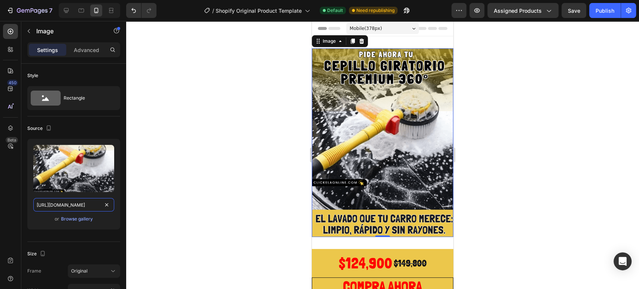
type input "https://cdn.shopify.com/s/files/1/0718/6376/3122/files/1_CEPILLO_HIDRO.png?v=17…"
click at [560, 146] on div at bounding box center [382, 155] width 513 height 268
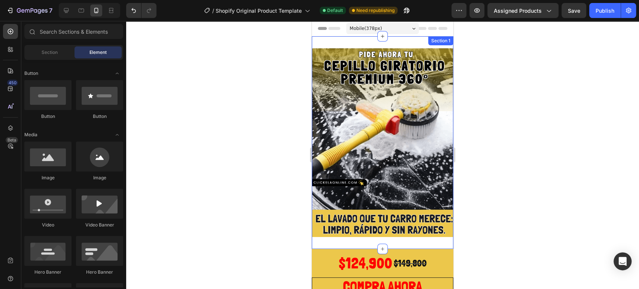
click at [377, 233] on div "Image Row Section 1" at bounding box center [383, 142] width 142 height 213
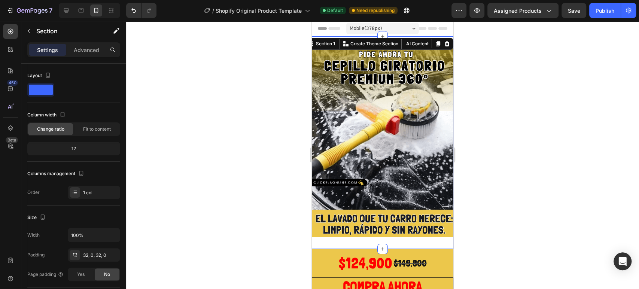
click at [85, 44] on div "Settings Advanced" at bounding box center [74, 50] width 90 height 12
click at [86, 47] on p "Advanced" at bounding box center [86, 50] width 25 height 8
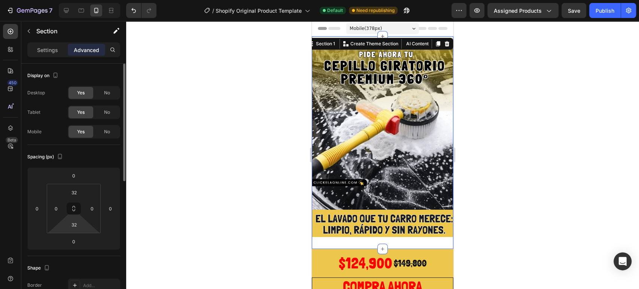
click at [83, 230] on div "32" at bounding box center [74, 225] width 19 height 12
click at [78, 227] on input "32" at bounding box center [74, 224] width 15 height 11
click at [76, 226] on input "32" at bounding box center [74, 224] width 15 height 11
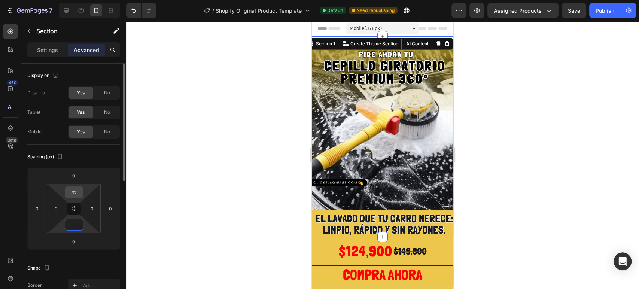
type input "0"
click at [77, 191] on input "32" at bounding box center [74, 192] width 15 height 11
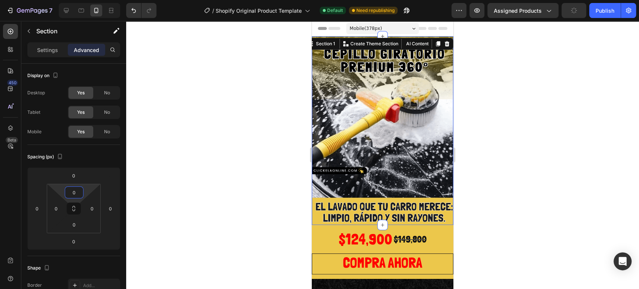
click at [590, 68] on div at bounding box center [382, 155] width 513 height 268
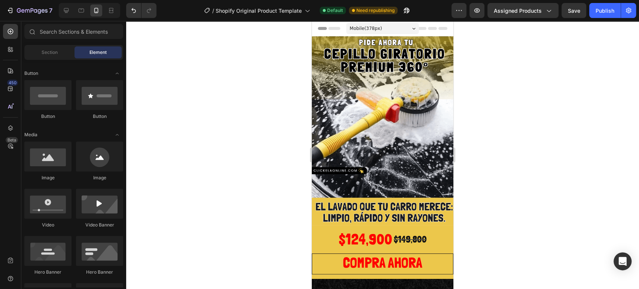
click at [514, 110] on div at bounding box center [382, 155] width 513 height 268
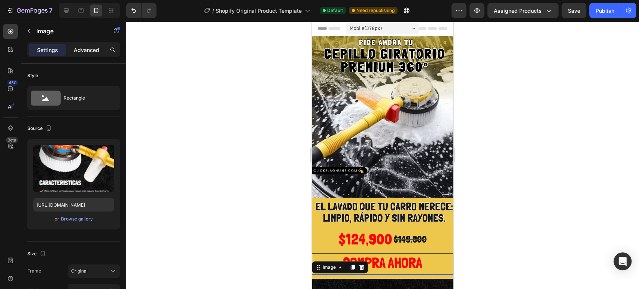
click at [90, 54] on div "Advanced" at bounding box center [86, 50] width 37 height 12
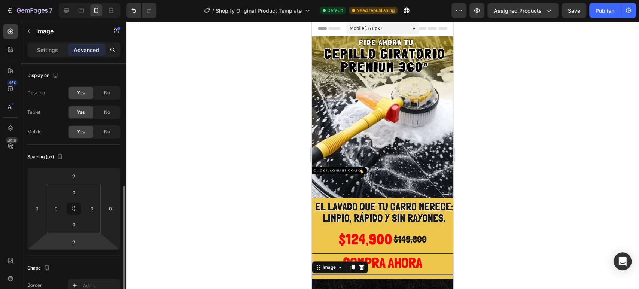
scroll to position [125, 0]
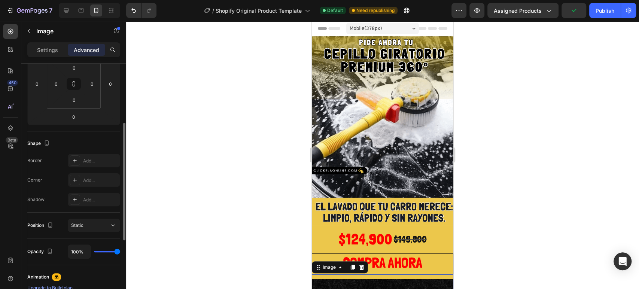
click at [585, 161] on div at bounding box center [382, 155] width 513 height 268
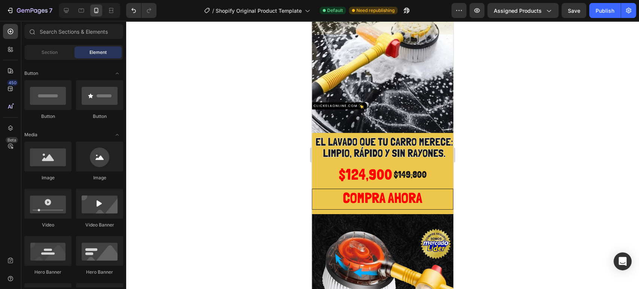
scroll to position [66, 0]
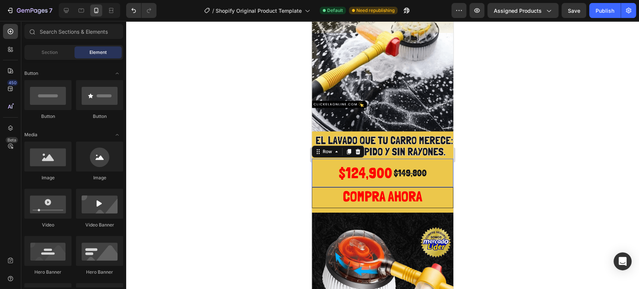
click at [435, 159] on div "$124,900 Product Price Product Price $149,800 Product Price Product Price Row 0" at bounding box center [383, 173] width 142 height 28
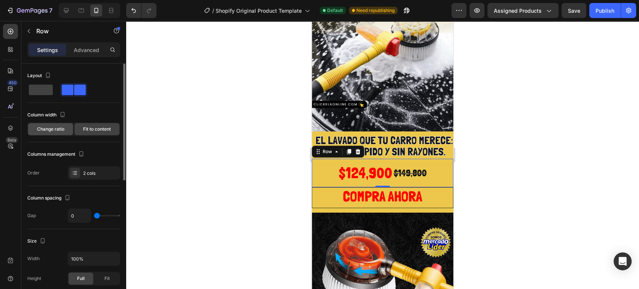
click at [63, 133] on div "Change ratio" at bounding box center [50, 129] width 45 height 12
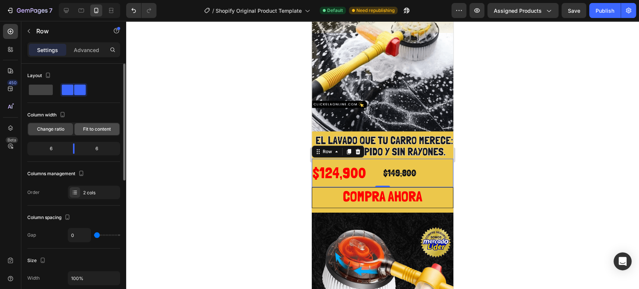
click at [92, 131] on span "Fit to content" at bounding box center [97, 129] width 28 height 7
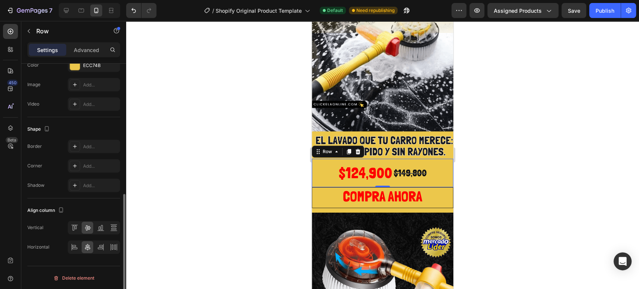
scroll to position [192, 0]
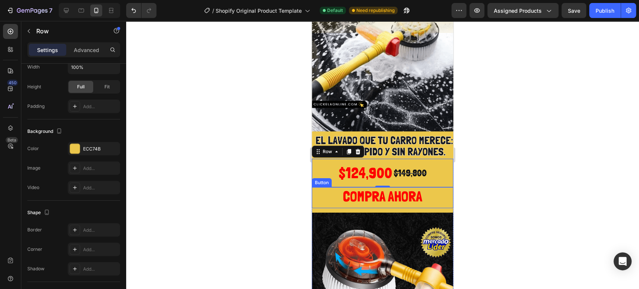
click at [321, 190] on button "COMPRA AHORA" at bounding box center [383, 197] width 142 height 21
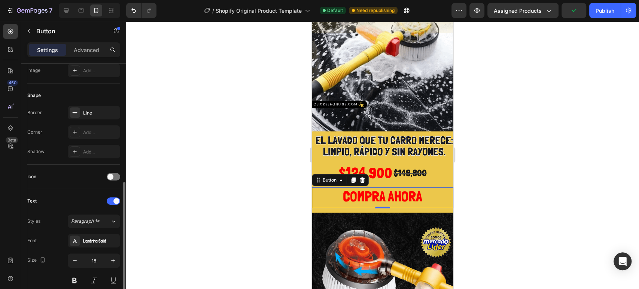
scroll to position [208, 0]
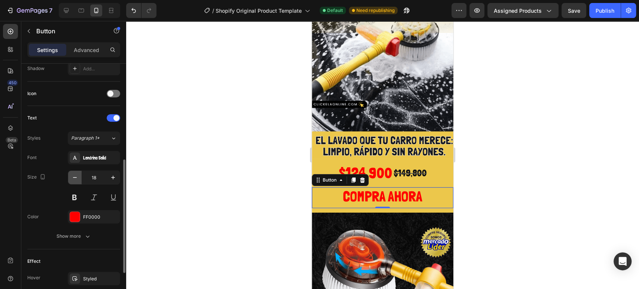
click at [78, 175] on icon "button" at bounding box center [74, 177] width 7 height 7
type input "17"
click at [431, 159] on div "$124,900 Product Price Product Price $149,800 Product Price Product Price Row" at bounding box center [383, 173] width 142 height 28
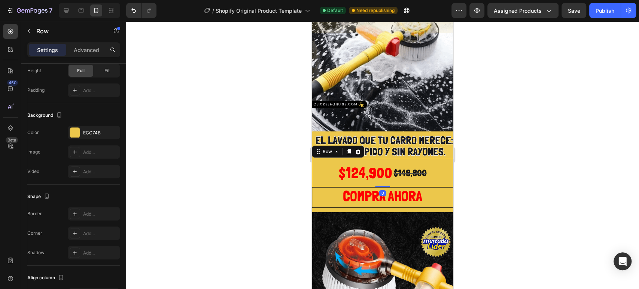
scroll to position [0, 0]
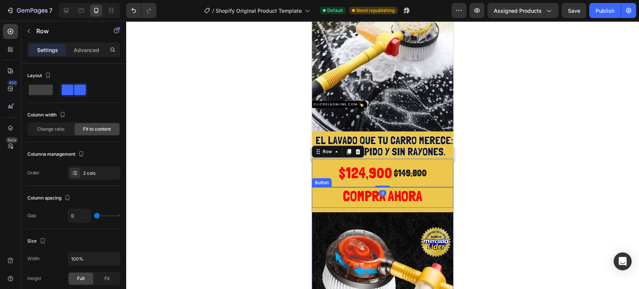
click at [321, 187] on button "COMPRA AHORA" at bounding box center [383, 197] width 142 height 21
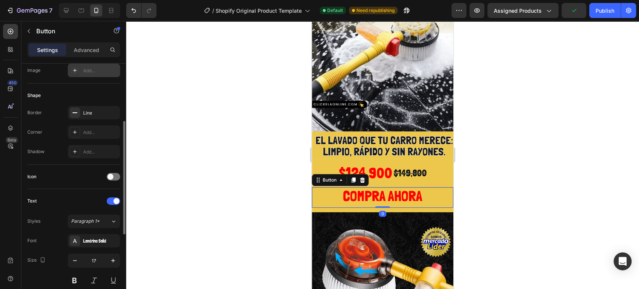
scroll to position [289, 0]
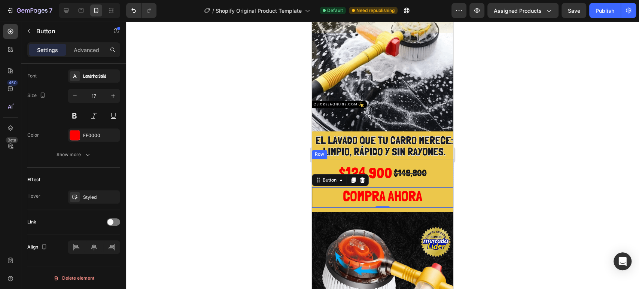
click at [324, 159] on div "$124,900 Product Price Product Price $149,800 Product Price Product Price Row" at bounding box center [383, 173] width 142 height 28
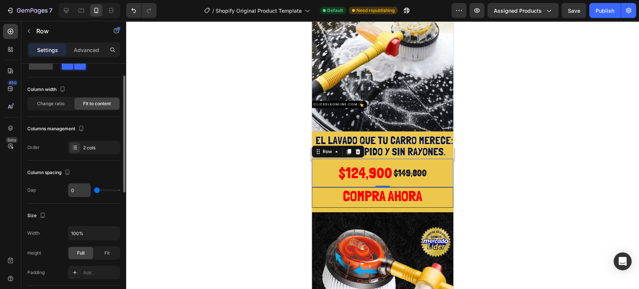
scroll to position [0, 0]
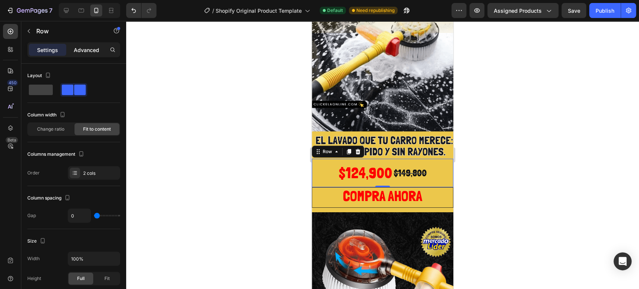
click at [92, 44] on div "Advanced" at bounding box center [86, 50] width 37 height 12
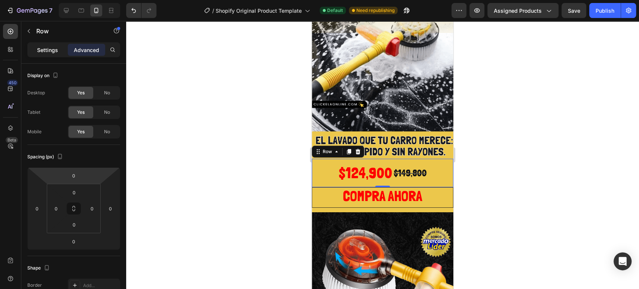
click at [45, 52] on p "Settings" at bounding box center [47, 50] width 21 height 8
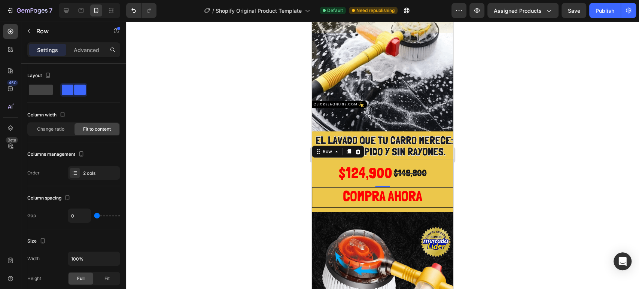
click at [472, 158] on div at bounding box center [382, 155] width 513 height 268
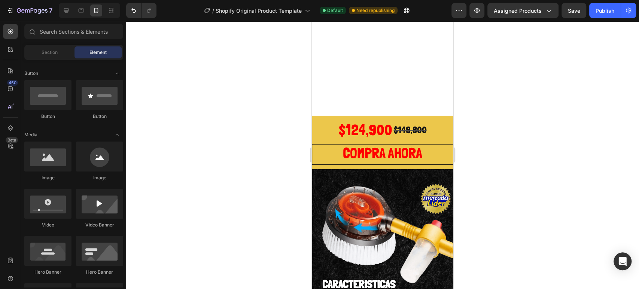
scroll to position [14, 0]
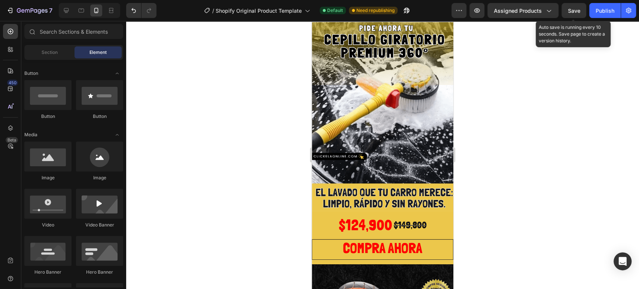
click at [571, 9] on span "Save" at bounding box center [574, 10] width 12 height 6
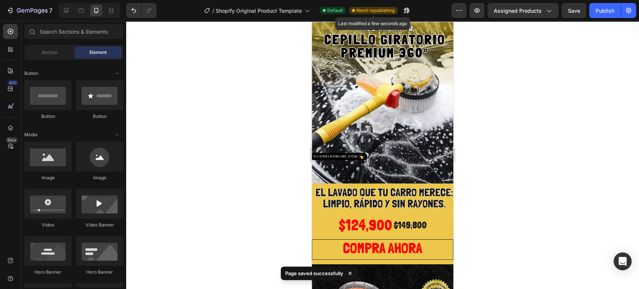
click at [374, 13] on span "Need republishing" at bounding box center [375, 10] width 38 height 7
click at [407, 9] on icon "button" at bounding box center [406, 10] width 7 height 7
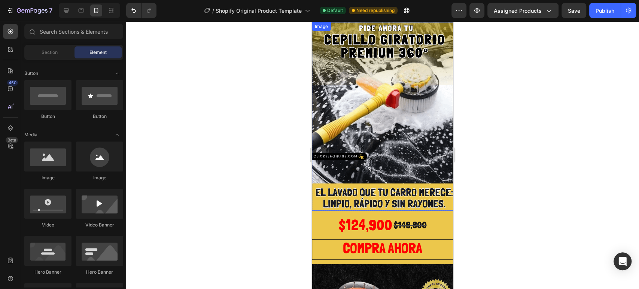
scroll to position [0, 0]
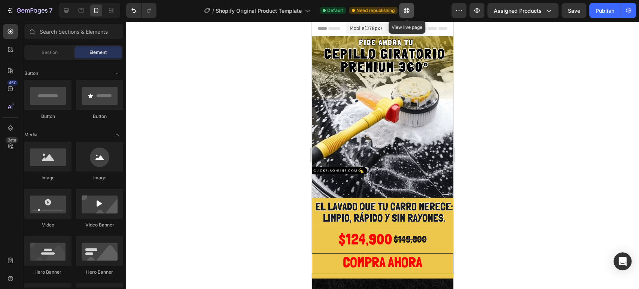
click at [405, 11] on icon "button" at bounding box center [405, 12] width 2 height 2
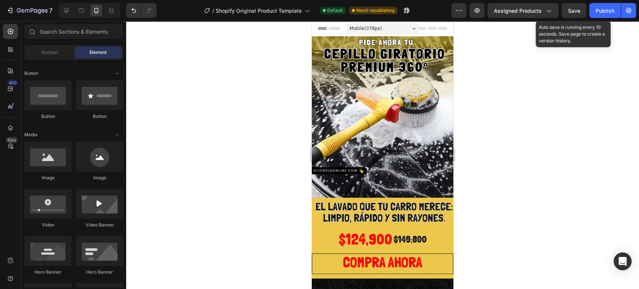
click at [568, 13] on span "Save" at bounding box center [574, 10] width 12 height 6
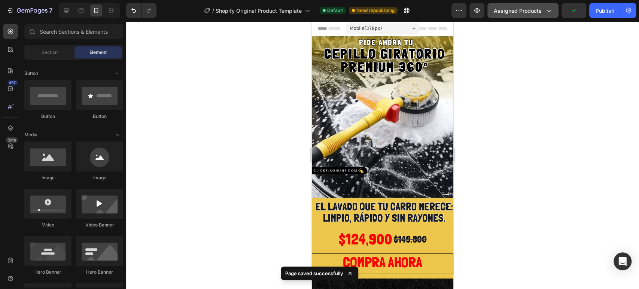
click at [537, 7] on span "Assigned Products" at bounding box center [518, 11] width 48 height 8
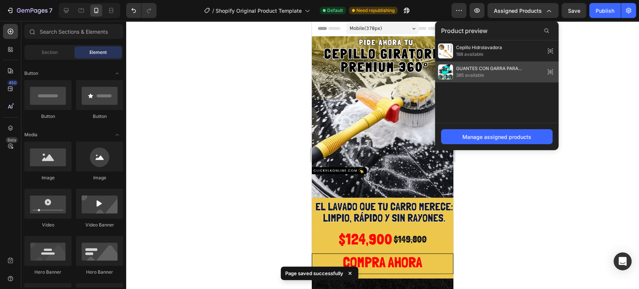
click at [487, 61] on div "GUANTES CON GARRA PARA JARDINERIA 385 available" at bounding box center [497, 71] width 124 height 21
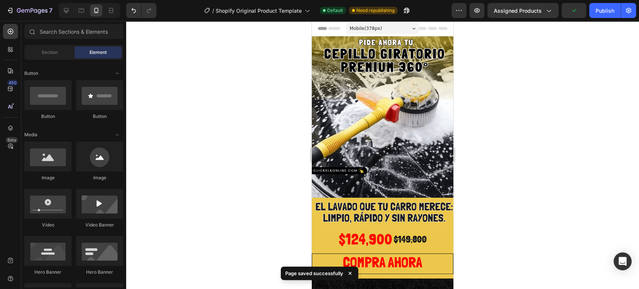
click at [534, 1] on div "7 / Shopify Original Product Template Default Need republishing Preview Assigne…" at bounding box center [319, 10] width 639 height 21
click at [533, 8] on span "Assigned Products" at bounding box center [518, 11] width 48 height 8
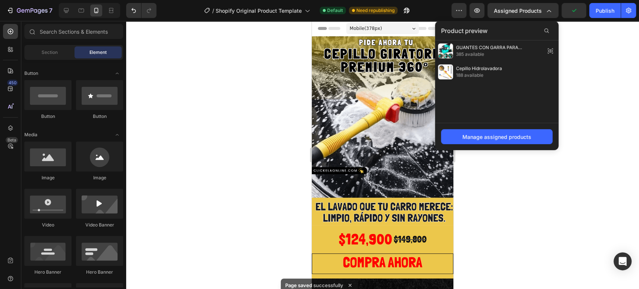
click at [500, 52] on span "385 available" at bounding box center [499, 54] width 86 height 7
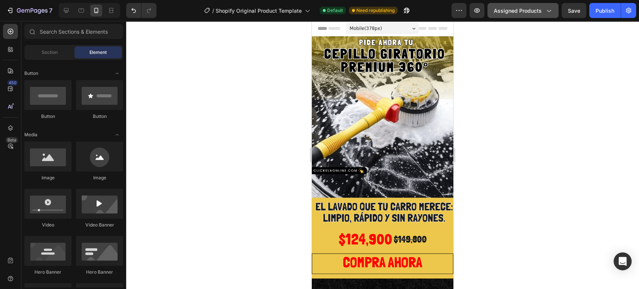
click at [533, 8] on span "Assigned Products" at bounding box center [518, 11] width 48 height 8
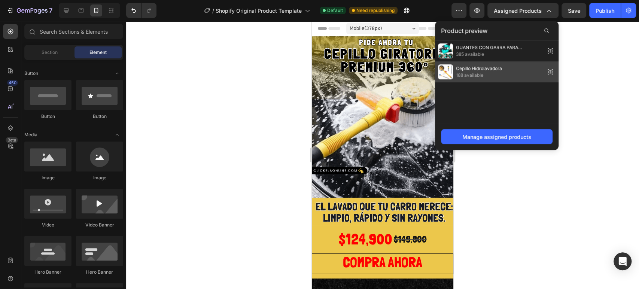
click at [500, 70] on span "Cepillo Hidrolavadora" at bounding box center [479, 68] width 46 height 7
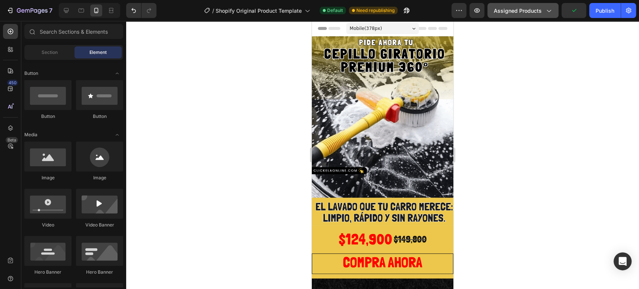
click at [527, 12] on span "Assigned Products" at bounding box center [518, 11] width 48 height 8
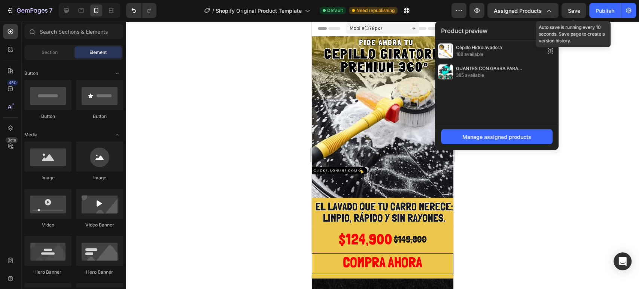
click at [578, 7] on div "Save" at bounding box center [574, 11] width 12 height 8
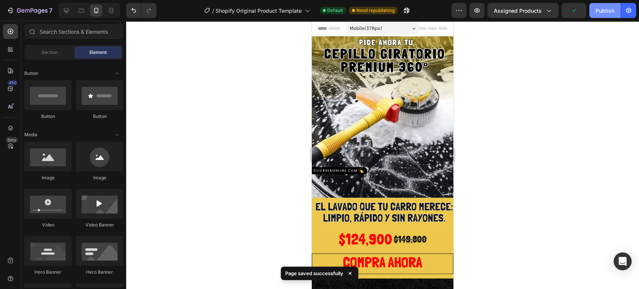
click at [613, 10] on div "Publish" at bounding box center [605, 11] width 19 height 8
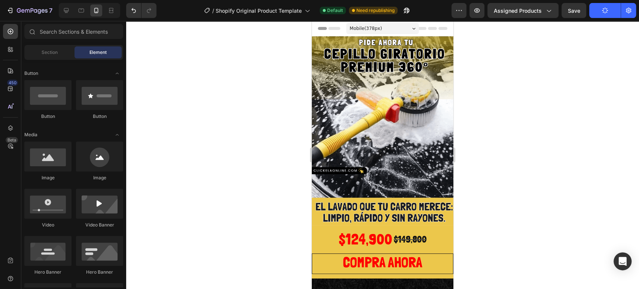
click at [332, 241] on div "$124,900 Product Price Product Price $149,800 Product Price Product Price Row" at bounding box center [383, 239] width 142 height 28
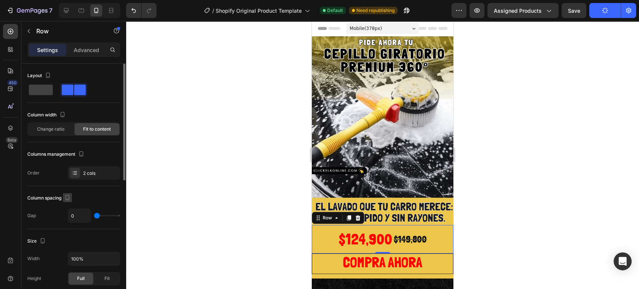
scroll to position [42, 0]
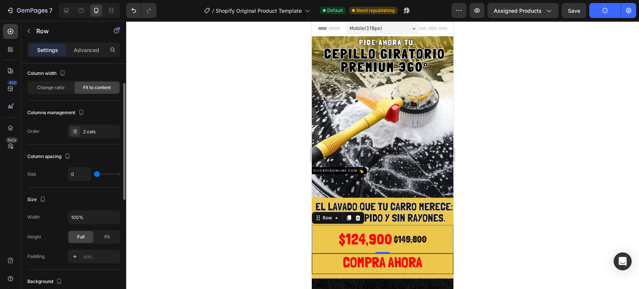
drag, startPoint x: 95, startPoint y: 174, endPoint x: 70, endPoint y: 177, distance: 24.8
click at [94, 175] on input "range" at bounding box center [107, 173] width 26 height 1
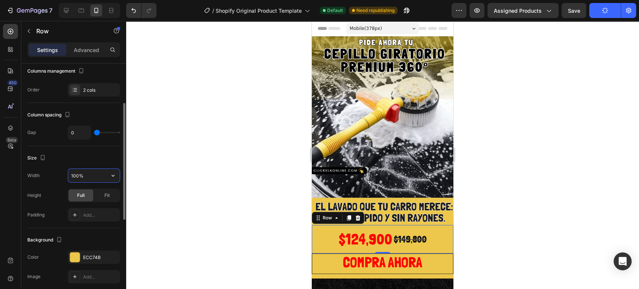
click at [92, 172] on input "100%" at bounding box center [94, 175] width 52 height 13
click at [109, 177] on icon "button" at bounding box center [112, 175] width 7 height 7
click at [86, 201] on div "Default 100%" at bounding box center [85, 208] width 61 height 14
click at [111, 173] on icon "button" at bounding box center [112, 175] width 7 height 7
click at [91, 207] on p "Full 100%" at bounding box center [92, 208] width 43 height 7
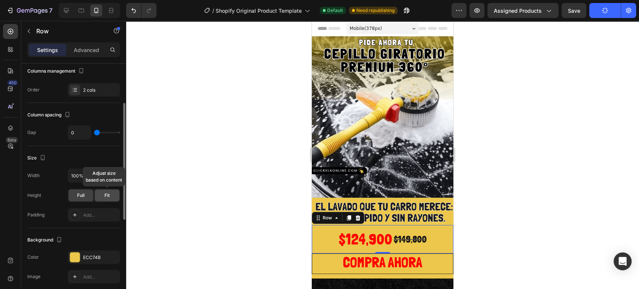
click at [108, 192] on span "Fit" at bounding box center [106, 195] width 5 height 7
click at [81, 193] on span "Full" at bounding box center [80, 195] width 7 height 7
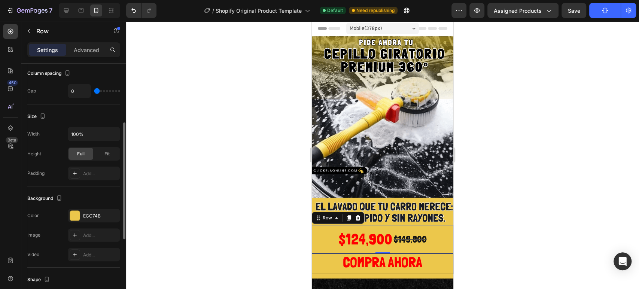
scroll to position [166, 0]
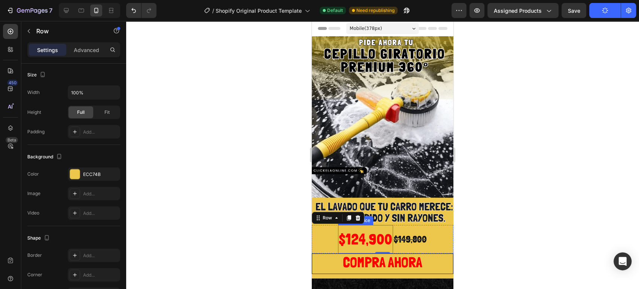
click at [361, 233] on div "$124,900" at bounding box center [365, 239] width 55 height 28
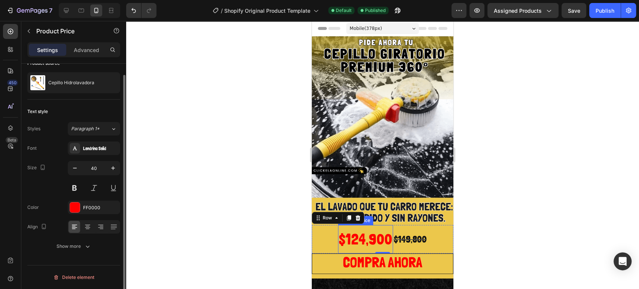
scroll to position [0, 0]
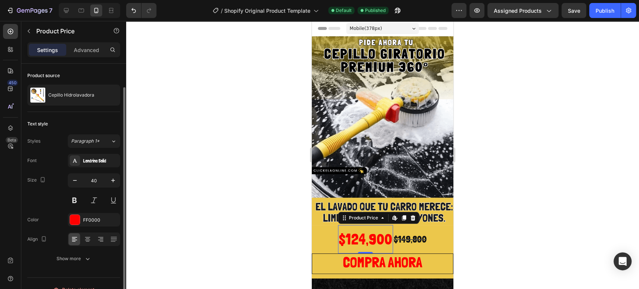
click at [361, 232] on div "$124,900" at bounding box center [365, 239] width 55 height 28
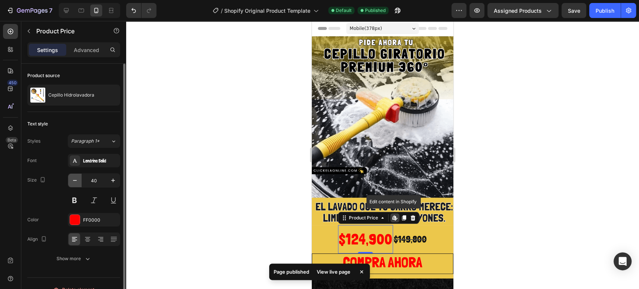
click at [74, 181] on icon "button" at bounding box center [74, 180] width 7 height 7
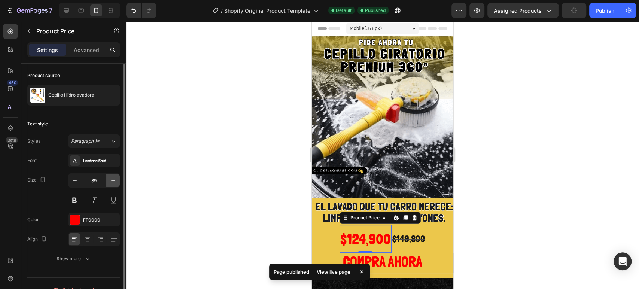
click at [109, 179] on icon "button" at bounding box center [112, 180] width 7 height 7
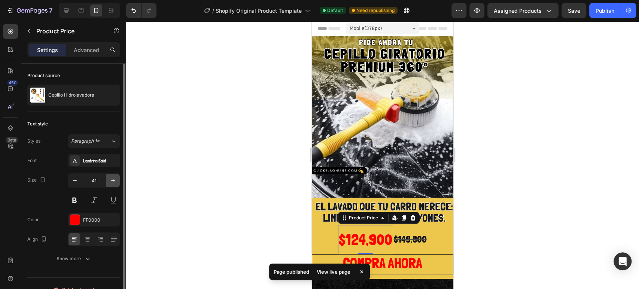
click at [109, 179] on icon "button" at bounding box center [112, 180] width 7 height 7
type input "42"
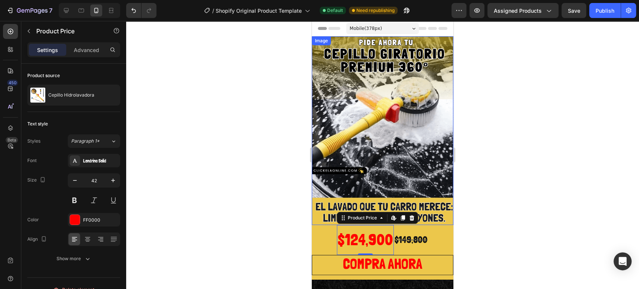
click at [464, 155] on div at bounding box center [382, 155] width 513 height 268
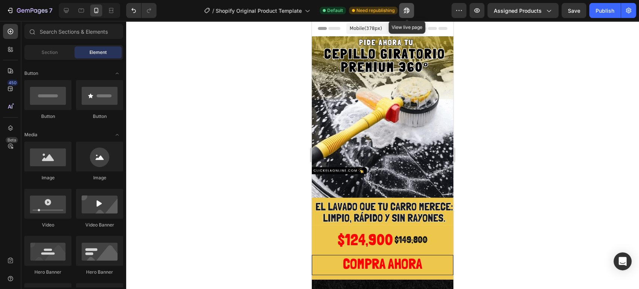
click at [410, 8] on icon "button" at bounding box center [406, 10] width 7 height 7
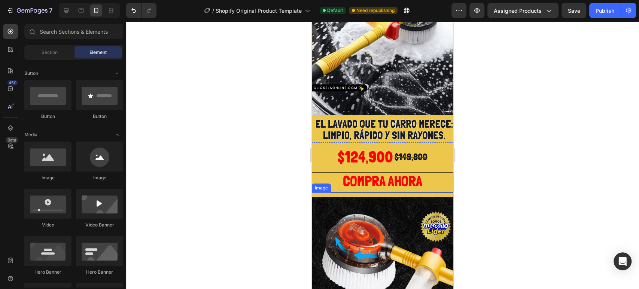
scroll to position [83, 0]
click at [399, 197] on img at bounding box center [383, 286] width 142 height 189
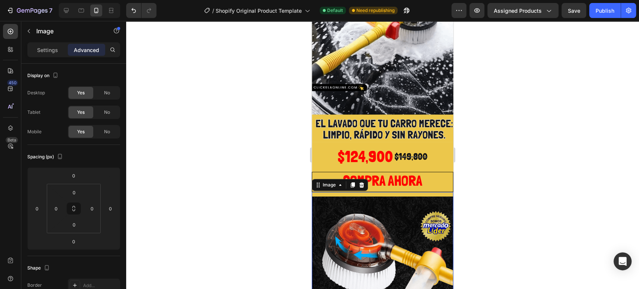
click at [380, 192] on img at bounding box center [383, 286] width 142 height 189
click at [35, 47] on div "Settings" at bounding box center [47, 50] width 37 height 12
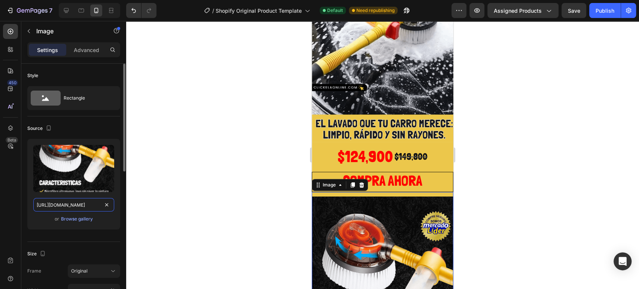
click at [67, 206] on input "[URL][DOMAIN_NAME]" at bounding box center [73, 204] width 81 height 13
paste input "83"
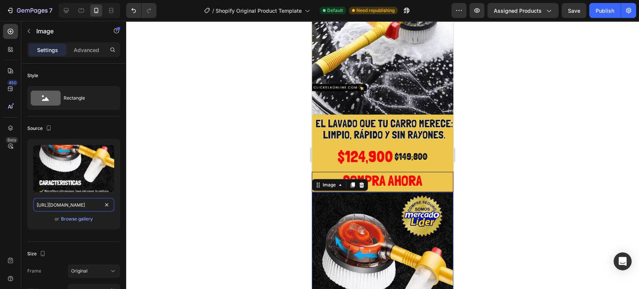
type input "[URL][DOMAIN_NAME]"
click at [498, 188] on div at bounding box center [382, 155] width 513 height 268
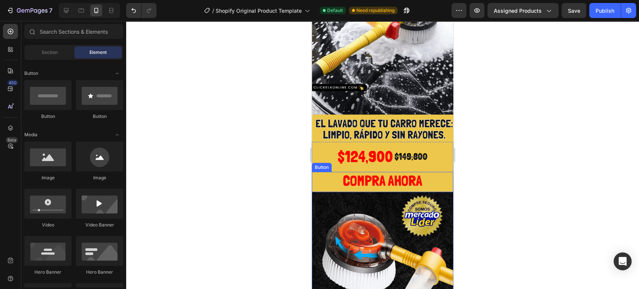
click at [322, 172] on button "COMPRA AHORA" at bounding box center [383, 182] width 142 height 21
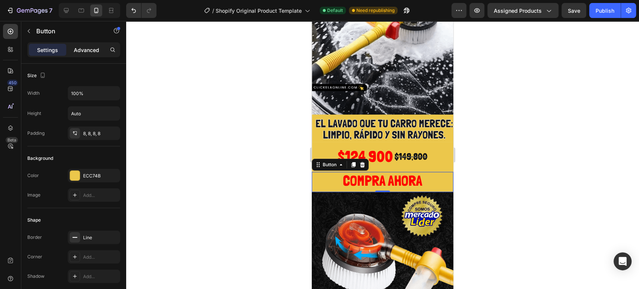
click at [76, 47] on p "Advanced" at bounding box center [86, 50] width 25 height 8
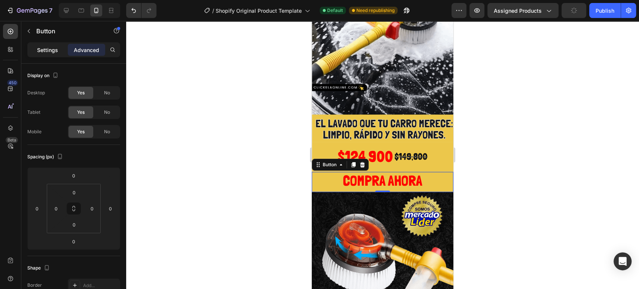
click at [54, 47] on p "Settings" at bounding box center [47, 50] width 21 height 8
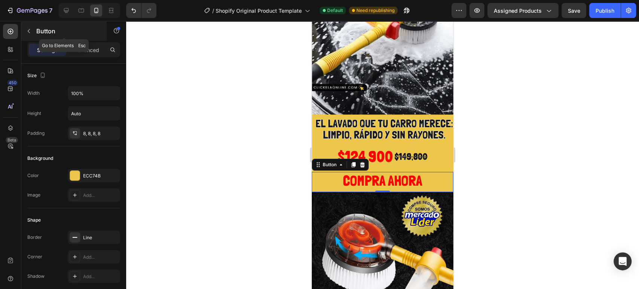
click at [31, 29] on icon "button" at bounding box center [29, 31] width 6 height 6
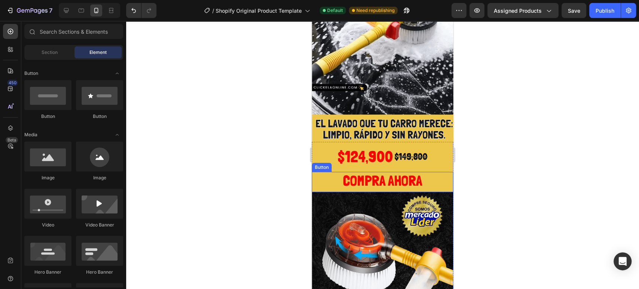
click at [329, 172] on button "COMPRA AHORA" at bounding box center [383, 182] width 142 height 21
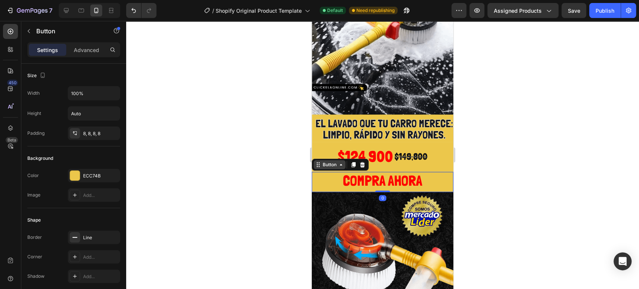
click at [335, 161] on div "Button" at bounding box center [329, 164] width 17 height 7
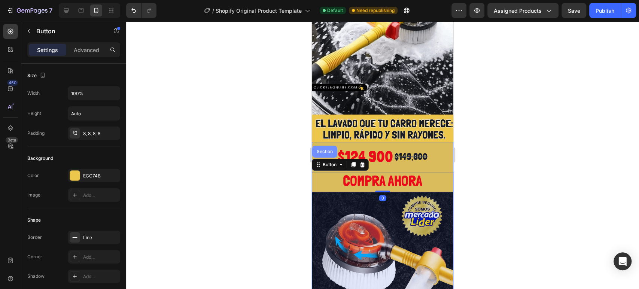
click at [331, 146] on div "Section" at bounding box center [324, 152] width 25 height 12
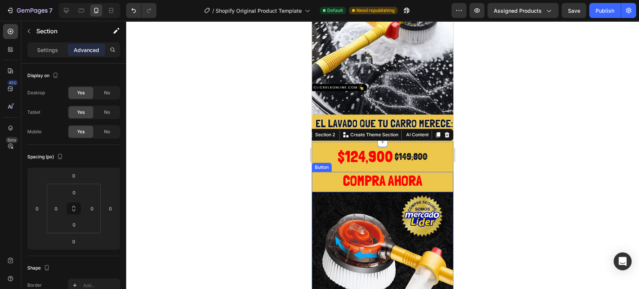
click at [331, 172] on button "COMPRA AHORA" at bounding box center [383, 182] width 142 height 21
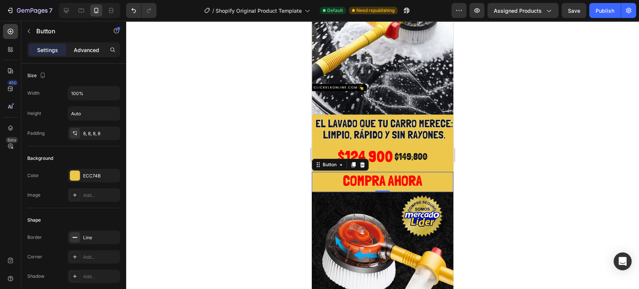
click at [81, 49] on p "Advanced" at bounding box center [86, 50] width 25 height 8
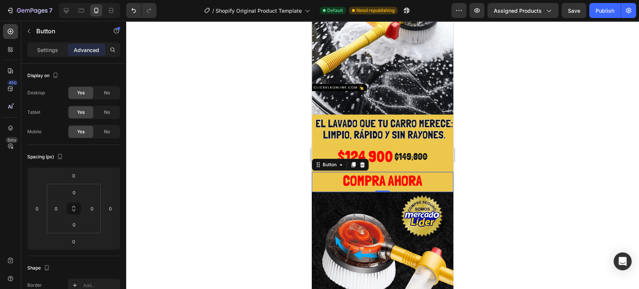
click at [482, 163] on div at bounding box center [382, 155] width 513 height 268
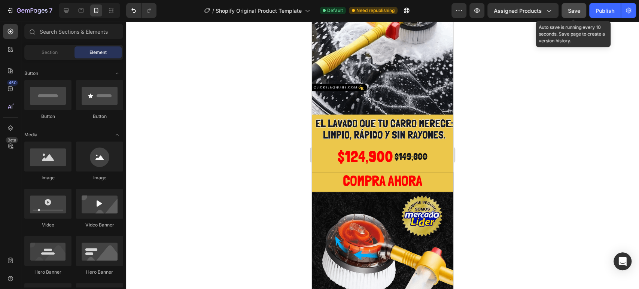
click at [569, 9] on span "Save" at bounding box center [574, 10] width 12 height 6
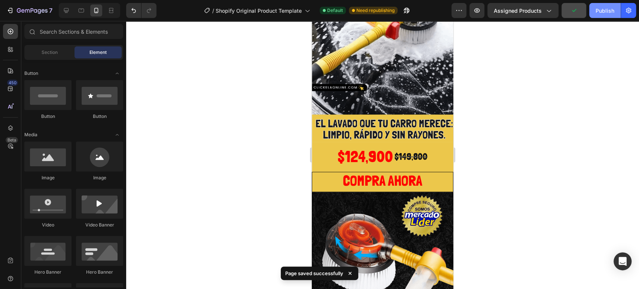
click at [596, 10] on div "Publish" at bounding box center [605, 11] width 19 height 8
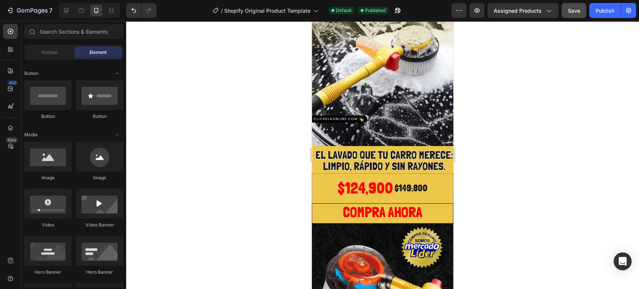
scroll to position [125, 0]
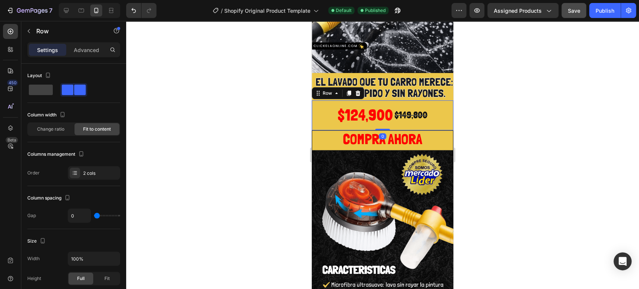
click at [323, 106] on div "$124,900 Product Price Product Price $149,800 Product Price Product Price Row 0" at bounding box center [383, 115] width 142 height 30
click at [335, 89] on div "Row" at bounding box center [327, 93] width 27 height 9
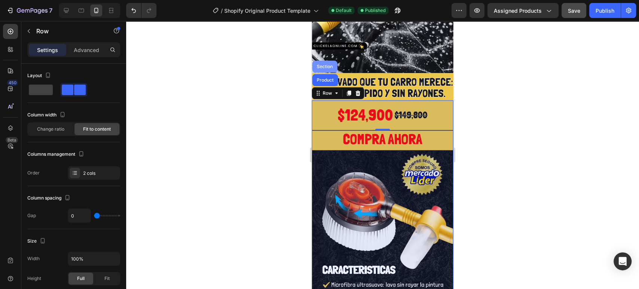
click at [323, 64] on div "Section" at bounding box center [324, 66] width 19 height 4
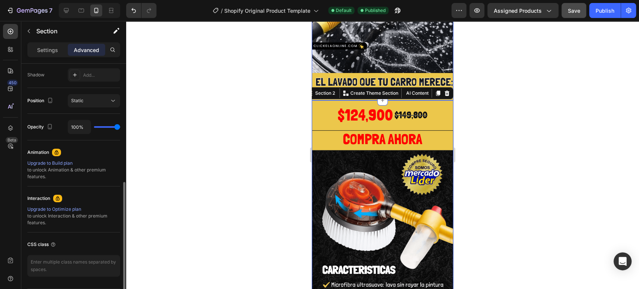
scroll to position [0, 0]
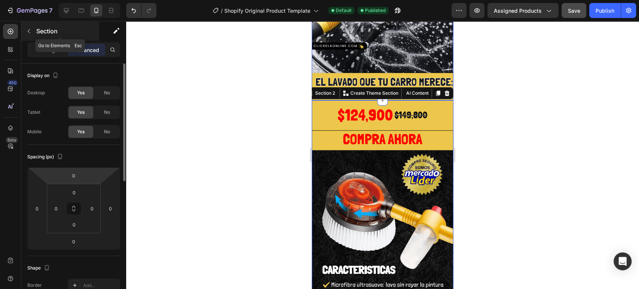
click at [36, 33] on div "Section" at bounding box center [60, 30] width 78 height 19
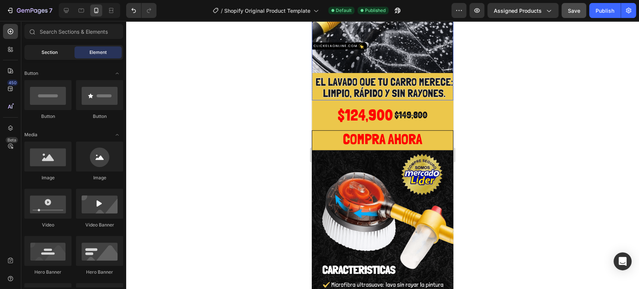
click at [37, 53] on div "Section" at bounding box center [49, 52] width 47 height 12
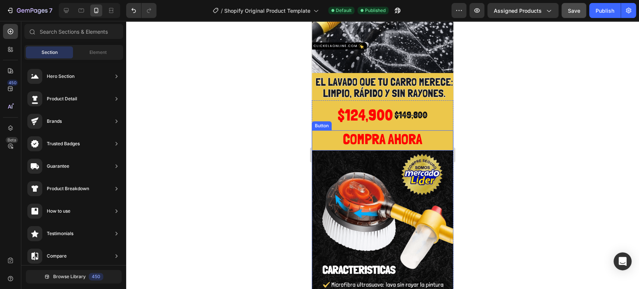
click at [324, 130] on button "COMPRA AHORA" at bounding box center [383, 140] width 142 height 21
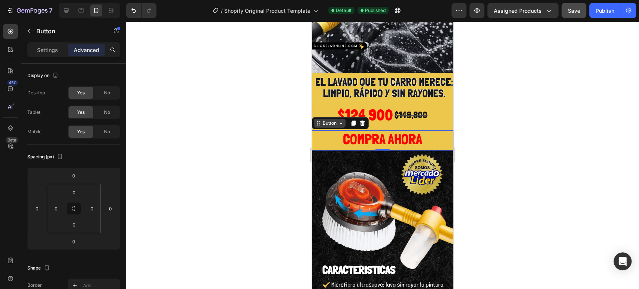
click at [341, 120] on icon at bounding box center [341, 123] width 6 height 6
click at [343, 120] on icon at bounding box center [341, 123] width 6 height 6
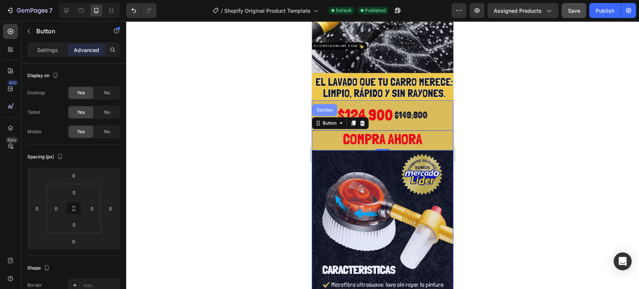
click at [325, 108] on div "Section" at bounding box center [324, 110] width 19 height 4
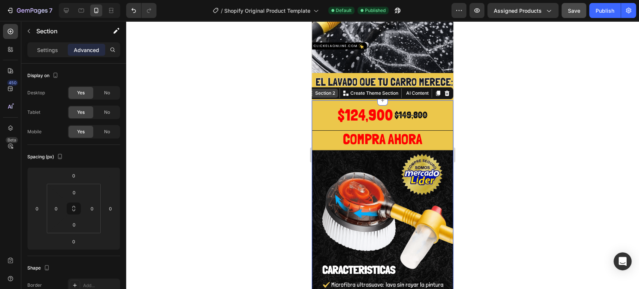
click at [318, 90] on div "Section 2" at bounding box center [325, 93] width 23 height 7
click at [362, 90] on p "Create Theme Section" at bounding box center [374, 93] width 48 height 7
click at [370, 90] on p "Create Theme Section" at bounding box center [374, 93] width 48 height 7
click at [408, 89] on button "AI Content" at bounding box center [416, 93] width 27 height 9
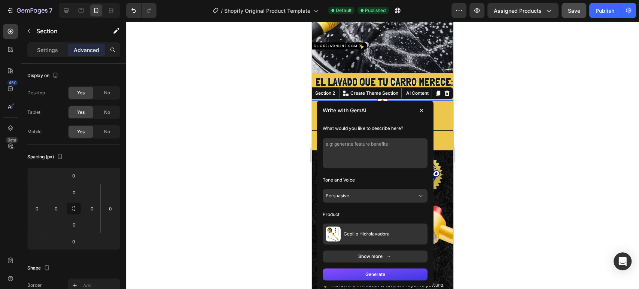
click at [343, 223] on button "Cepillo Hidrolavadora" at bounding box center [375, 233] width 105 height 21
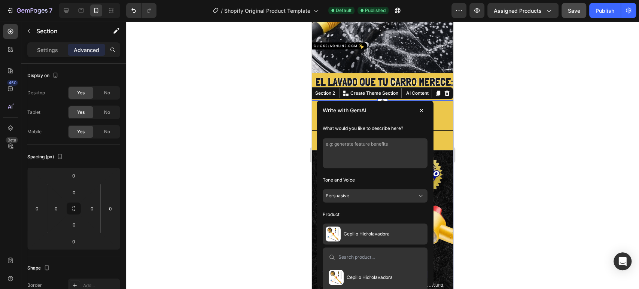
scroll to position [208, 0]
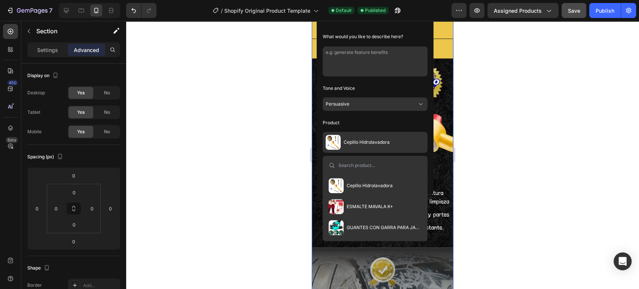
click at [359, 189] on button "Cepillo Hidrolavadora" at bounding box center [361, 185] width 70 height 21
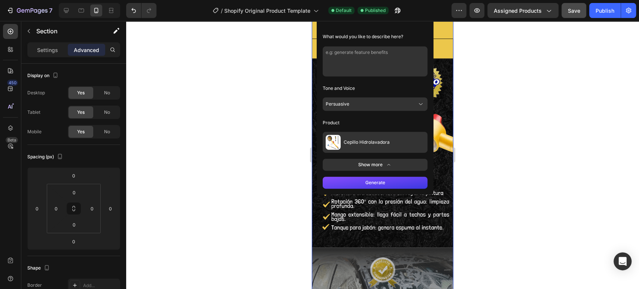
click at [359, 185] on button "Generate" at bounding box center [375, 183] width 105 height 12
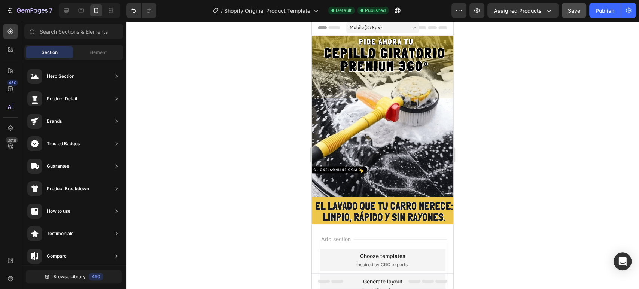
scroll to position [0, 0]
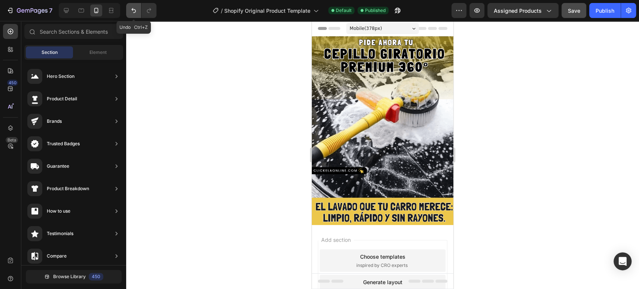
click at [130, 12] on icon "Undo/Redo" at bounding box center [133, 10] width 7 height 7
click at [134, 10] on icon "Undo/Redo" at bounding box center [133, 10] width 7 height 7
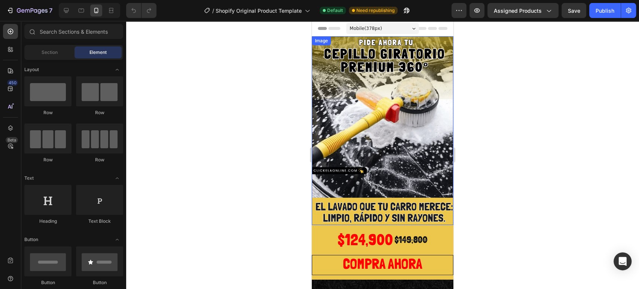
scroll to position [166, 0]
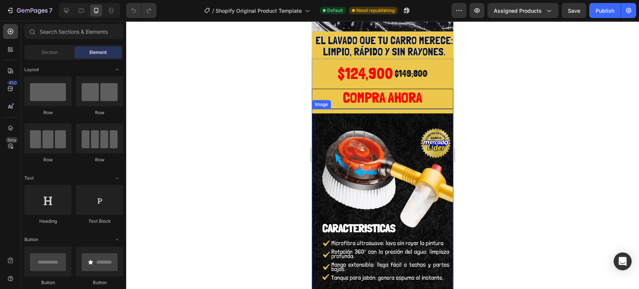
click at [399, 113] on img at bounding box center [383, 203] width 142 height 189
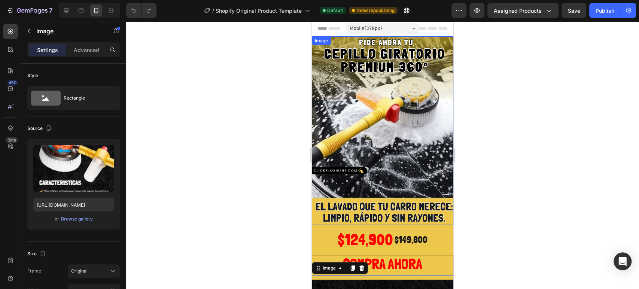
scroll to position [208, 0]
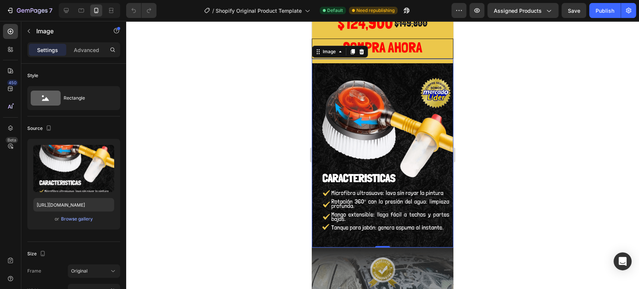
click at [364, 73] on img at bounding box center [383, 153] width 142 height 189
click at [420, 66] on img at bounding box center [383, 153] width 142 height 189
click at [72, 202] on input "[URL][DOMAIN_NAME]" at bounding box center [73, 204] width 81 height 13
paste input "83"
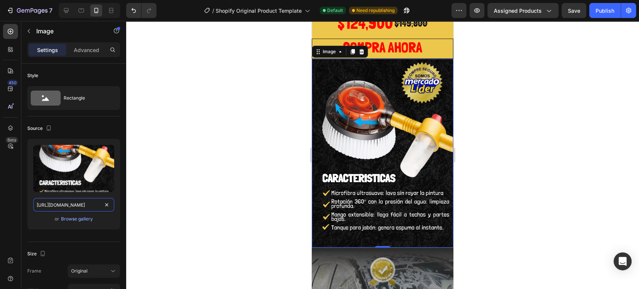
scroll to position [0, 135]
type input "[URL][DOMAIN_NAME]"
click at [229, 144] on div at bounding box center [382, 155] width 513 height 268
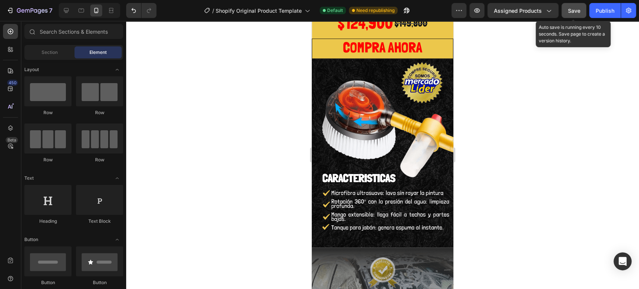
click at [569, 11] on span "Save" at bounding box center [574, 10] width 12 height 6
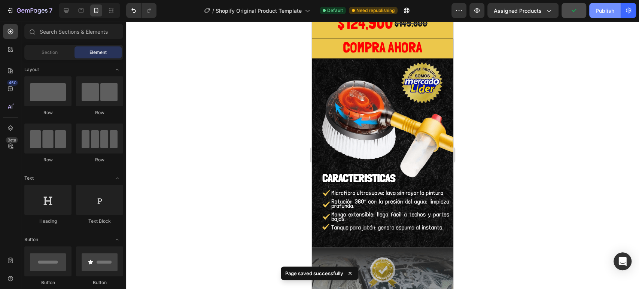
click at [602, 11] on div "Publish" at bounding box center [605, 11] width 19 height 8
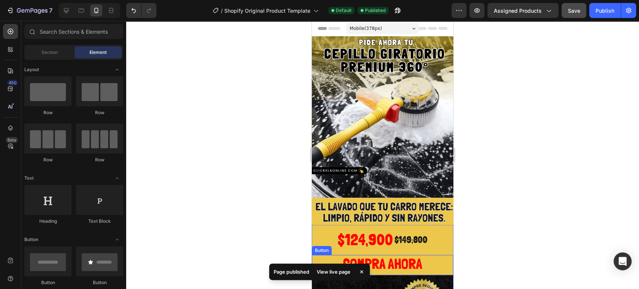
click at [326, 255] on button "COMPRA AHORA" at bounding box center [383, 265] width 142 height 21
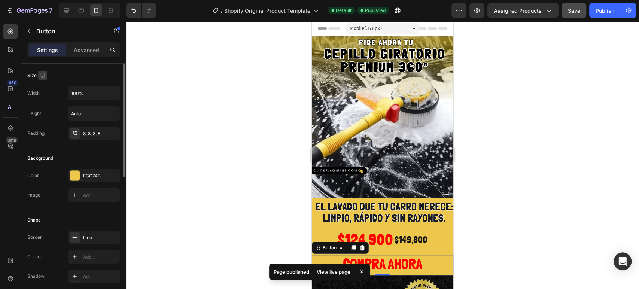
click at [45, 74] on icon "button" at bounding box center [42, 75] width 7 height 7
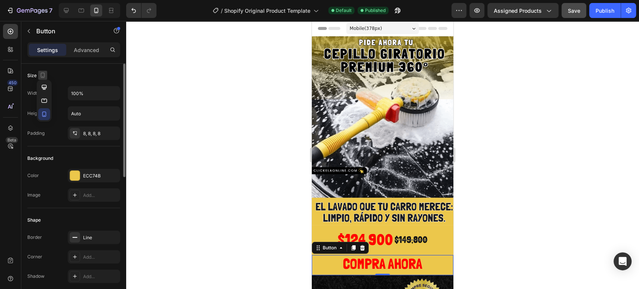
click at [41, 76] on icon "button" at bounding box center [43, 75] width 4 height 5
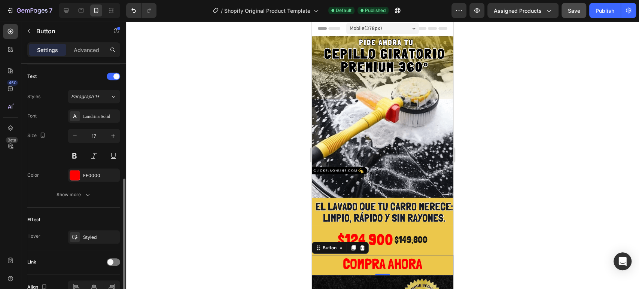
scroll to position [289, 0]
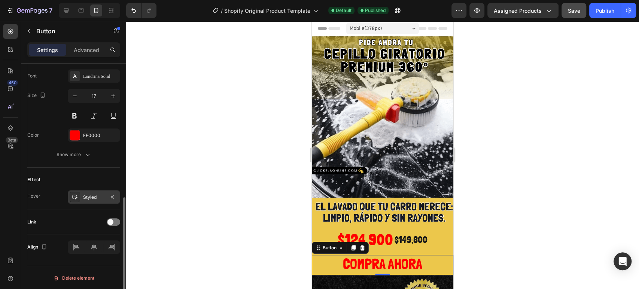
click at [95, 195] on div "Styled" at bounding box center [94, 197] width 22 height 7
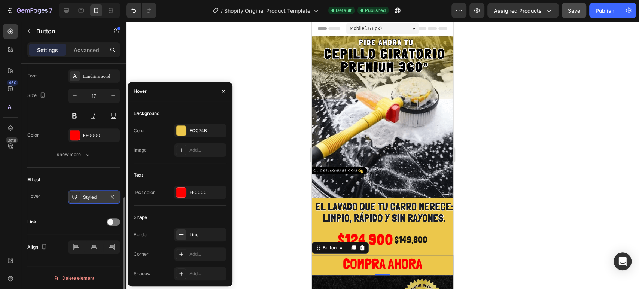
click at [95, 195] on div "Styled" at bounding box center [94, 197] width 22 height 7
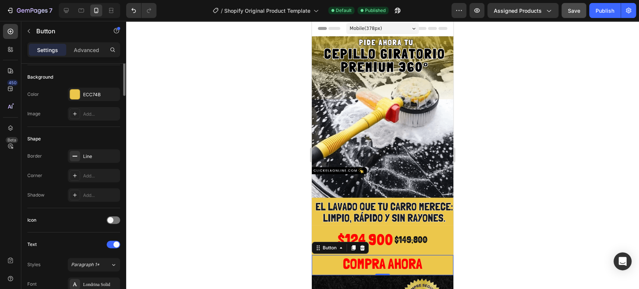
scroll to position [0, 0]
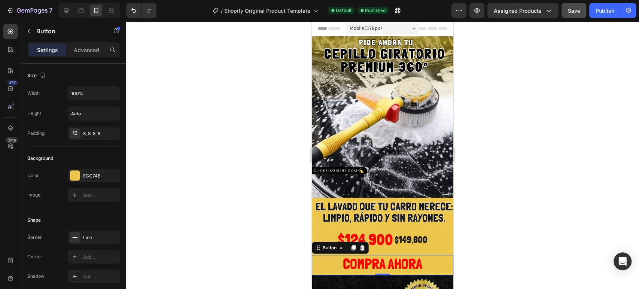
click at [538, 124] on div at bounding box center [382, 155] width 513 height 268
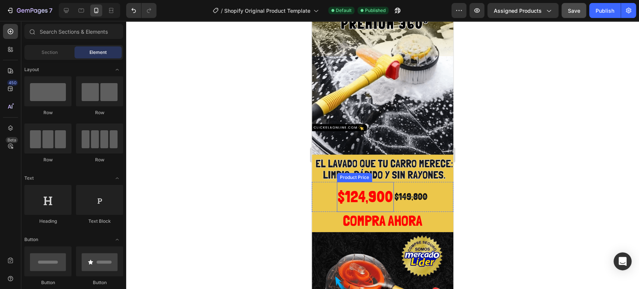
scroll to position [83, 0]
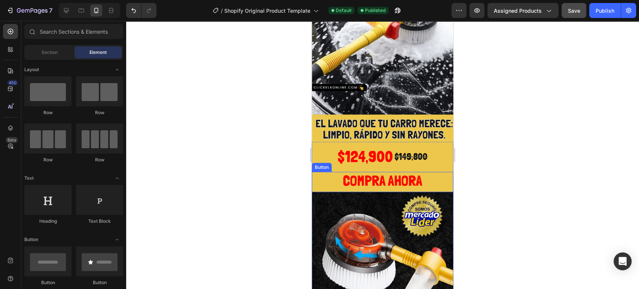
click at [321, 172] on button "COMPRA AHORA" at bounding box center [383, 182] width 142 height 21
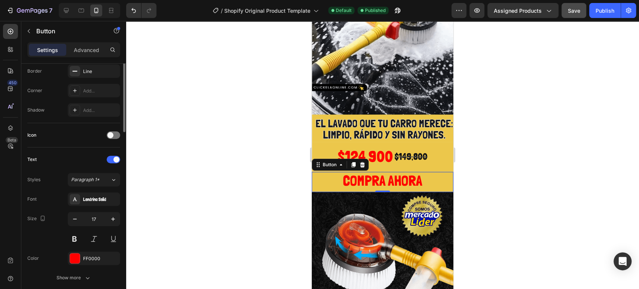
scroll to position [0, 0]
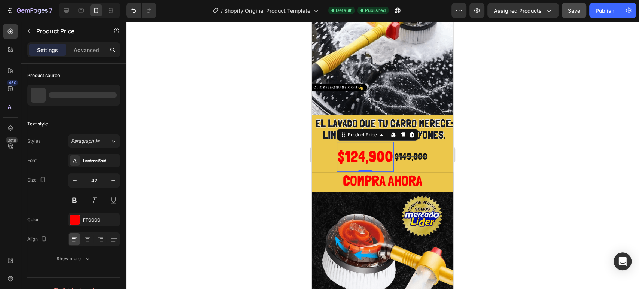
click at [381, 143] on div "$124,900" at bounding box center [365, 157] width 57 height 30
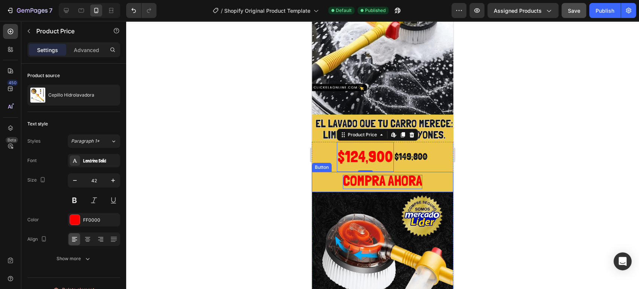
click at [386, 172] on span "COMPRA AHORA" at bounding box center [382, 180] width 79 height 17
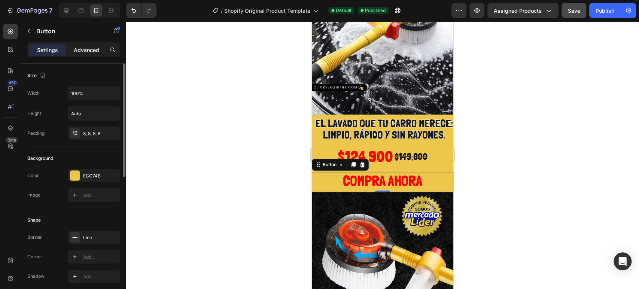
click at [84, 48] on p "Advanced" at bounding box center [86, 50] width 25 height 8
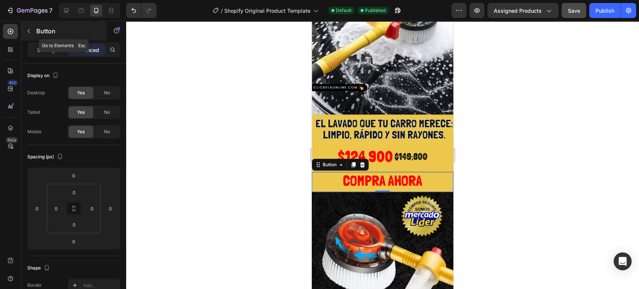
click at [30, 27] on button "button" at bounding box center [29, 31] width 12 height 12
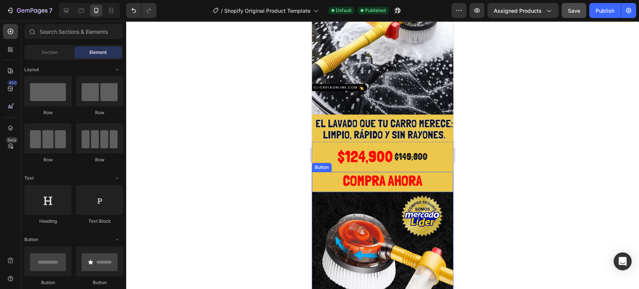
click at [318, 172] on button "COMPRA AHORA" at bounding box center [383, 182] width 142 height 21
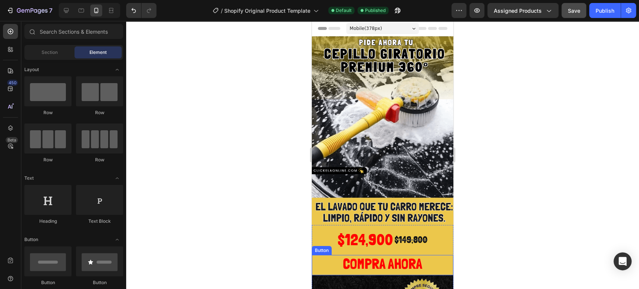
click at [314, 259] on button "COMPRA AHORA" at bounding box center [383, 265] width 142 height 21
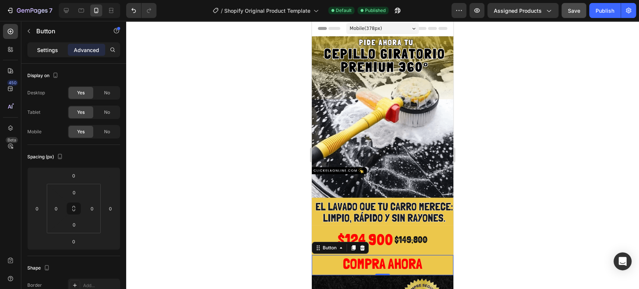
click at [47, 52] on p "Settings" at bounding box center [47, 50] width 21 height 8
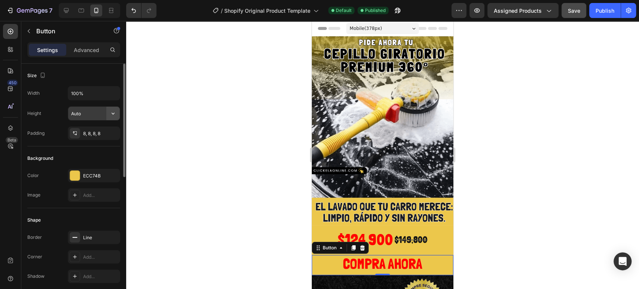
click at [113, 114] on icon "button" at bounding box center [113, 114] width 3 height 2
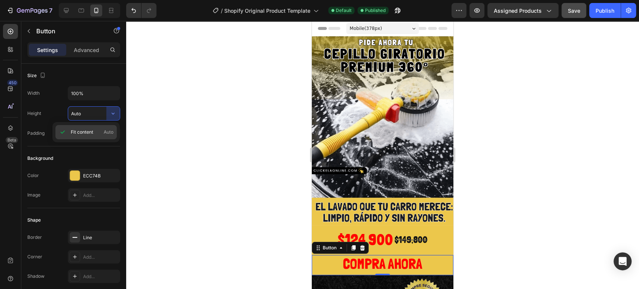
click at [70, 133] on div "Fit content Auto" at bounding box center [85, 132] width 61 height 14
click at [101, 121] on div "Width 100% Height Auto Padding 8, 8, 8, 8" at bounding box center [73, 113] width 93 height 54
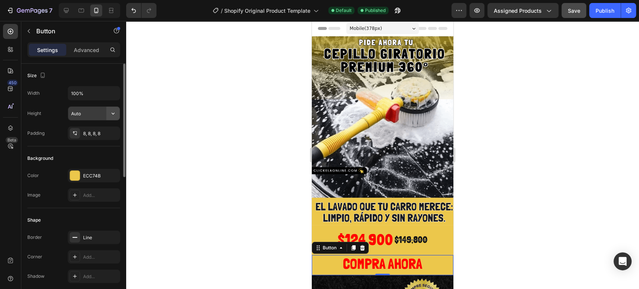
click at [112, 113] on icon "button" at bounding box center [113, 114] width 3 height 2
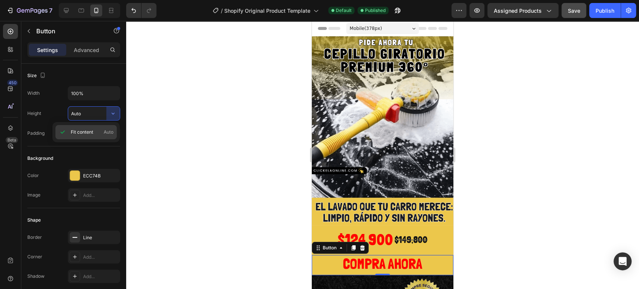
click at [108, 131] on span "Auto" at bounding box center [109, 132] width 10 height 7
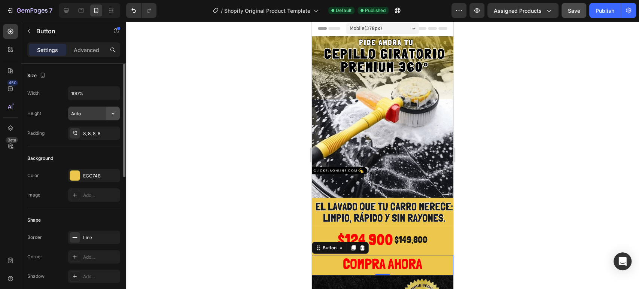
click at [110, 118] on button "button" at bounding box center [112, 113] width 13 height 13
click at [113, 95] on icon "button" at bounding box center [112, 92] width 7 height 7
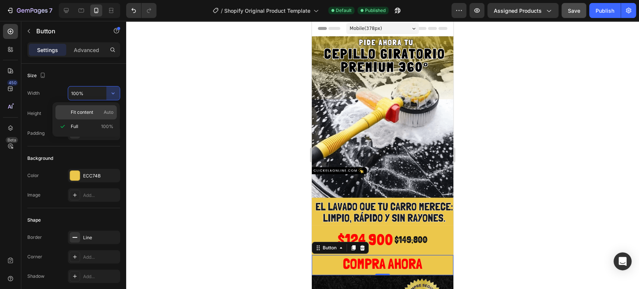
click at [93, 109] on span "Fit content" at bounding box center [82, 112] width 22 height 7
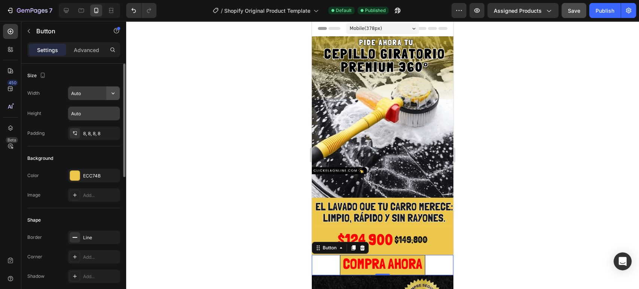
click at [108, 95] on button "button" at bounding box center [112, 92] width 13 height 13
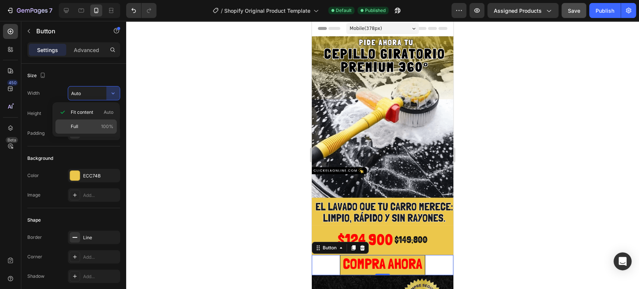
click at [88, 126] on p "Full 100%" at bounding box center [92, 126] width 43 height 7
type input "100%"
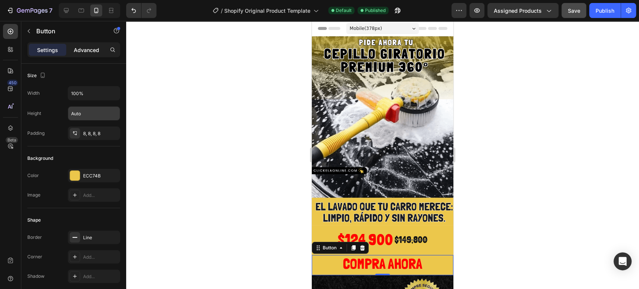
click at [86, 49] on p "Advanced" at bounding box center [86, 50] width 25 height 8
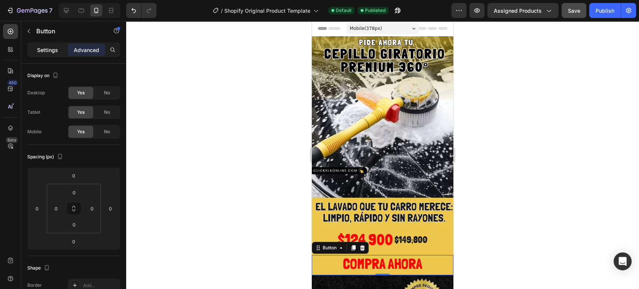
click at [60, 50] on div "Settings" at bounding box center [47, 50] width 37 height 12
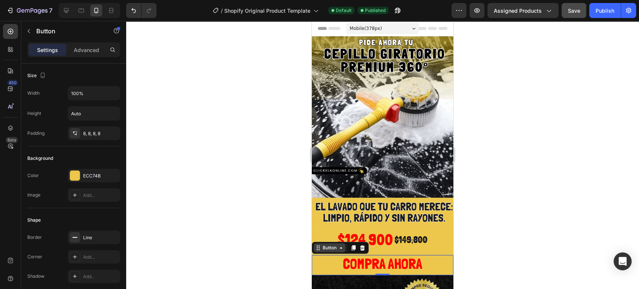
click at [317, 247] on icon at bounding box center [317, 247] width 1 height 1
click at [322, 244] on div "Button" at bounding box center [329, 247] width 17 height 7
click at [326, 230] on div "Section" at bounding box center [324, 235] width 25 height 12
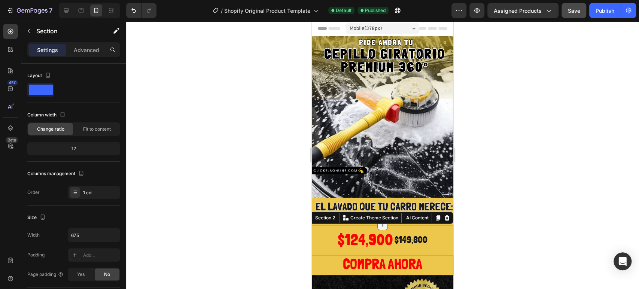
click at [380, 222] on icon at bounding box center [383, 225] width 6 height 6
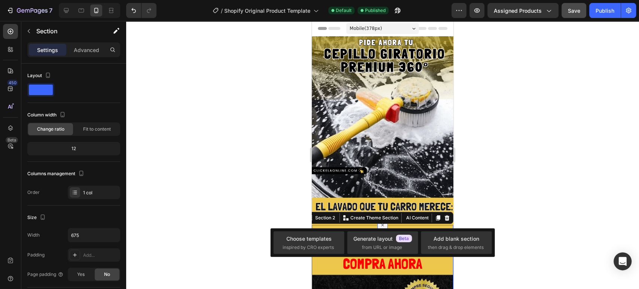
click at [378, 221] on icon at bounding box center [382, 225] width 9 height 9
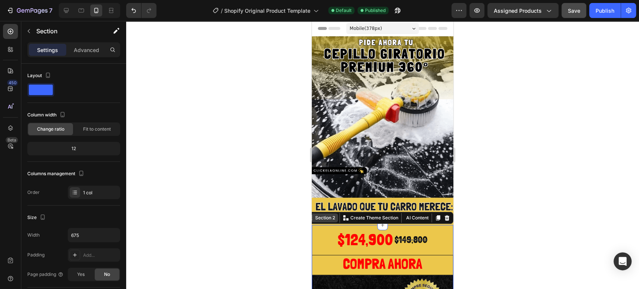
click at [319, 215] on div "Section 2" at bounding box center [325, 218] width 23 height 7
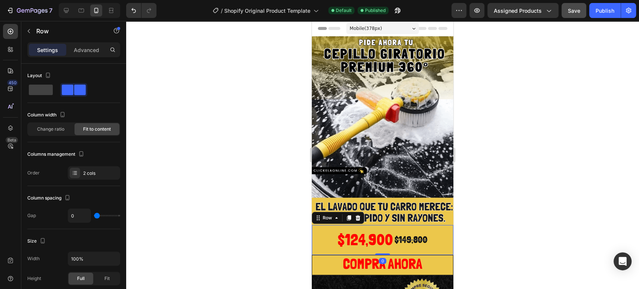
click at [316, 226] on div "$124,900 Product Price Product Price $149,800 Product Price Product Price Row 0" at bounding box center [383, 240] width 142 height 30
click at [336, 215] on icon at bounding box center [337, 218] width 6 height 6
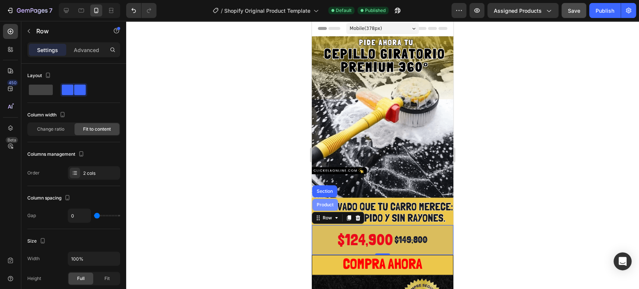
click at [325, 203] on div "Product" at bounding box center [325, 205] width 20 height 4
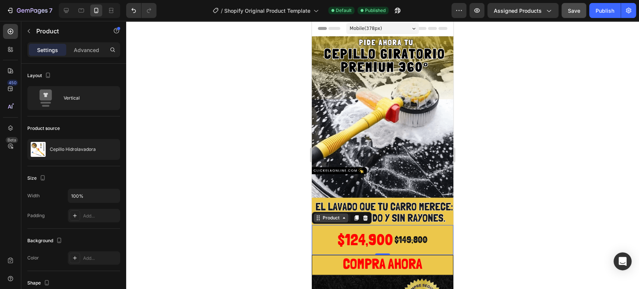
click at [342, 215] on icon at bounding box center [344, 218] width 6 height 6
click at [341, 215] on icon at bounding box center [344, 218] width 6 height 6
click at [410, 231] on div "$149,800" at bounding box center [411, 240] width 34 height 18
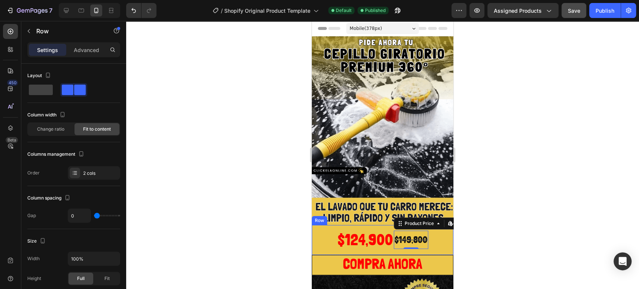
click at [444, 225] on div "$124,900 Product Price Product Price $149,800 Product Price Edit content in Sho…" at bounding box center [383, 240] width 142 height 30
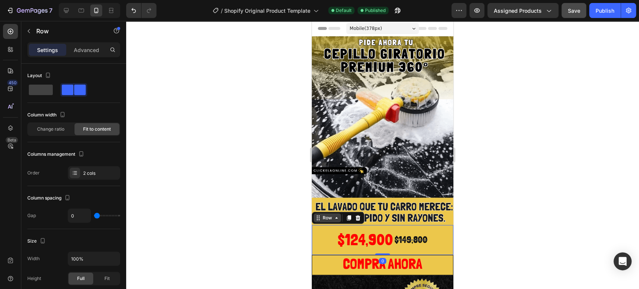
click at [329, 215] on div "Row" at bounding box center [327, 218] width 12 height 7
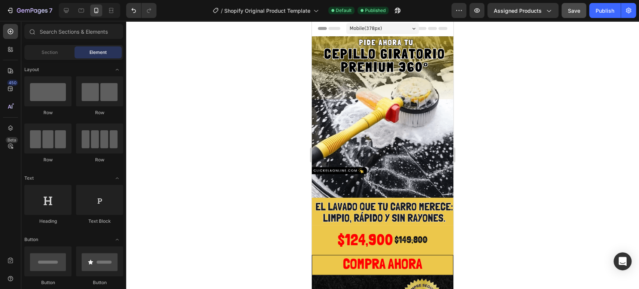
drag, startPoint x: 450, startPoint y: 67, endPoint x: 767, endPoint y: 48, distance: 318.0
drag, startPoint x: 448, startPoint y: 40, endPoint x: 770, endPoint y: 25, distance: 322.3
click at [319, 28] on icon at bounding box center [322, 28] width 9 height 3
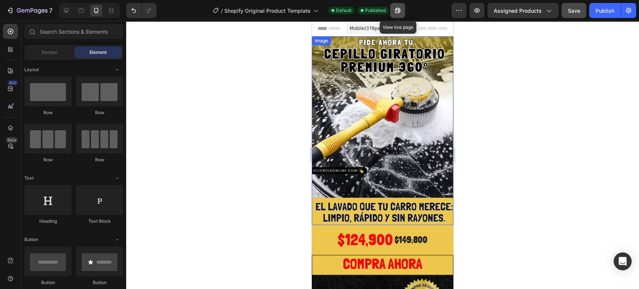
click at [402, 7] on button "button" at bounding box center [397, 10] width 15 height 15
